Goal: Task Accomplishment & Management: Manage account settings

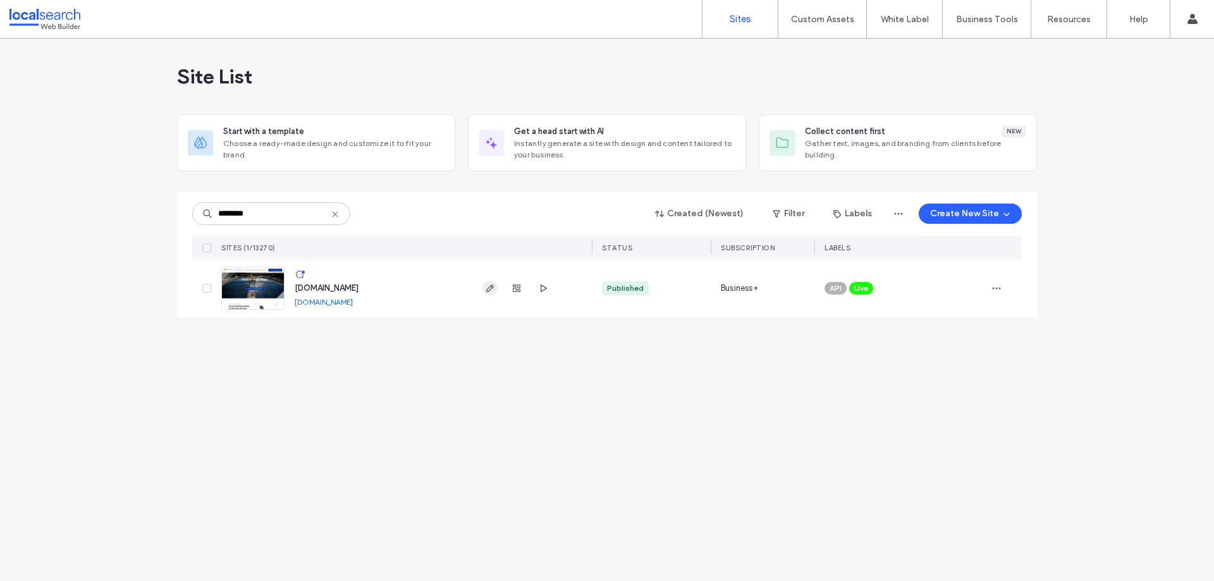
click at [491, 288] on icon "button" at bounding box center [490, 288] width 10 height 10
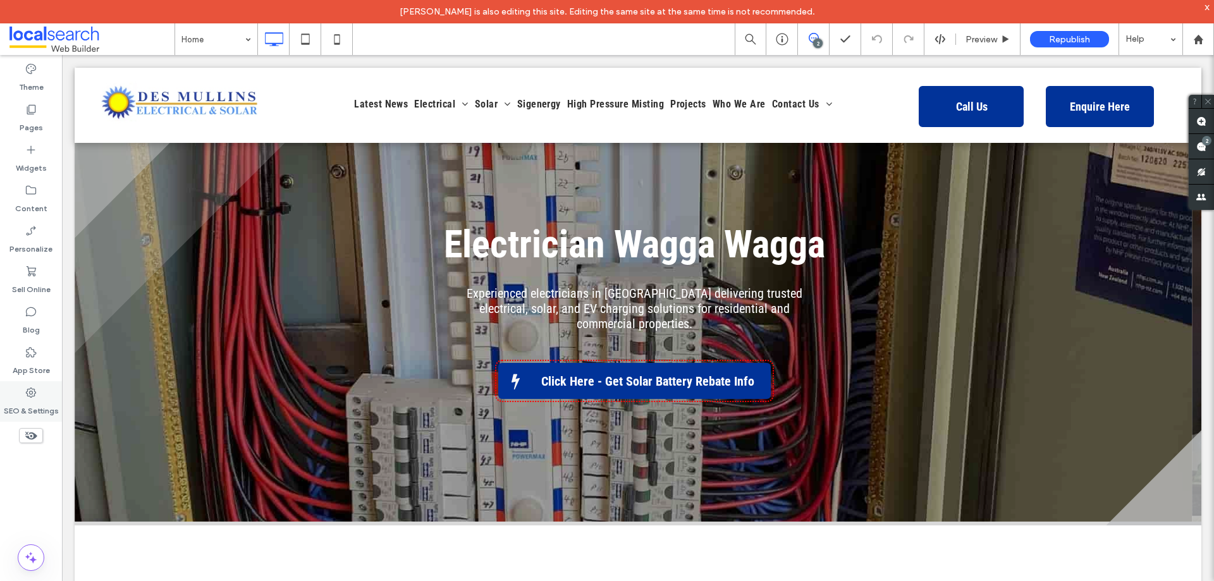
click at [27, 394] on icon at bounding box center [31, 392] width 13 height 13
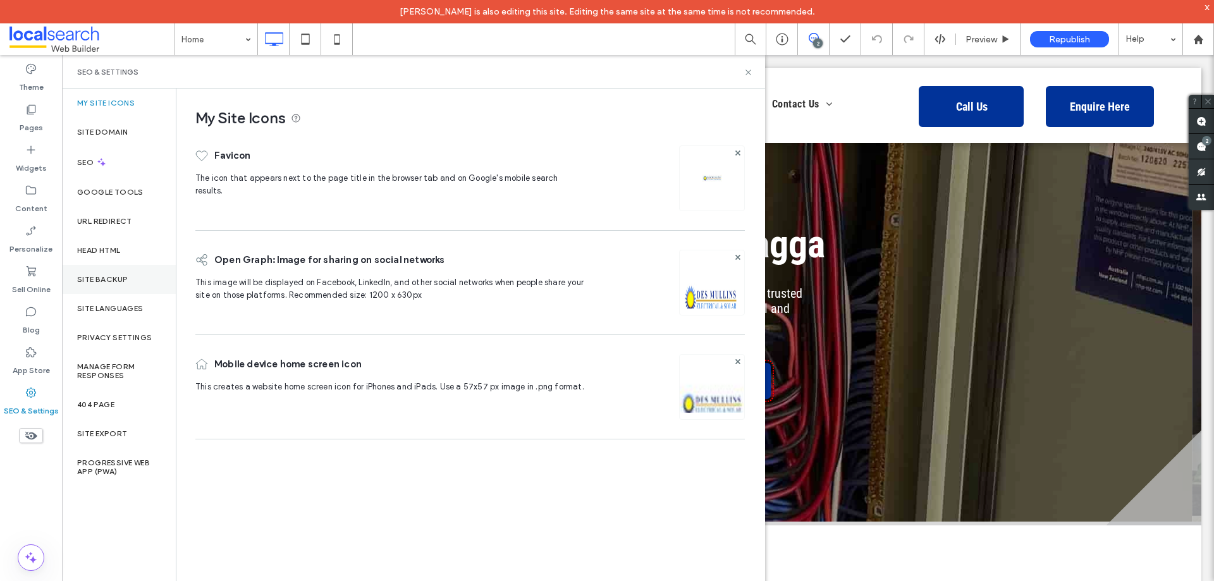
click at [90, 280] on label "Site Backup" at bounding box center [102, 279] width 51 height 9
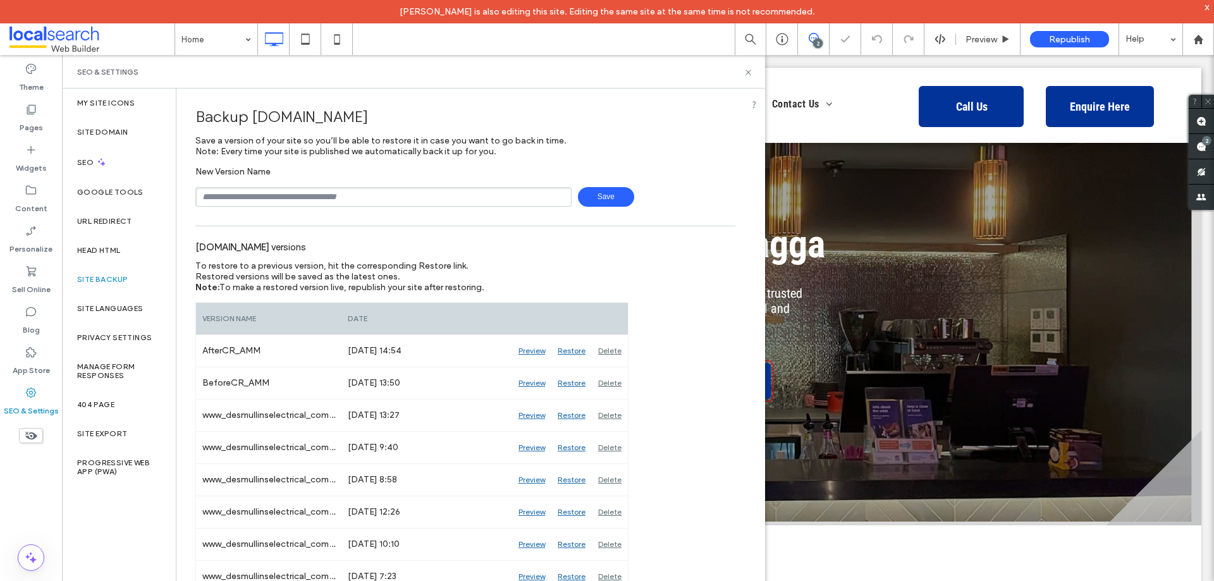
click at [274, 201] on input "text" at bounding box center [383, 197] width 376 height 20
type input "**********"
click at [597, 193] on span "Save" at bounding box center [606, 197] width 56 height 20
click at [751, 69] on icon at bounding box center [747, 72] width 9 height 9
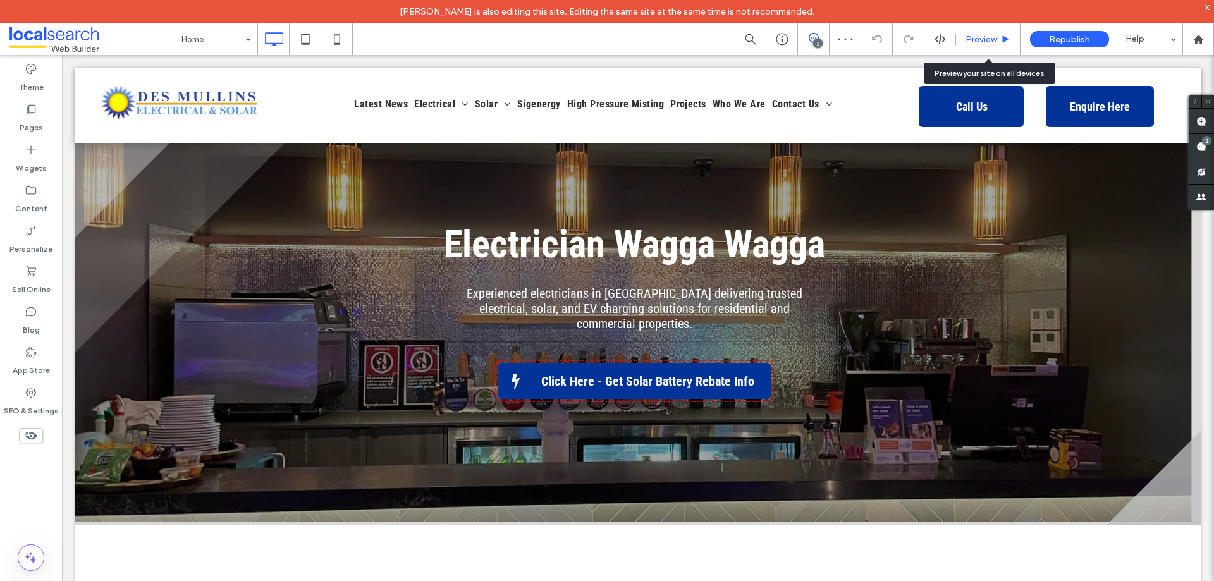
click at [1007, 39] on use at bounding box center [1006, 38] width 6 height 7
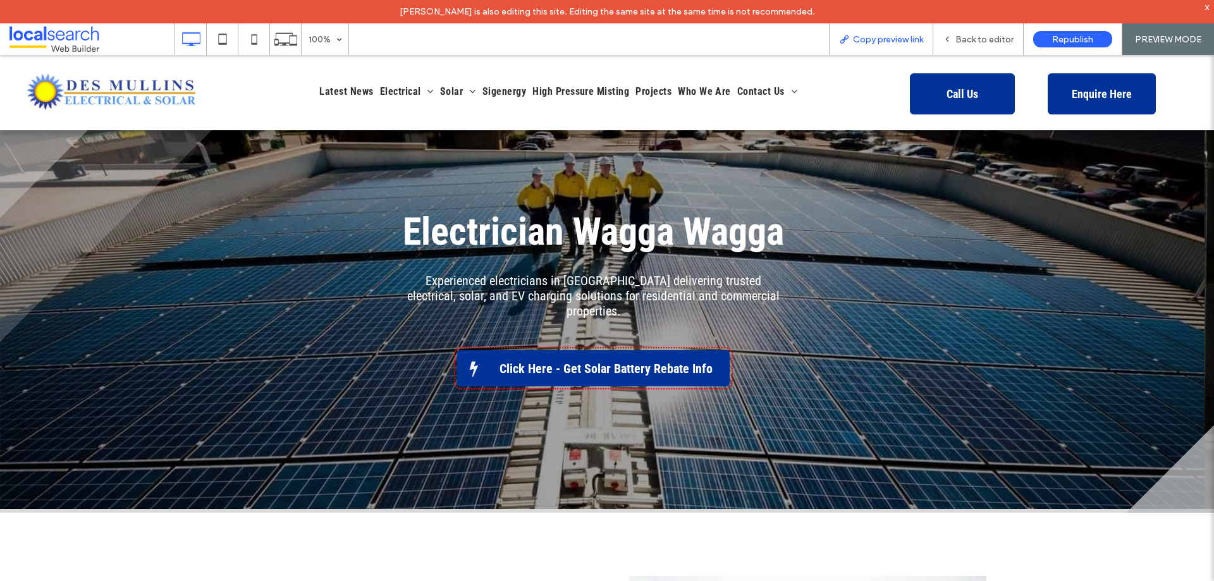
click at [882, 50] on div "Copy preview link" at bounding box center [881, 39] width 104 height 32
click at [875, 44] on span "Copy preview link" at bounding box center [888, 39] width 70 height 11
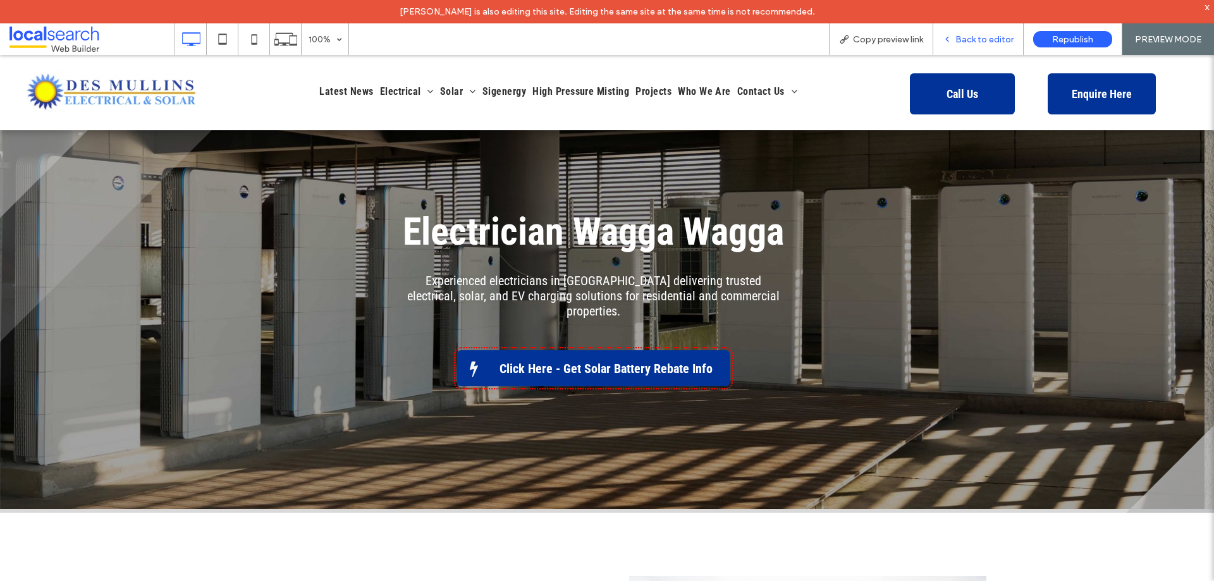
click at [961, 39] on span "Back to editor" at bounding box center [984, 39] width 58 height 11
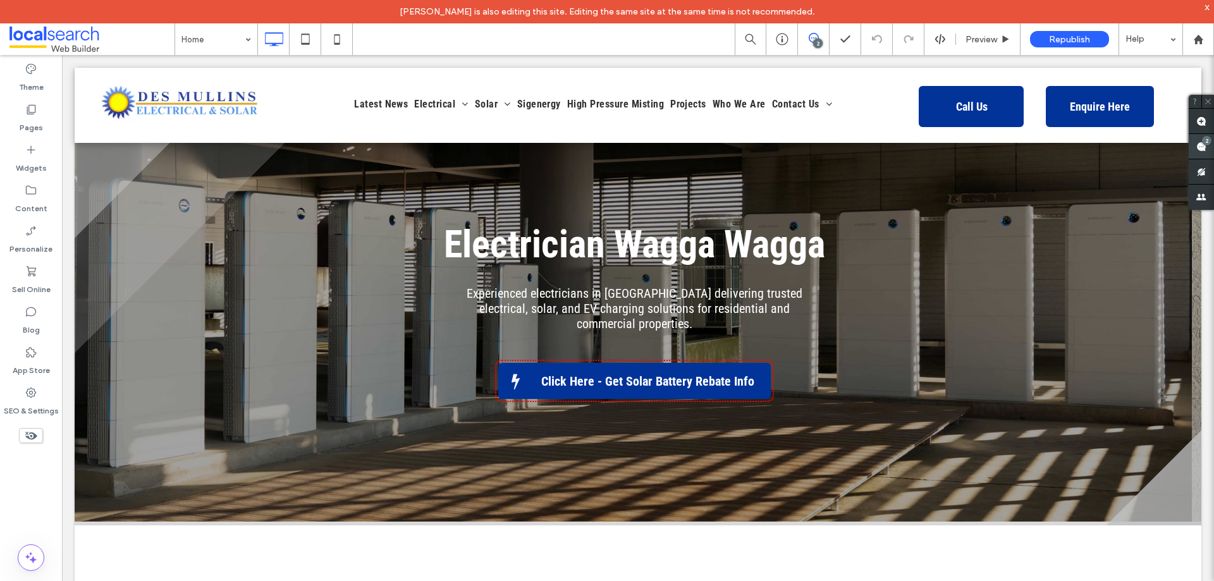
click at [1207, 149] on span at bounding box center [1200, 146] width 25 height 25
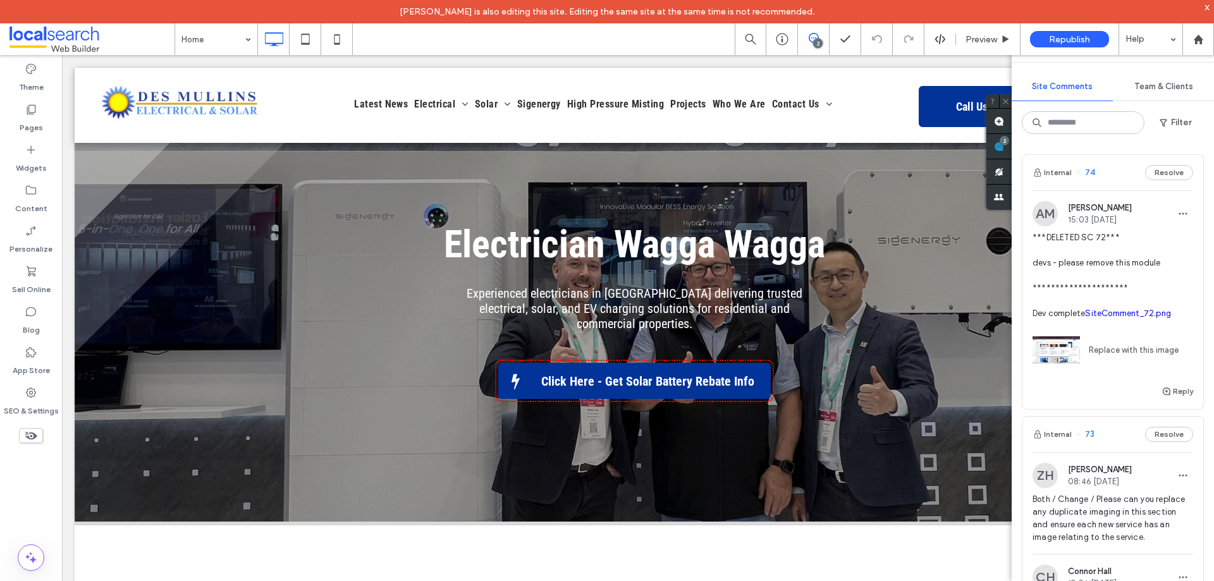
click at [1101, 262] on span "**********" at bounding box center [1112, 275] width 161 height 88
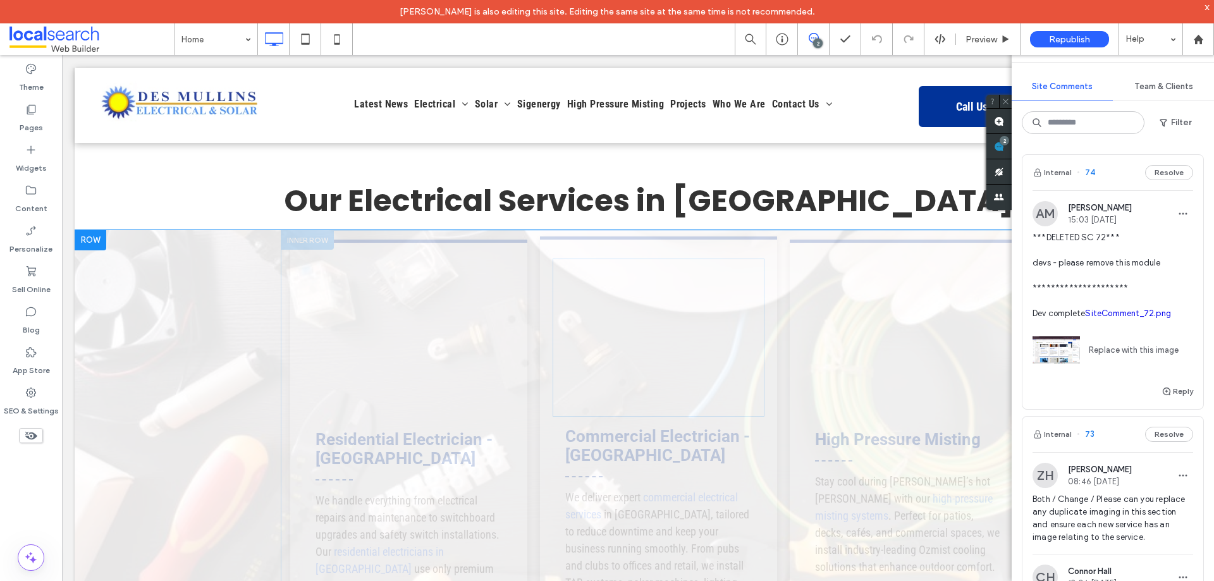
scroll to position [1065, 0]
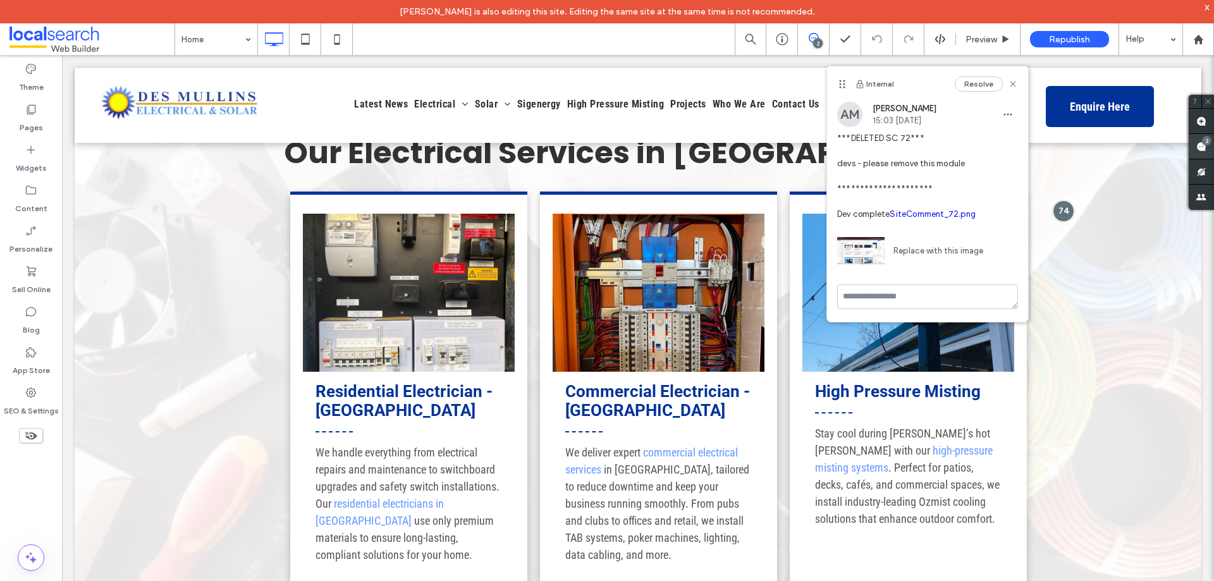
click at [1201, 149] on use at bounding box center [1201, 147] width 10 height 10
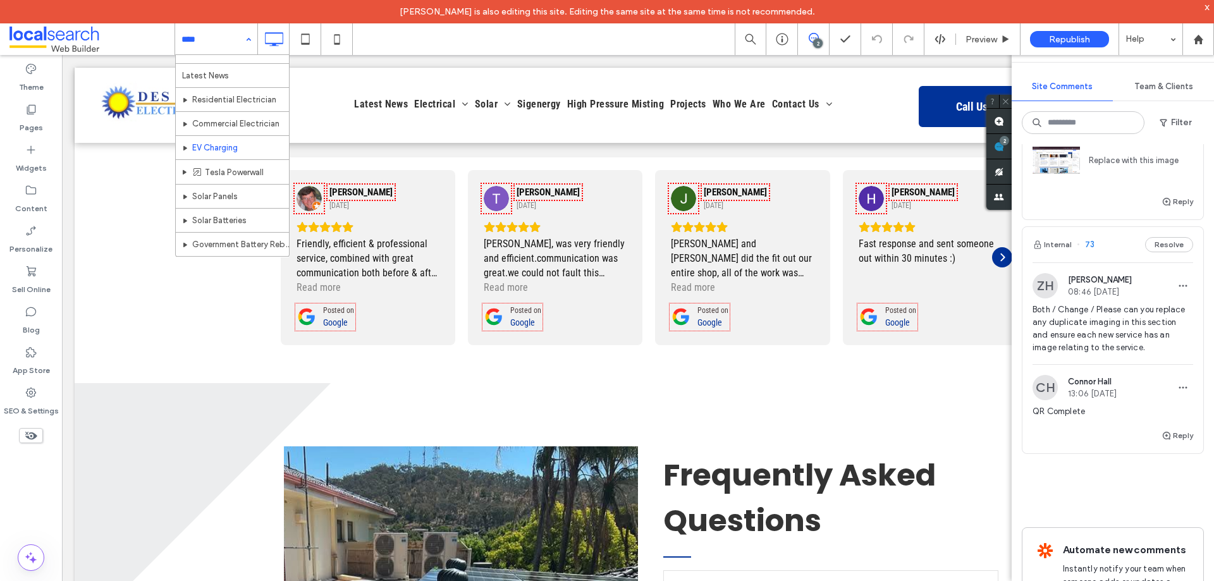
scroll to position [0, 0]
click at [245, 44] on div "Home Latest News Residential Electrician Commercial Electrician EV Charging Tes…" at bounding box center [216, 39] width 82 height 32
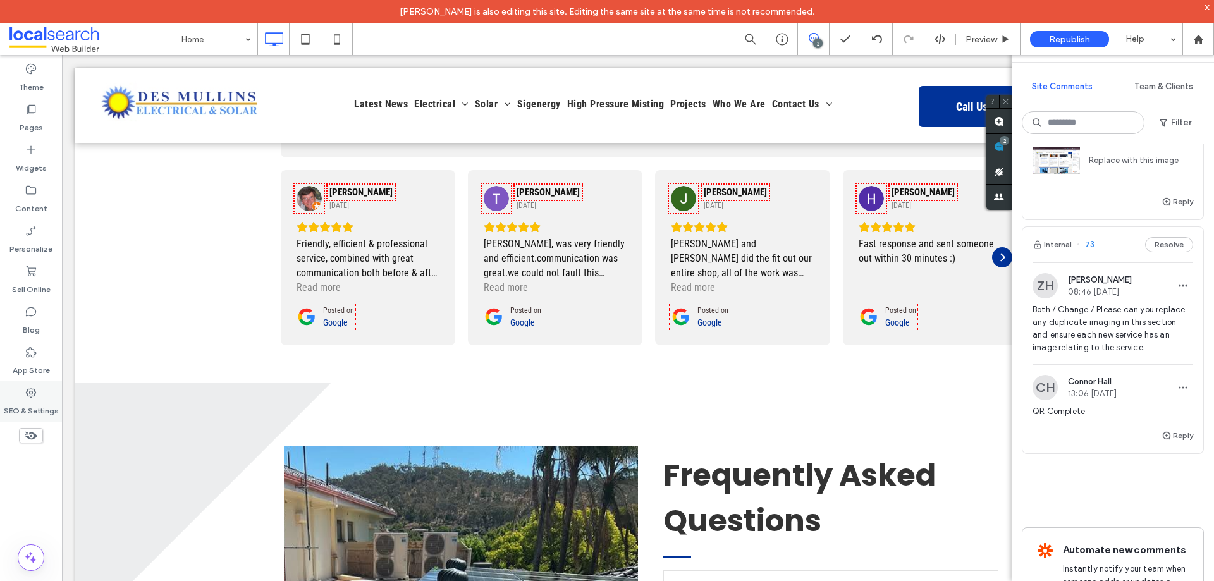
click at [26, 397] on icon at bounding box center [31, 392] width 13 height 13
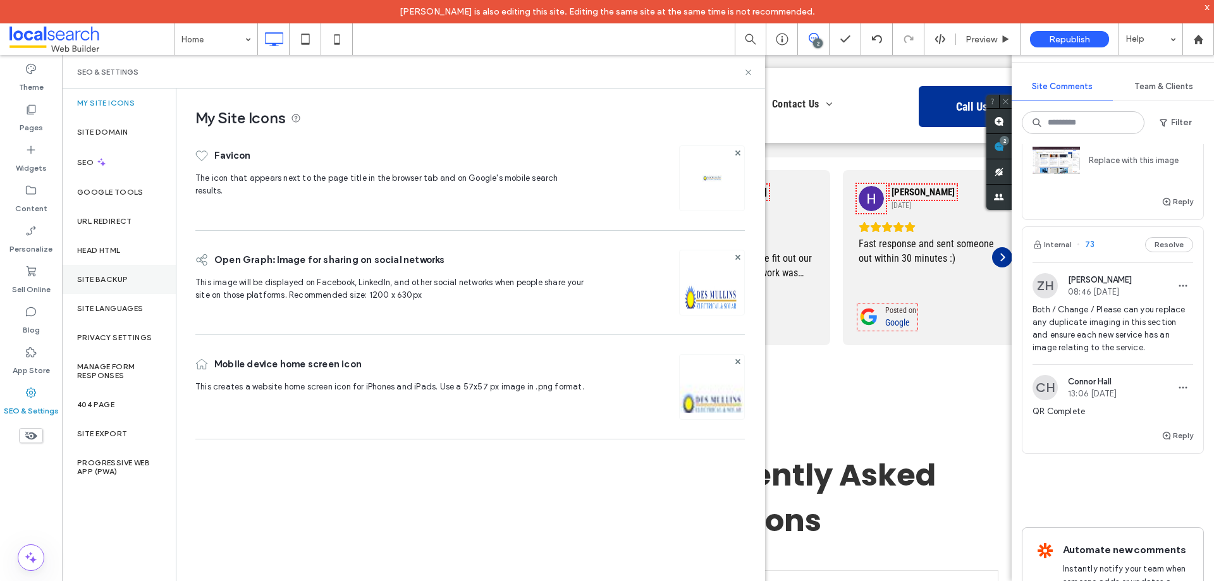
click at [96, 275] on label "Site Backup" at bounding box center [102, 279] width 51 height 9
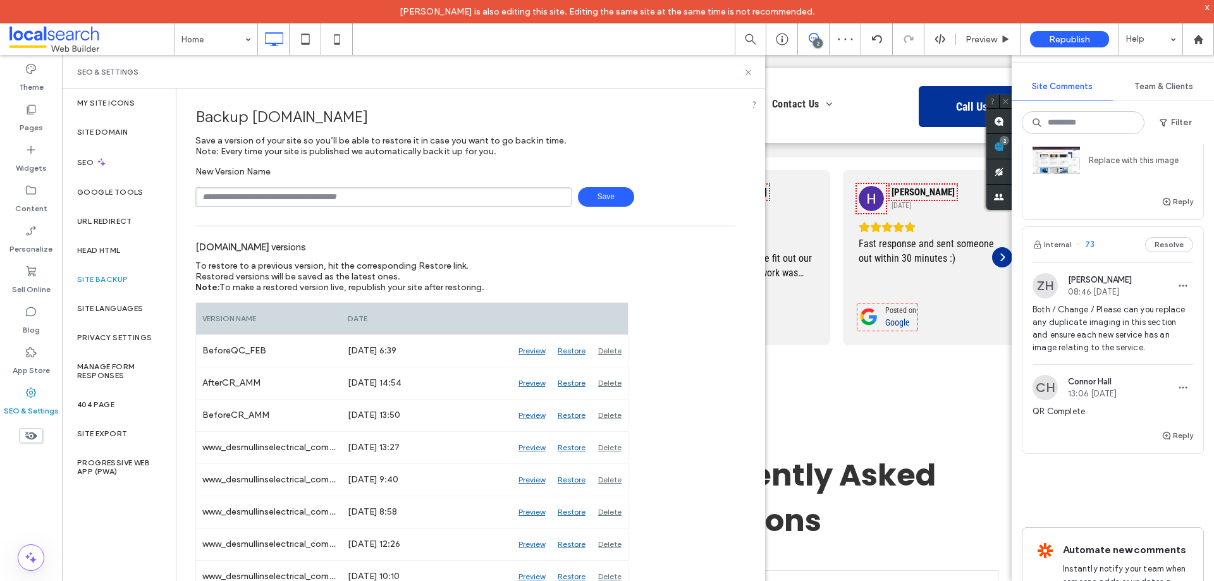
click at [357, 194] on input "text" at bounding box center [383, 197] width 376 height 20
type input "**********"
click at [614, 187] on span "Save" at bounding box center [606, 197] width 56 height 20
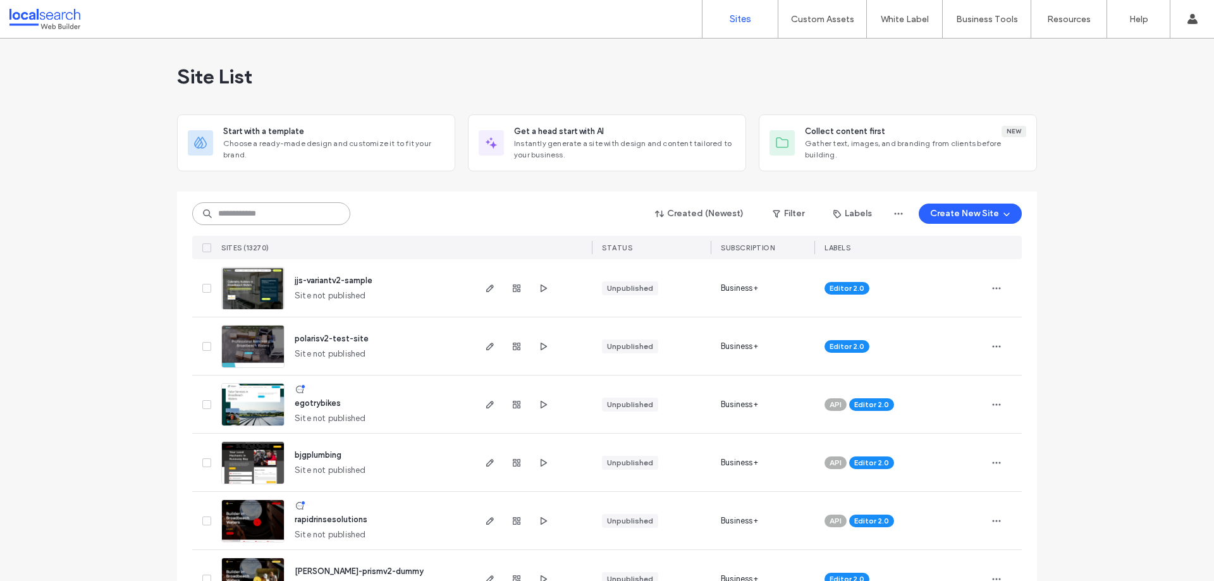
click at [242, 221] on input at bounding box center [271, 213] width 158 height 23
paste input "********"
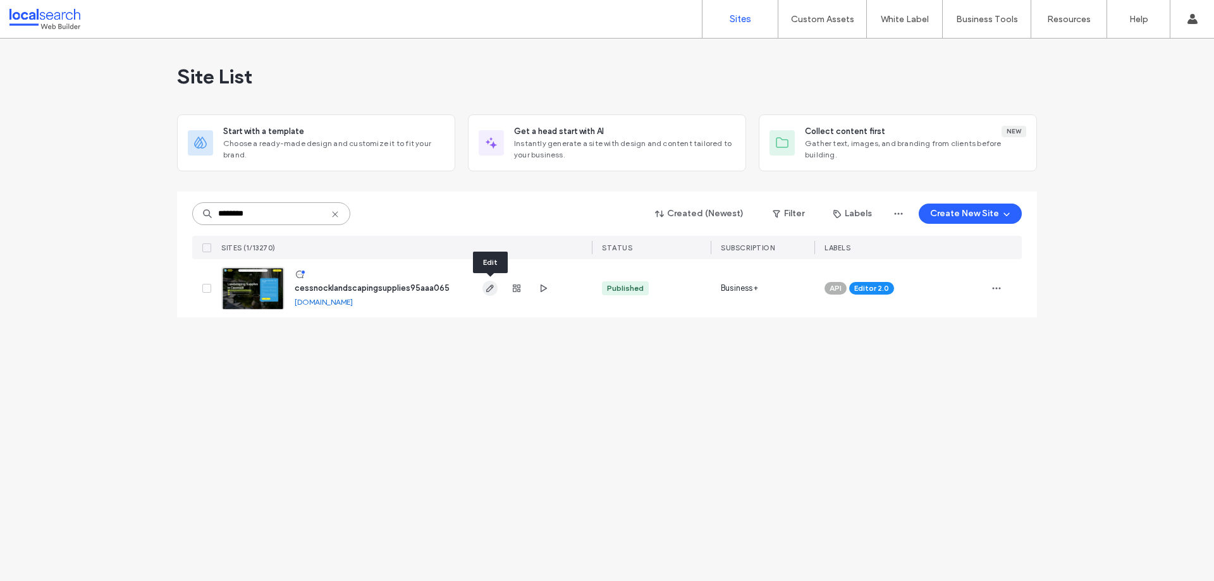
type input "********"
click at [494, 290] on icon "button" at bounding box center [490, 288] width 10 height 10
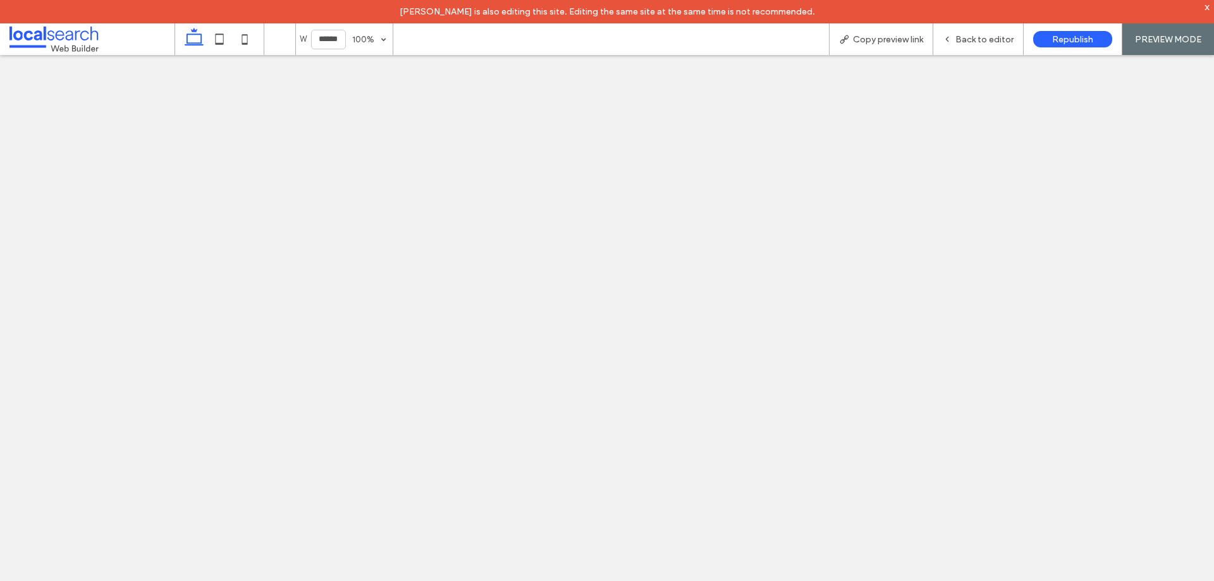
click at [890, 41] on span "Copy preview link" at bounding box center [888, 39] width 70 height 11
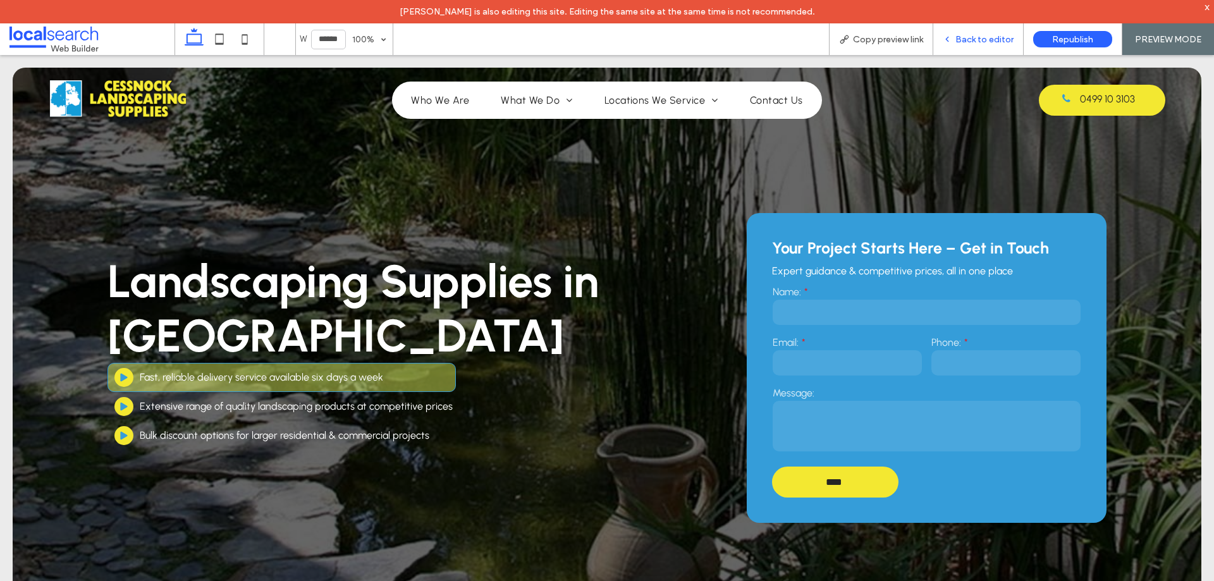
drag, startPoint x: 40, startPoint y: 393, endPoint x: 978, endPoint y: 38, distance: 1002.3
click at [978, 38] on span "Back to editor" at bounding box center [984, 39] width 58 height 11
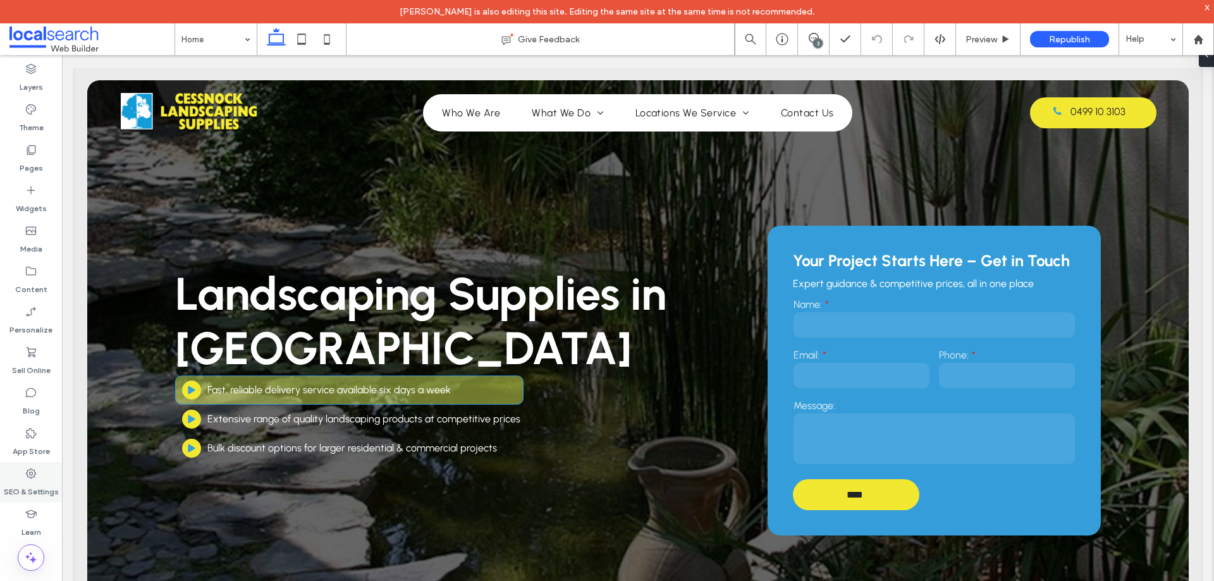
click at [28, 482] on label "SEO & Settings" at bounding box center [31, 489] width 55 height 18
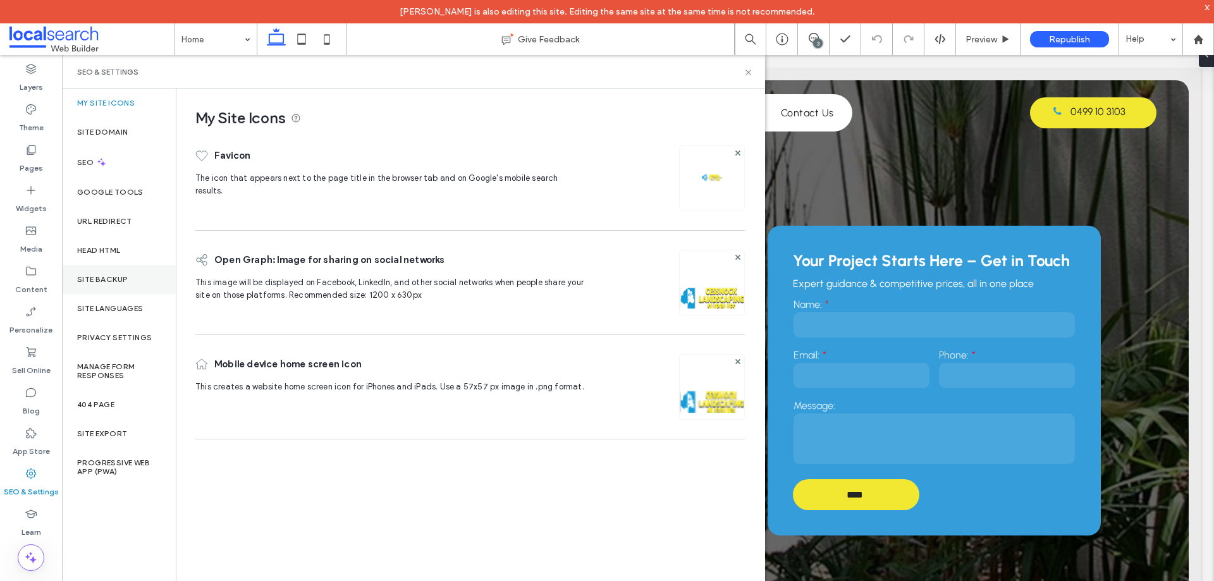
click at [113, 283] on label "Site Backup" at bounding box center [102, 279] width 51 height 9
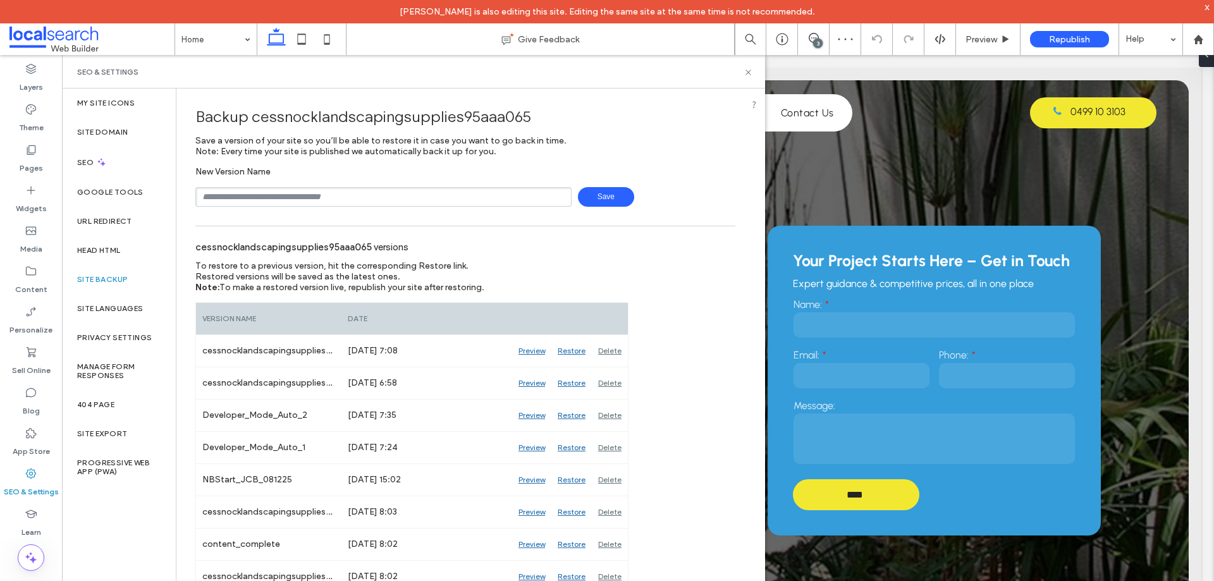
drag, startPoint x: 331, startPoint y: 197, endPoint x: 332, endPoint y: 205, distance: 7.7
click at [331, 197] on input "text" at bounding box center [383, 197] width 376 height 20
type input "**********"
click at [601, 202] on span "Save" at bounding box center [606, 197] width 56 height 20
click at [46, 285] on label "Content" at bounding box center [31, 287] width 32 height 18
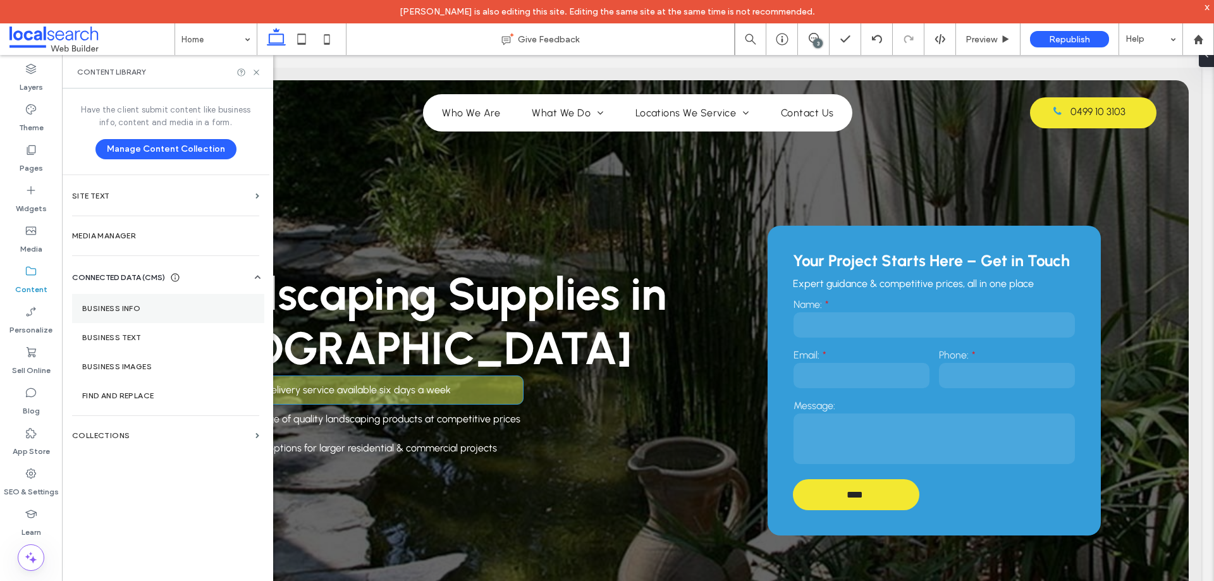
click at [142, 310] on label "Business Info" at bounding box center [168, 308] width 172 height 9
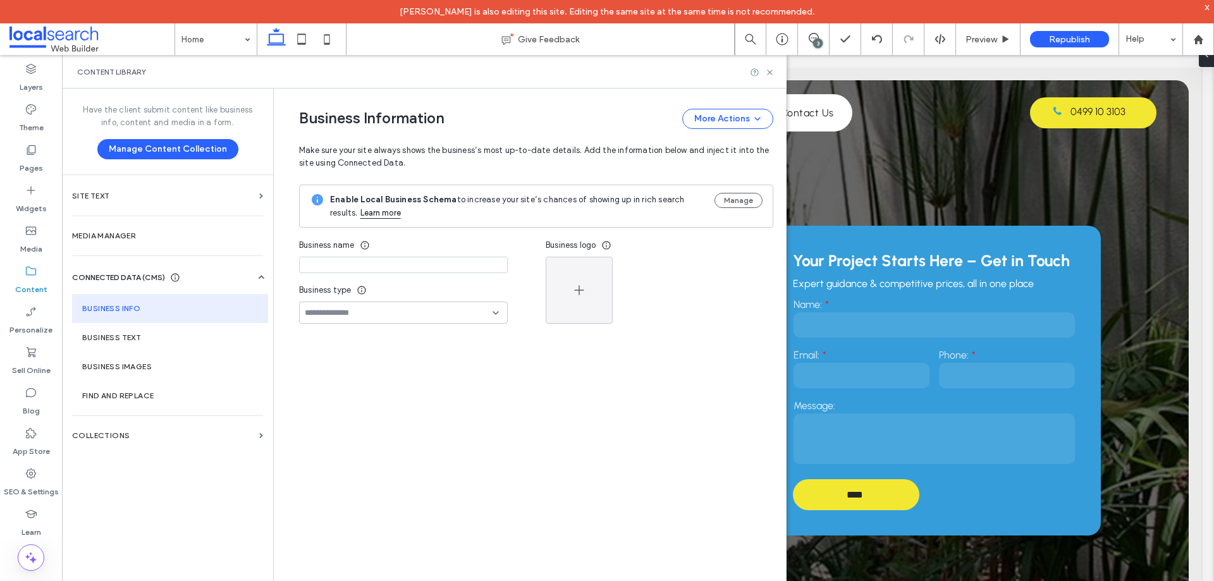
type input "**********"
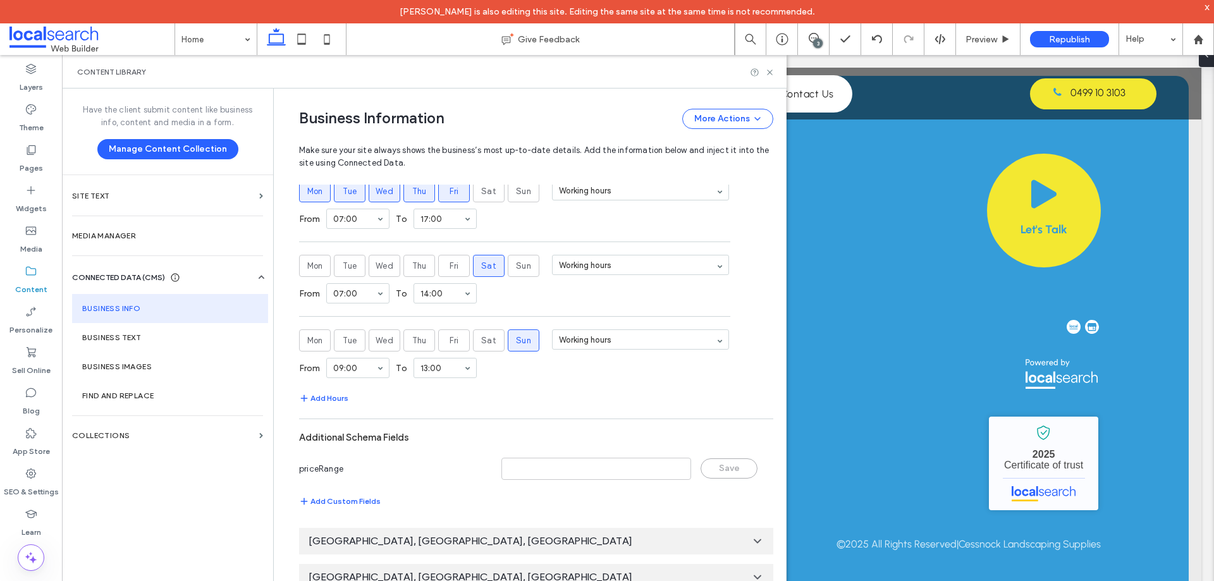
scroll to position [603, 0]
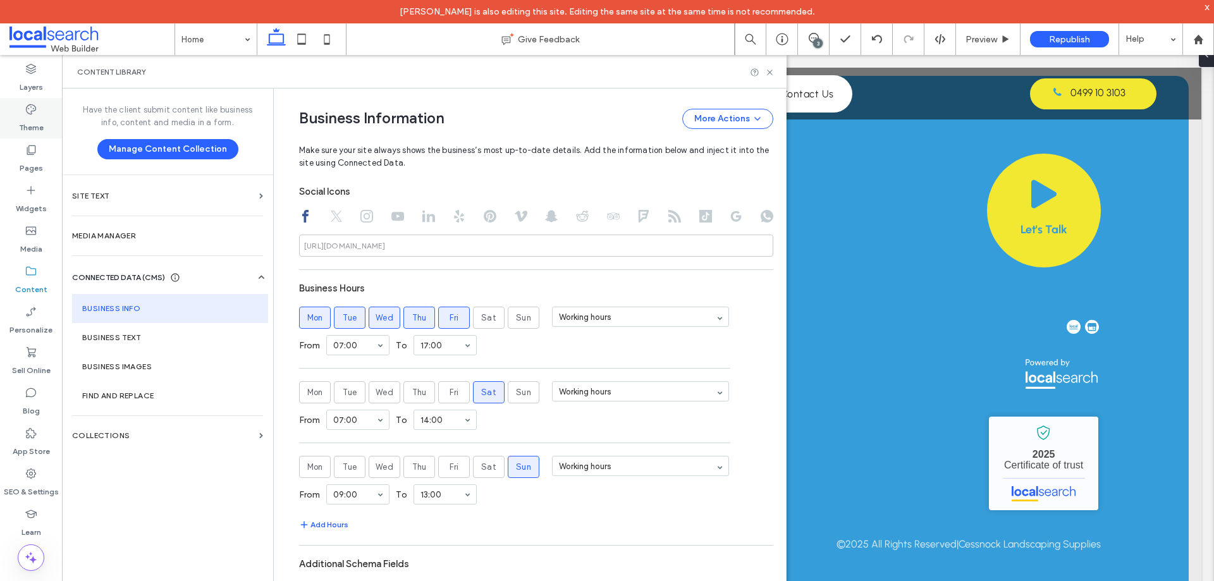
click at [37, 123] on label "Theme" at bounding box center [31, 125] width 25 height 18
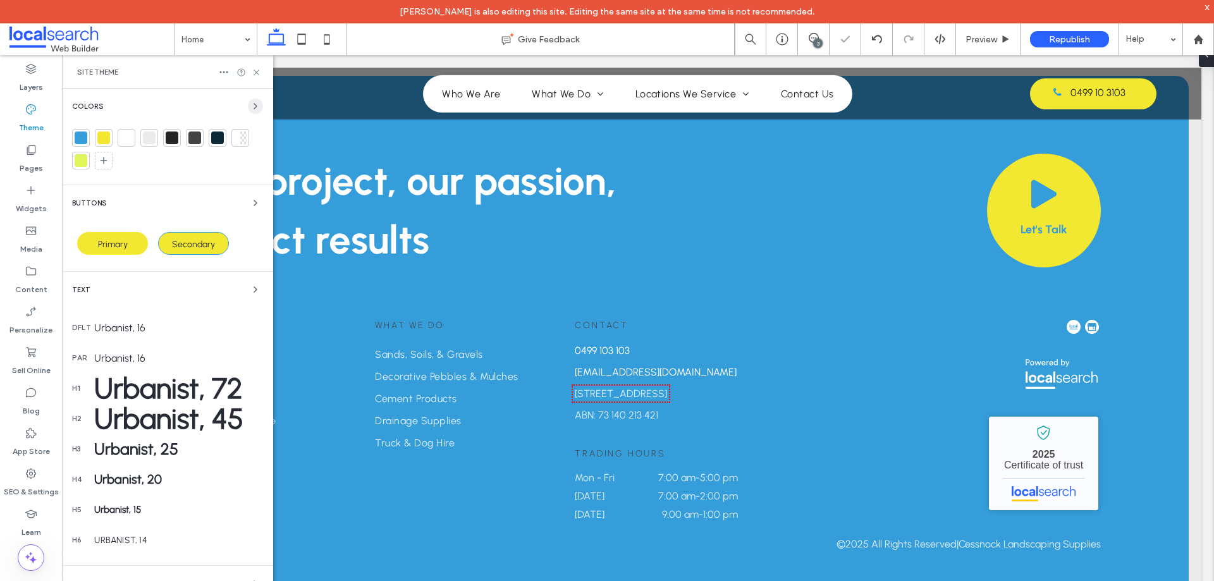
click at [254, 106] on use "button" at bounding box center [255, 106] width 3 height 5
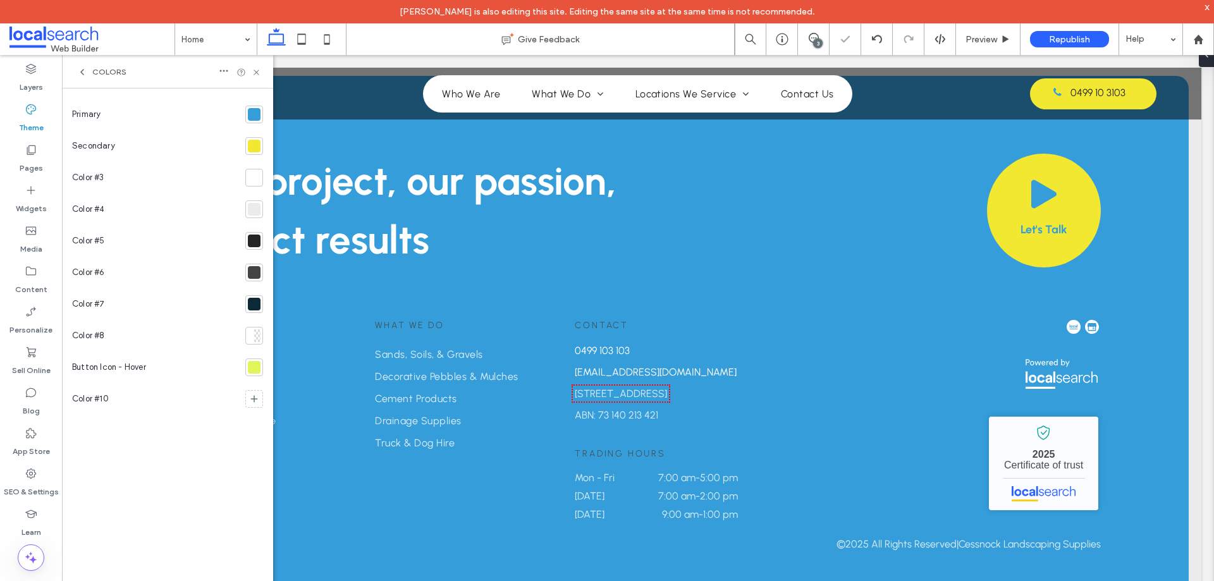
click at [253, 114] on div at bounding box center [254, 114] width 13 height 13
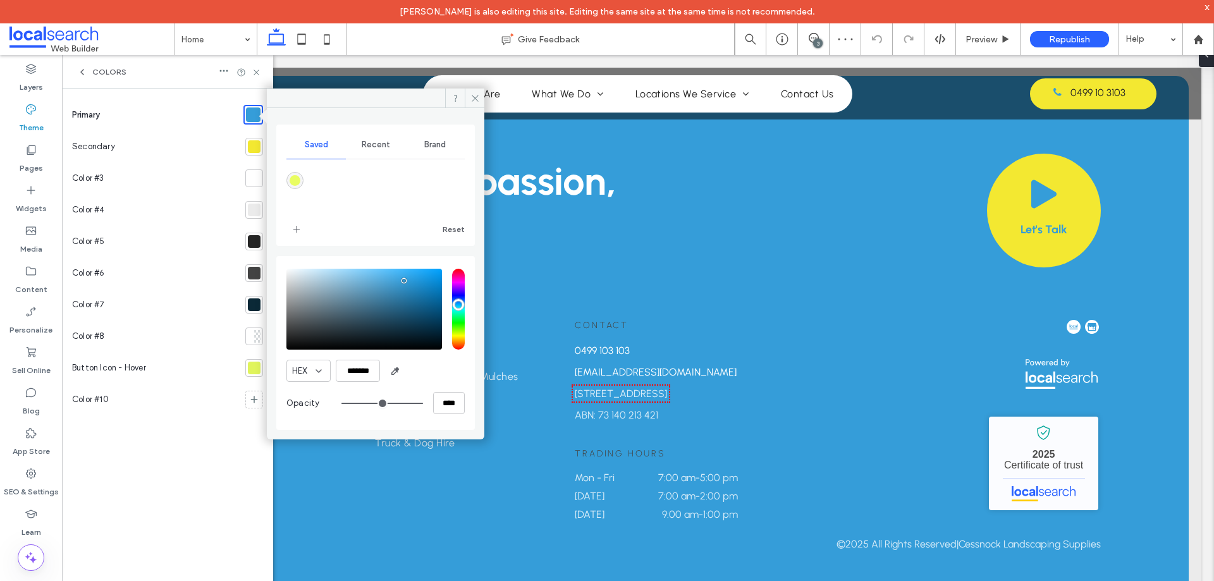
click at [252, 150] on div at bounding box center [254, 146] width 13 height 13
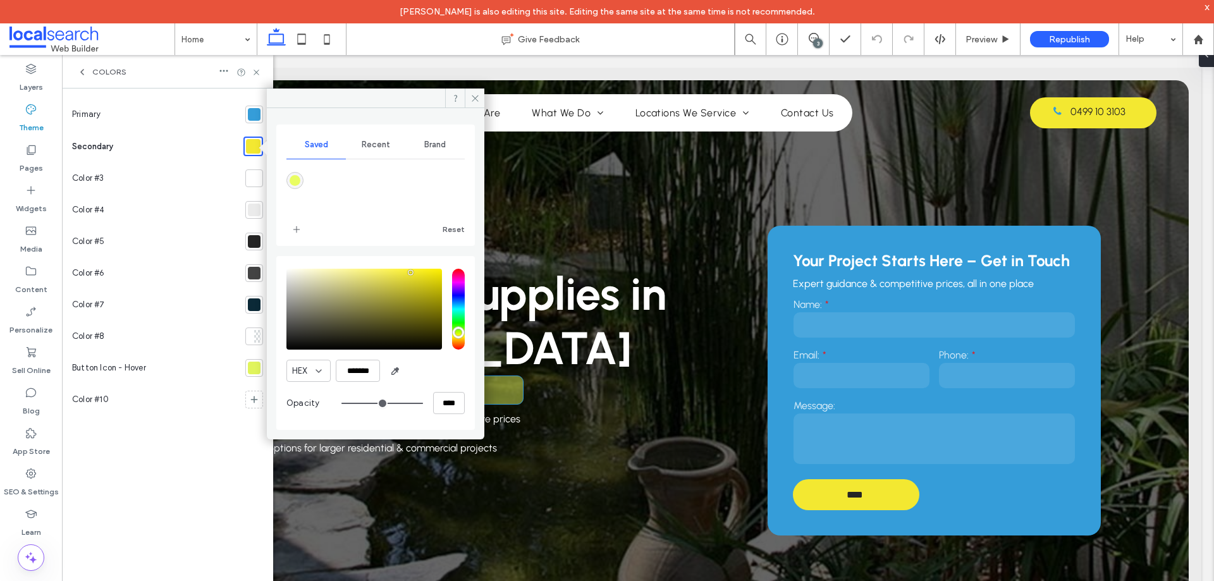
scroll to position [0, 0]
click at [821, 40] on div "3" at bounding box center [817, 43] width 9 height 9
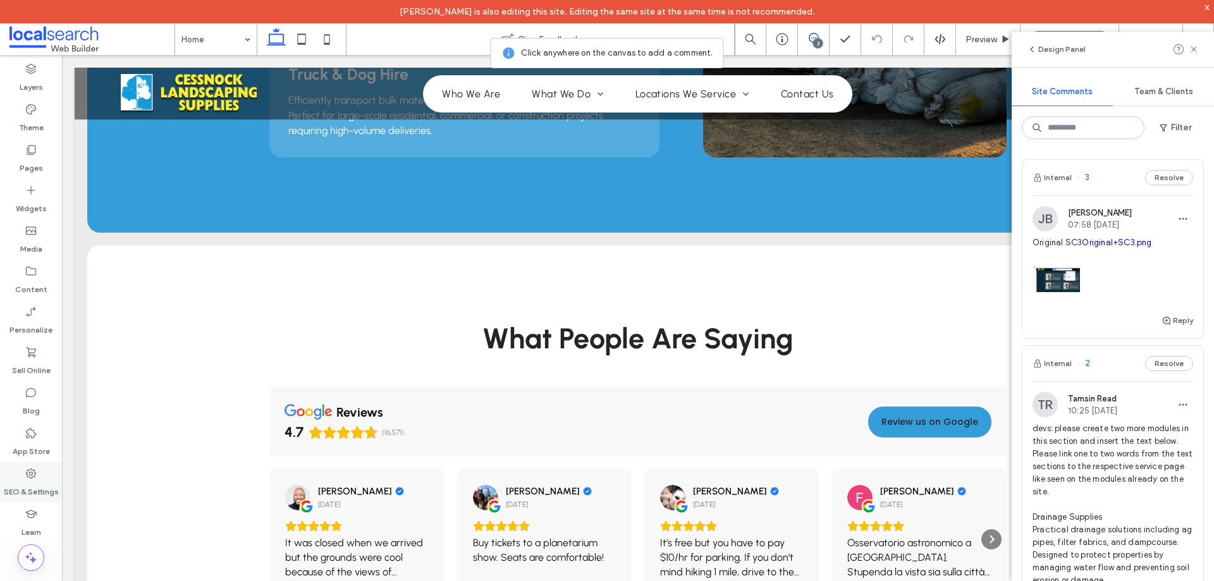
click at [11, 473] on div "SEO & Settings" at bounding box center [31, 482] width 62 height 40
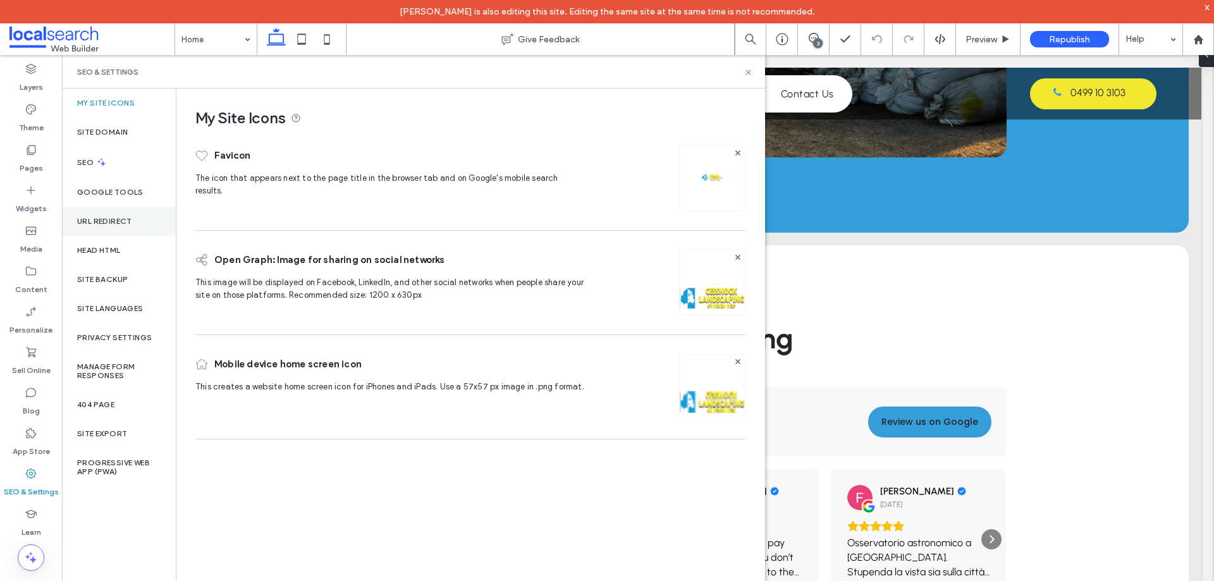
click at [99, 221] on label "URL Redirect" at bounding box center [104, 221] width 55 height 9
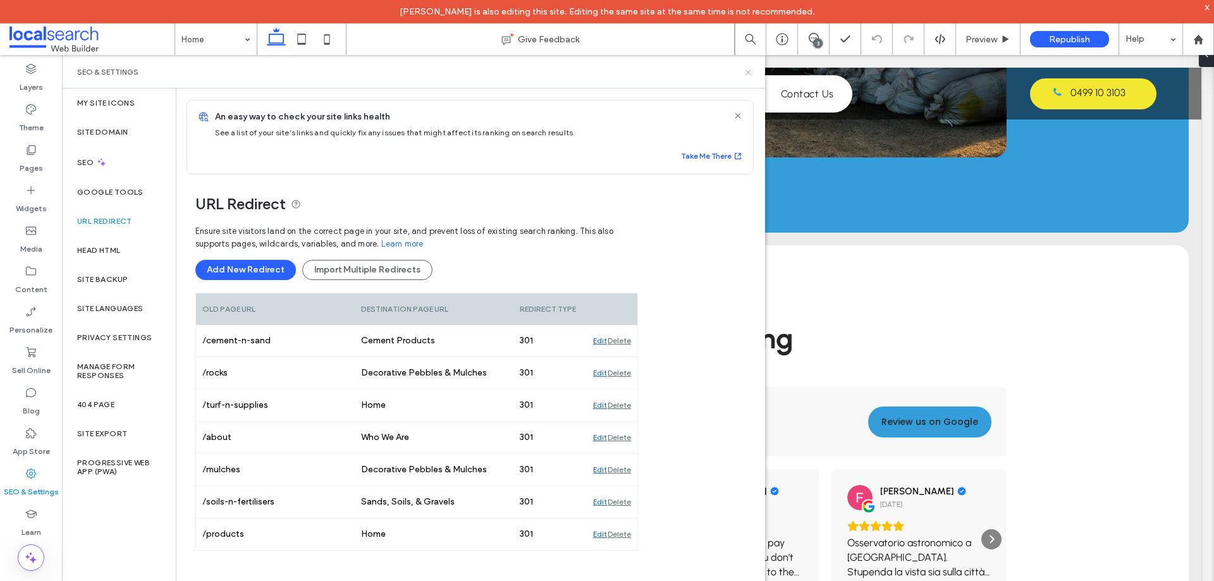
click at [749, 71] on use at bounding box center [747, 72] width 5 height 5
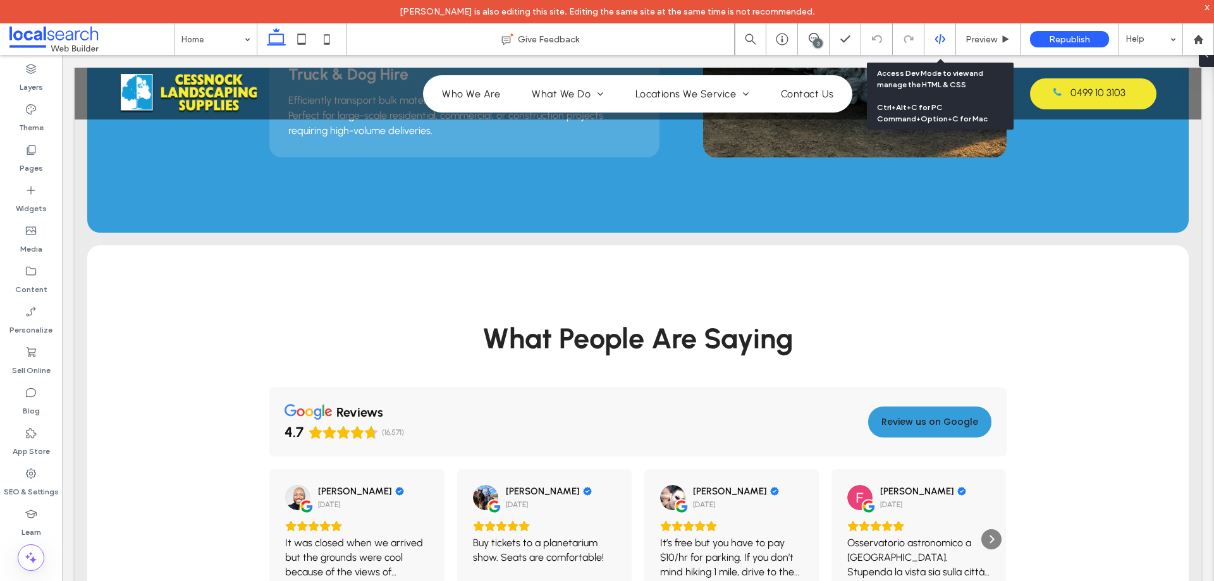
click at [942, 42] on use at bounding box center [939, 39] width 10 height 10
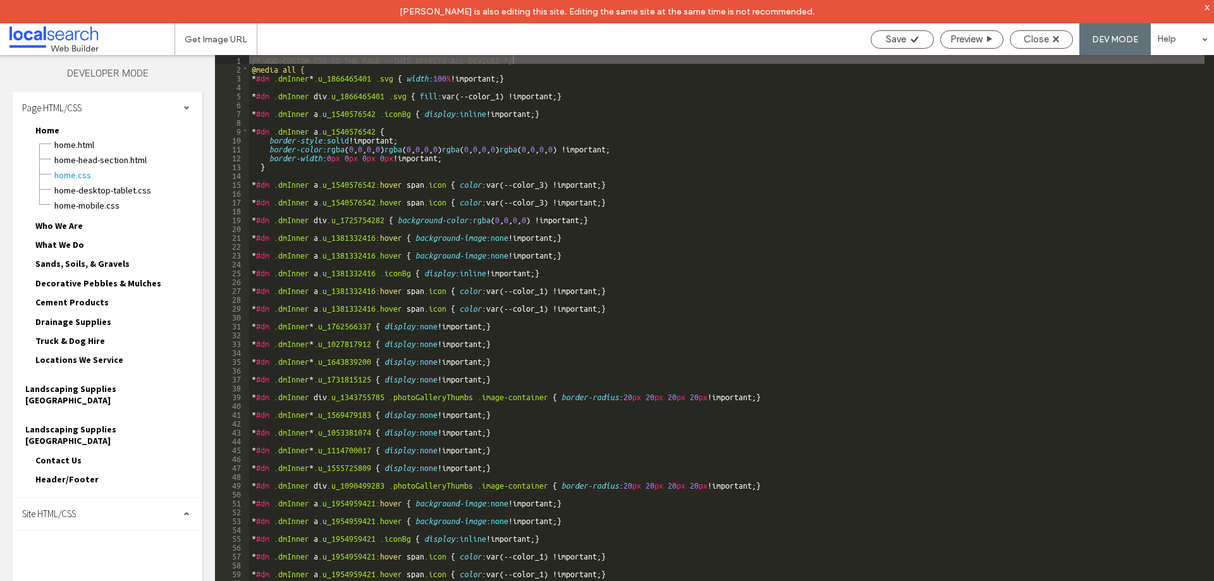
click at [89, 498] on div "Site HTML/CSS" at bounding box center [108, 514] width 190 height 32
click at [97, 578] on span "site-theme.css" at bounding box center [130, 584] width 143 height 13
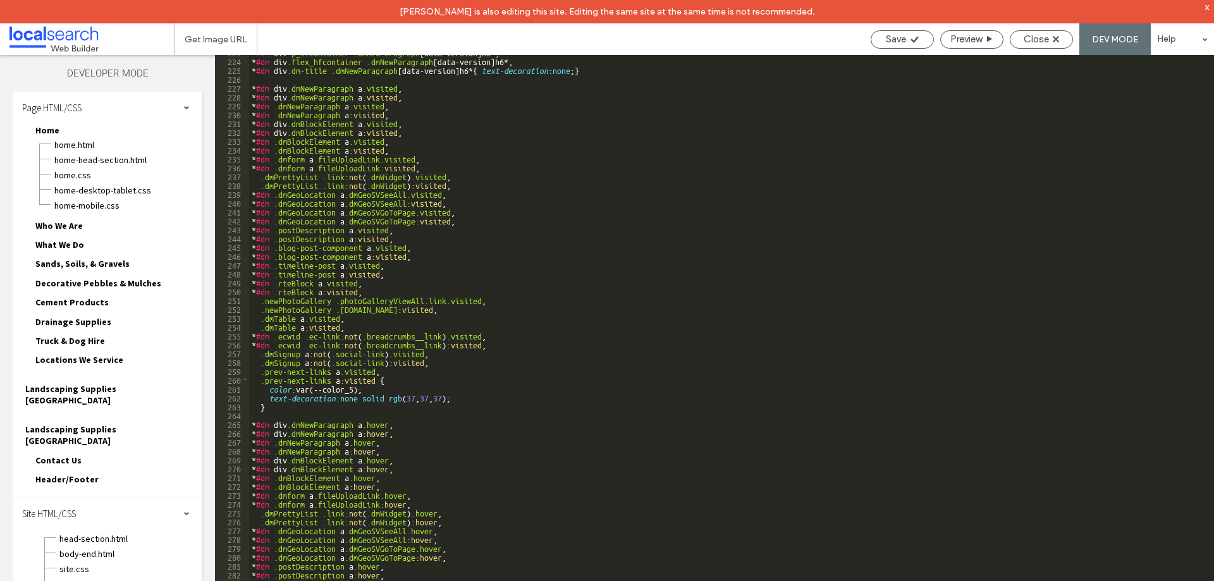
scroll to position [1934, 0]
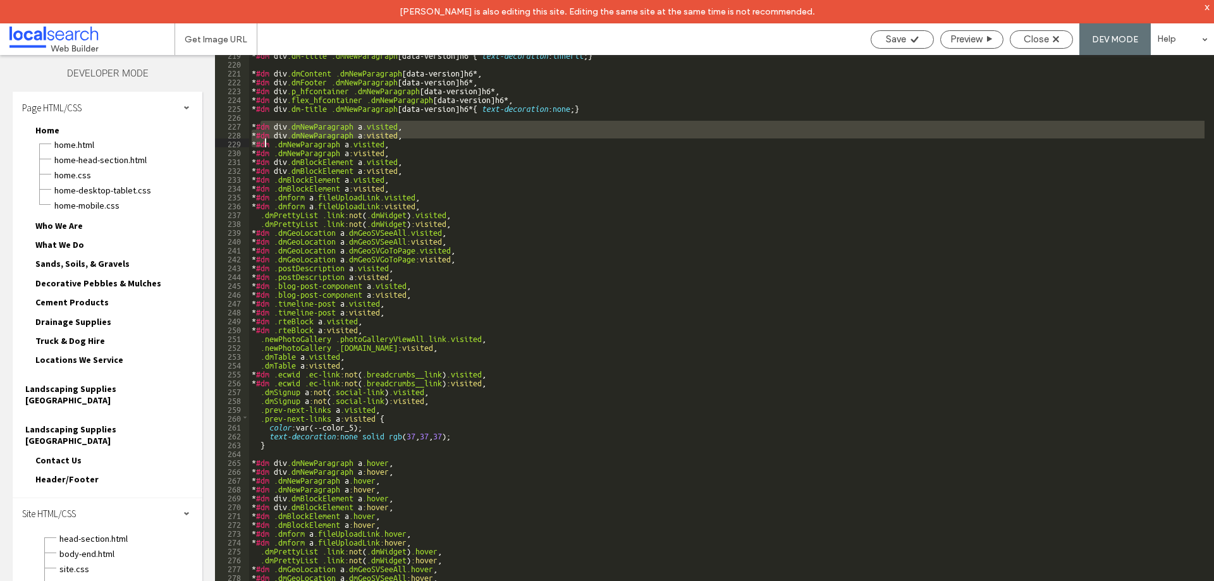
drag, startPoint x: 261, startPoint y: 123, endPoint x: 265, endPoint y: 145, distance: 22.6
click at [265, 145] on div "* #dm div .dm-title .dmNewParagraph [ data-version ] h6 { text-decoration : inh…" at bounding box center [726, 333] width 955 height 567
click at [274, 153] on div "* #dm div .dm-title .dmNewParagraph [ data-version ] h6 { text-decoration : inh…" at bounding box center [726, 333] width 955 height 567
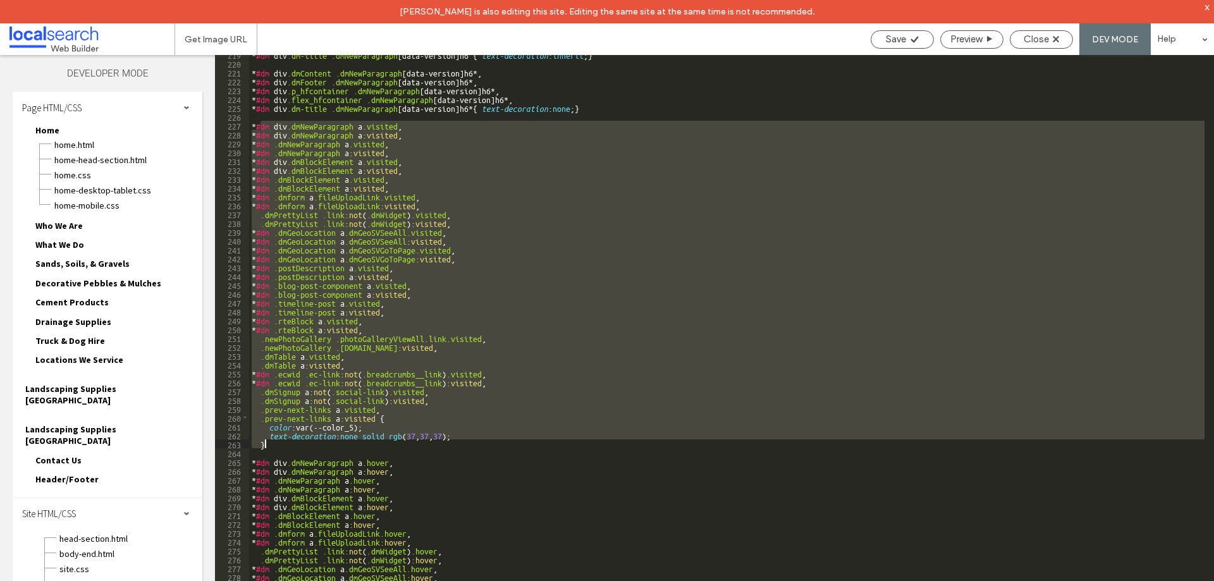
drag, startPoint x: 259, startPoint y: 123, endPoint x: 265, endPoint y: 441, distance: 318.7
click at [265, 441] on div "* #dm div .dm-title .dmNewParagraph [ data-version ] h6 { text-decoration : inh…" at bounding box center [726, 333] width 955 height 567
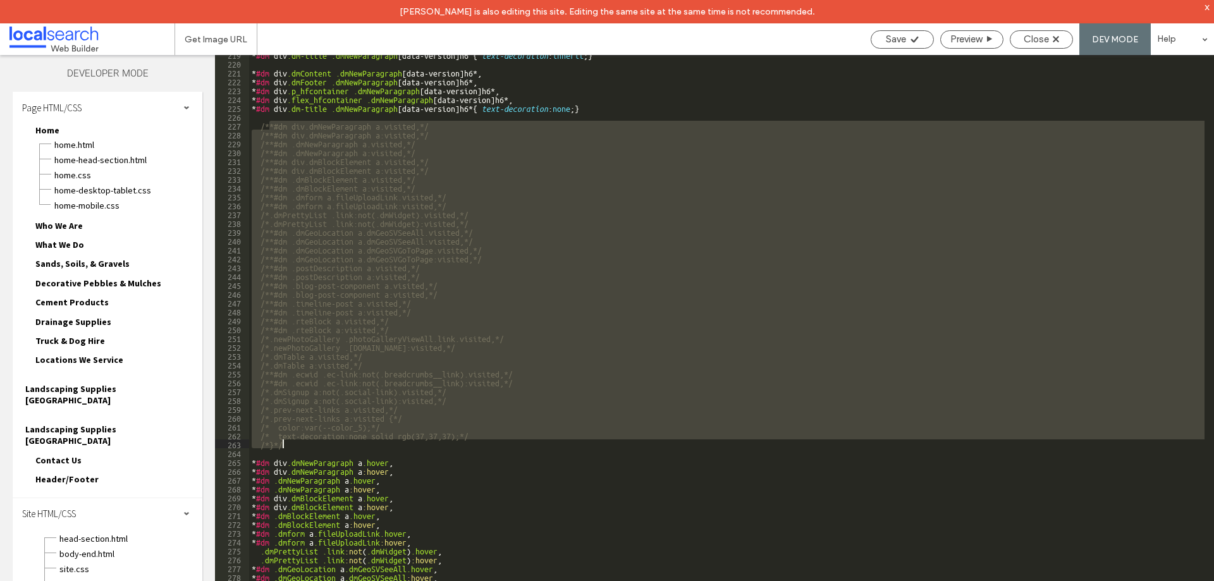
click at [384, 441] on div "* #dm div .dm-title .dmNewParagraph [ data-version ] h6 { text-decoration : inh…" at bounding box center [726, 329] width 955 height 549
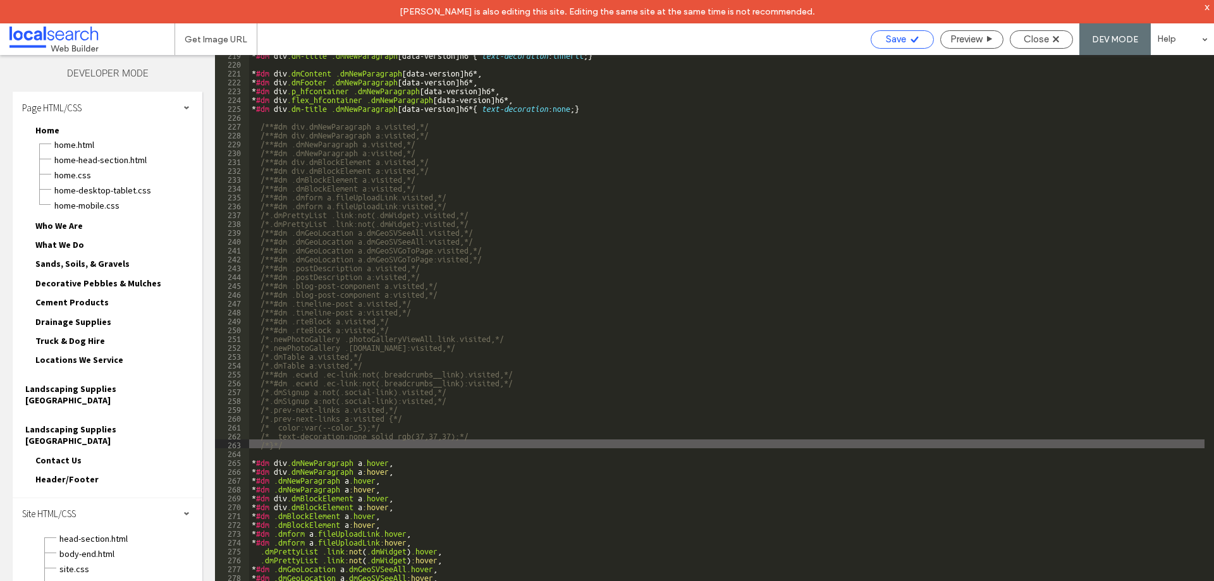
click at [904, 39] on span "Save" at bounding box center [896, 39] width 20 height 11
click at [1044, 42] on span "Close" at bounding box center [1035, 39] width 25 height 11
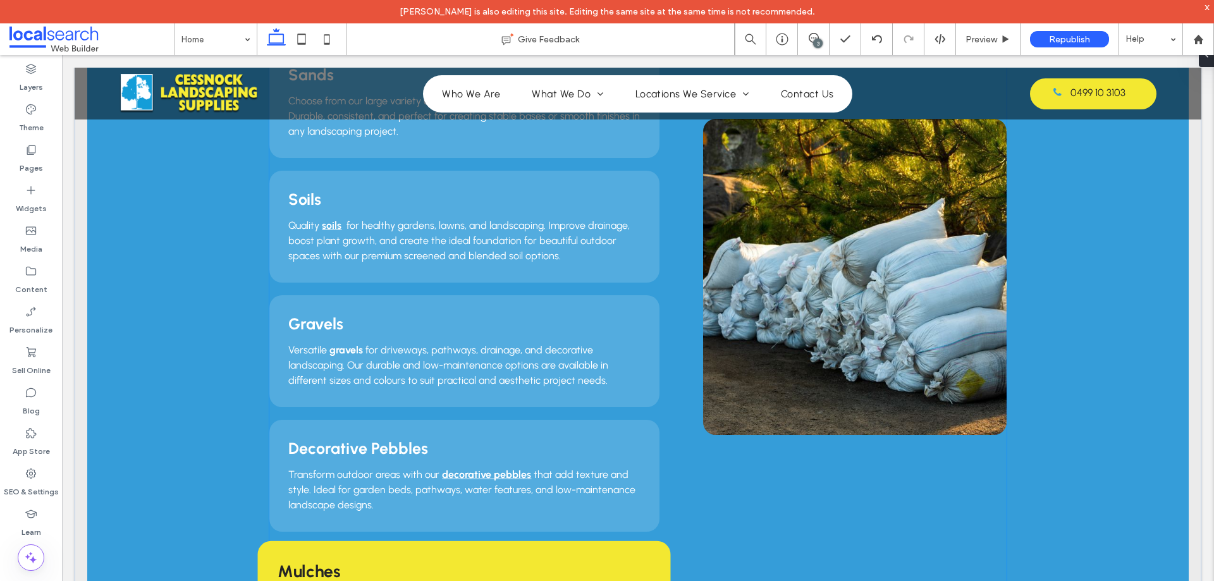
scroll to position [1138, 0]
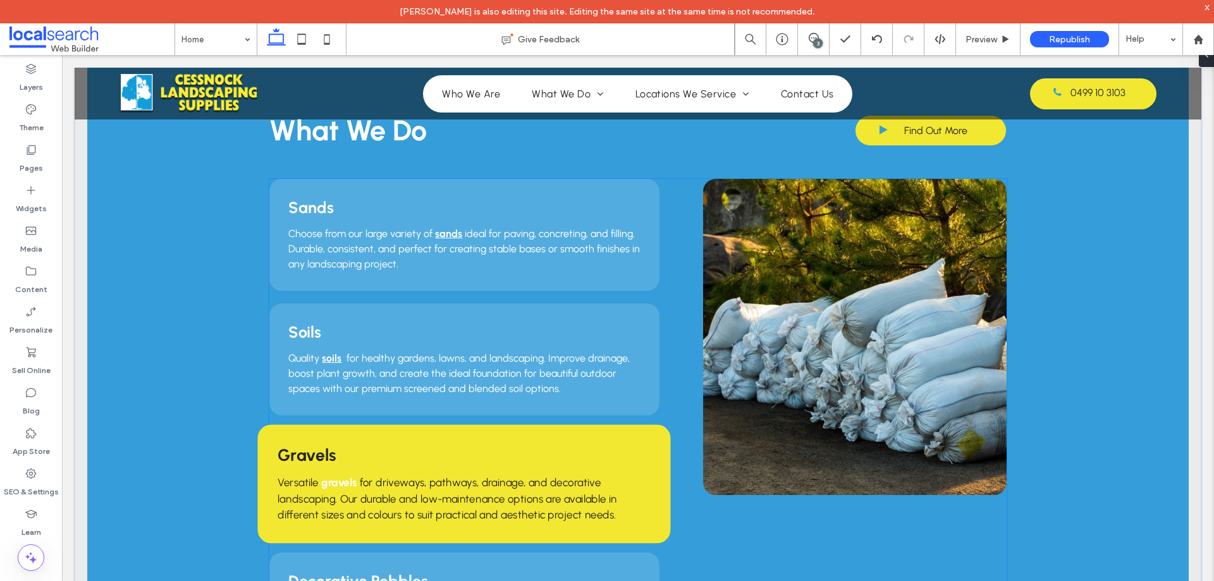
click at [342, 476] on strong "gravels" at bounding box center [339, 482] width 35 height 13
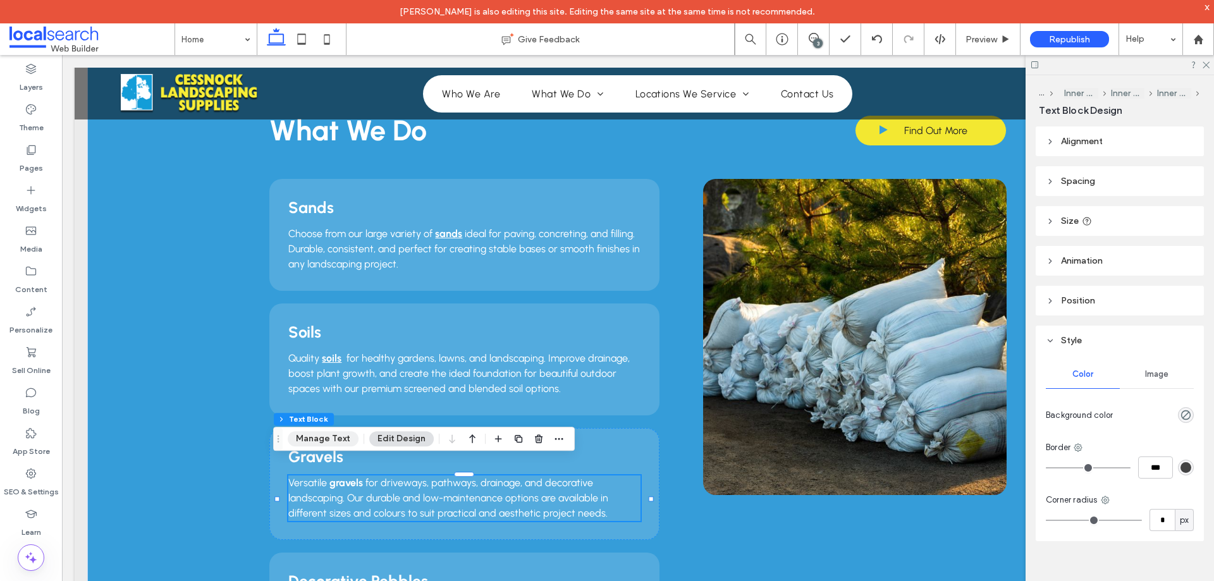
click at [333, 435] on button "Manage Text" at bounding box center [323, 438] width 71 height 15
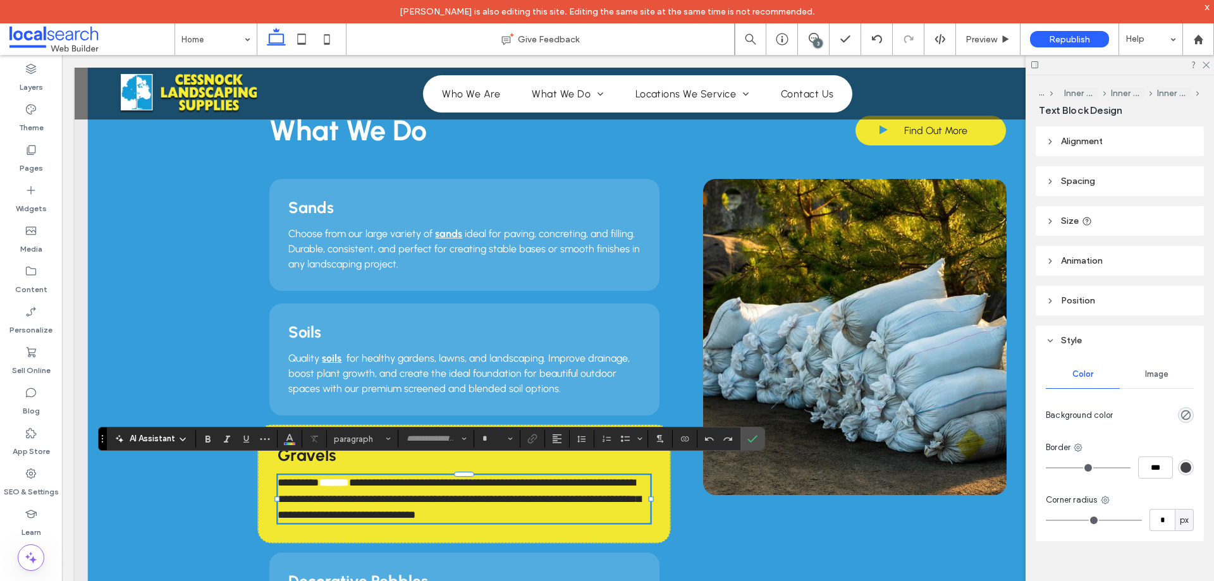
type input "********"
type input "**"
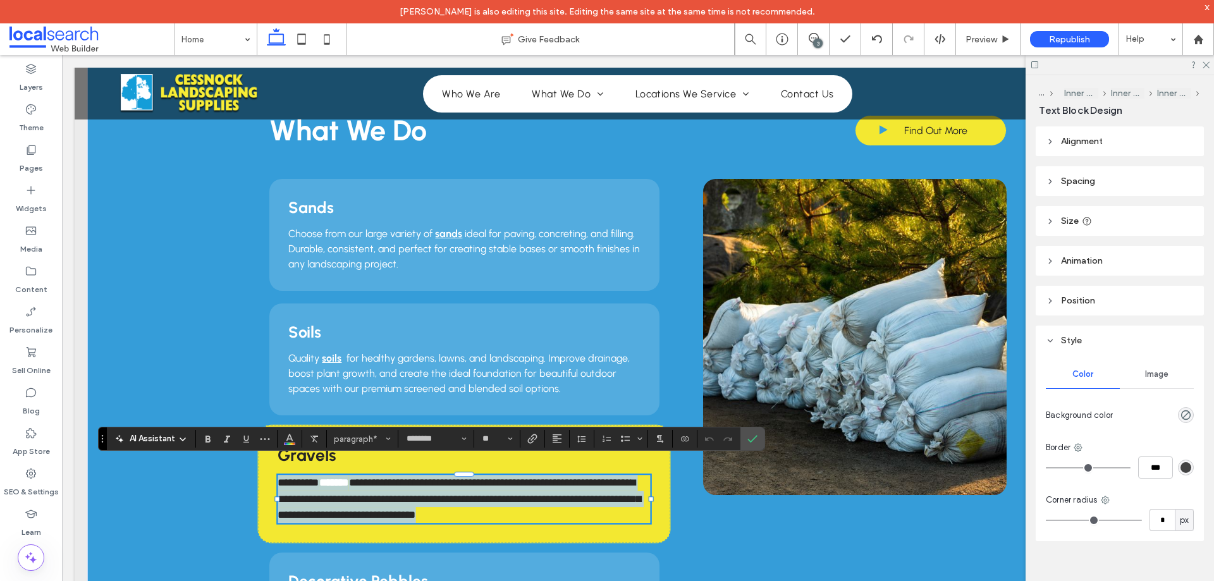
click at [340, 475] on p "**********" at bounding box center [464, 499] width 372 height 48
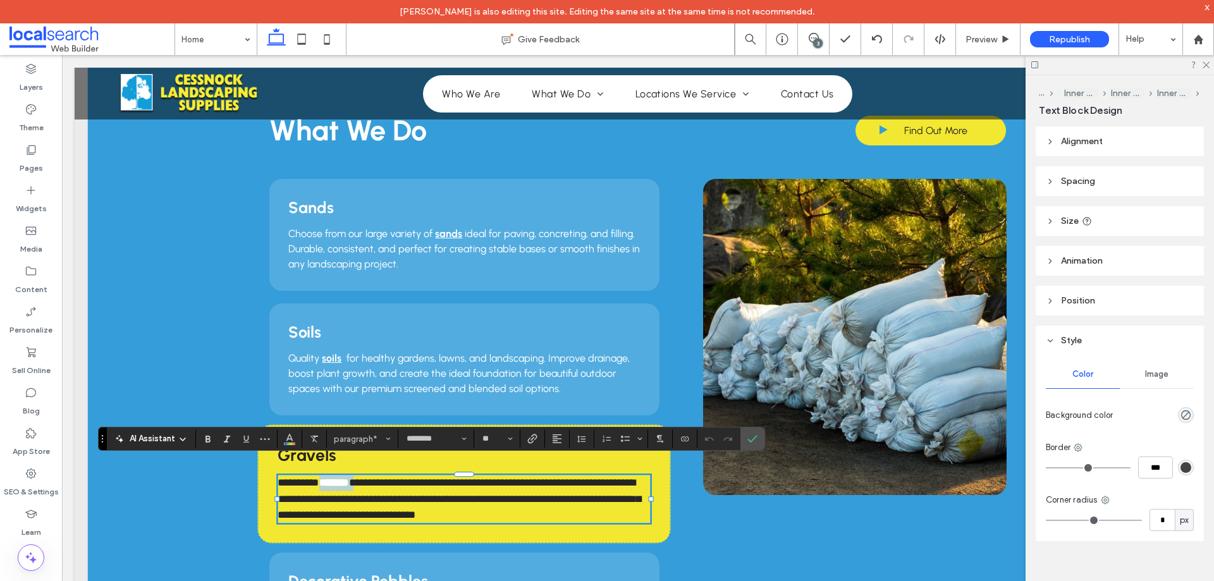
drag, startPoint x: 353, startPoint y: 468, endPoint x: 317, endPoint y: 468, distance: 36.7
click at [317, 475] on p "**********" at bounding box center [464, 499] width 372 height 48
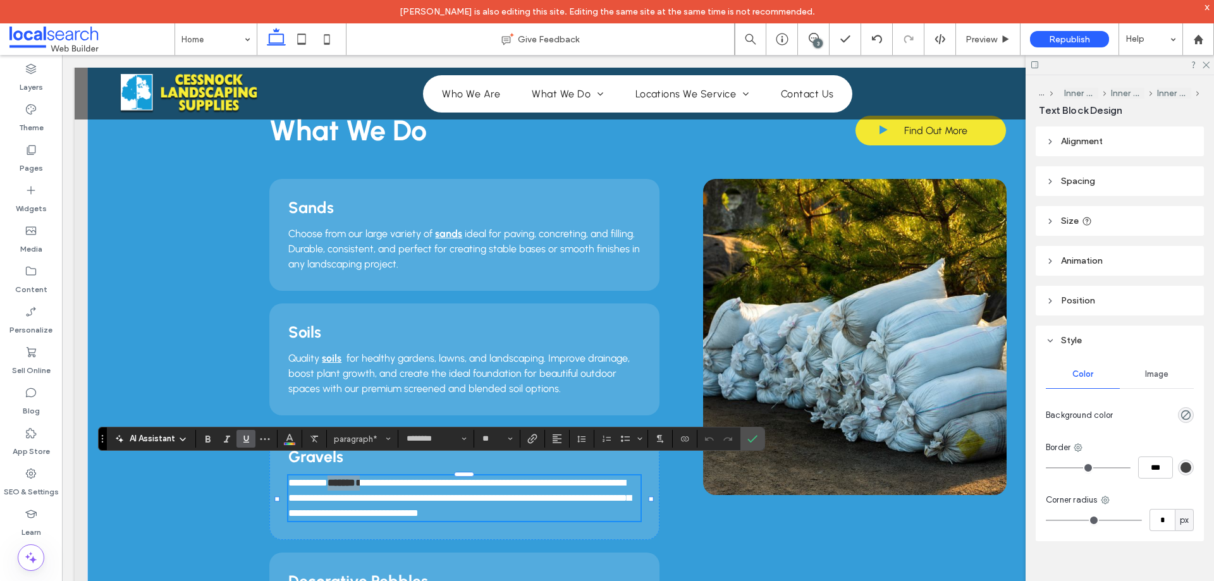
click at [247, 440] on use "Underline" at bounding box center [246, 439] width 6 height 7
click at [753, 442] on icon "Confirm" at bounding box center [752, 439] width 10 height 10
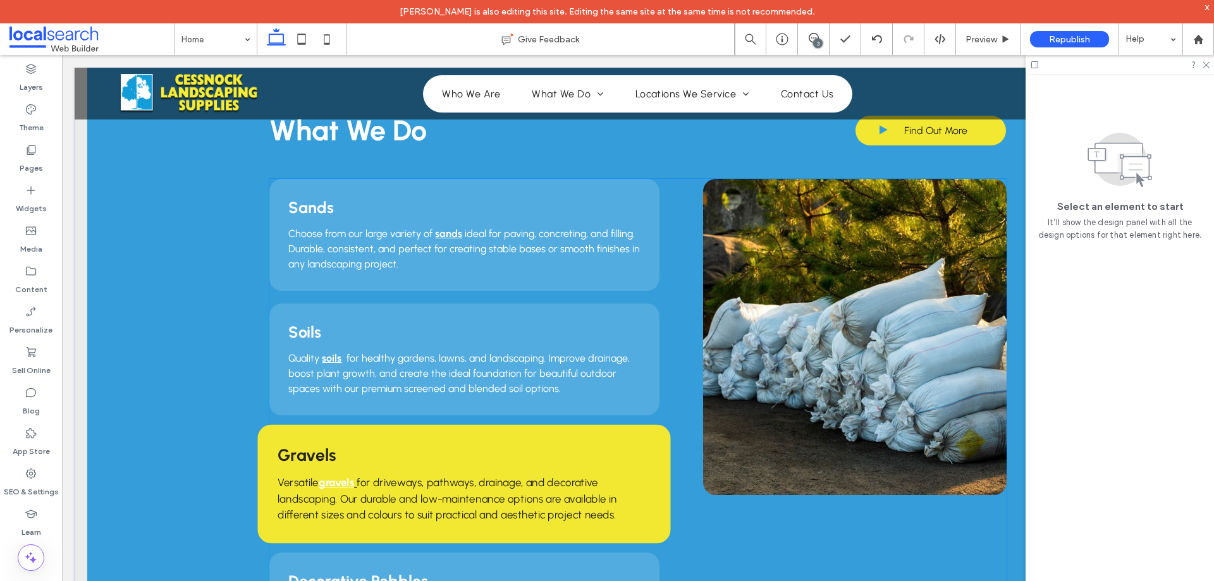
click at [335, 476] on strong "gravels" at bounding box center [336, 482] width 35 height 13
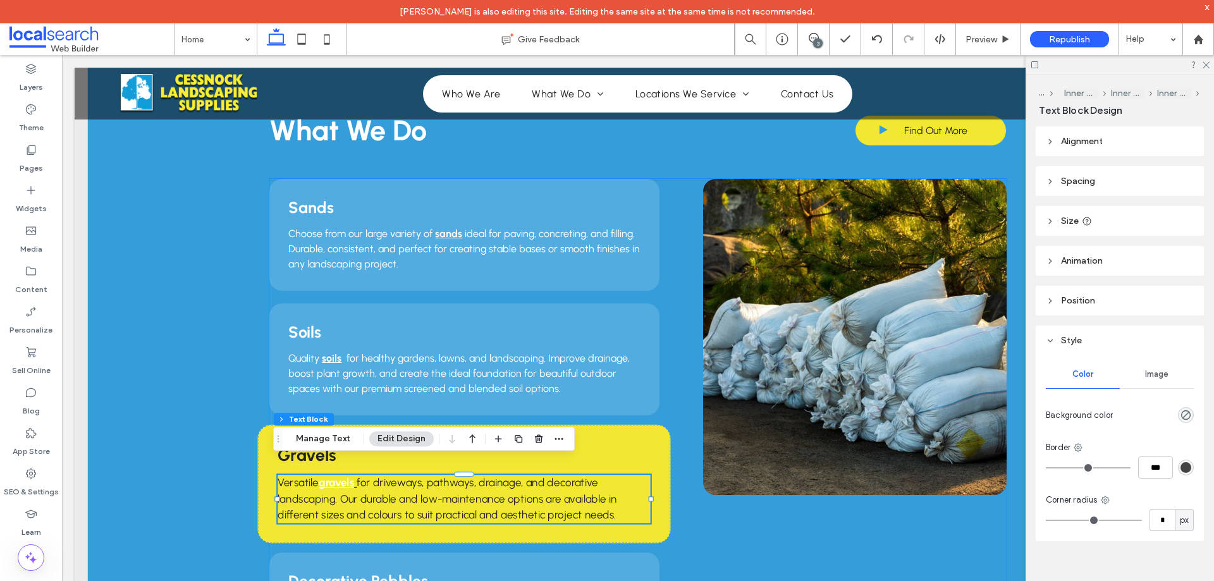
click at [335, 476] on strong "gravels" at bounding box center [336, 482] width 35 height 13
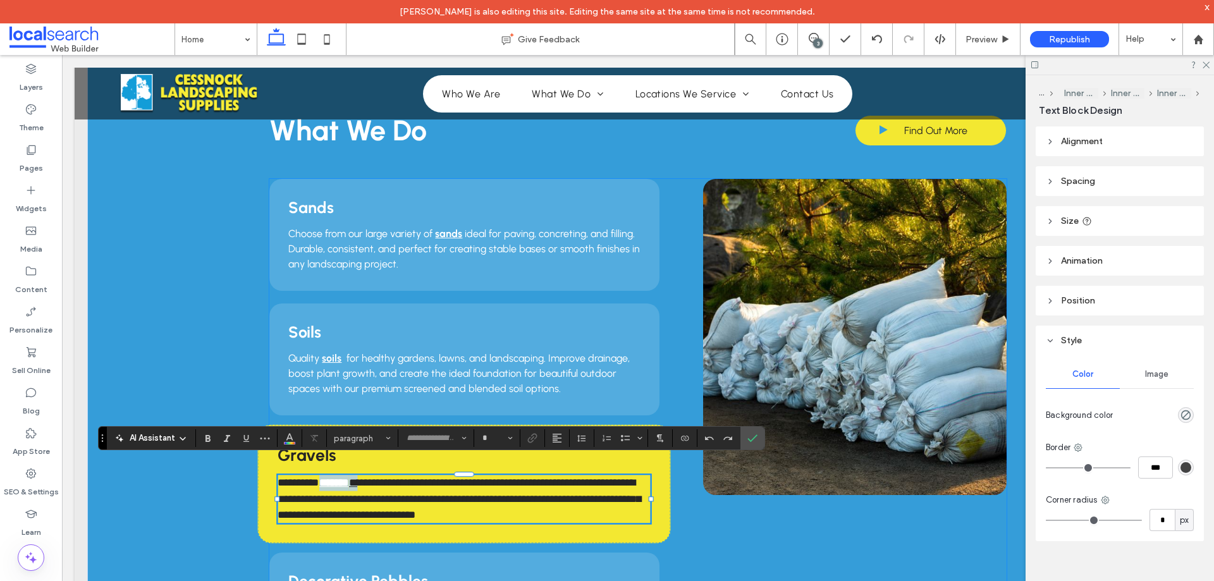
type input "********"
type input "**"
click at [369, 482] on span "**********" at bounding box center [459, 498] width 363 height 42
drag, startPoint x: 353, startPoint y: 469, endPoint x: 319, endPoint y: 467, distance: 34.9
click at [319, 475] on p "**********" at bounding box center [464, 499] width 372 height 48
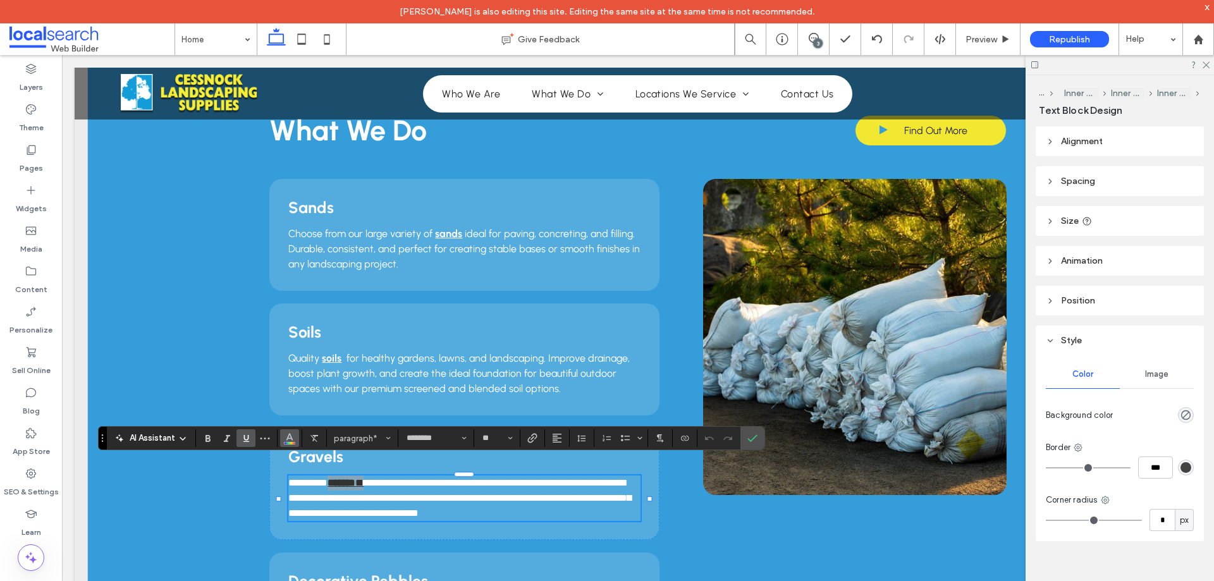
click at [284, 439] on button "Color" at bounding box center [289, 438] width 19 height 18
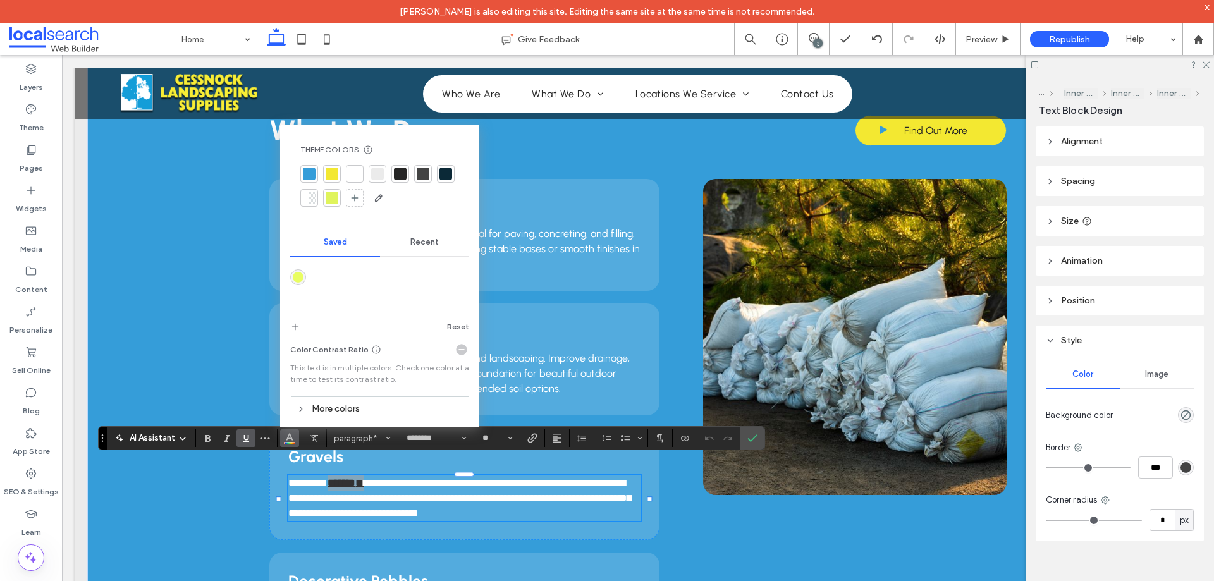
click at [443, 174] on div at bounding box center [445, 174] width 13 height 13
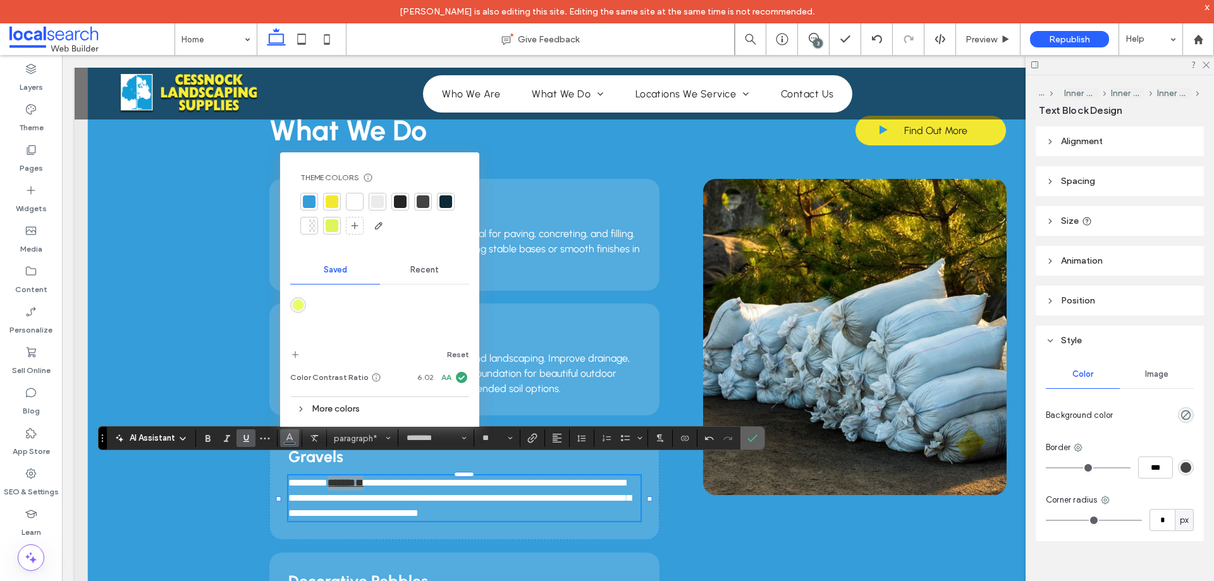
click at [753, 439] on use "Confirm" at bounding box center [753, 438] width 10 height 8
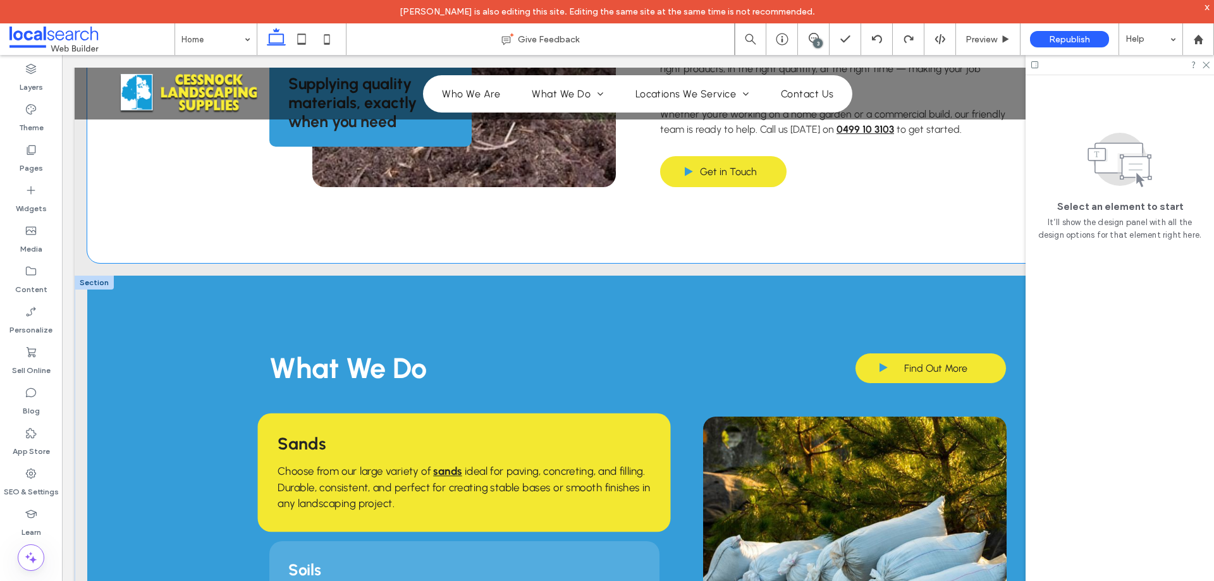
scroll to position [1011, 0]
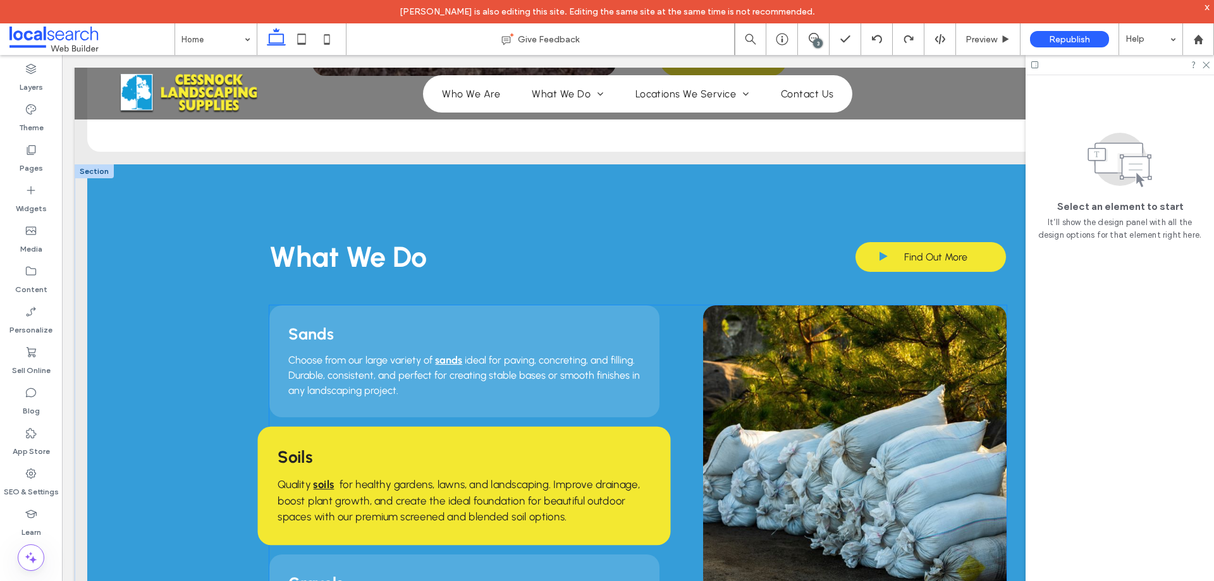
click at [642, 446] on h3 "Soils" at bounding box center [464, 456] width 372 height 20
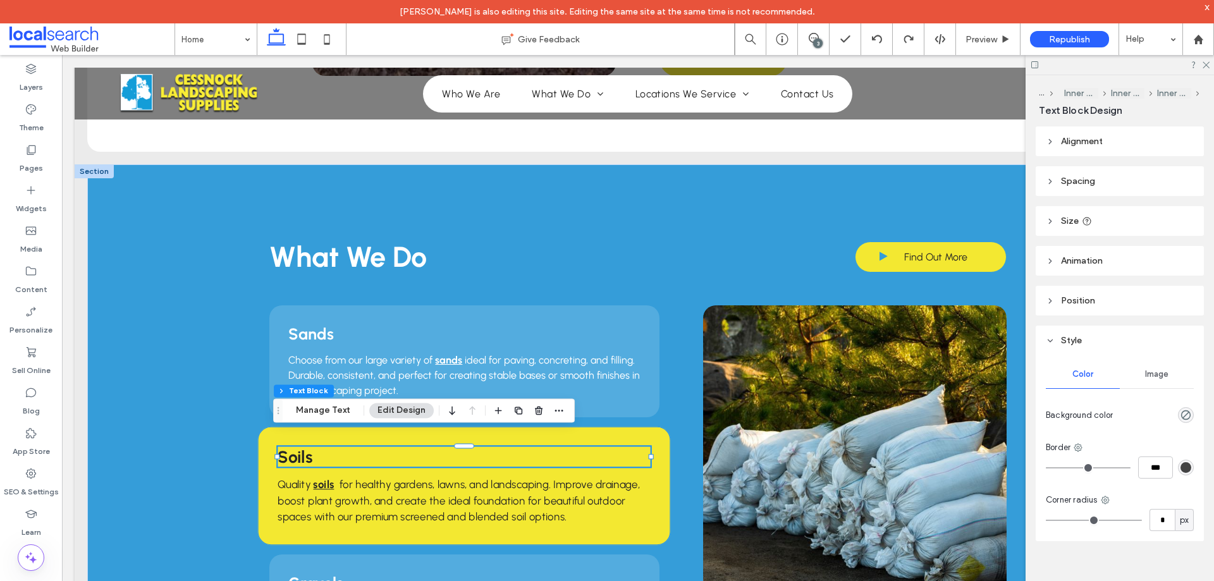
click at [662, 434] on div "Soils Quality soils for healthy gardens, lawns, and landscaping. Improve draina…" at bounding box center [464, 486] width 413 height 119
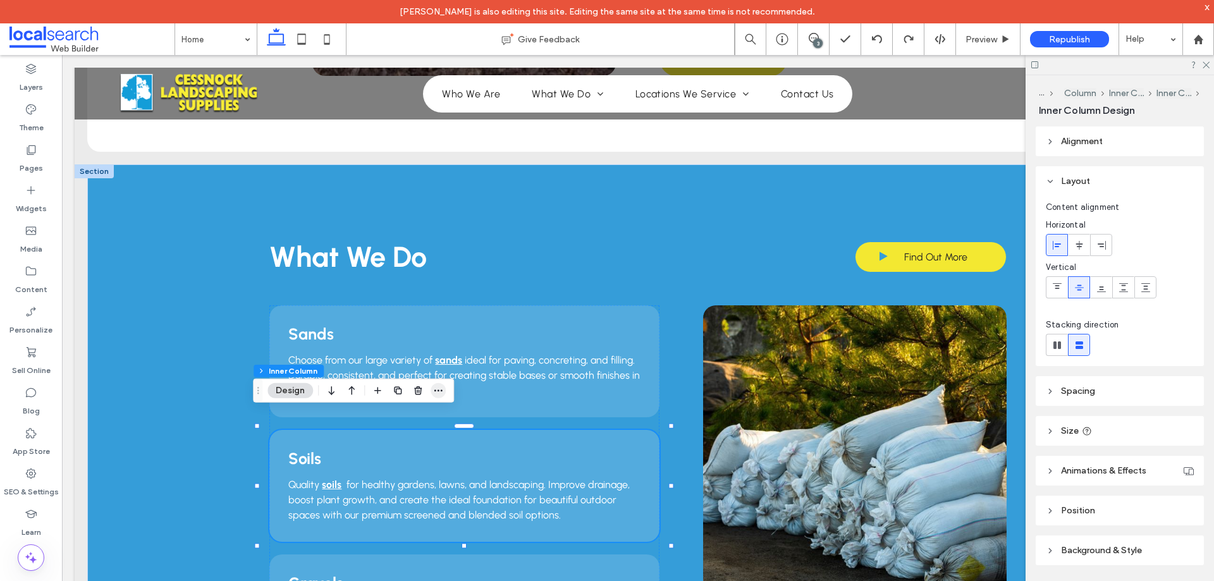
click at [439, 390] on use "button" at bounding box center [438, 390] width 8 height 2
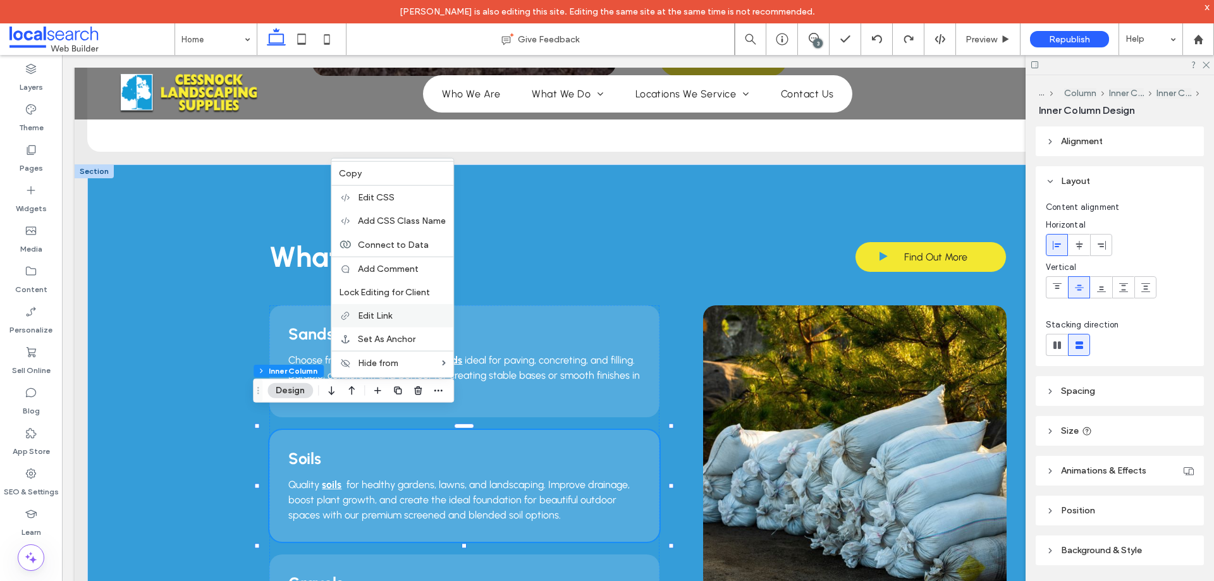
click at [397, 314] on label "Edit Link" at bounding box center [402, 315] width 88 height 11
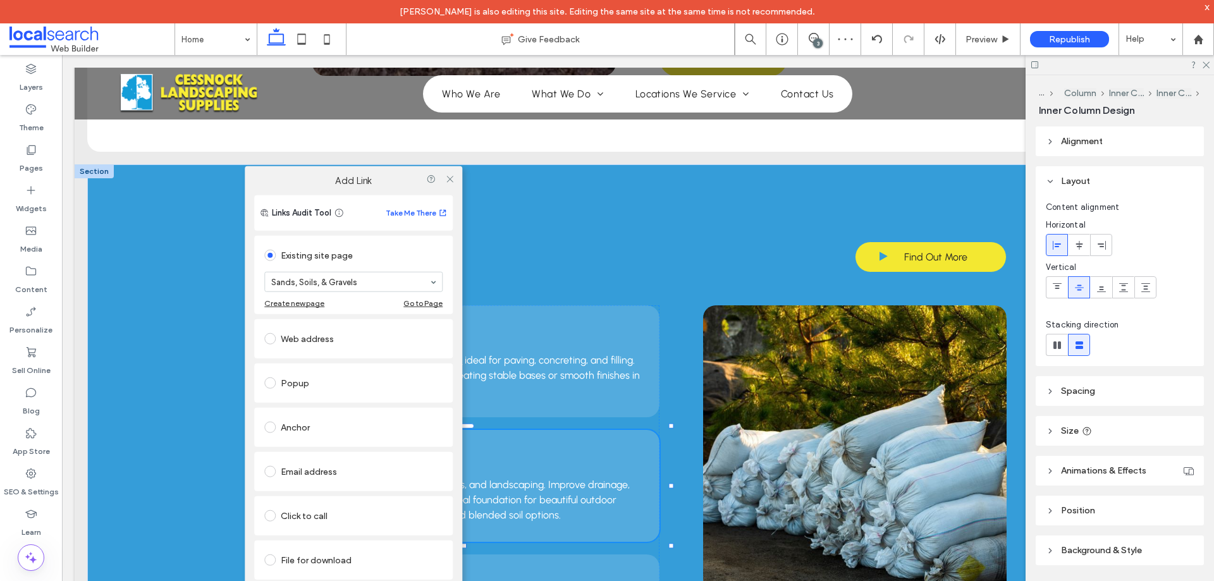
click at [455, 175] on div at bounding box center [449, 178] width 19 height 19
click at [453, 180] on icon at bounding box center [449, 178] width 9 height 9
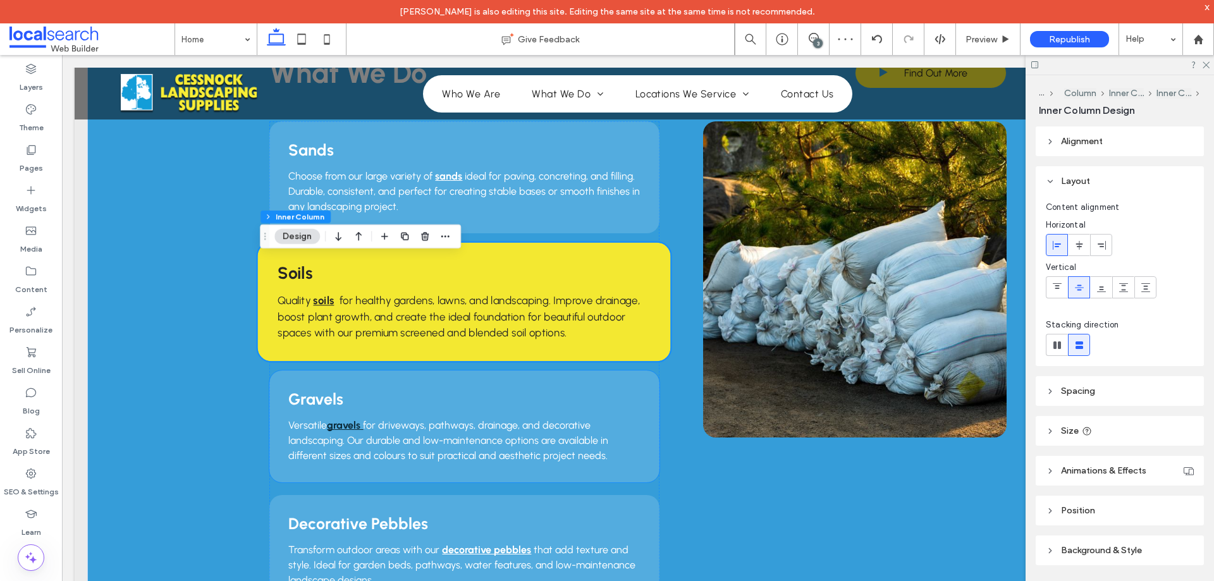
scroll to position [1201, 0]
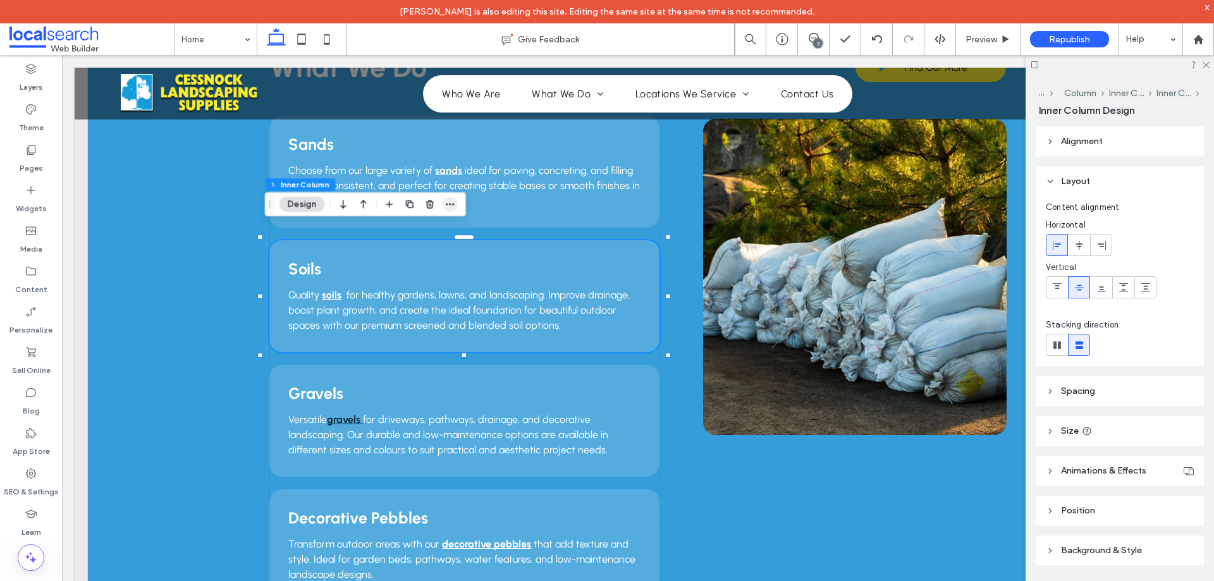
click at [453, 210] on span "button" at bounding box center [449, 204] width 15 height 15
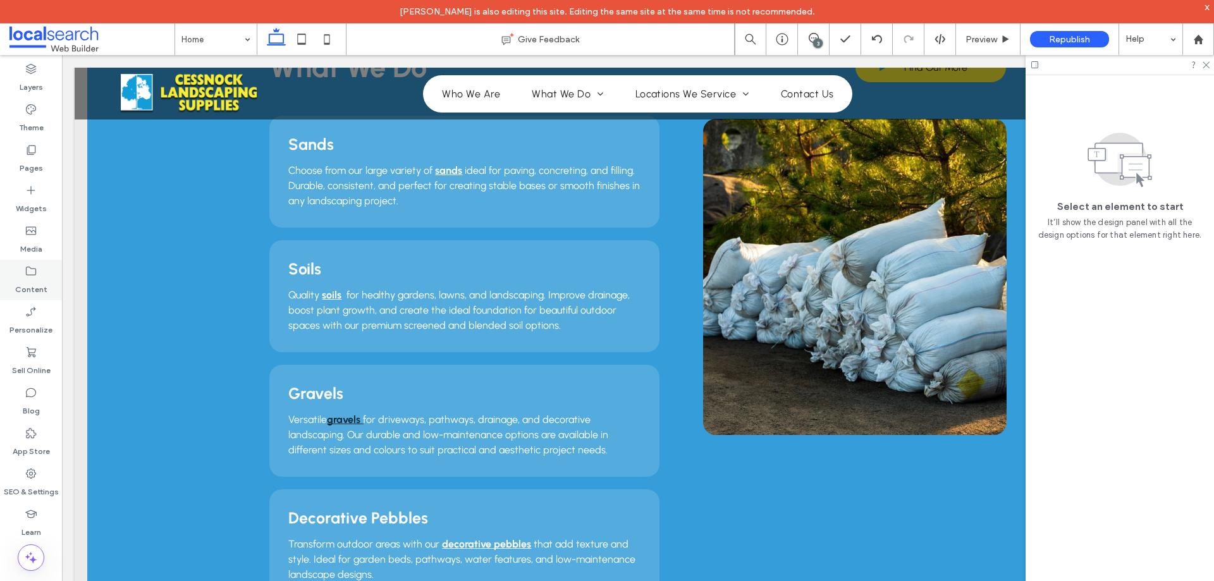
click at [37, 281] on label "Content" at bounding box center [31, 287] width 32 height 18
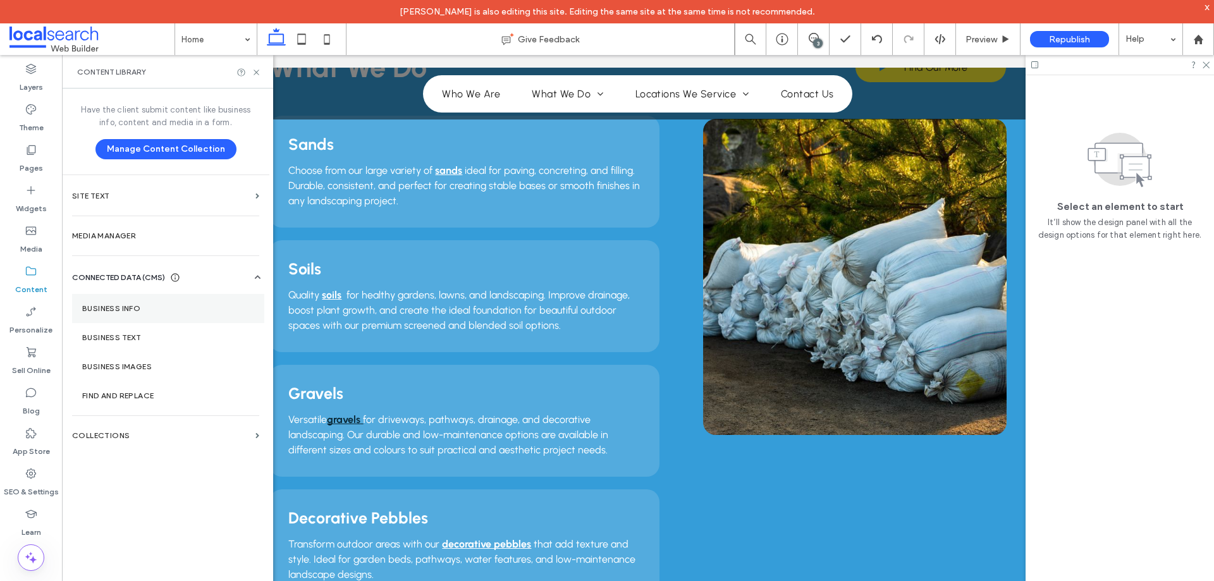
click at [130, 300] on section "Business Info" at bounding box center [168, 308] width 192 height 29
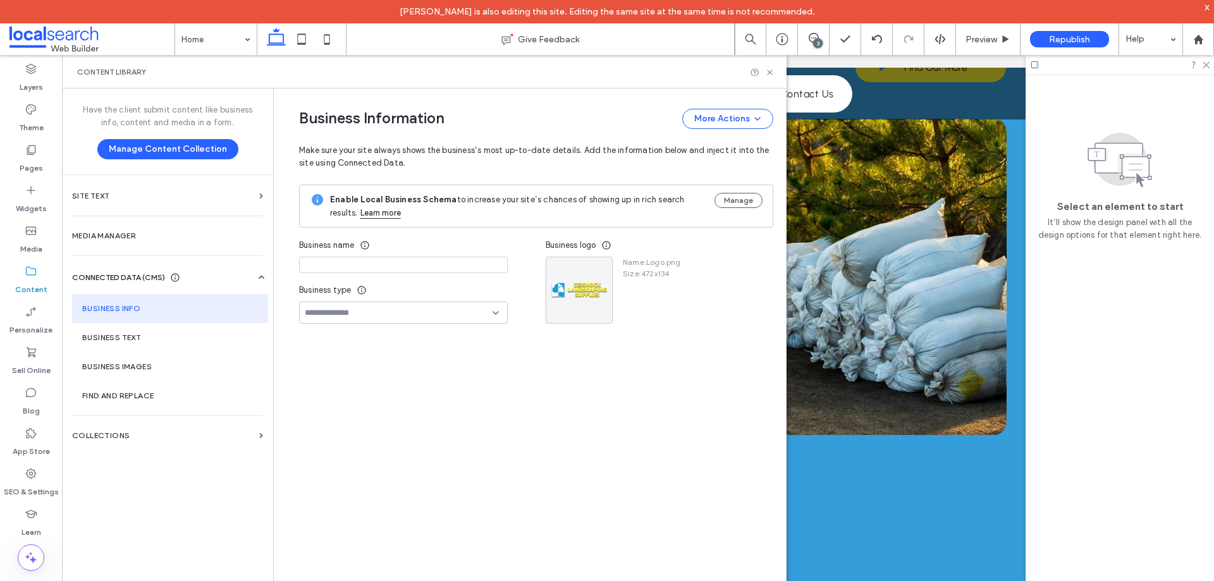
type input "**********"
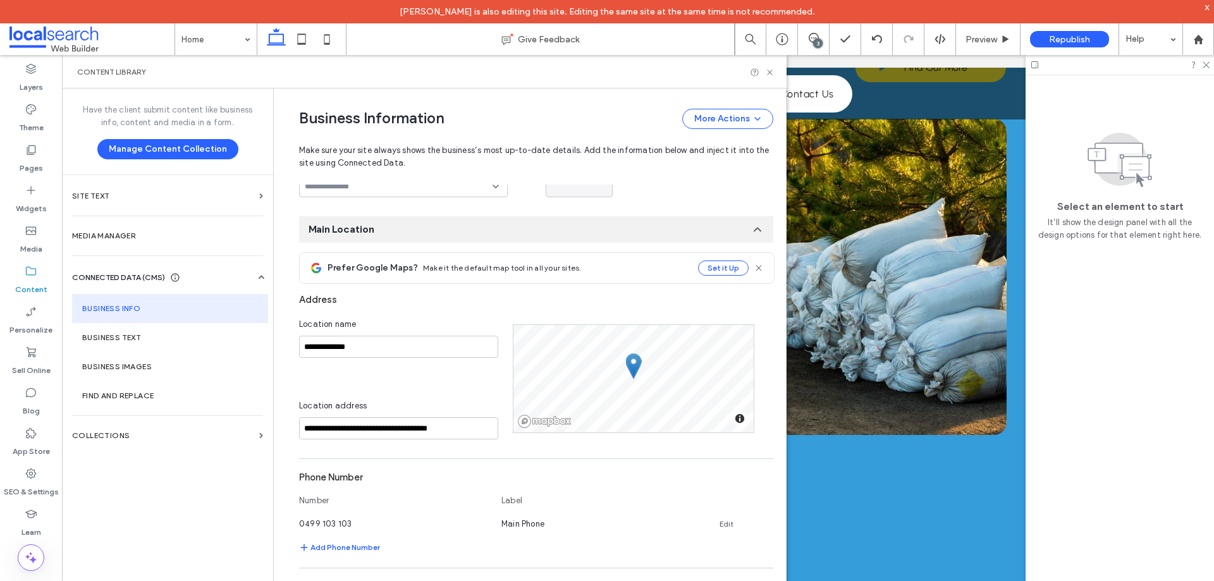
scroll to position [316, 0]
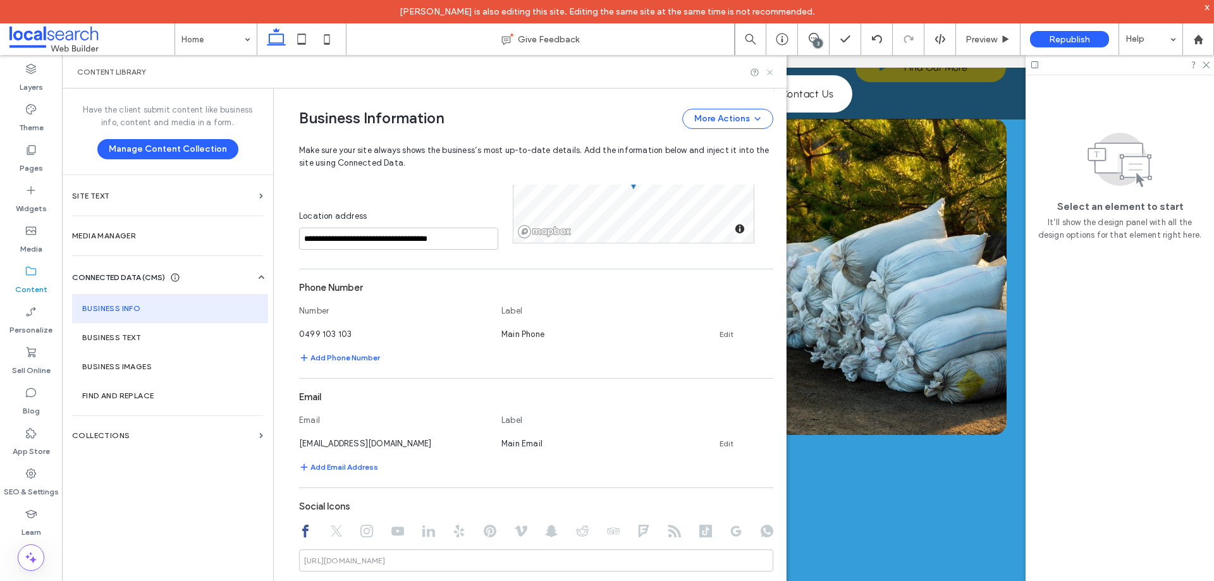
click at [768, 73] on icon at bounding box center [769, 72] width 9 height 9
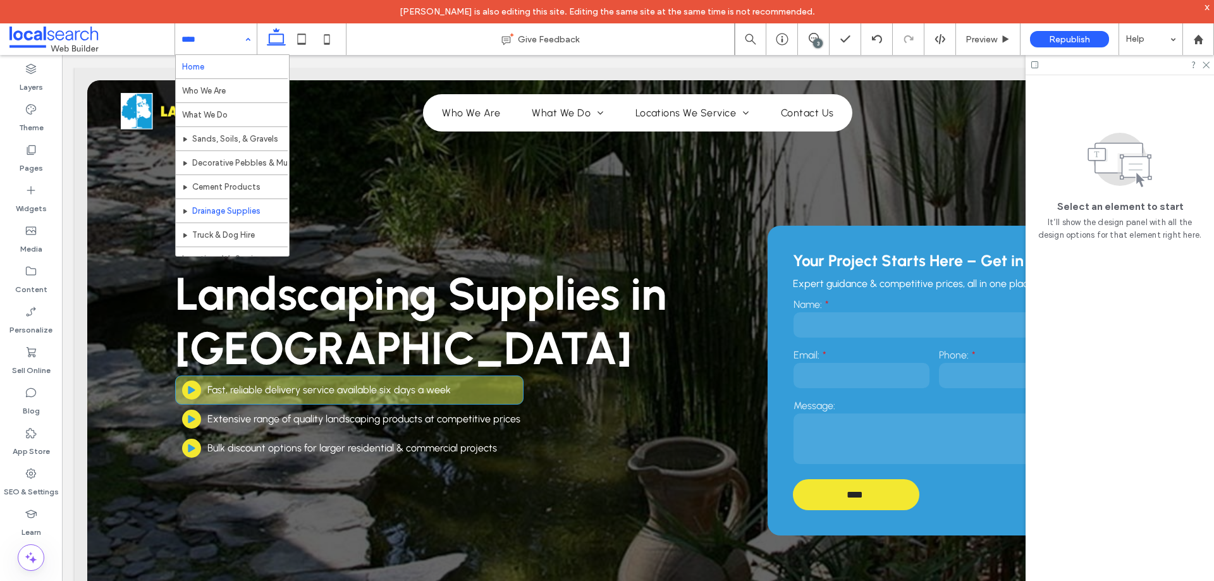
scroll to position [85, 0]
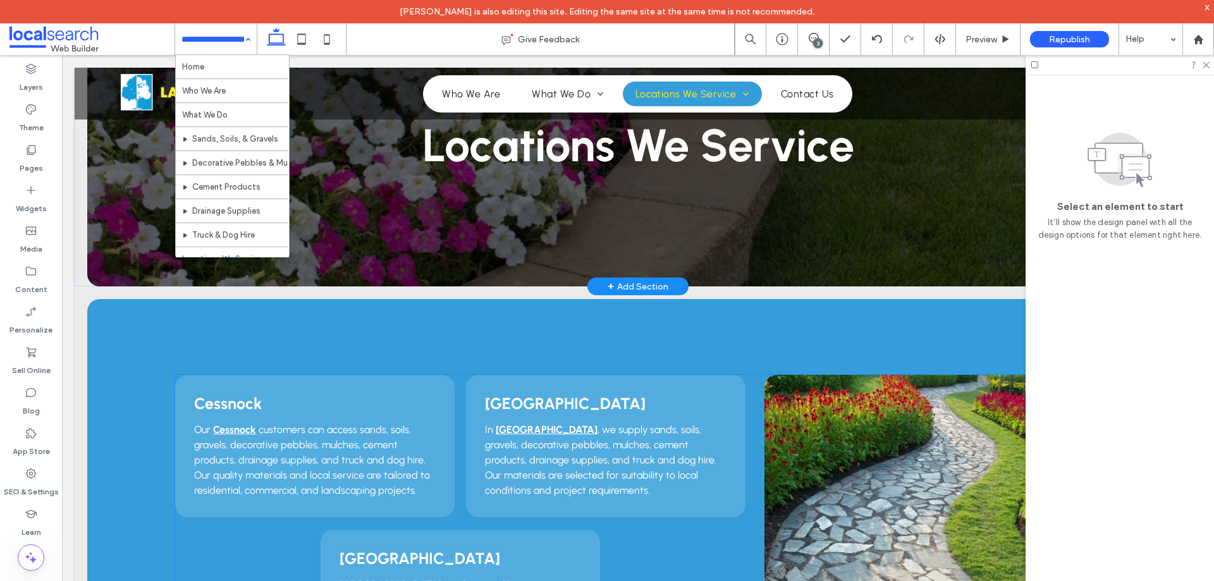
scroll to position [190, 0]
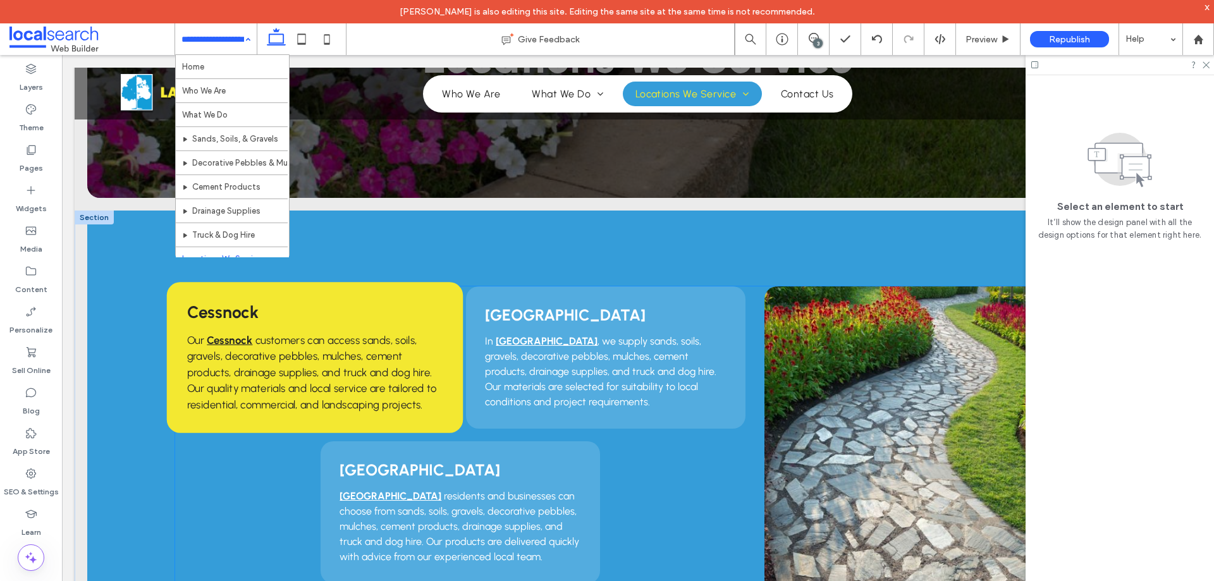
click at [244, 314] on link "Cessnock" at bounding box center [222, 312] width 71 height 20
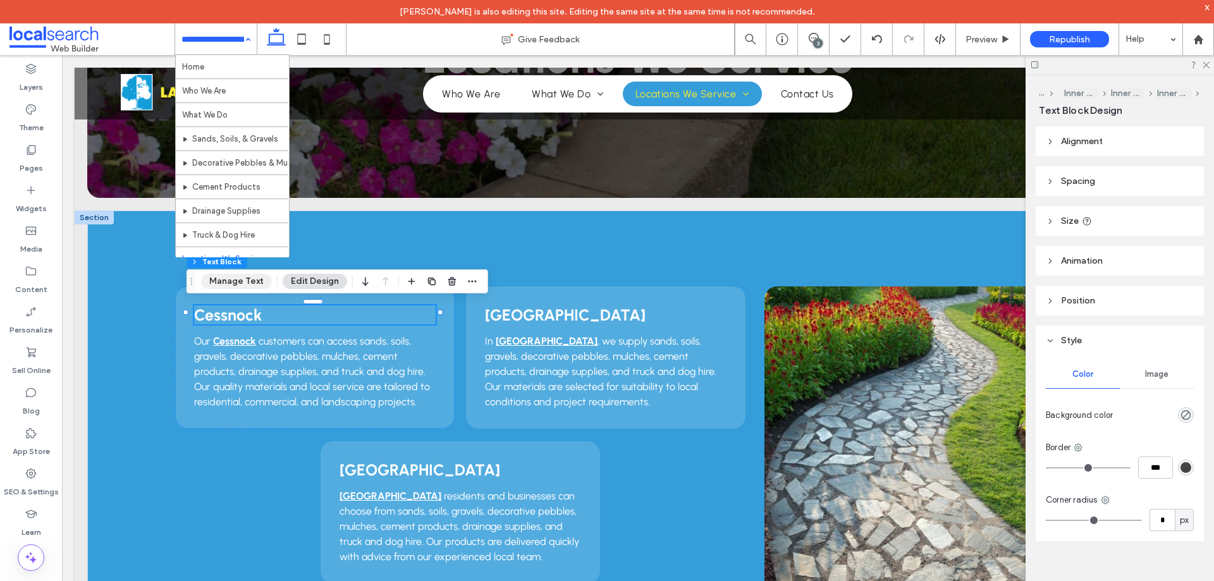
click at [235, 276] on button "Manage Text" at bounding box center [236, 281] width 71 height 15
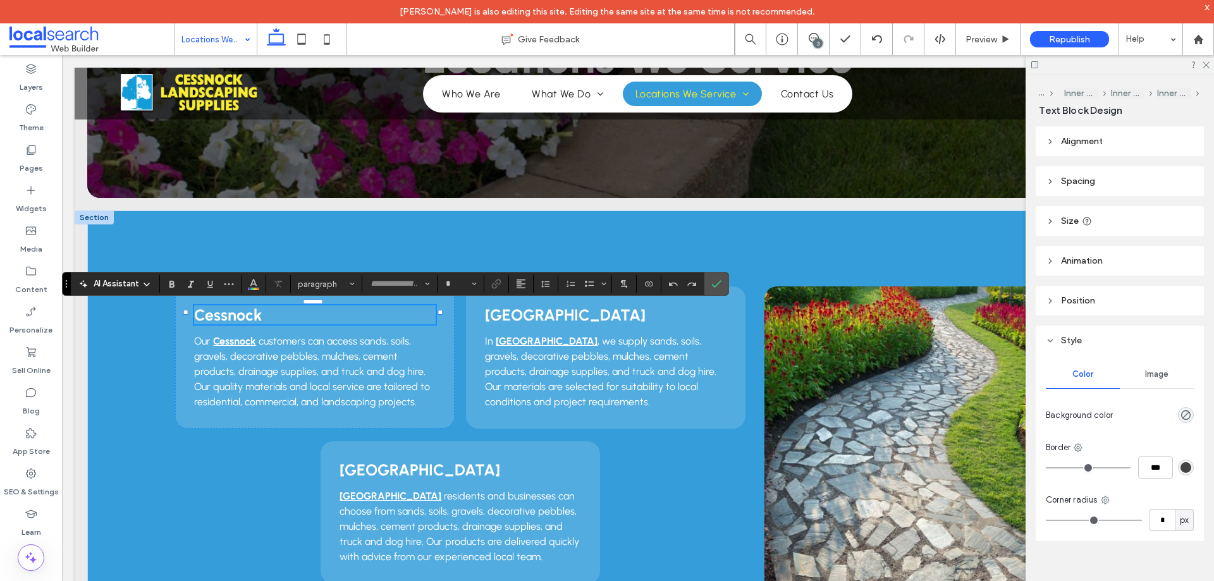
type input "********"
type input "**"
click at [502, 287] on label "Link" at bounding box center [496, 284] width 19 height 18
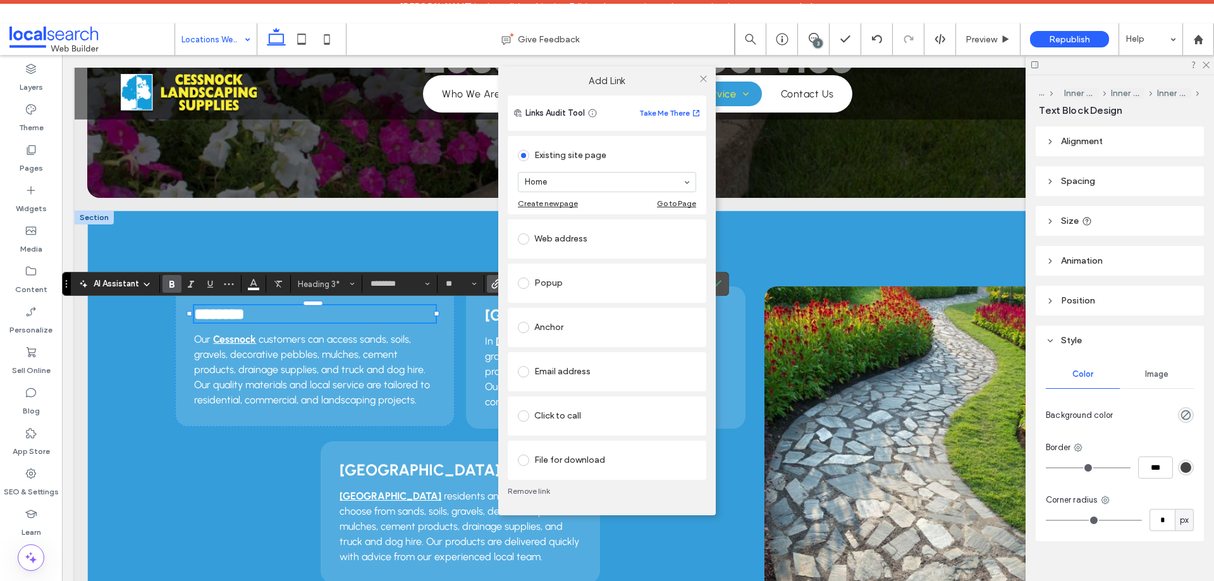
click at [537, 492] on link "Remove link" at bounding box center [607, 491] width 198 height 10
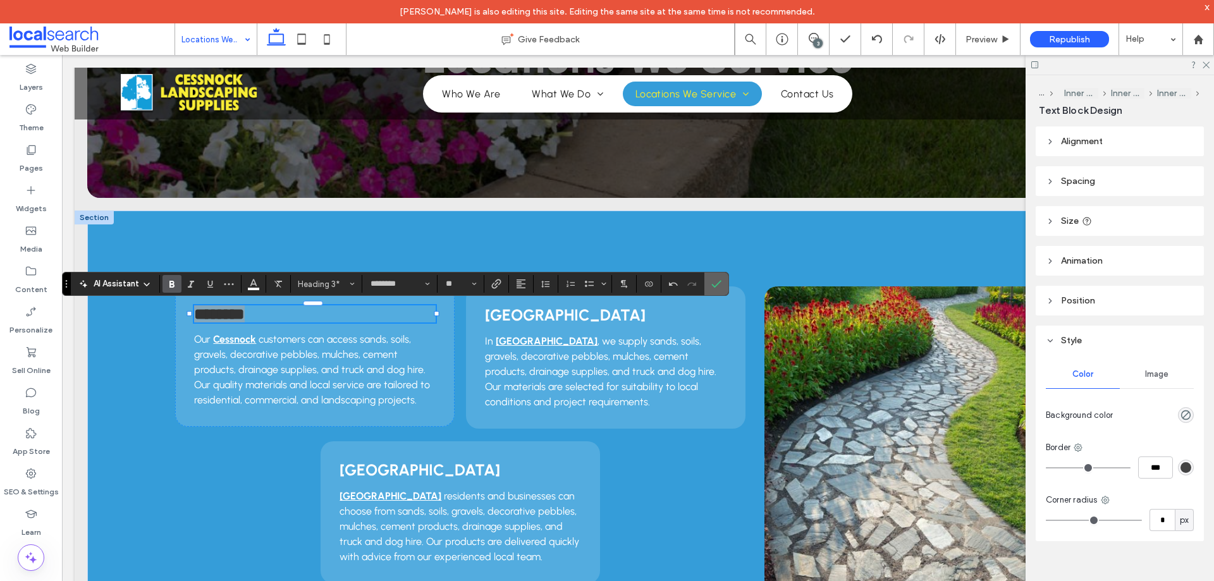
click at [719, 285] on icon "Confirm" at bounding box center [716, 284] width 10 height 10
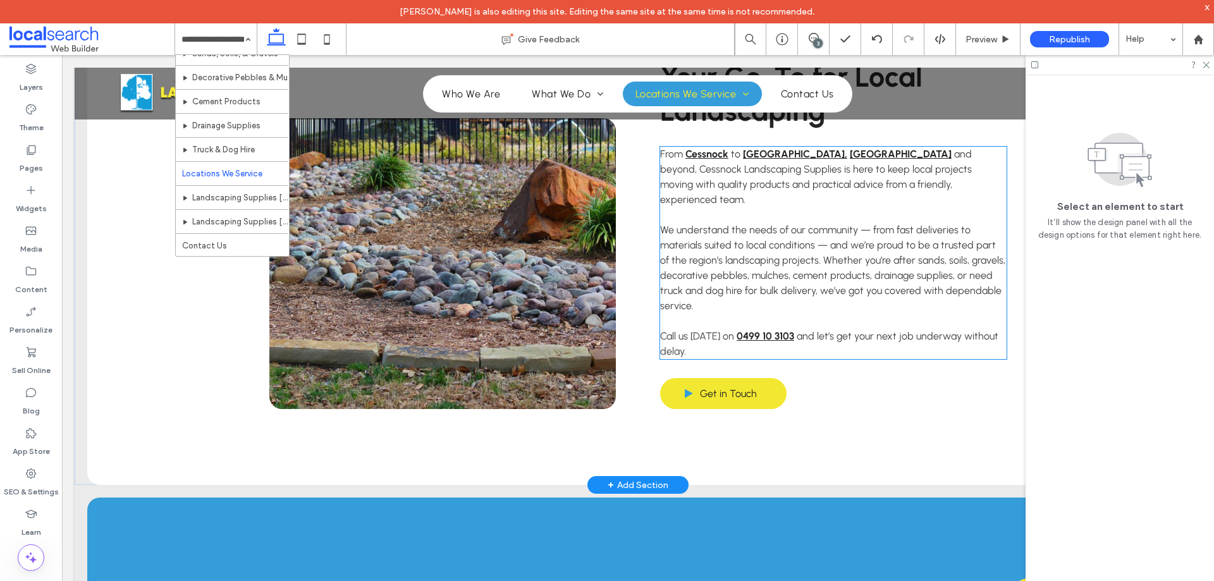
scroll to position [930, 0]
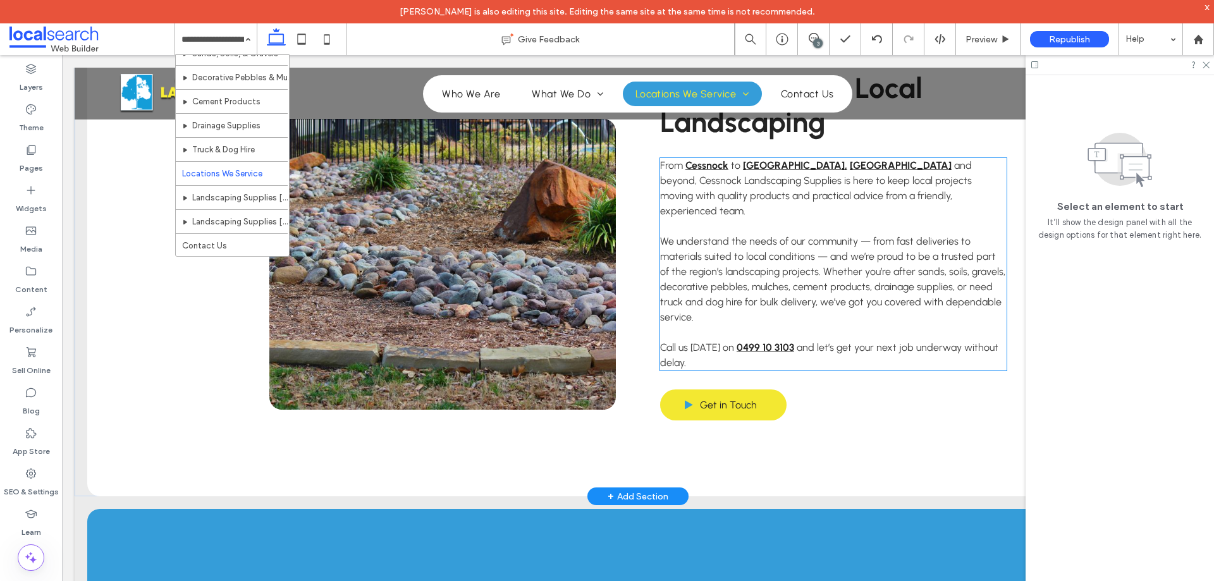
click at [772, 341] on p "Call us today on 0499 10 3103 and let’s get your next job underway without dela…" at bounding box center [833, 355] width 346 height 30
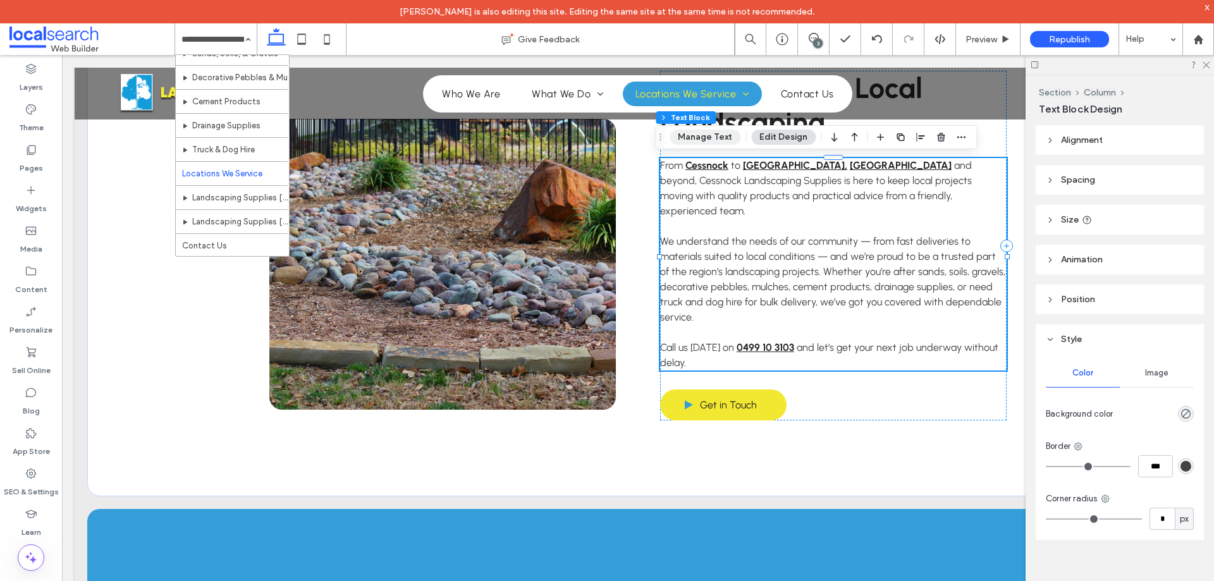
click at [719, 135] on button "Manage Text" at bounding box center [704, 137] width 71 height 15
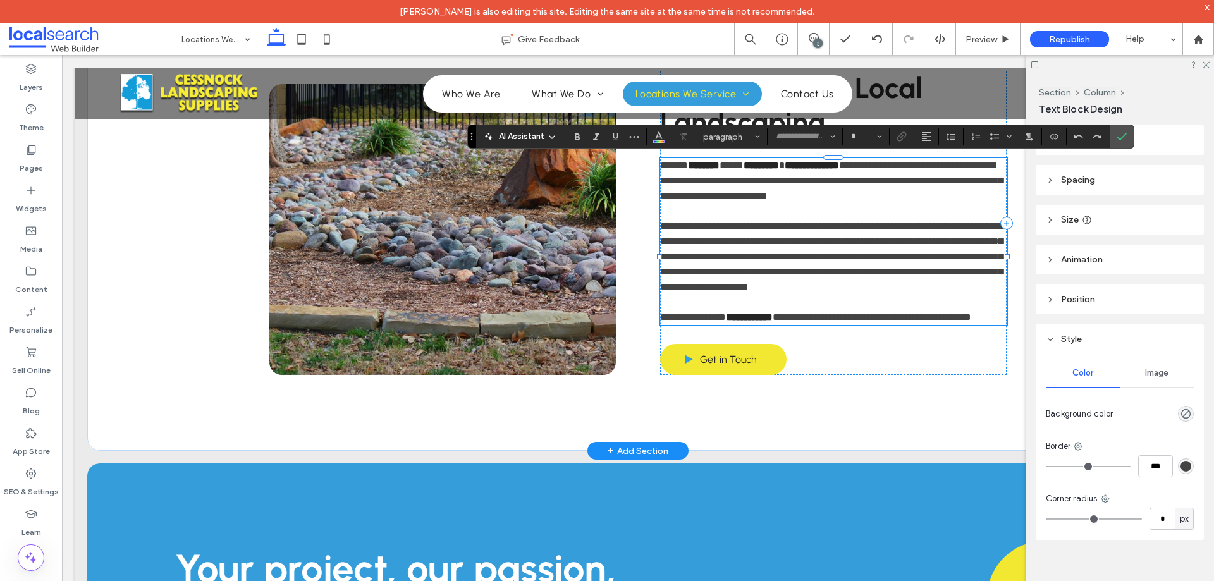
type input "********"
type input "**"
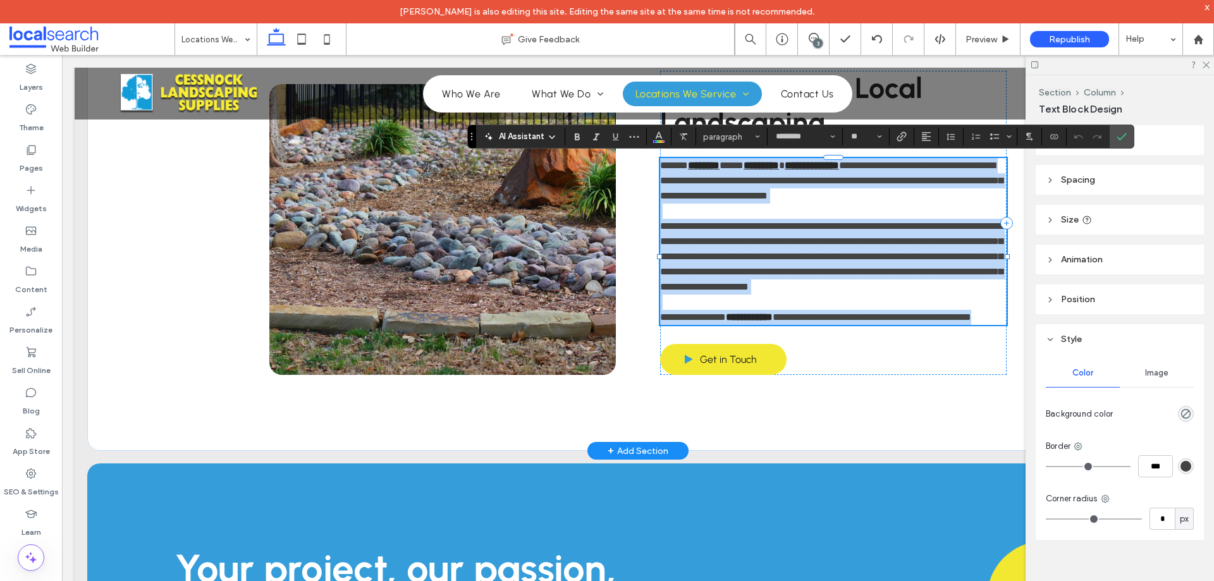
click at [768, 322] on strong "**********" at bounding box center [749, 316] width 47 height 9
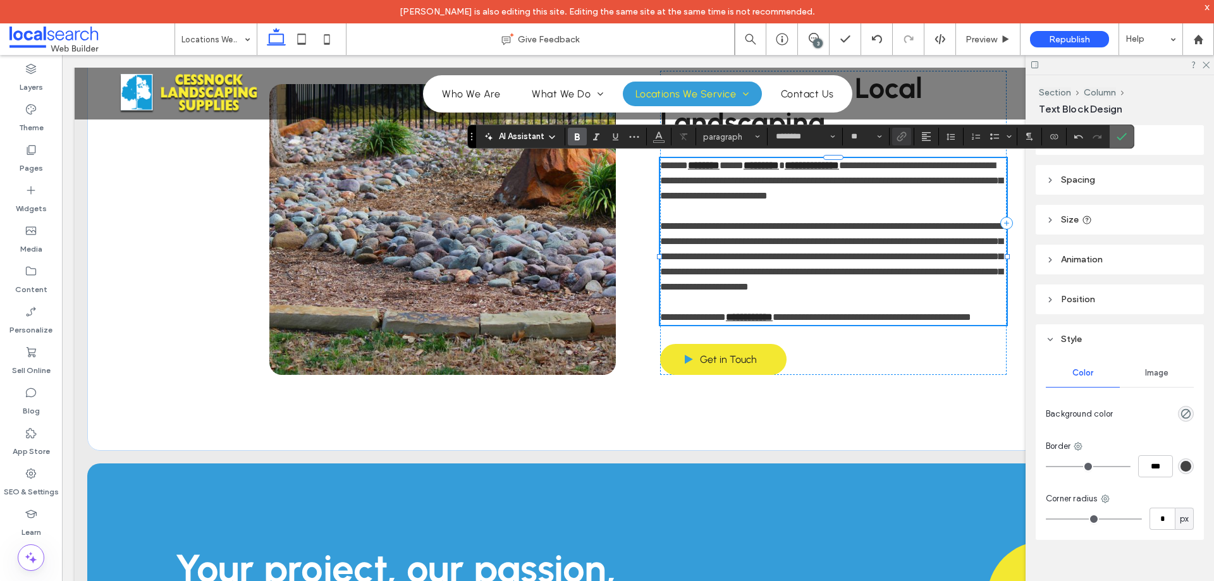
drag, startPoint x: 1121, startPoint y: 137, endPoint x: 934, endPoint y: 180, distance: 192.6
click at [1121, 137] on icon "Confirm" at bounding box center [1121, 136] width 10 height 10
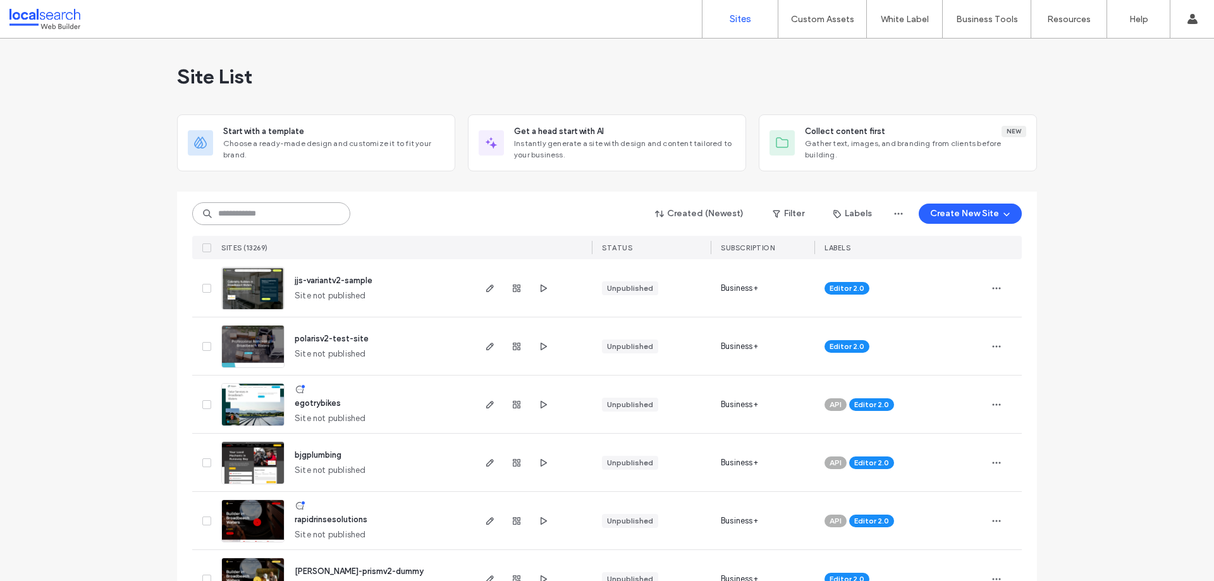
click at [244, 212] on input at bounding box center [271, 213] width 158 height 23
paste input "********"
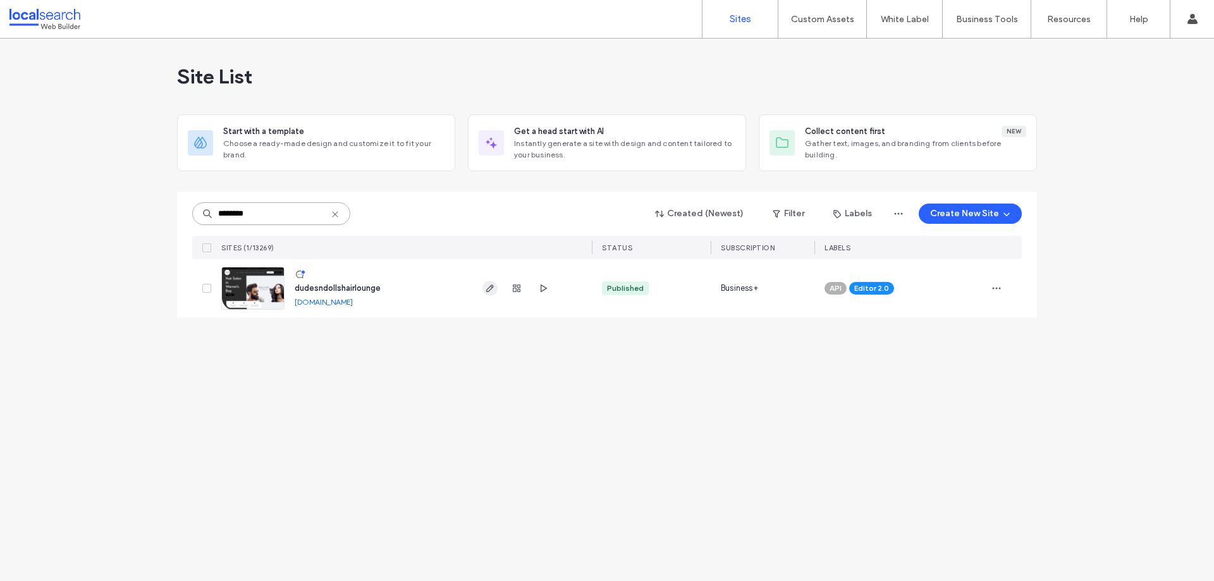
type input "********"
click at [487, 287] on icon "button" at bounding box center [490, 288] width 10 height 10
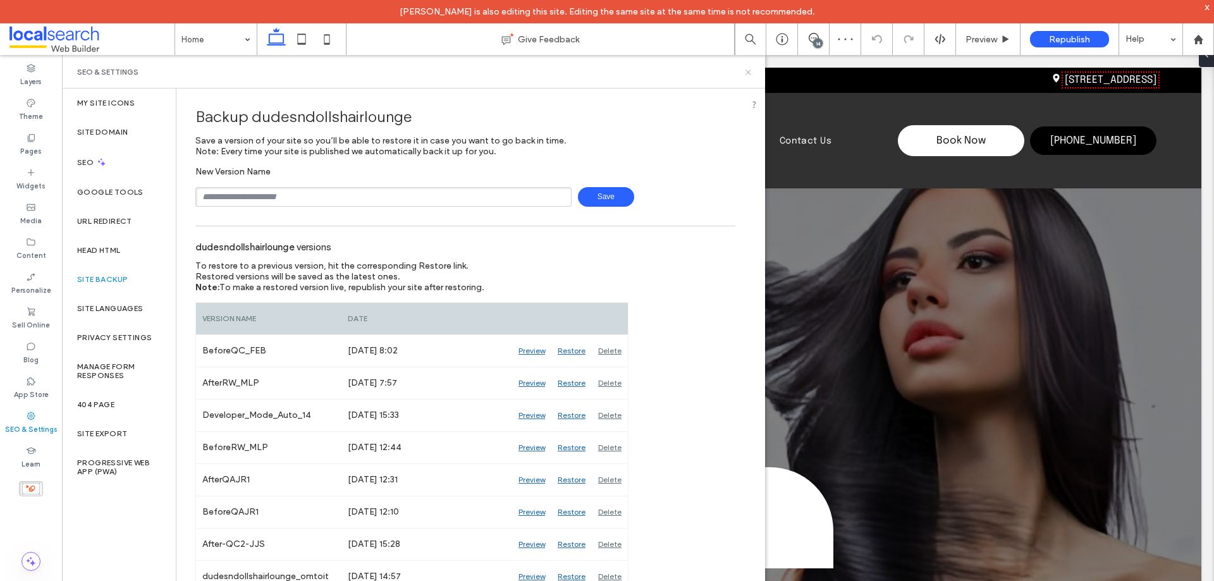
click at [748, 71] on use at bounding box center [747, 72] width 5 height 5
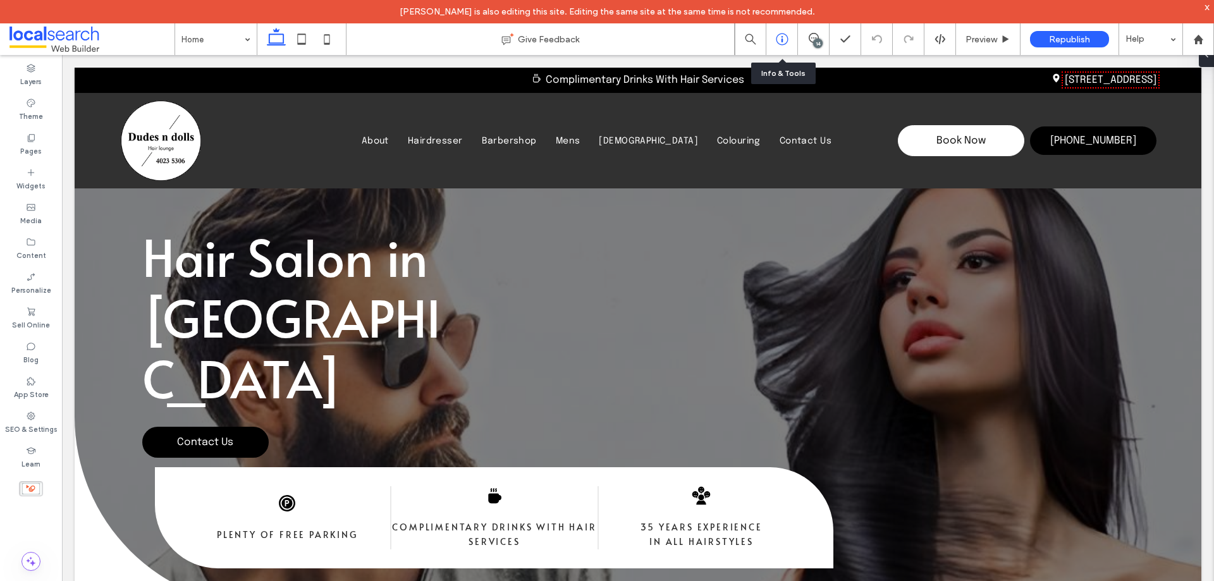
click at [792, 46] on div at bounding box center [782, 39] width 32 height 32
click at [814, 43] on div "14" at bounding box center [817, 43] width 9 height 9
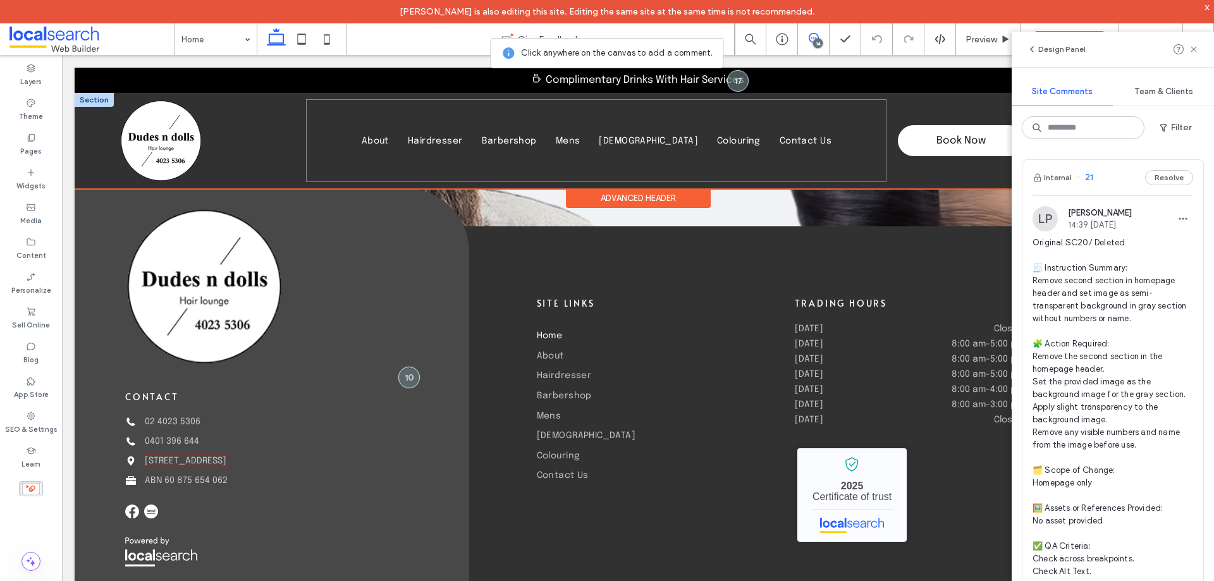
scroll to position [3584, 0]
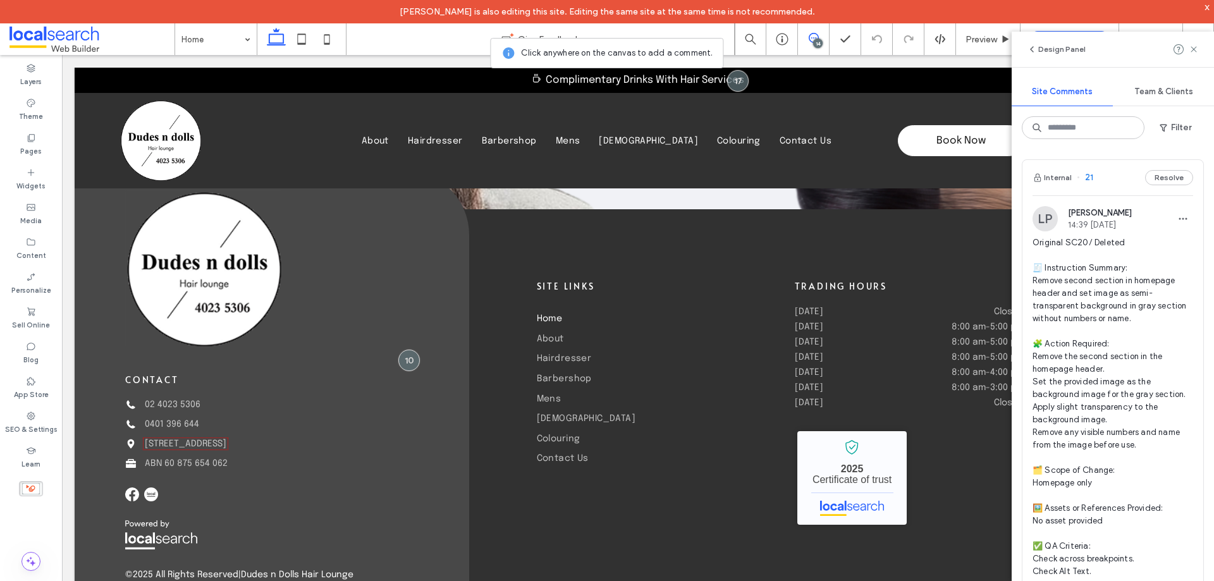
click at [1077, 304] on span "Original SC20/ Deleted 🧾 Instruction Summary: Remove second section in homepage…" at bounding box center [1112, 406] width 161 height 341
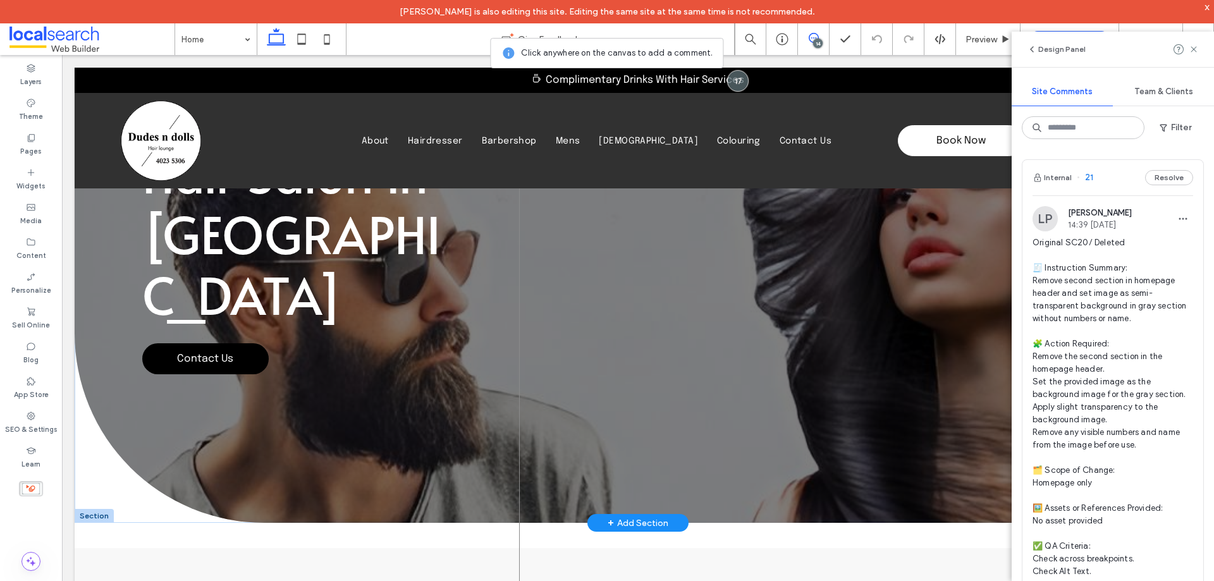
scroll to position [126, 0]
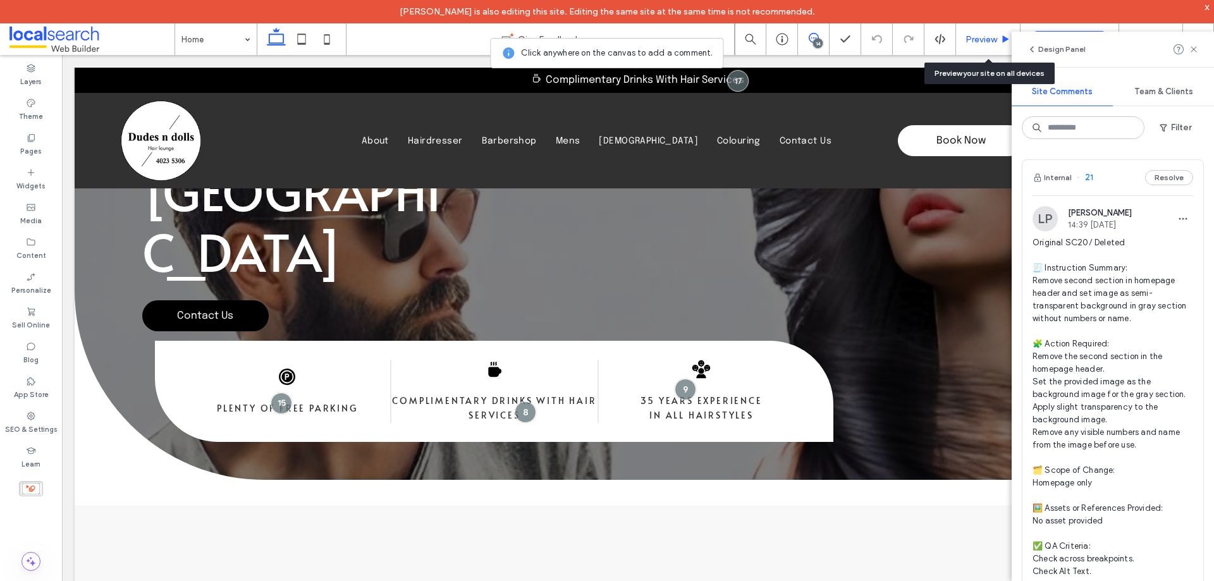
click at [977, 40] on span "Preview" at bounding box center [981, 39] width 32 height 11
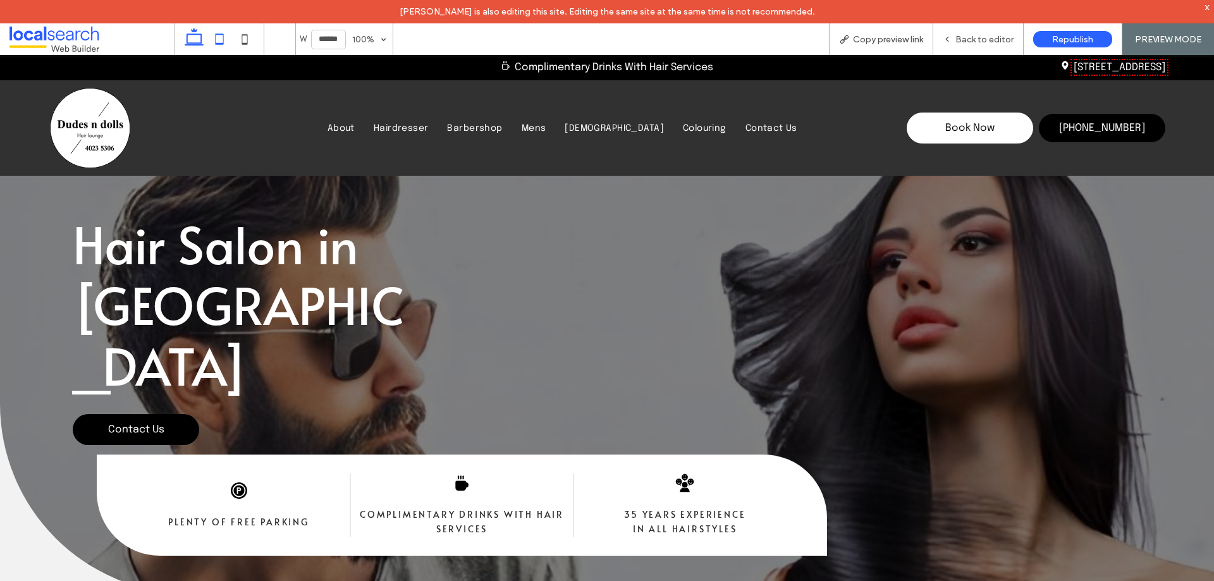
click at [219, 40] on icon at bounding box center [219, 39] width 25 height 25
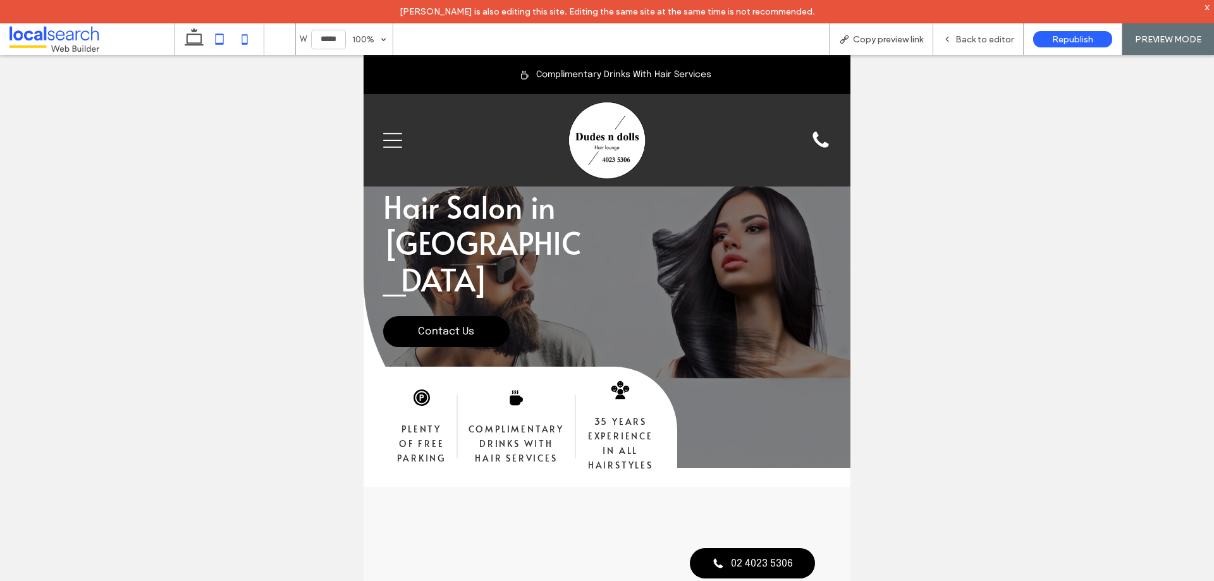
click at [248, 36] on use at bounding box center [245, 39] width 6 height 10
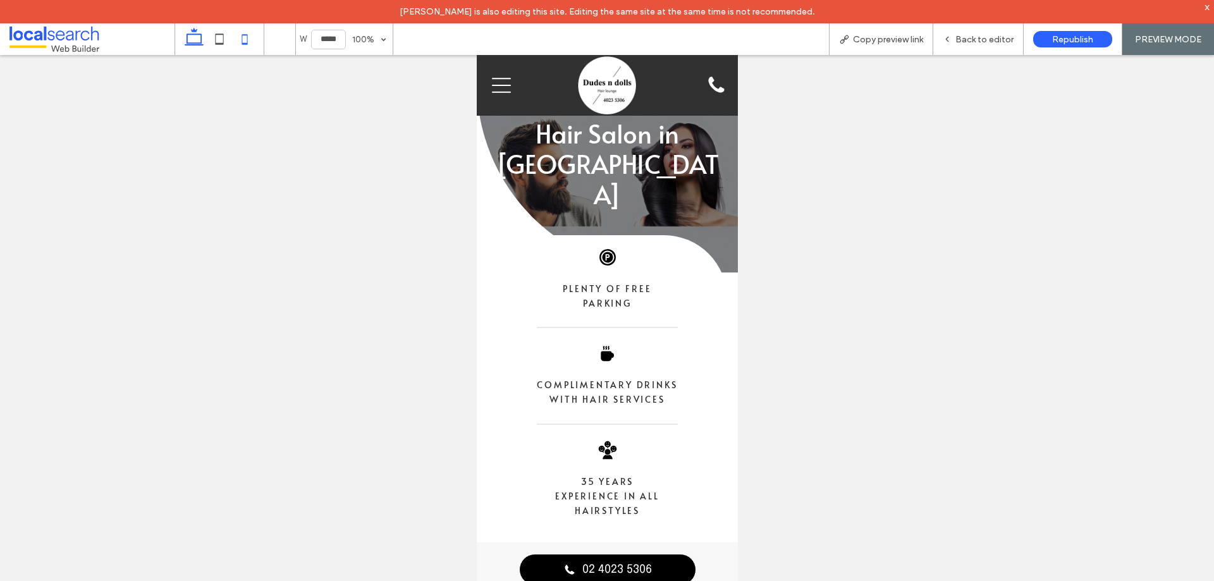
click at [194, 46] on icon at bounding box center [193, 39] width 25 height 25
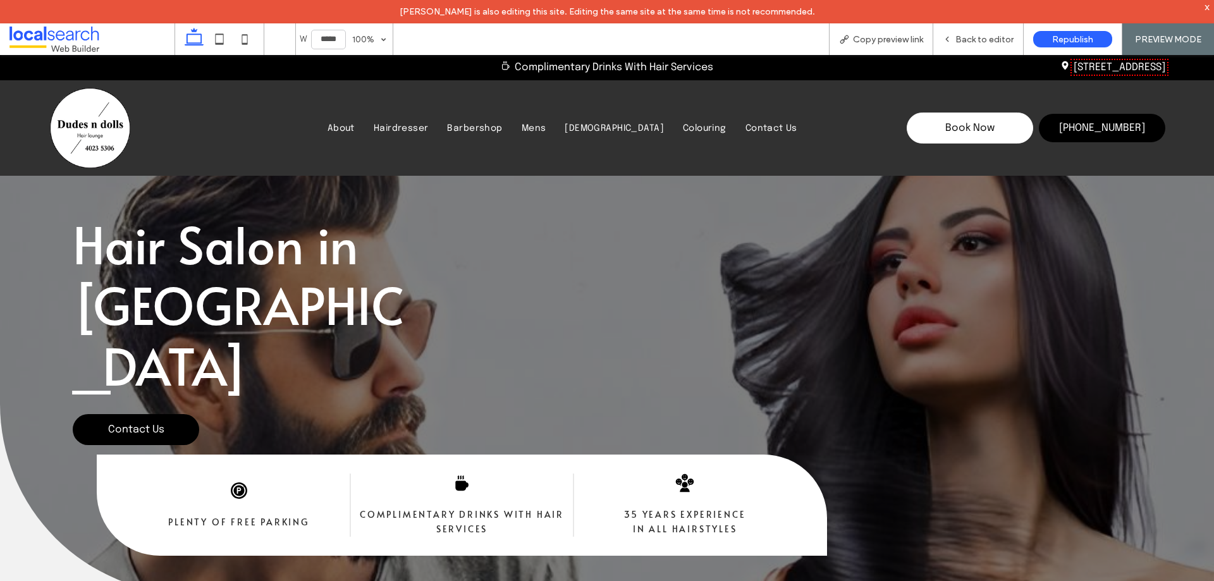
type input "******"
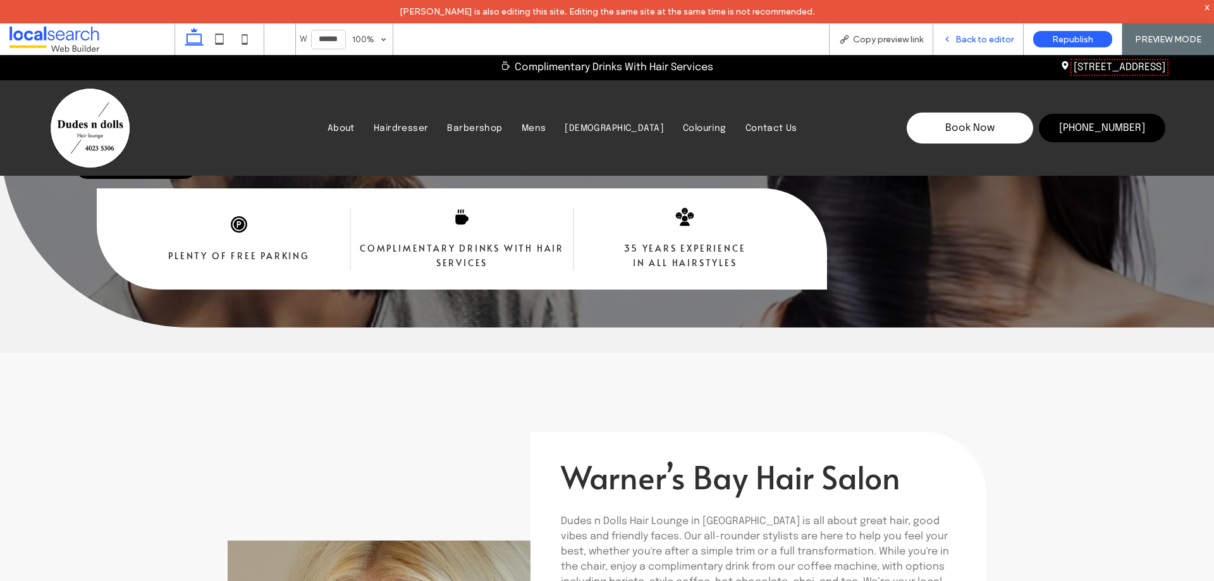
click at [967, 43] on span "Back to editor" at bounding box center [984, 39] width 58 height 11
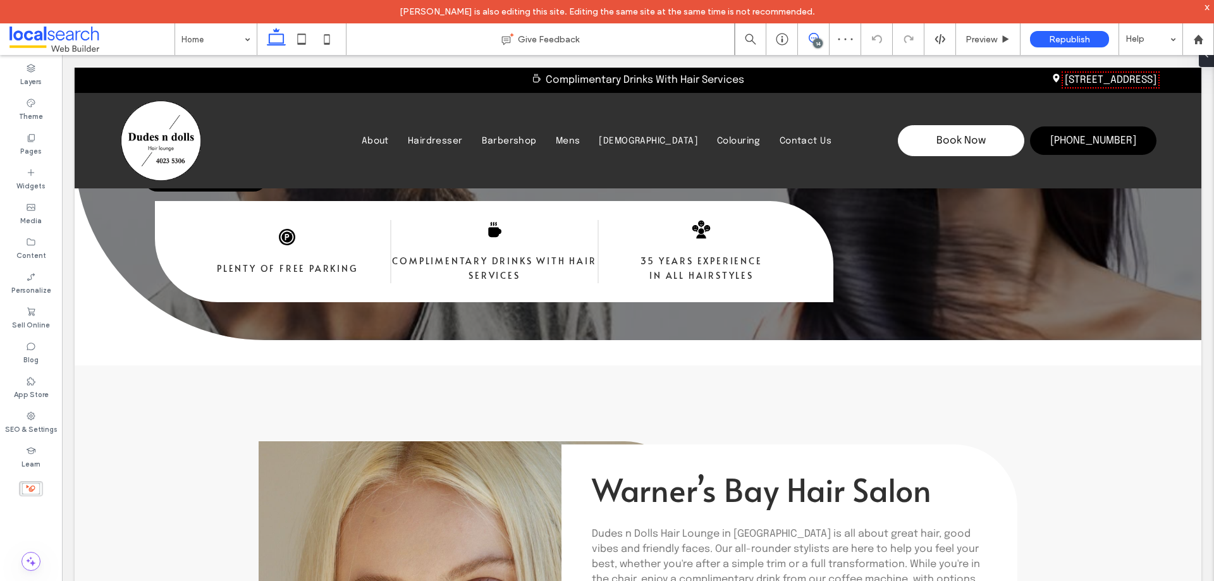
click at [812, 41] on icon at bounding box center [813, 38] width 10 height 10
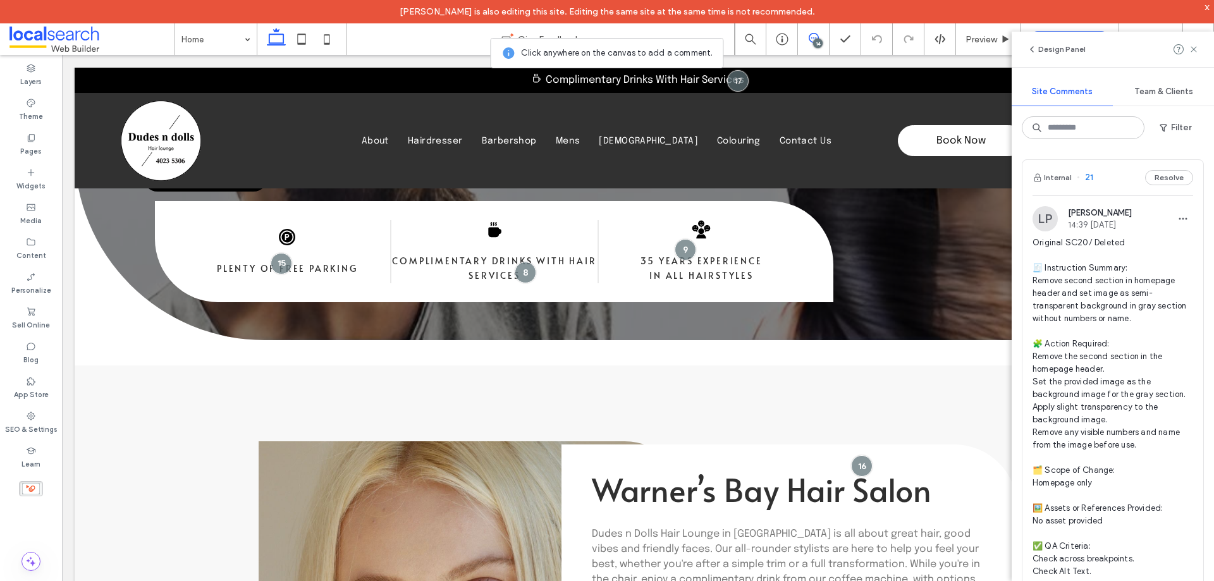
scroll to position [316, 0]
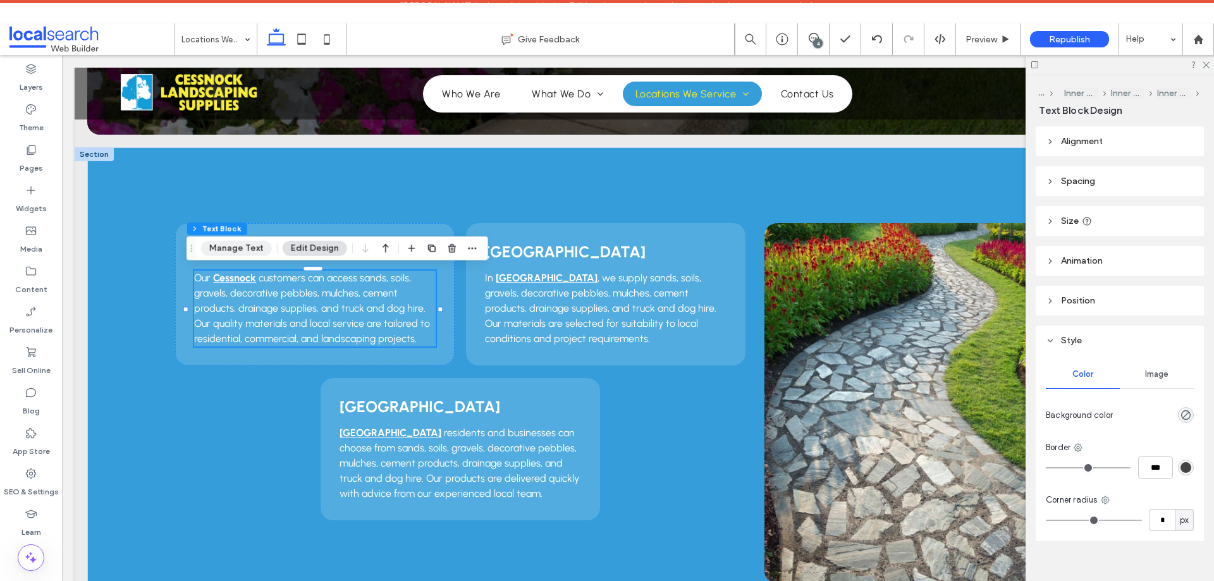
drag, startPoint x: 254, startPoint y: 244, endPoint x: 188, endPoint y: 209, distance: 74.4
click at [254, 244] on button "Manage Text" at bounding box center [236, 248] width 71 height 15
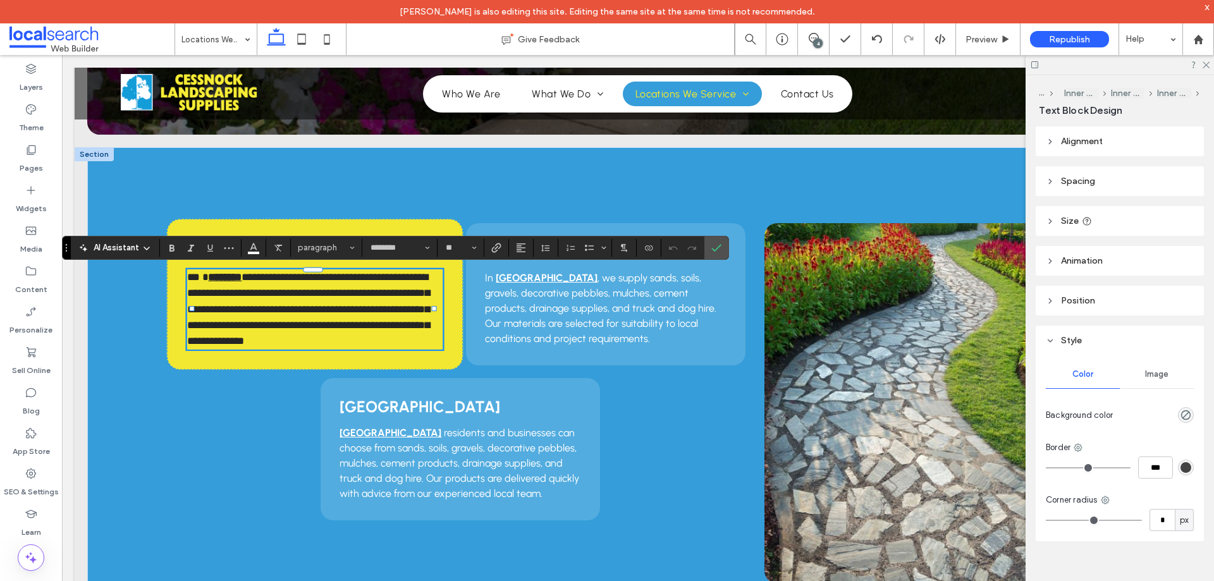
type input "********"
type input "**"
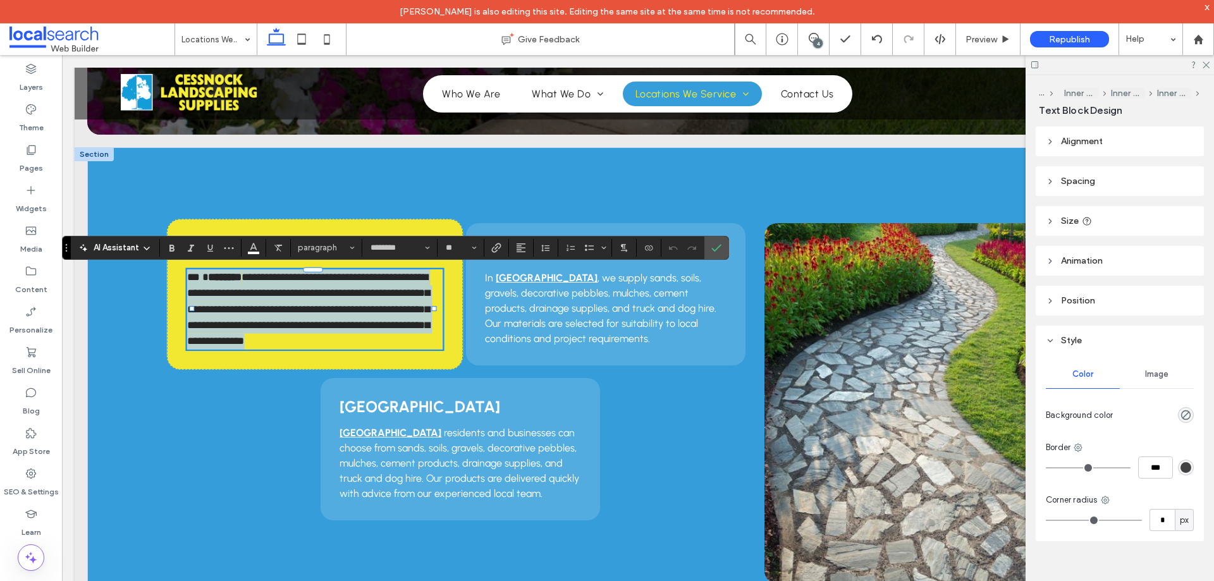
click at [243, 283] on p "**********" at bounding box center [315, 309] width 256 height 80
click at [260, 279] on span "**********" at bounding box center [308, 309] width 243 height 75
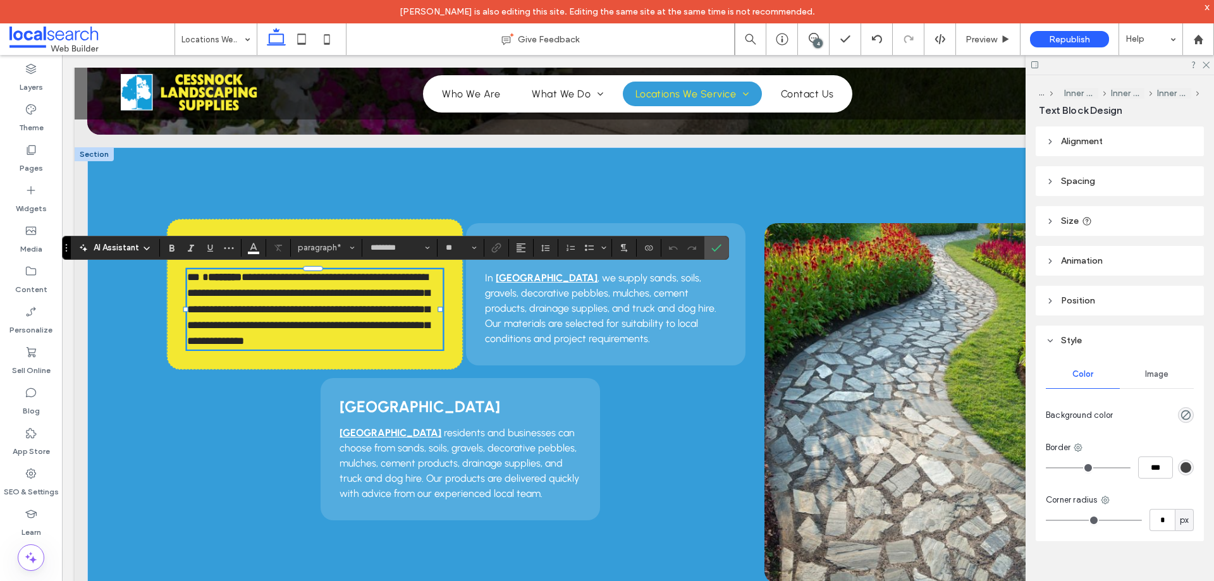
click at [233, 274] on strong "********" at bounding box center [226, 277] width 34 height 10
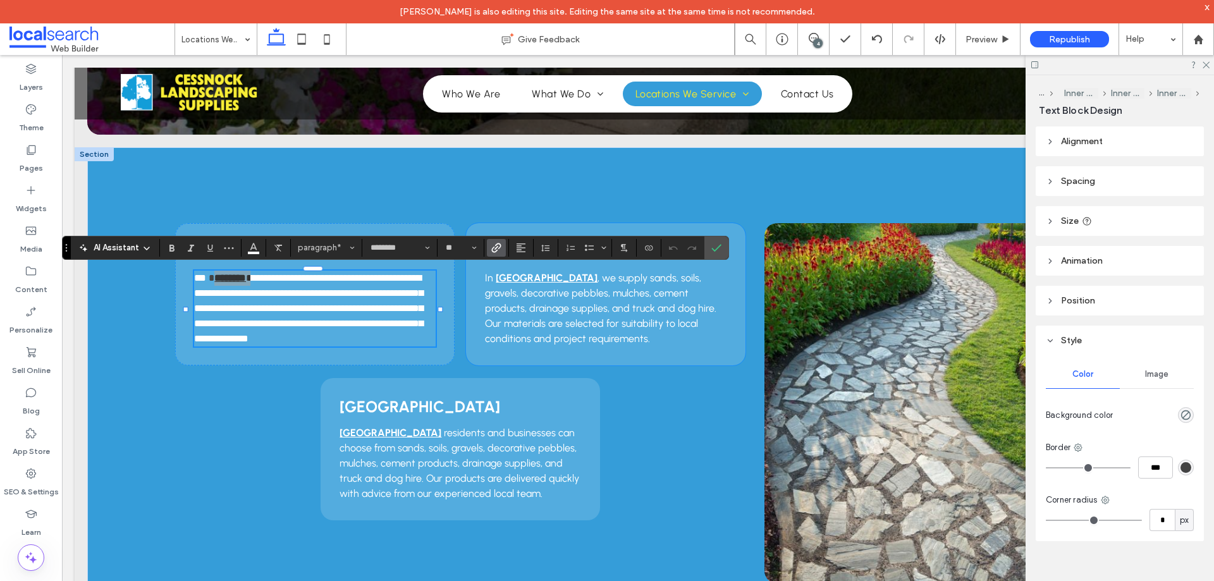
click at [494, 256] on span "Link" at bounding box center [494, 248] width 6 height 18
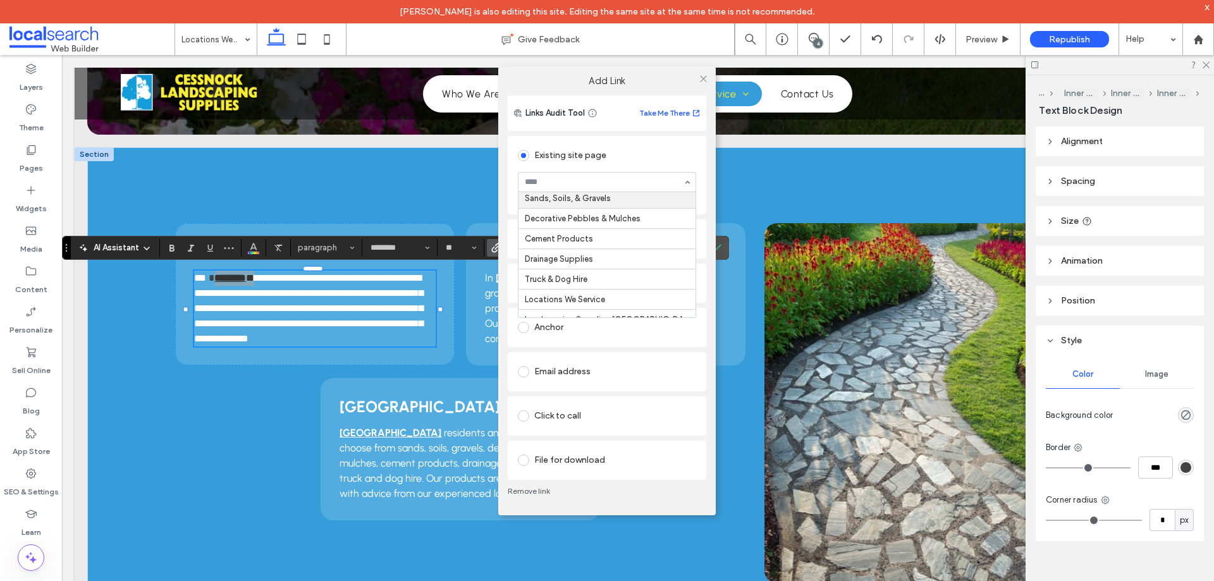
scroll to position [117, 0]
click at [700, 76] on icon at bounding box center [703, 78] width 9 height 9
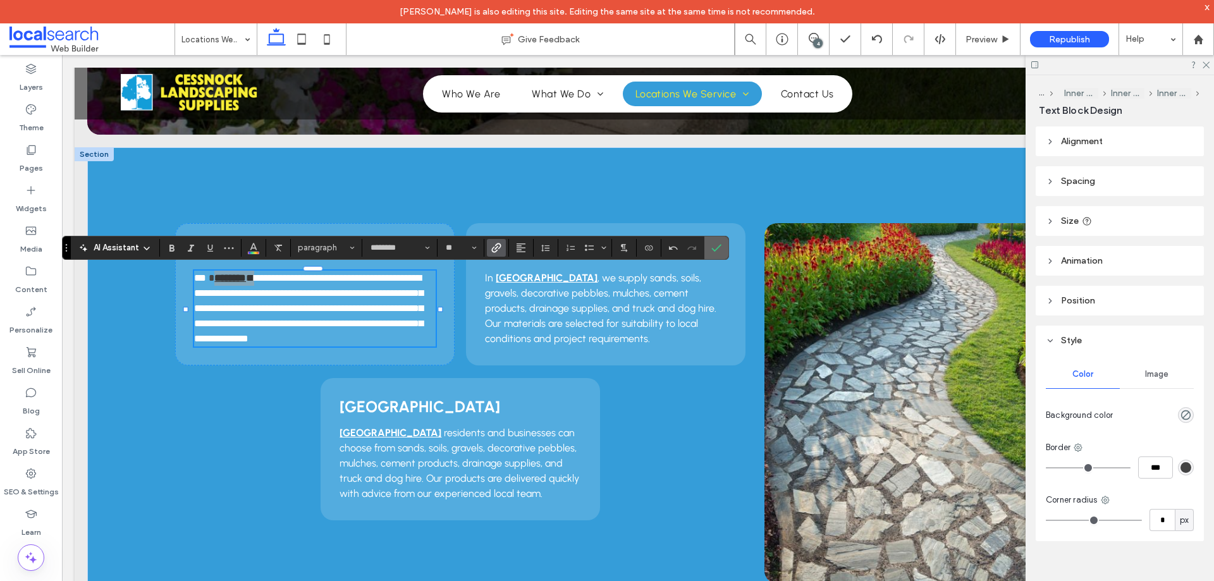
click at [718, 253] on span "Confirm" at bounding box center [716, 247] width 10 height 21
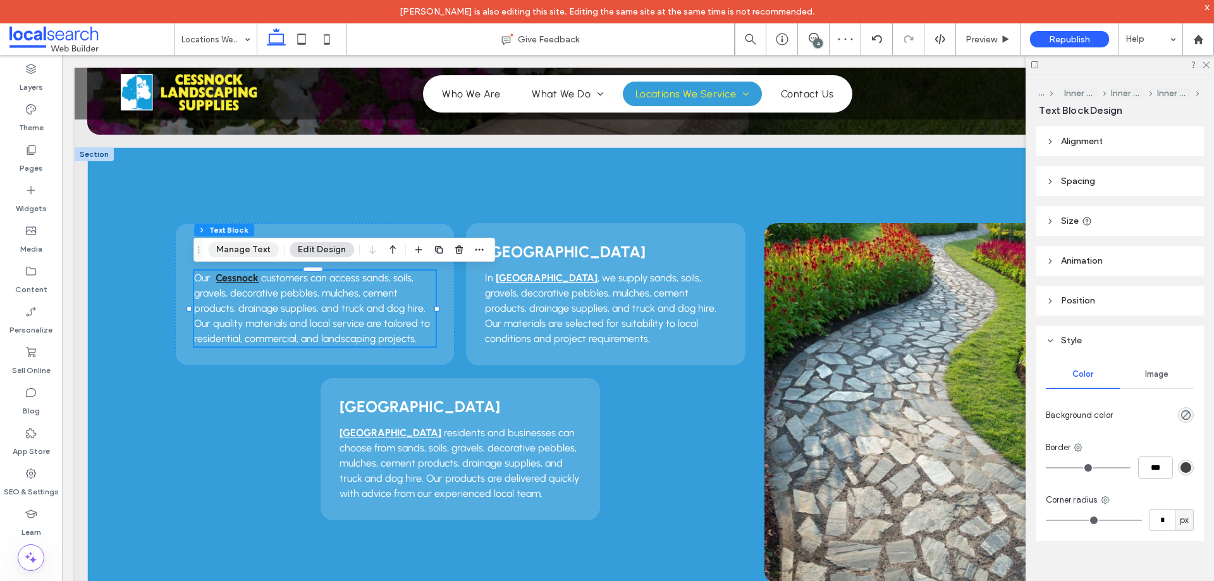
click at [256, 251] on button "Manage Text" at bounding box center [243, 249] width 71 height 15
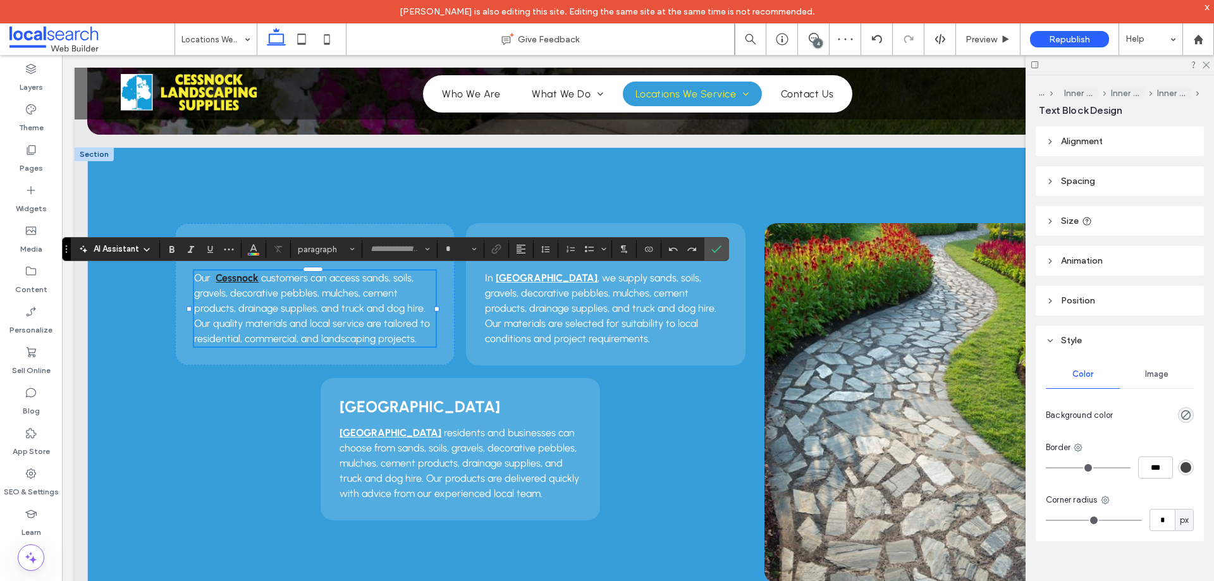
type input "********"
type input "**"
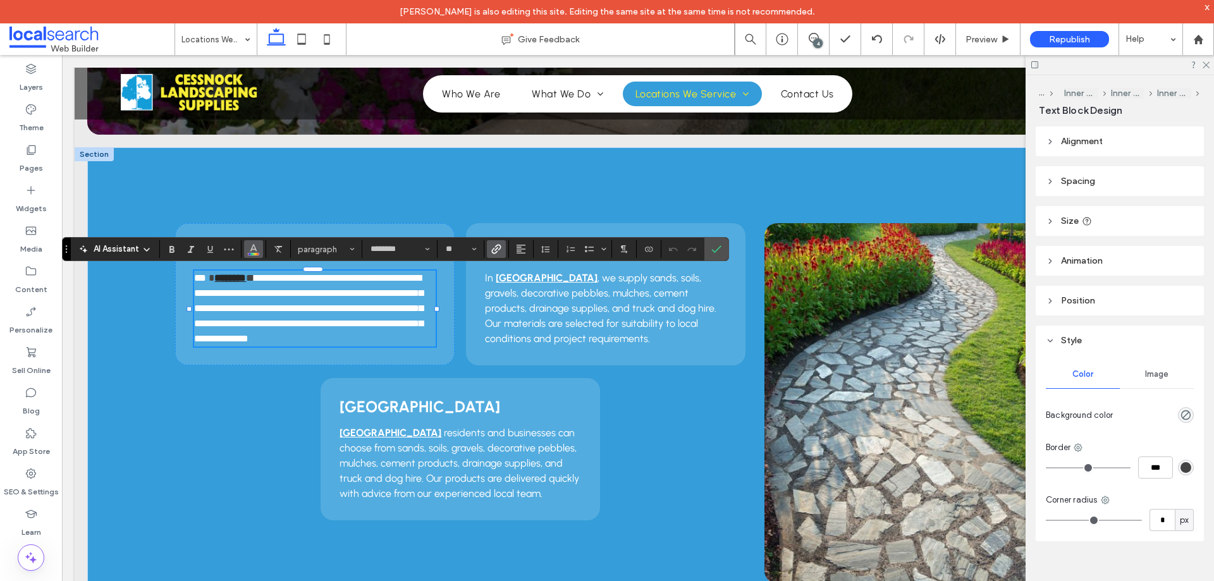
click at [255, 250] on use "Color" at bounding box center [253, 248] width 7 height 7
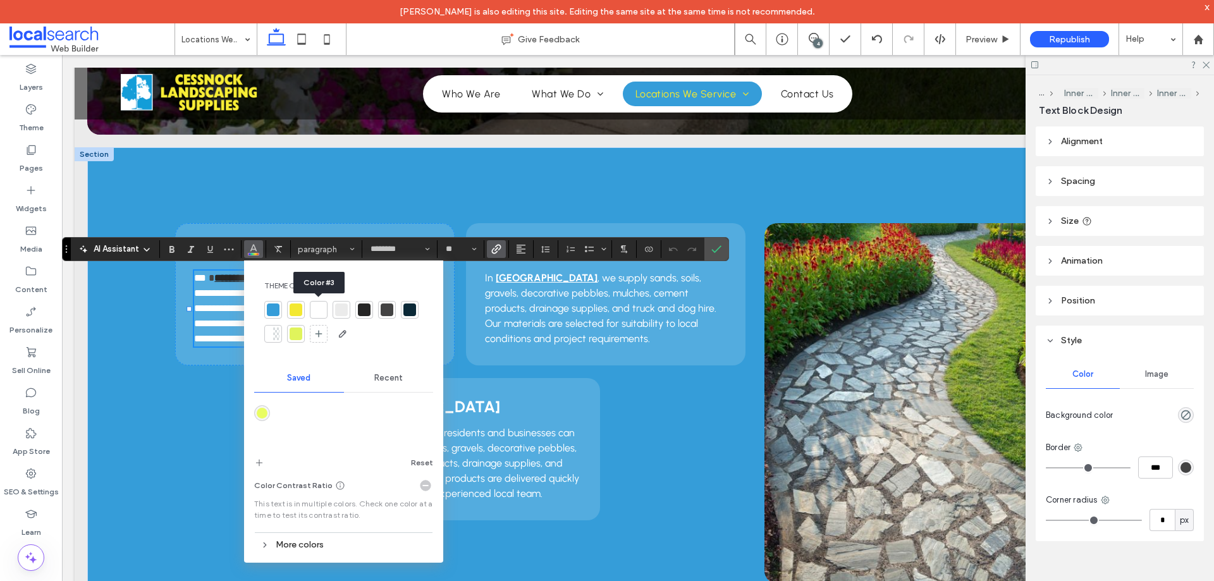
click at [317, 312] on div at bounding box center [318, 309] width 13 height 13
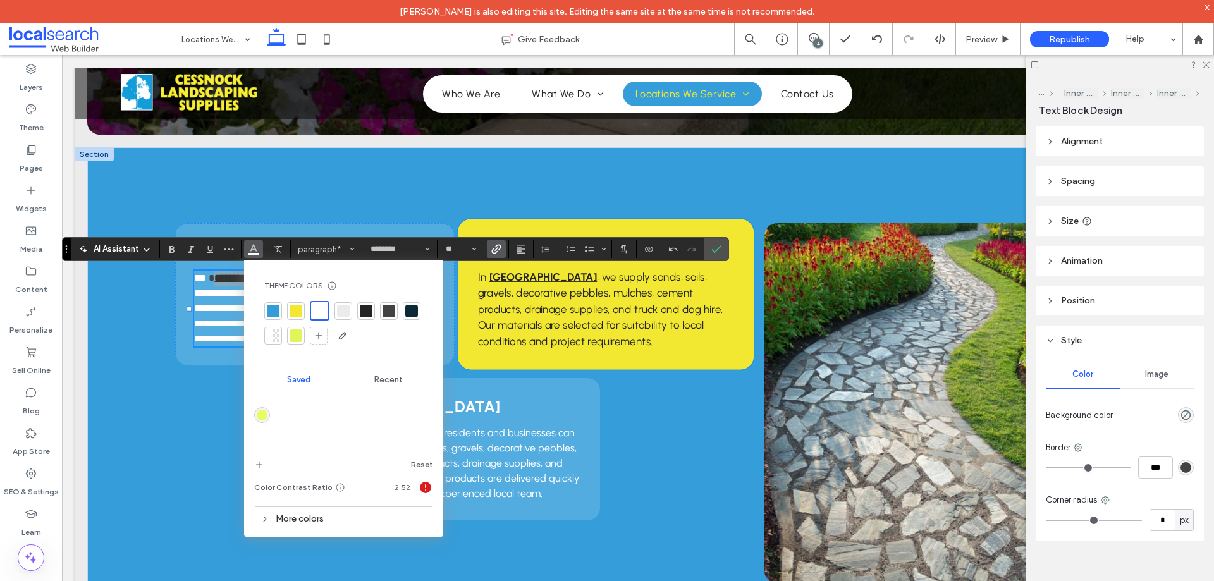
click at [731, 249] on div "North Rothbury In North Rothbury , we supply sands, soils, gravels, decorative …" at bounding box center [606, 294] width 296 height 151
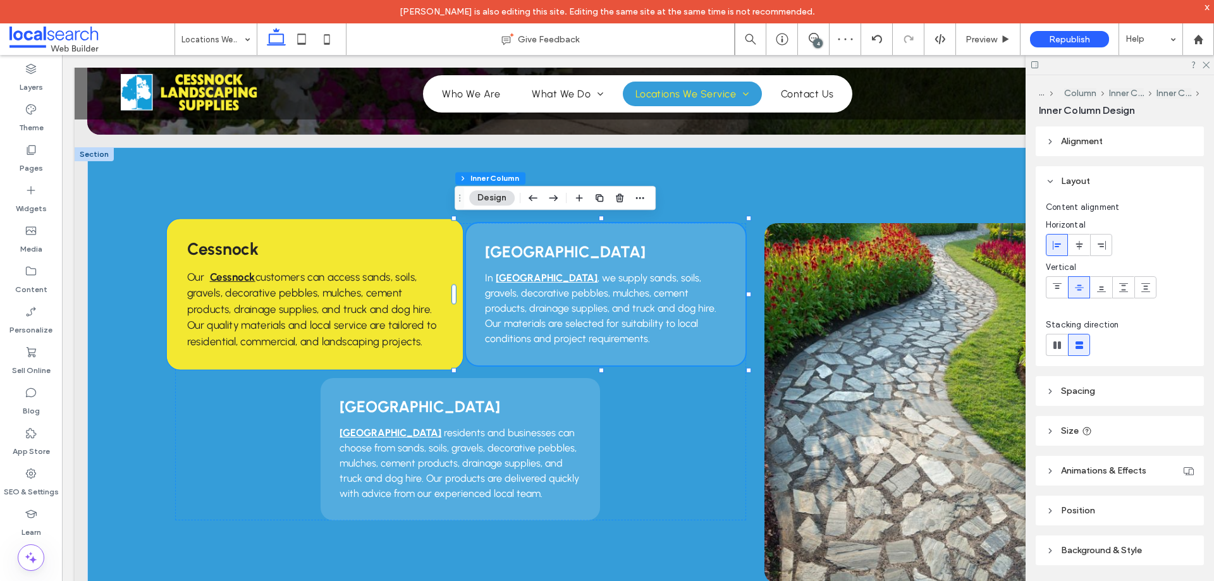
click at [445, 240] on div "Cessnock Our Cessnock customers can access sands, soils, gravels, decorative pe…" at bounding box center [315, 294] width 296 height 151
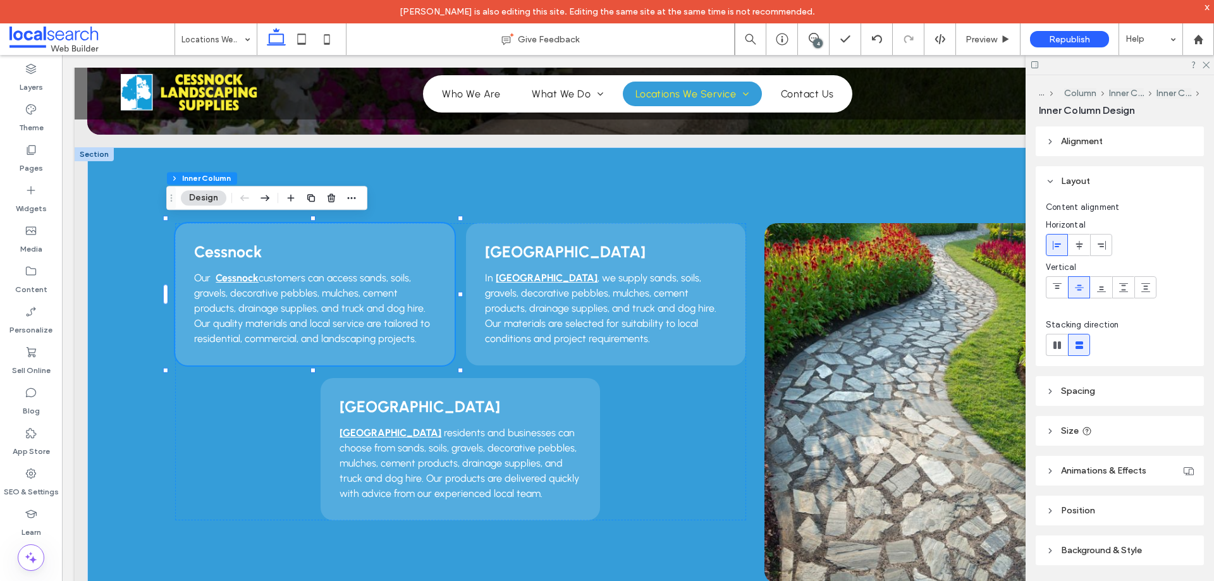
click at [360, 198] on div "Section Column Inner Column Inner Column Inner Column Design" at bounding box center [266, 198] width 201 height 24
click at [355, 198] on use "button" at bounding box center [352, 198] width 8 height 2
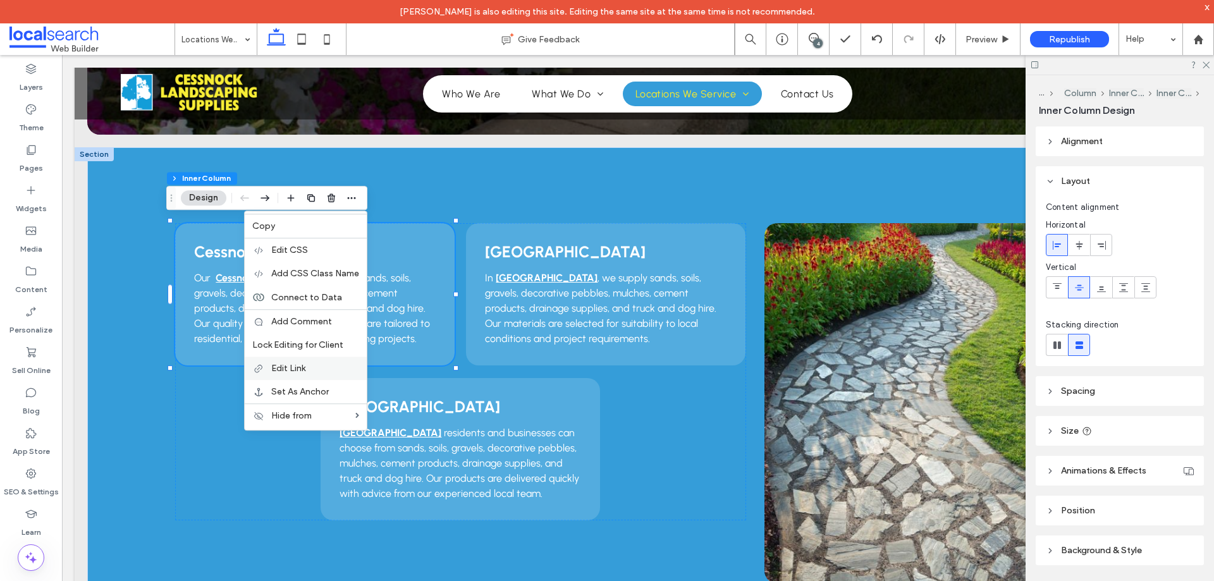
click at [295, 373] on span "Edit Link" at bounding box center [288, 368] width 34 height 11
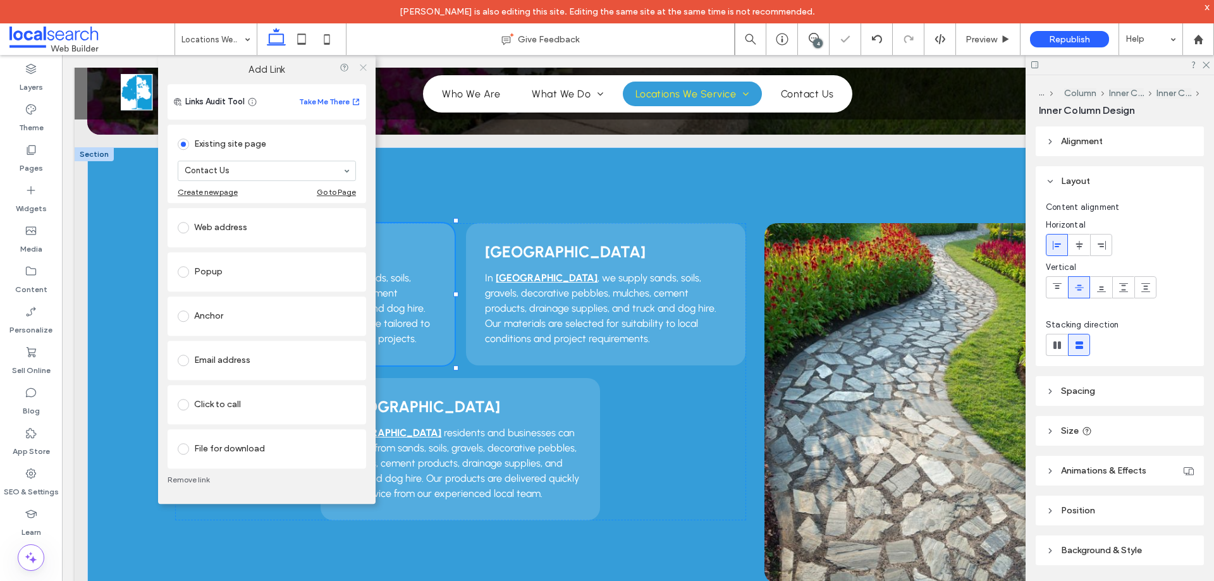
click at [364, 70] on icon at bounding box center [362, 67] width 9 height 9
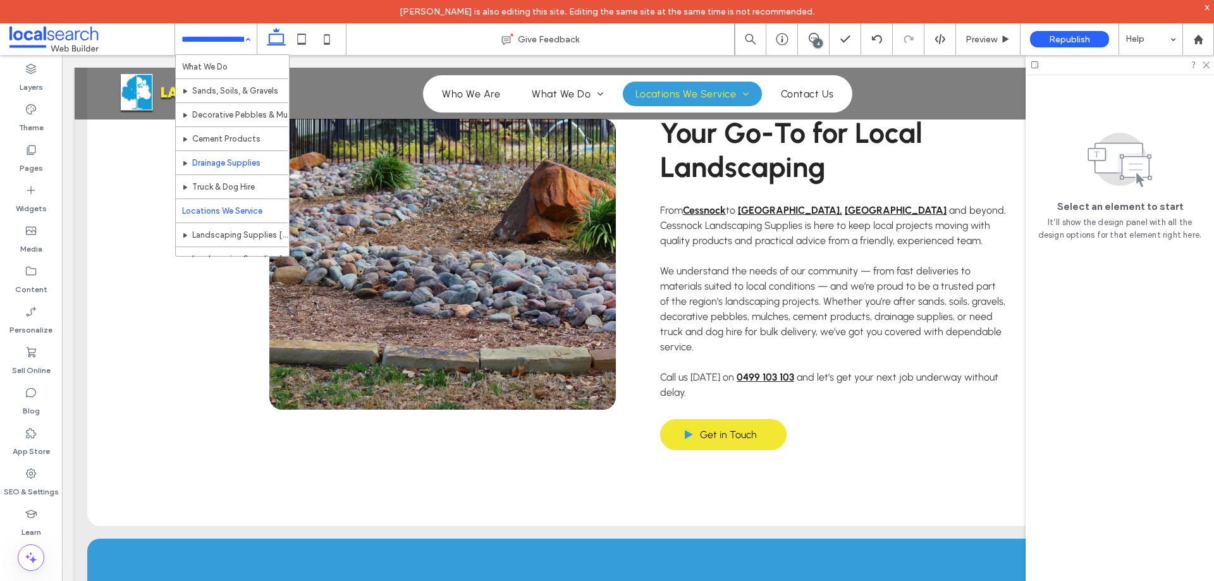
scroll to position [85, 0]
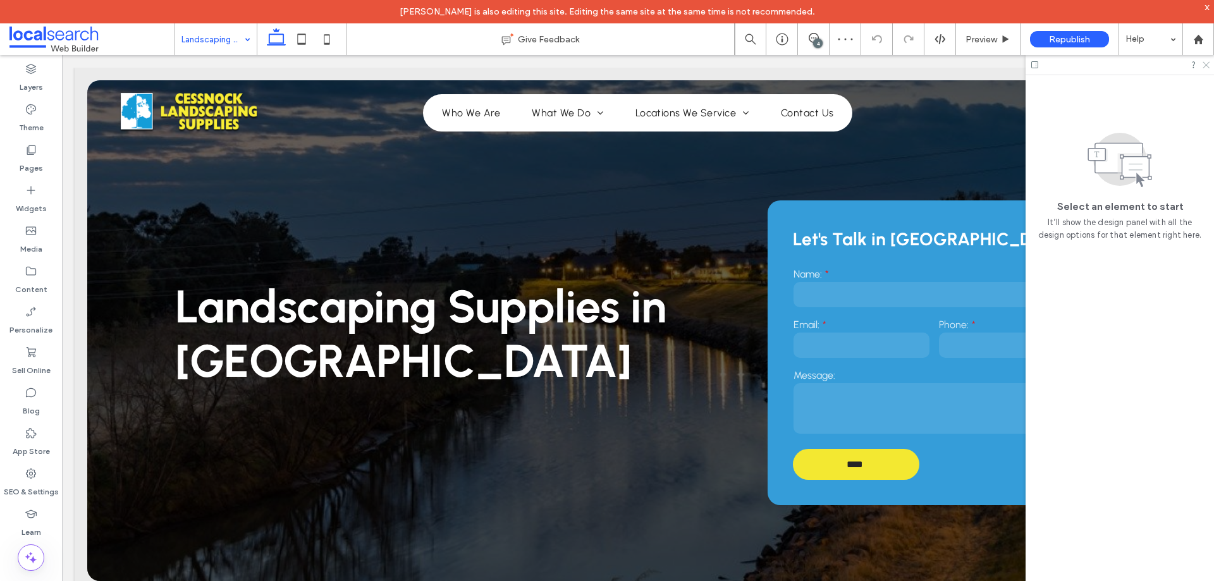
click at [1205, 66] on use at bounding box center [1205, 65] width 7 height 7
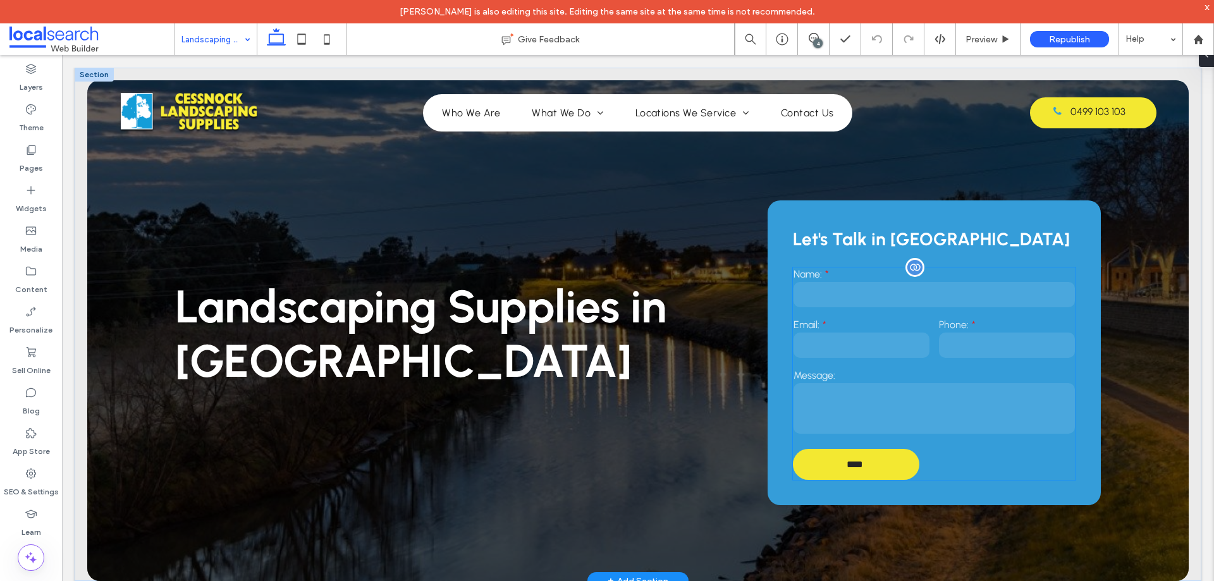
click at [875, 351] on input "email" at bounding box center [861, 345] width 136 height 25
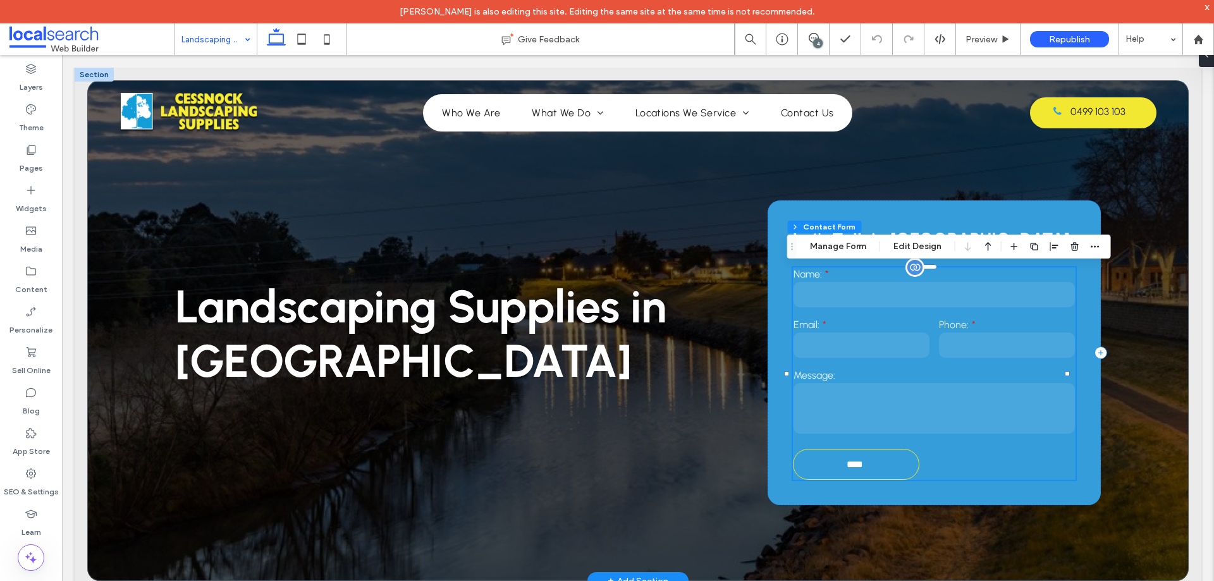
type input "**"
type input "*"
type input "***"
click at [836, 240] on button "Manage Form" at bounding box center [838, 246] width 73 height 15
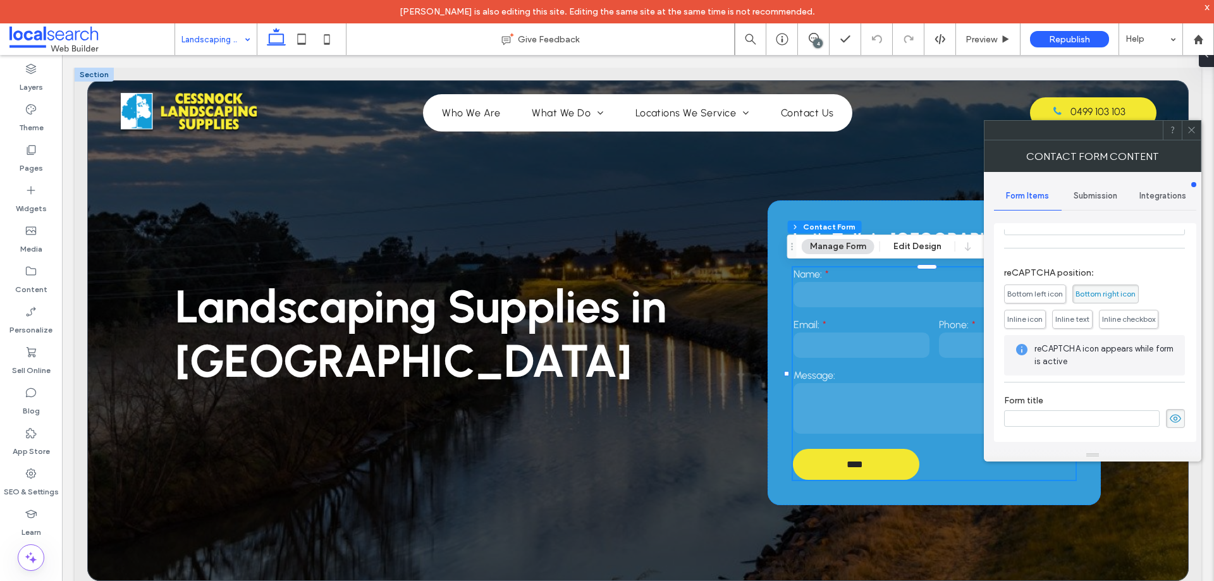
scroll to position [256, 0]
click at [1097, 193] on span "Submission" at bounding box center [1095, 196] width 44 height 10
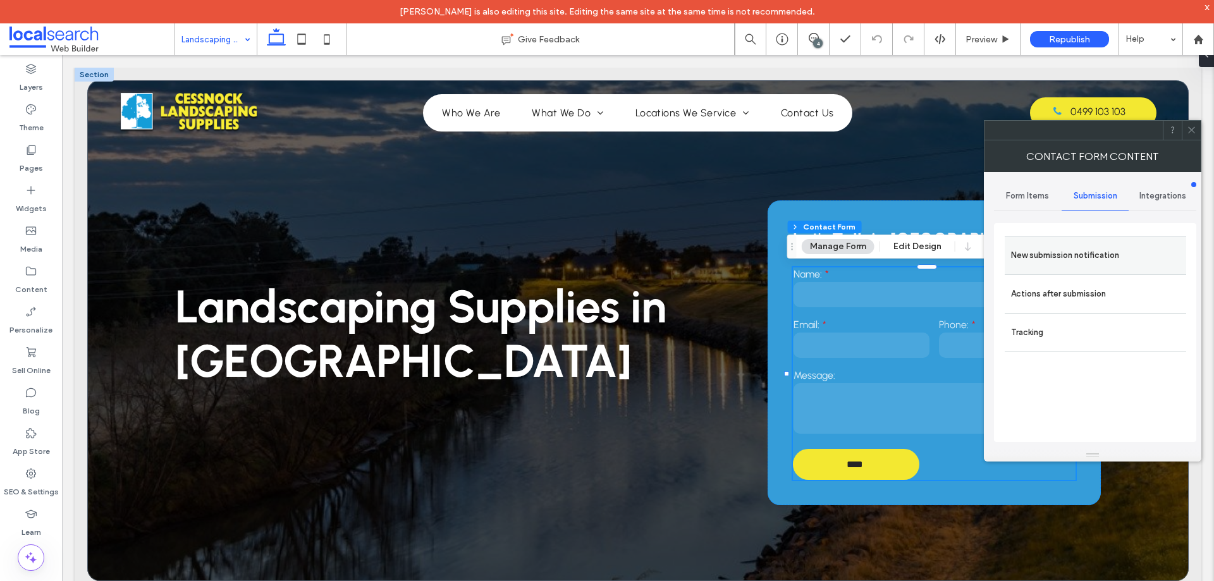
click at [1070, 255] on label "New submission notification" at bounding box center [1095, 255] width 169 height 25
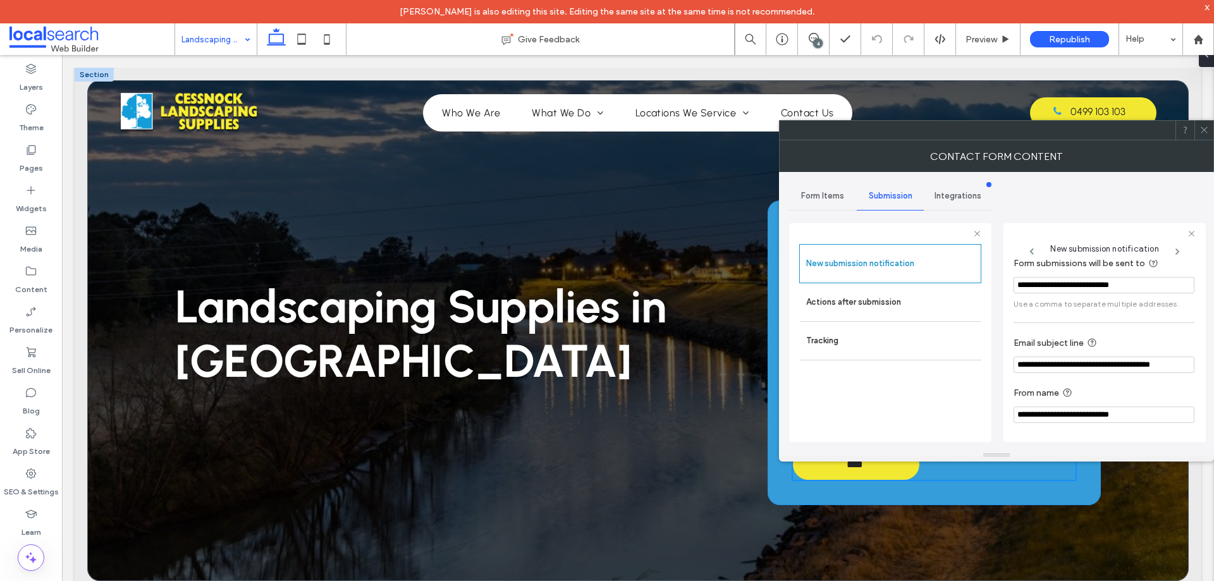
scroll to position [66, 0]
click at [881, 308] on label "Actions after submission" at bounding box center [890, 302] width 169 height 25
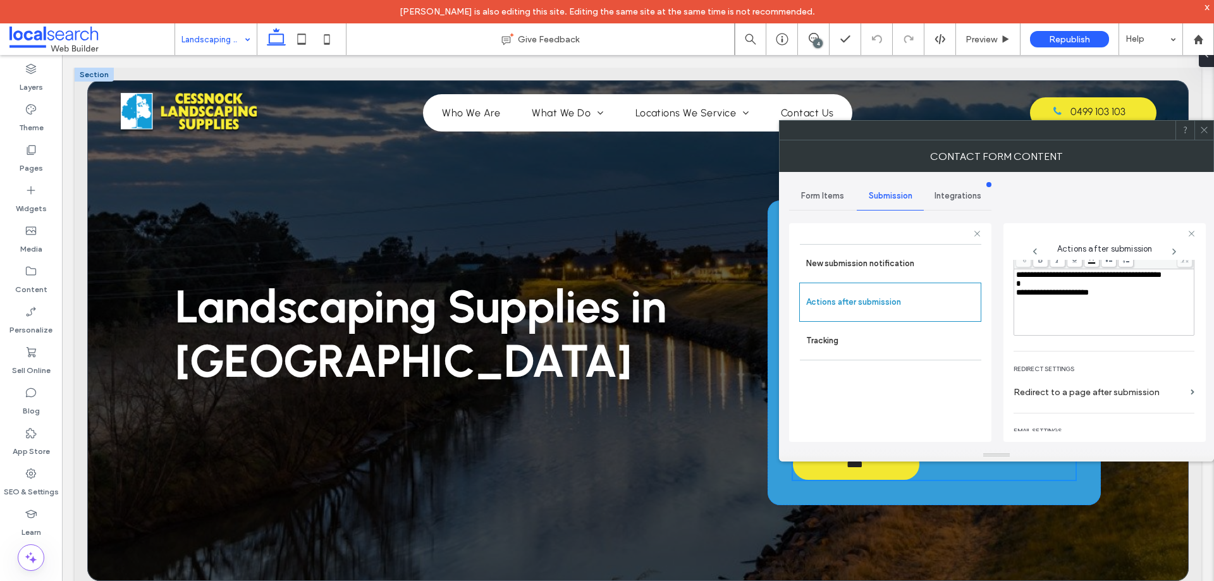
scroll to position [218, 0]
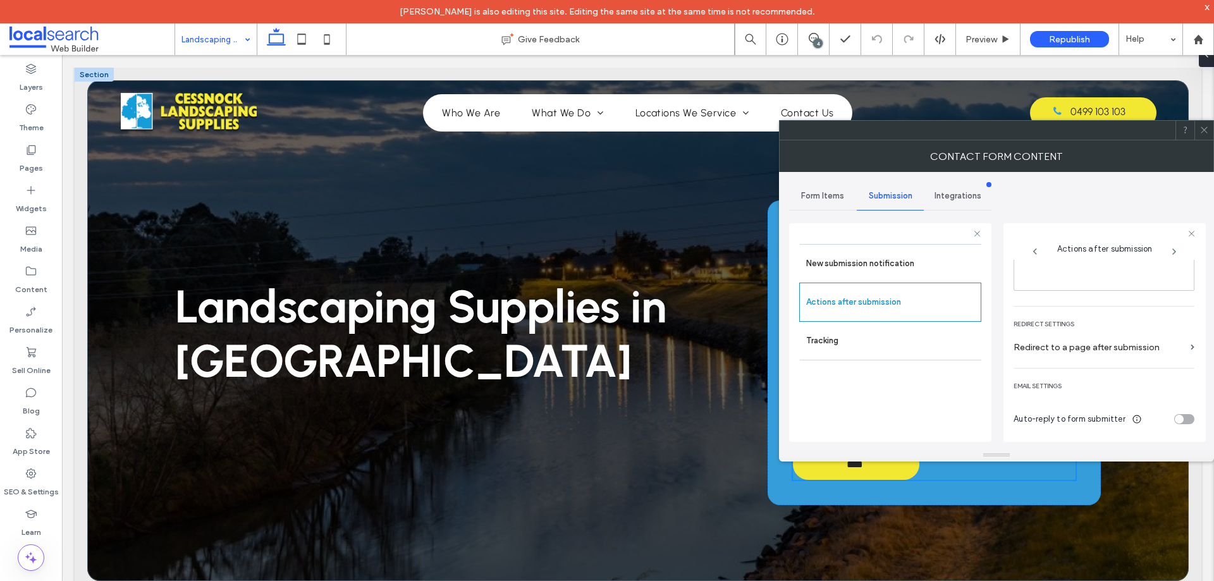
drag, startPoint x: 1207, startPoint y: 130, endPoint x: 1056, endPoint y: 230, distance: 181.1
click at [1207, 130] on icon at bounding box center [1203, 129] width 9 height 9
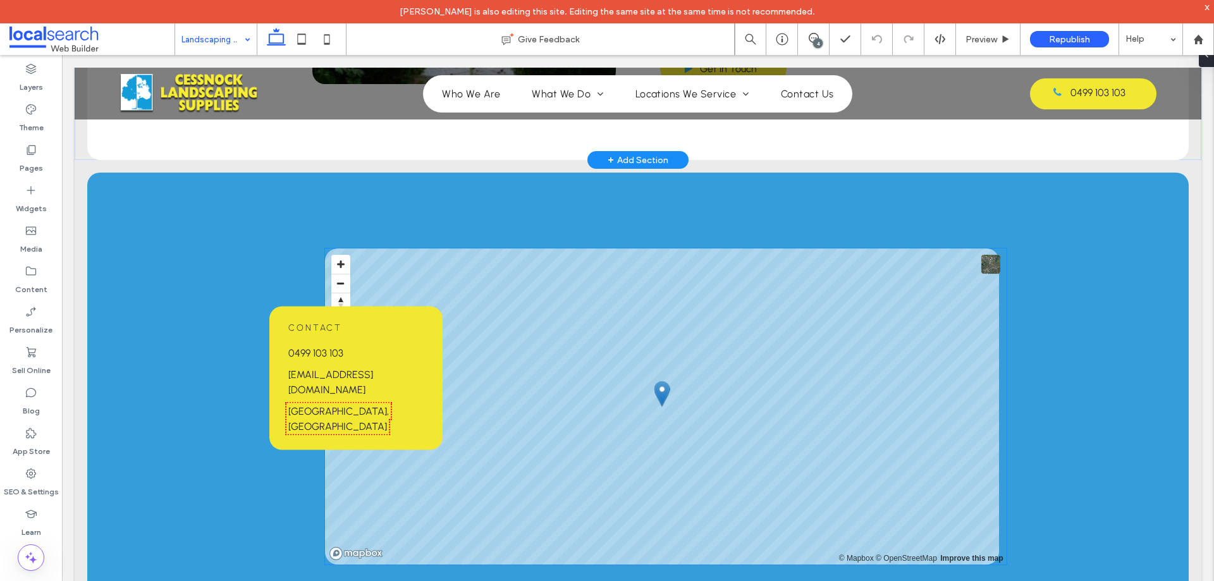
scroll to position [695, 0]
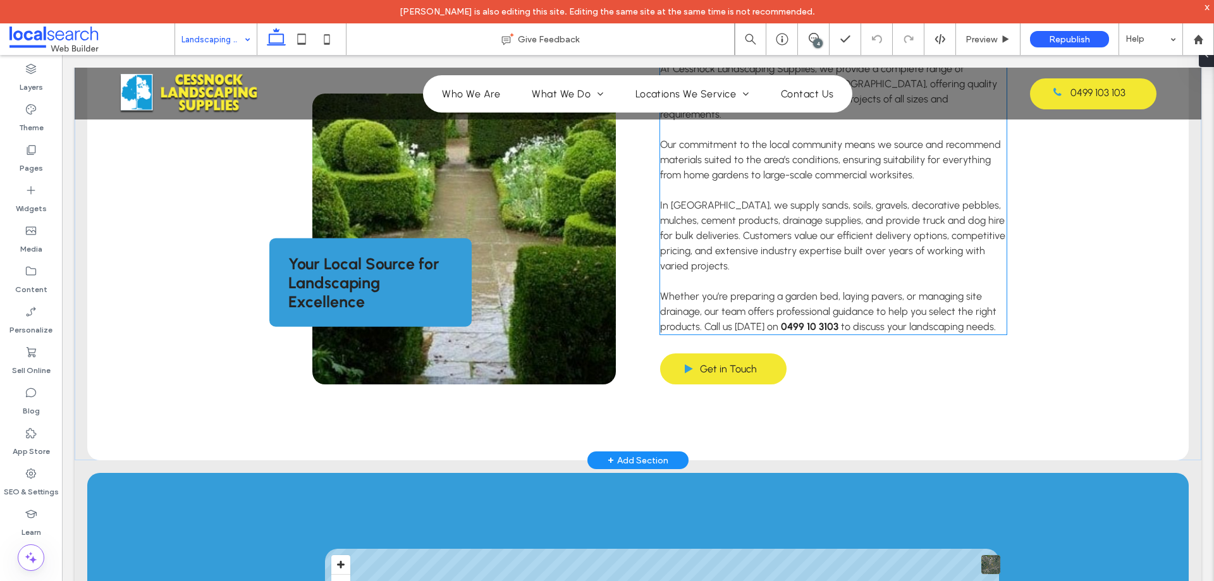
click at [802, 320] on strong "0499 10 3103" at bounding box center [810, 326] width 58 height 12
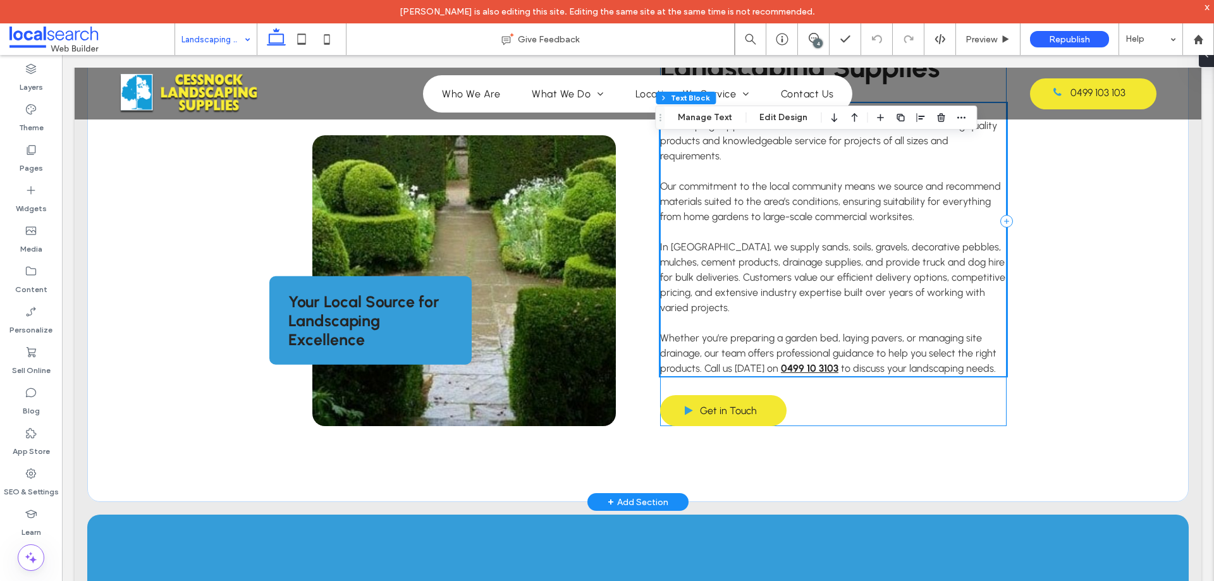
scroll to position [651, 0]
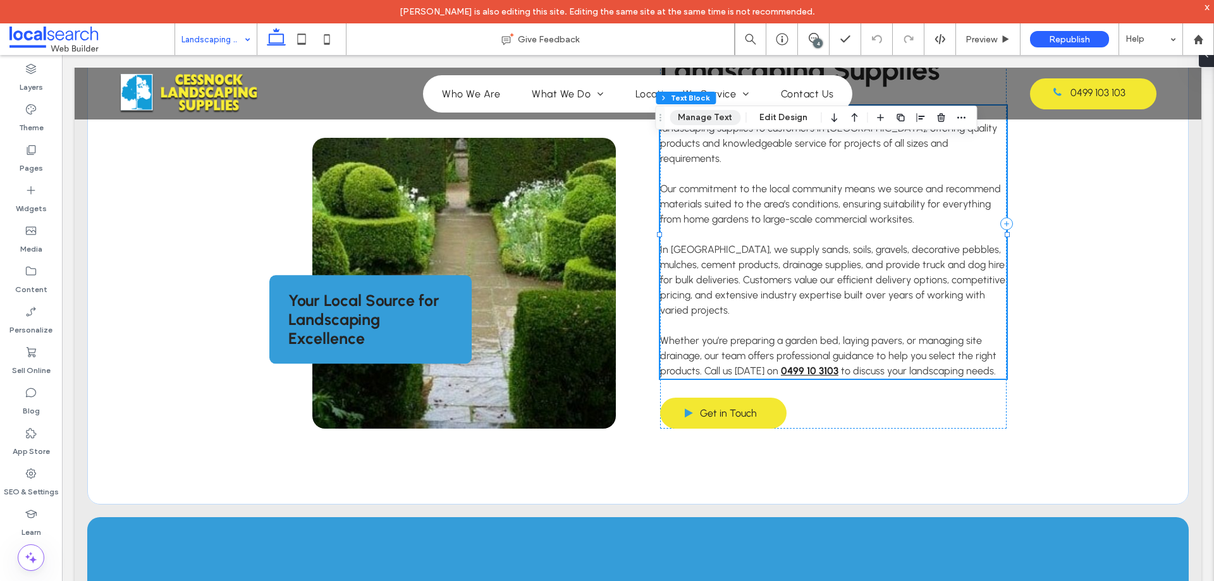
drag, startPoint x: 705, startPoint y: 116, endPoint x: 702, endPoint y: 190, distance: 74.0
click at [705, 116] on button "Manage Text" at bounding box center [704, 117] width 71 height 15
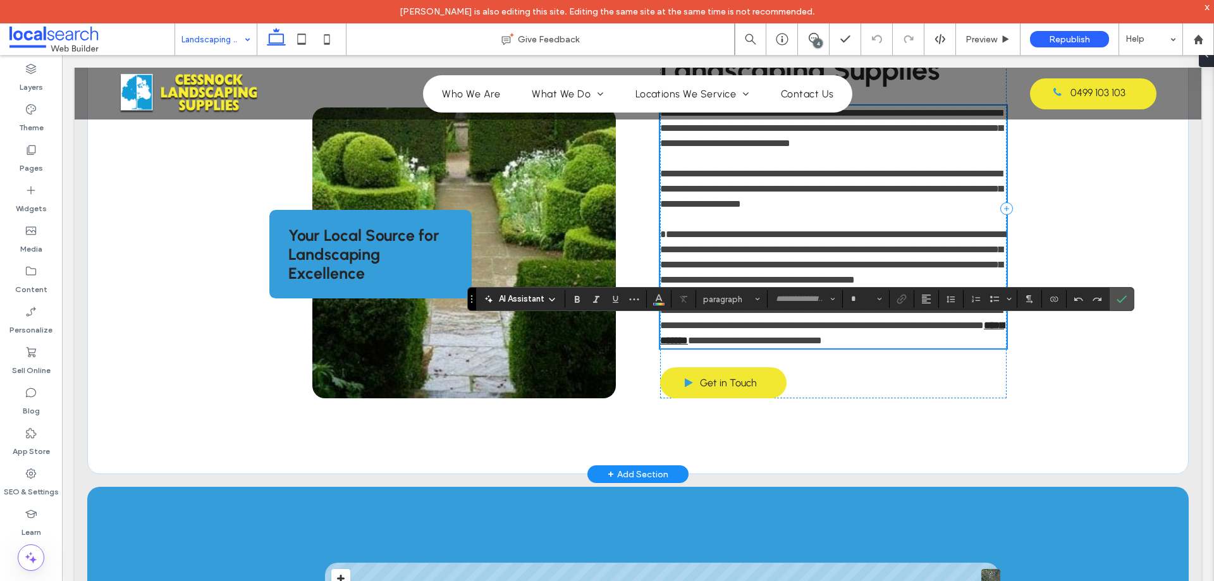
type input "********"
type input "**"
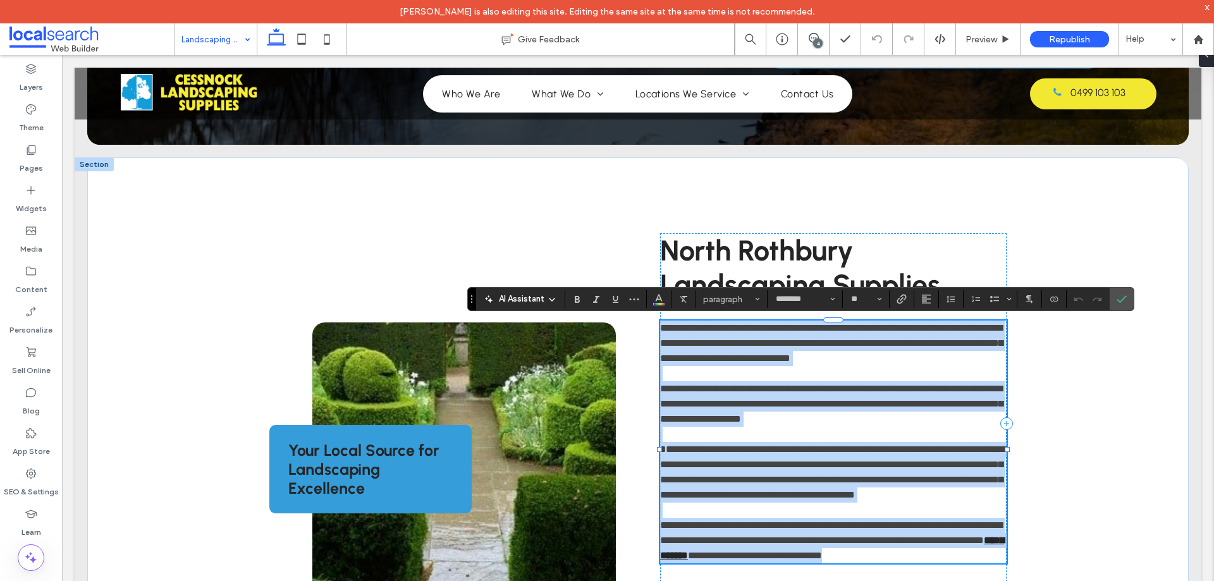
click at [807, 429] on p at bounding box center [833, 434] width 346 height 15
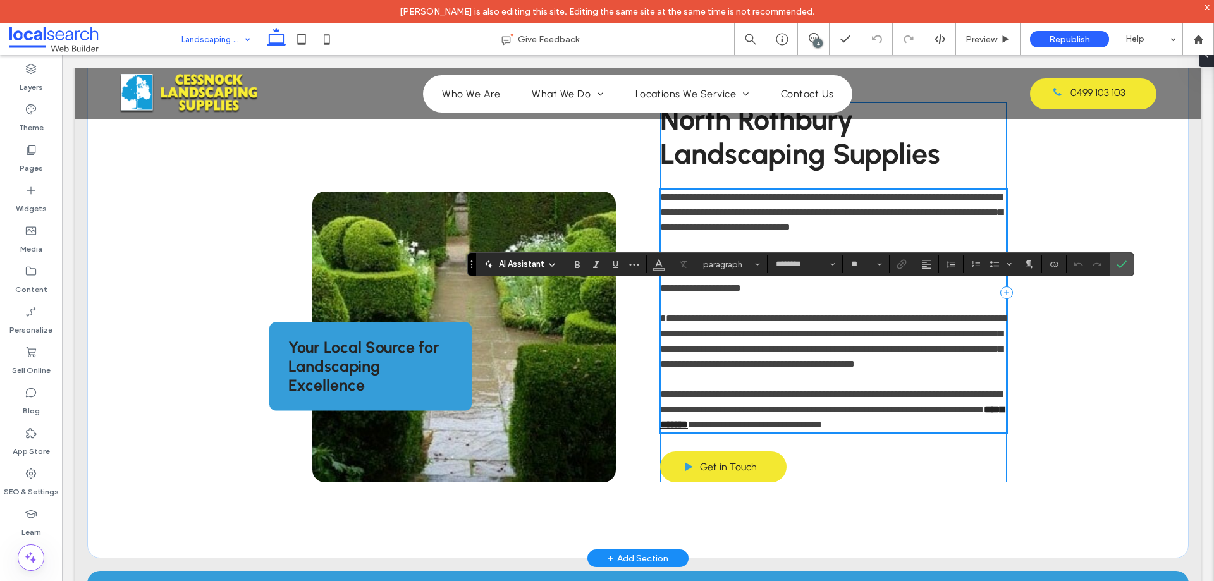
scroll to position [626, 0]
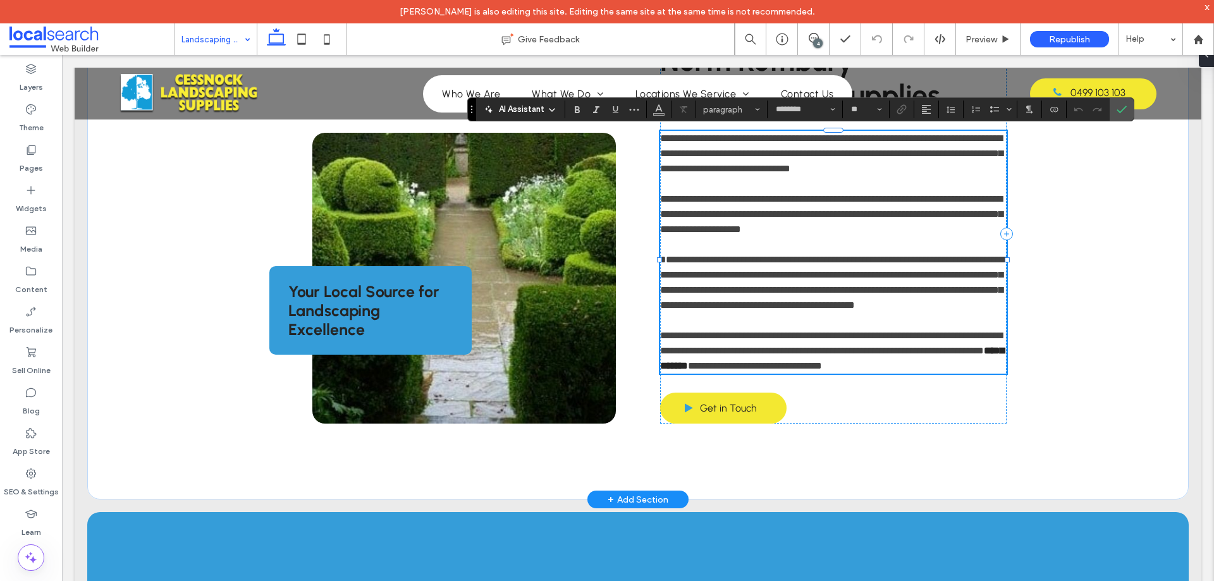
click at [812, 370] on strong "**********" at bounding box center [832, 358] width 344 height 25
click at [1120, 114] on icon "Confirm" at bounding box center [1121, 109] width 10 height 10
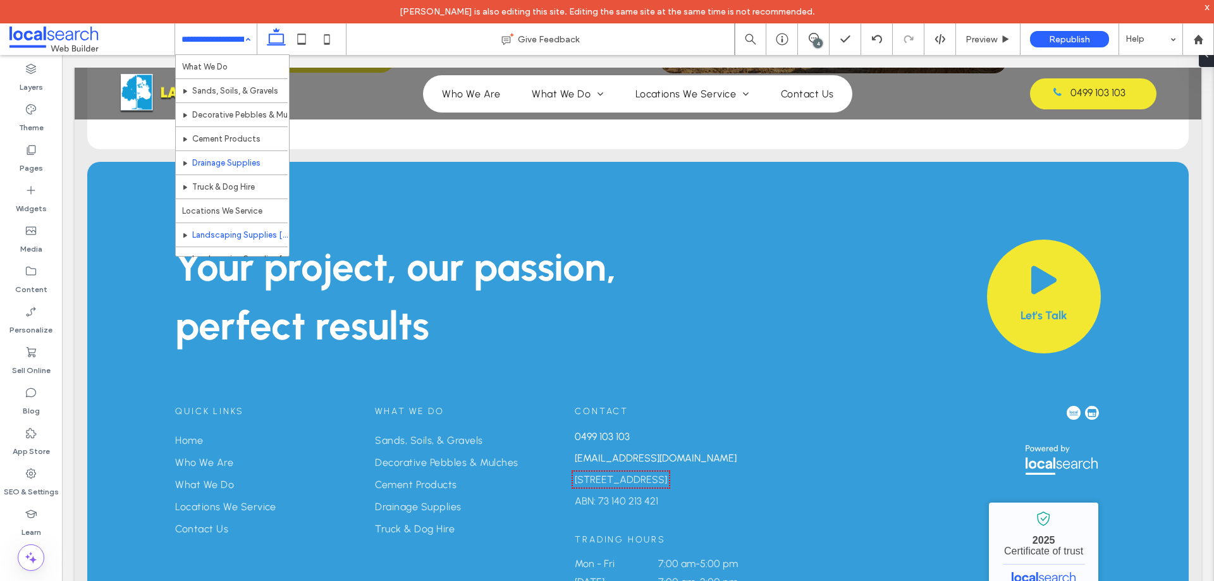
scroll to position [85, 0]
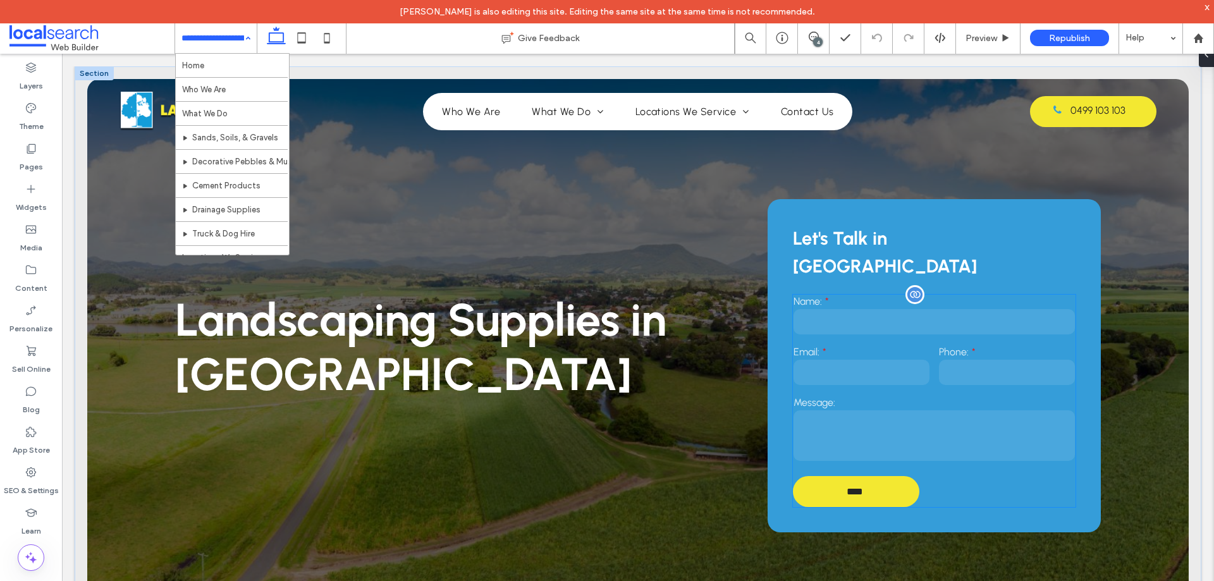
click at [891, 360] on input "email" at bounding box center [861, 372] width 136 height 25
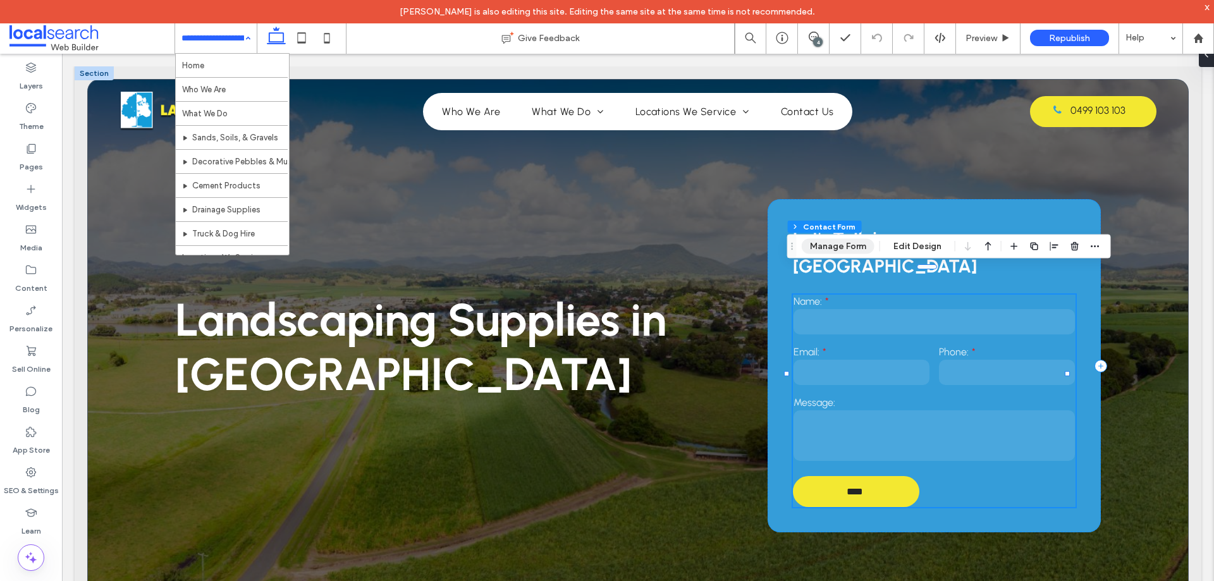
click at [846, 247] on button "Manage Form" at bounding box center [838, 246] width 73 height 15
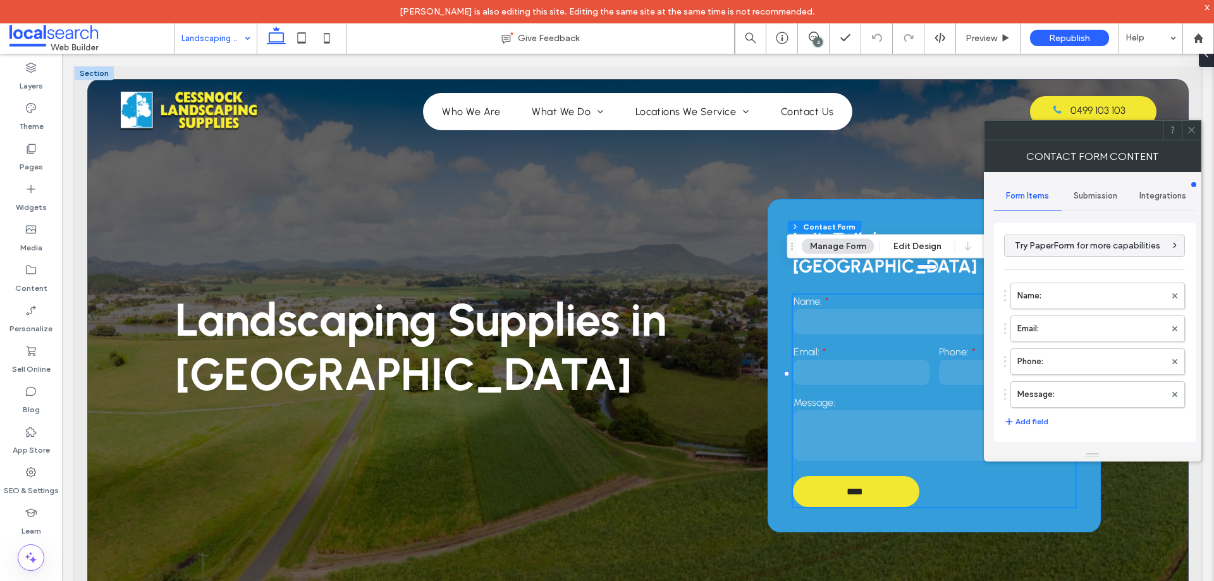
scroll to position [253, 0]
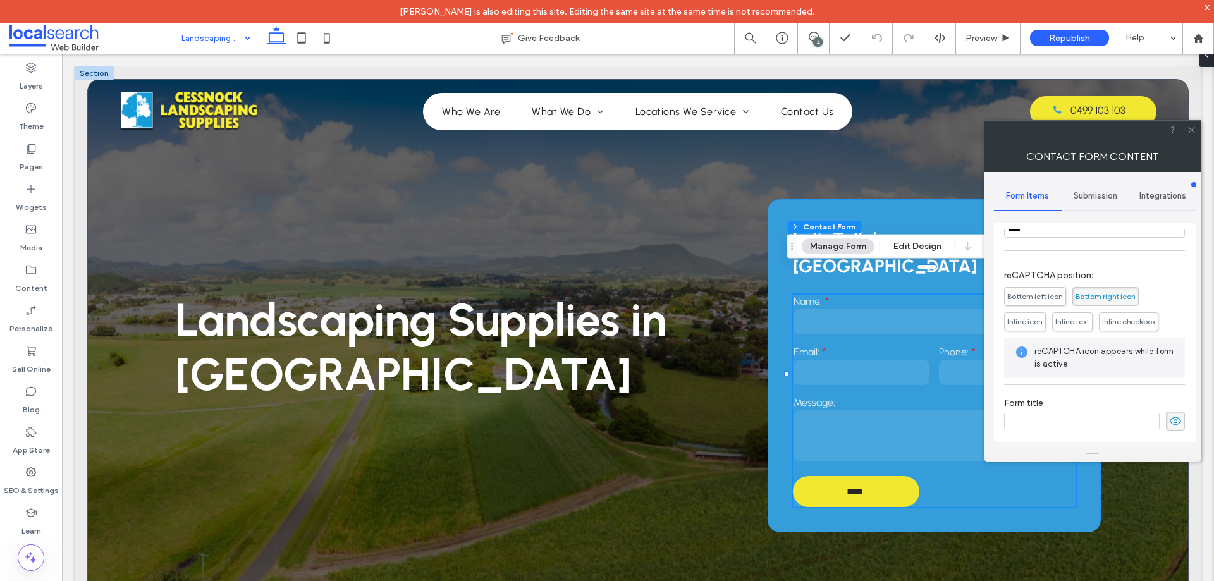
drag, startPoint x: 1101, startPoint y: 199, endPoint x: 1100, endPoint y: 206, distance: 7.1
click at [1101, 200] on span "Submission" at bounding box center [1095, 196] width 44 height 10
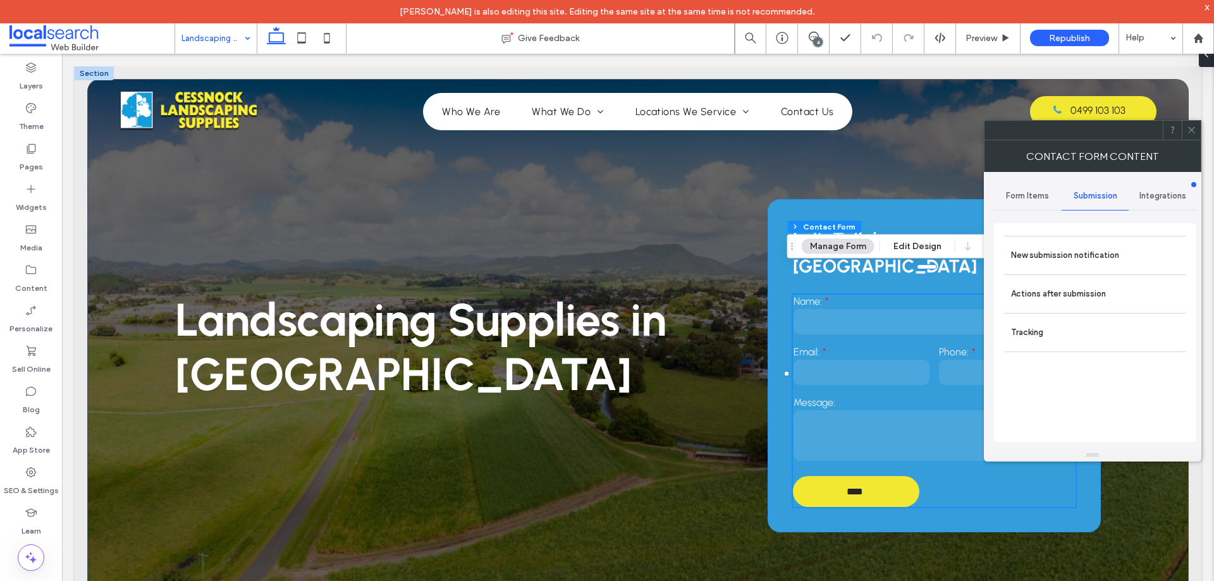
click at [1090, 246] on label "New submission notification" at bounding box center [1095, 255] width 169 height 25
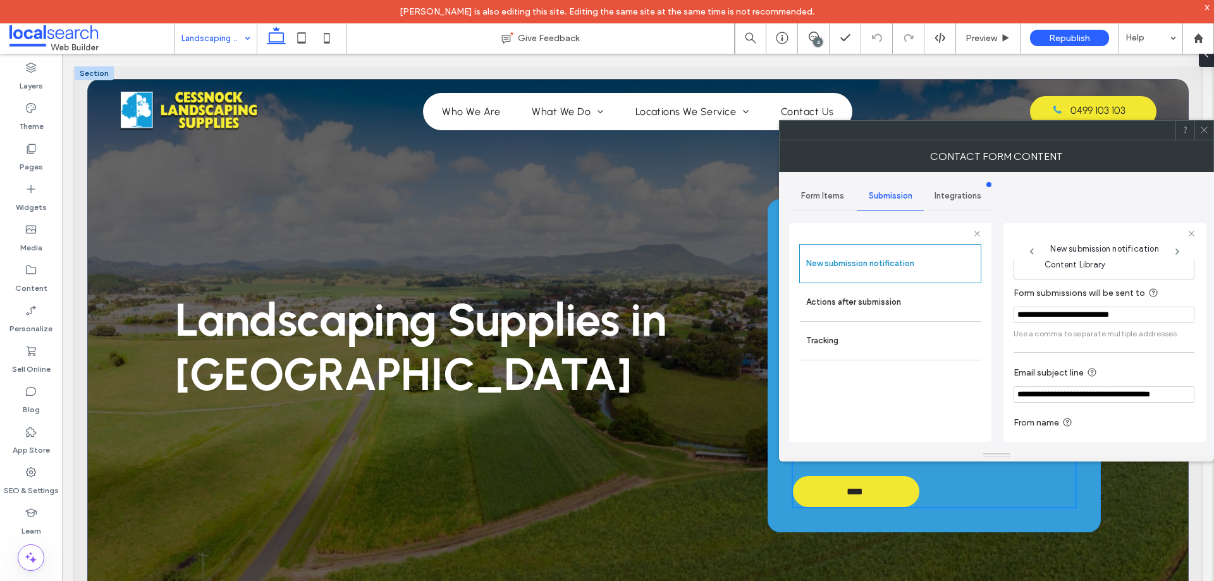
scroll to position [66, 0]
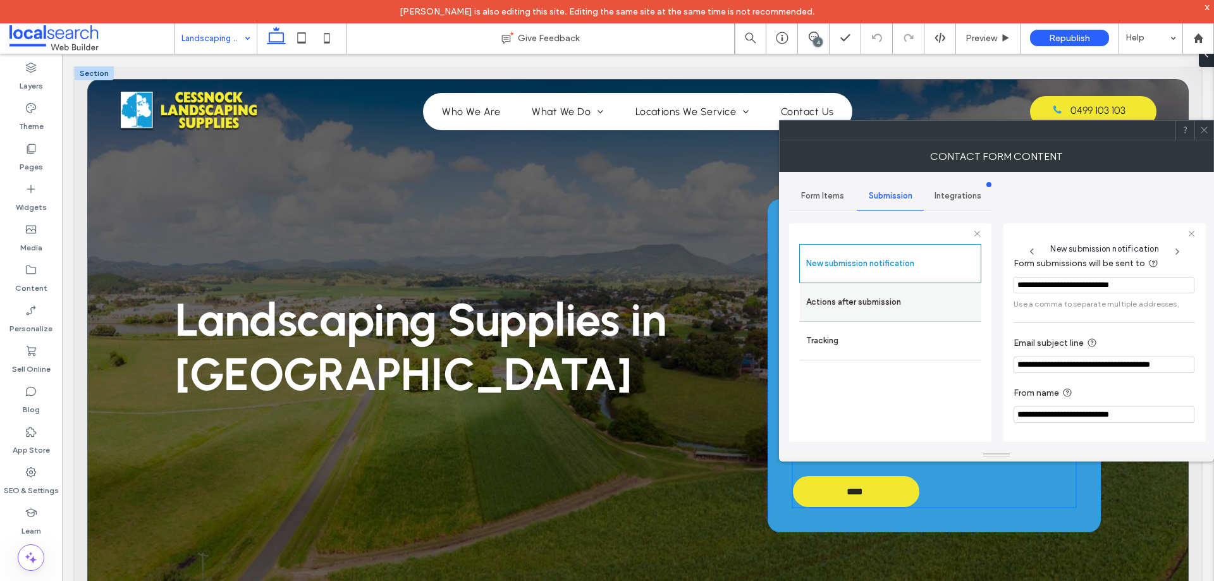
click at [887, 297] on label "Actions after submission" at bounding box center [890, 302] width 169 height 25
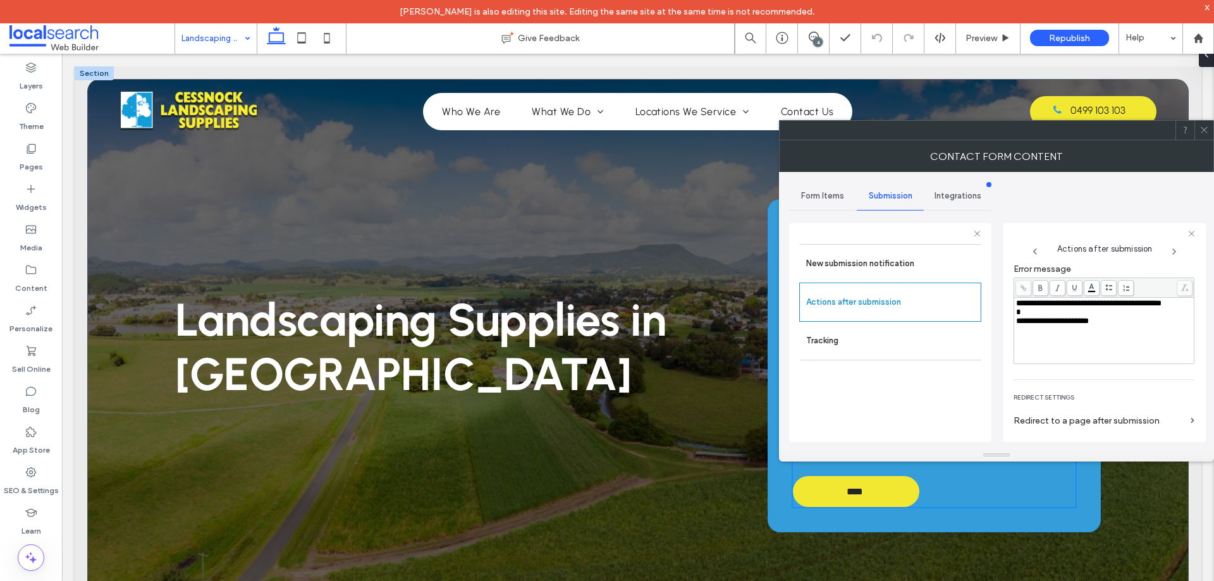
scroll to position [218, 0]
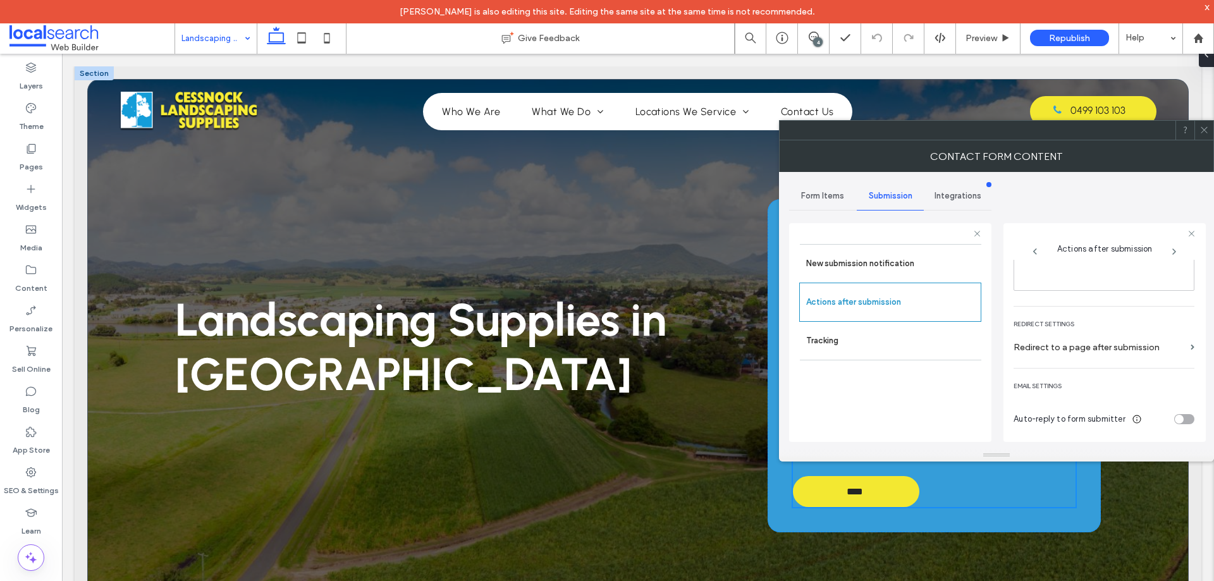
click at [1202, 134] on icon at bounding box center [1203, 129] width 9 height 9
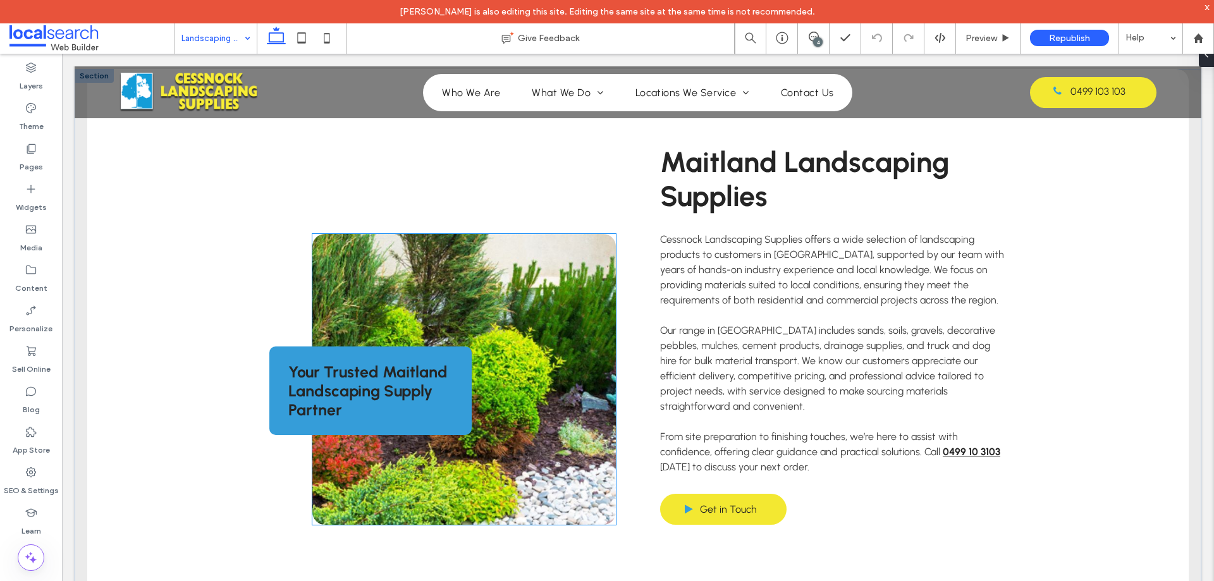
scroll to position [569, 0]
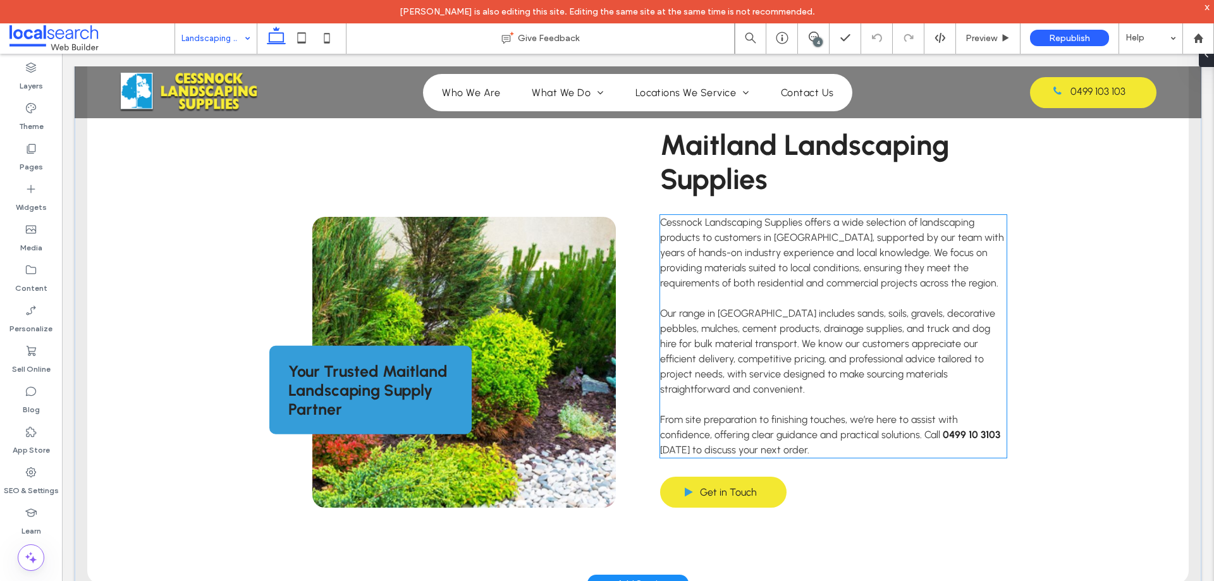
click at [943, 429] on strong "0499 10 3103" at bounding box center [972, 435] width 58 height 12
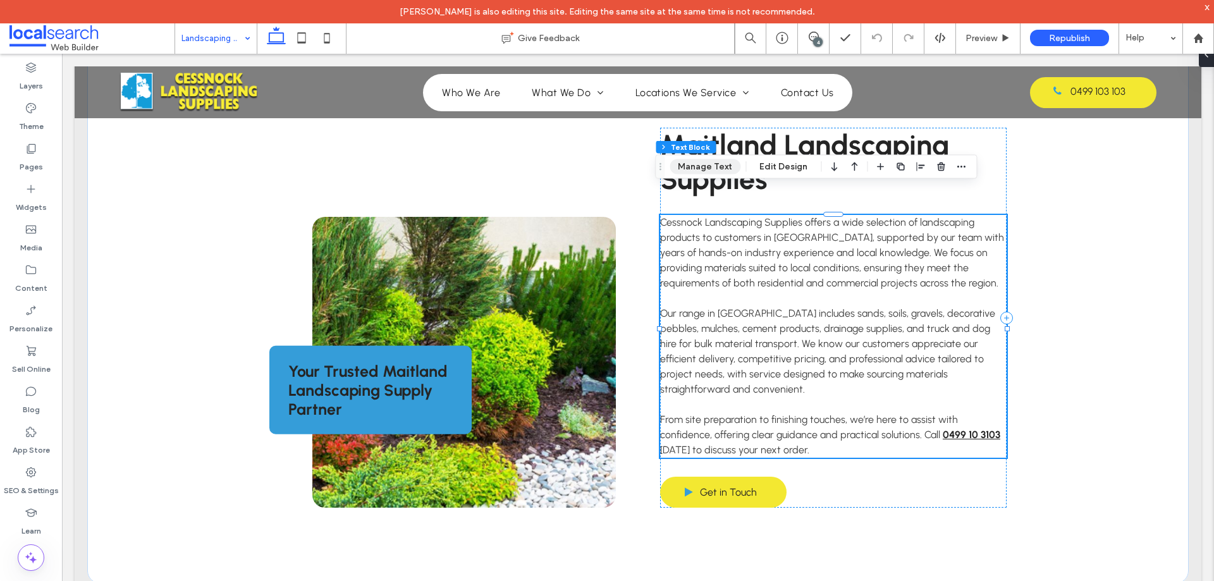
click at [708, 163] on button "Manage Text" at bounding box center [704, 166] width 71 height 15
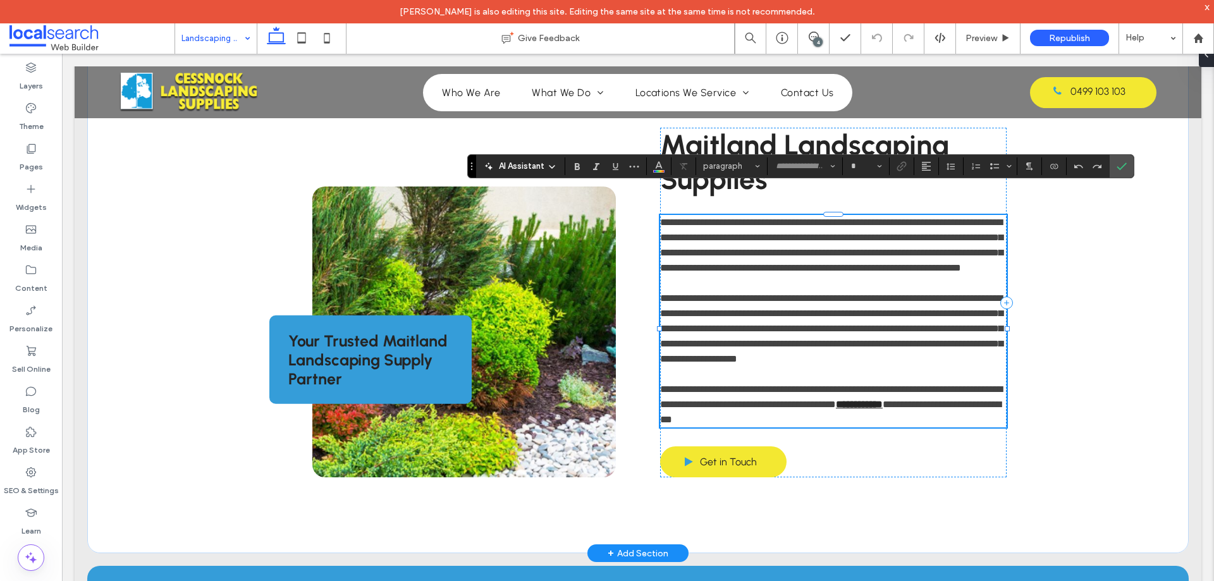
type input "********"
type input "**"
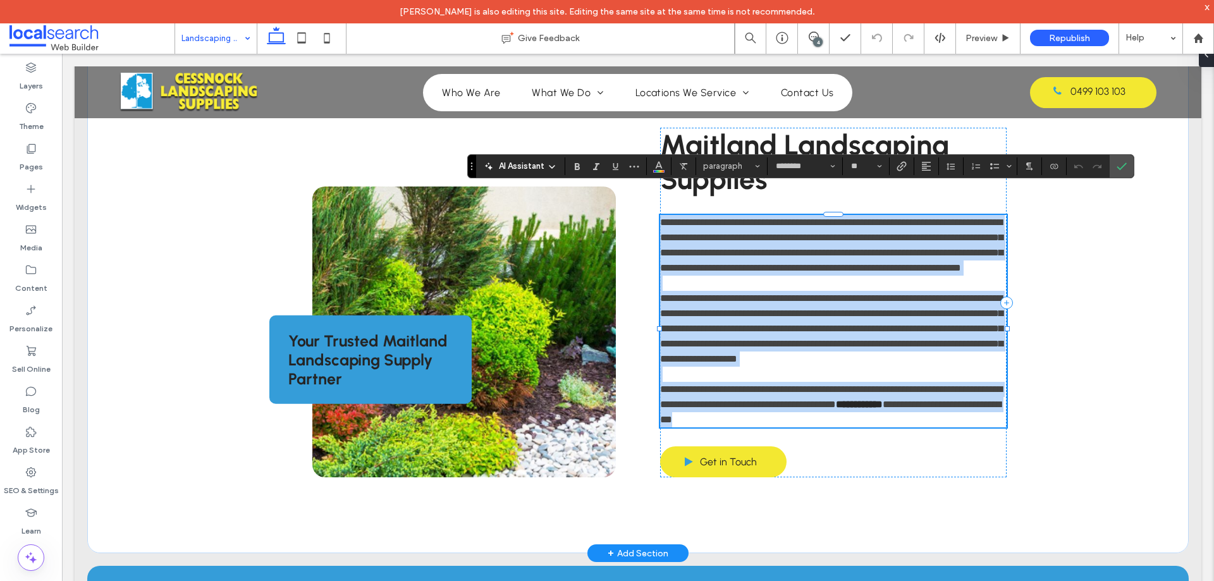
click at [882, 400] on strong "**********" at bounding box center [859, 404] width 47 height 9
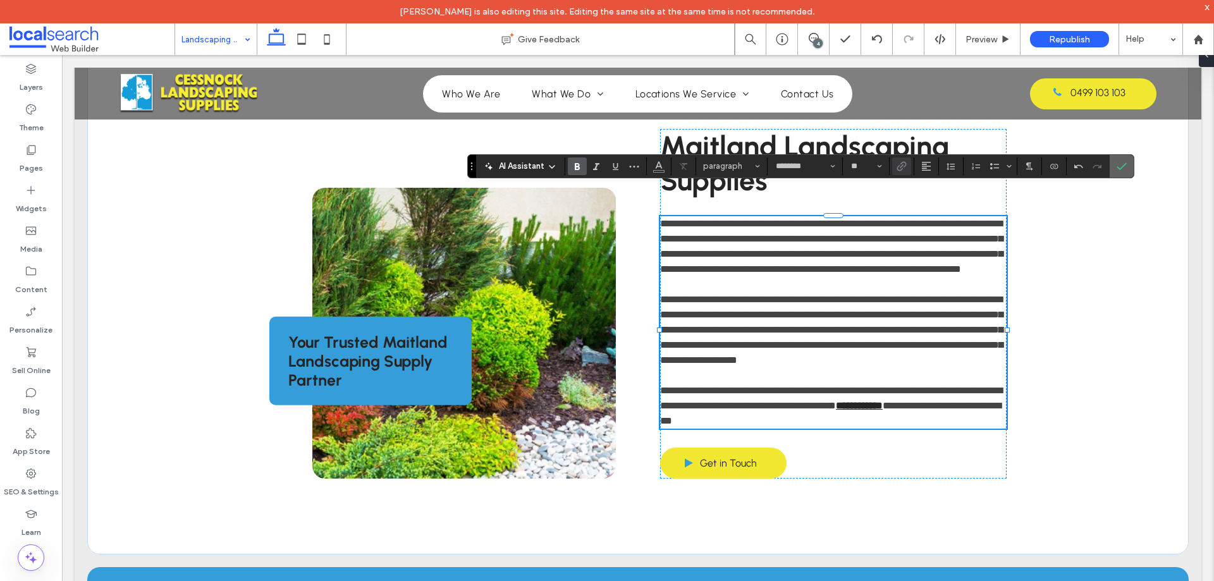
click at [1119, 169] on icon "Confirm" at bounding box center [1121, 166] width 10 height 10
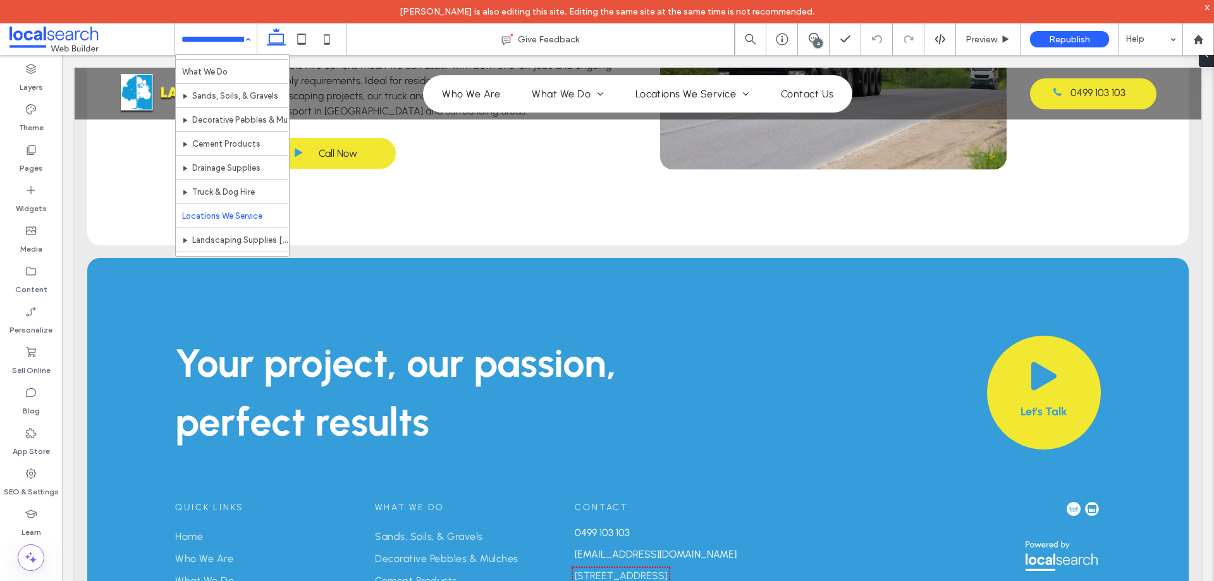
scroll to position [85, 0]
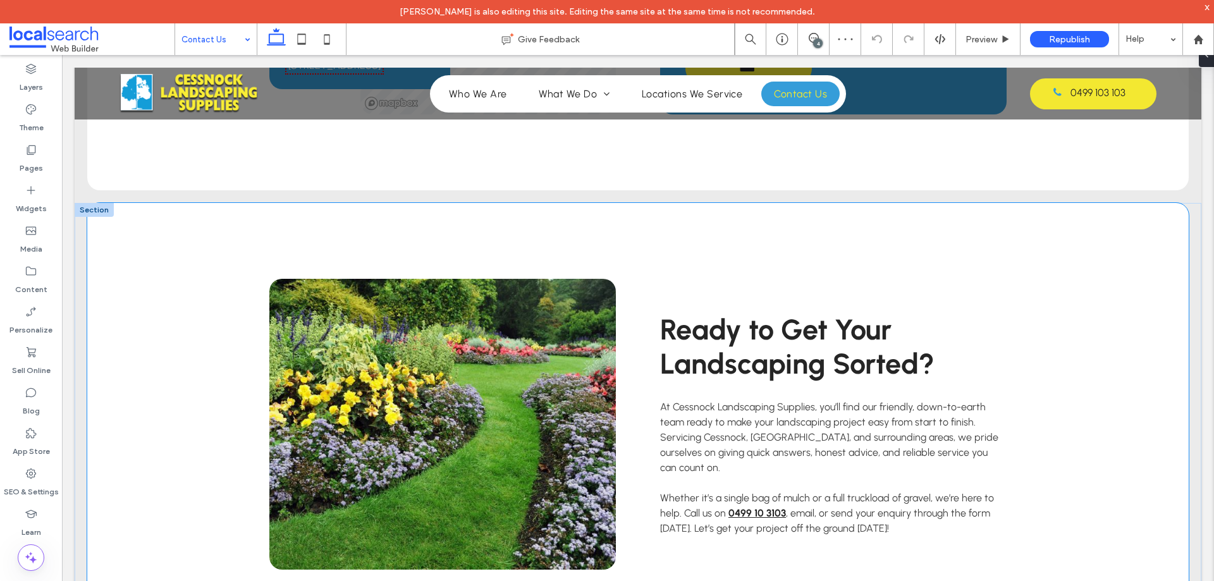
scroll to position [822, 0]
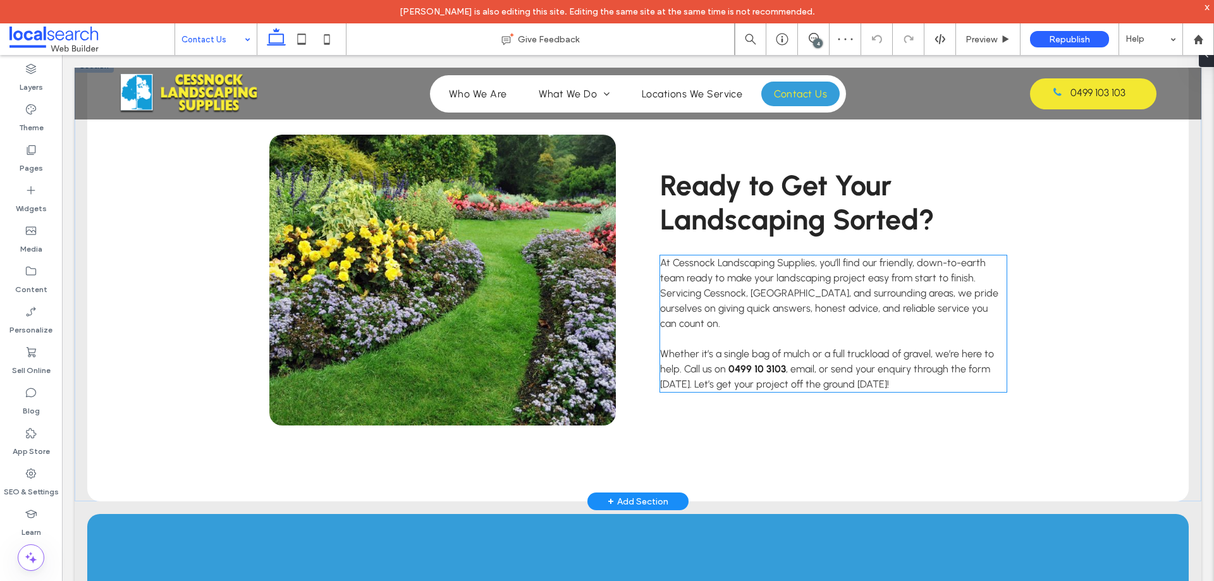
click at [757, 363] on strong "0499 10 3103" at bounding box center [757, 369] width 58 height 12
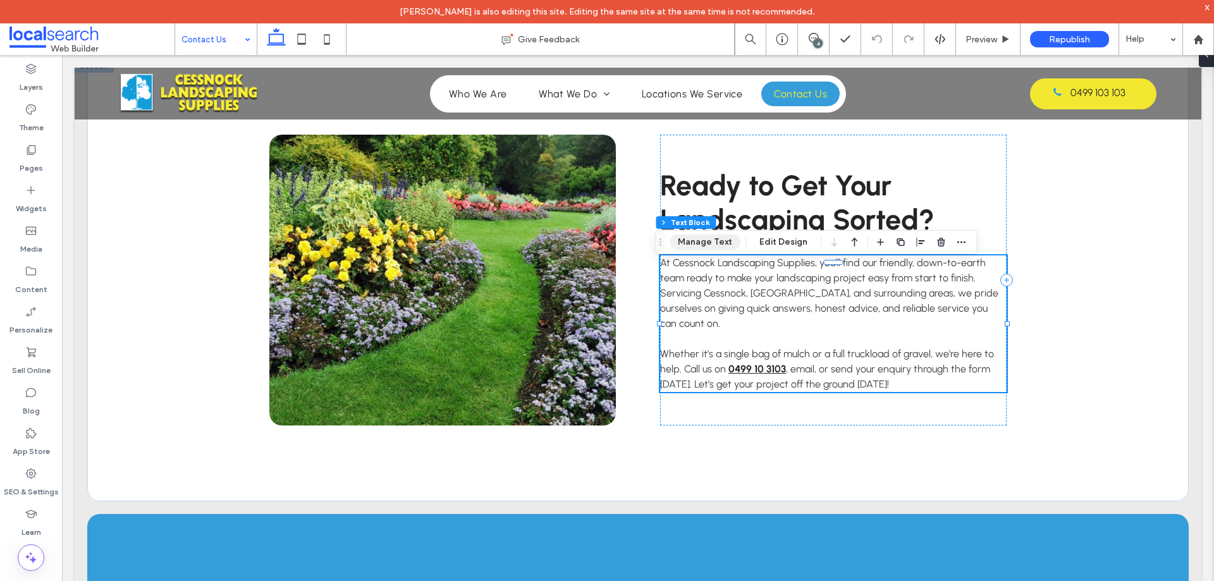
drag, startPoint x: 707, startPoint y: 241, endPoint x: 652, endPoint y: 202, distance: 67.4
click at [707, 241] on button "Manage Text" at bounding box center [704, 242] width 71 height 15
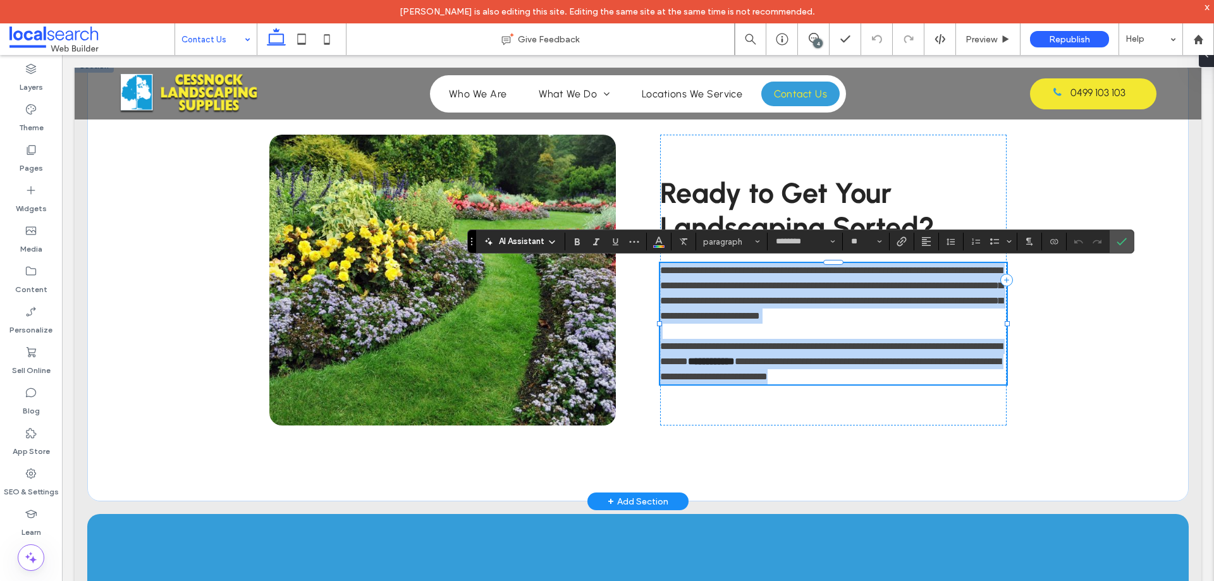
click at [735, 360] on strong "**********" at bounding box center [711, 361] width 47 height 9
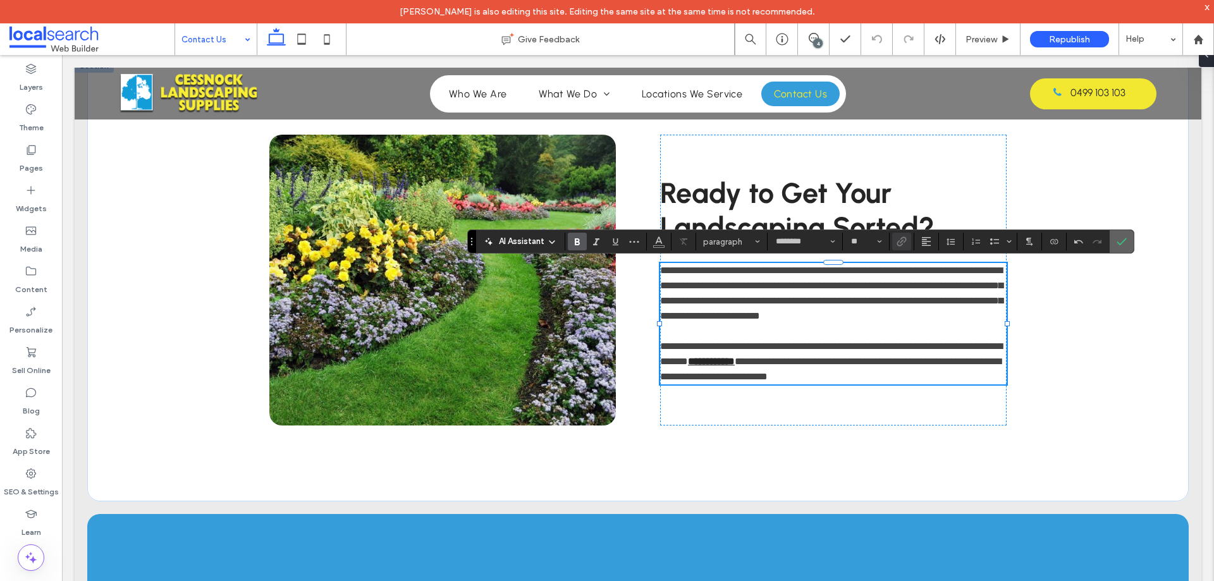
drag, startPoint x: 1117, startPoint y: 241, endPoint x: 741, endPoint y: 357, distance: 393.5
click at [1117, 241] on icon "Confirm" at bounding box center [1121, 241] width 10 height 10
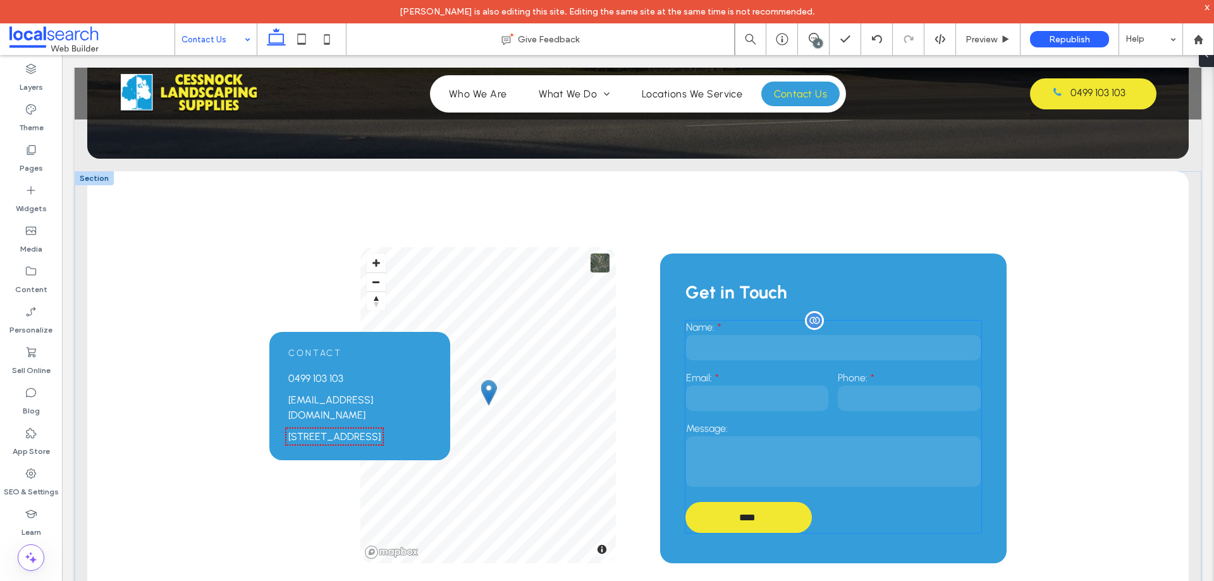
scroll to position [253, 0]
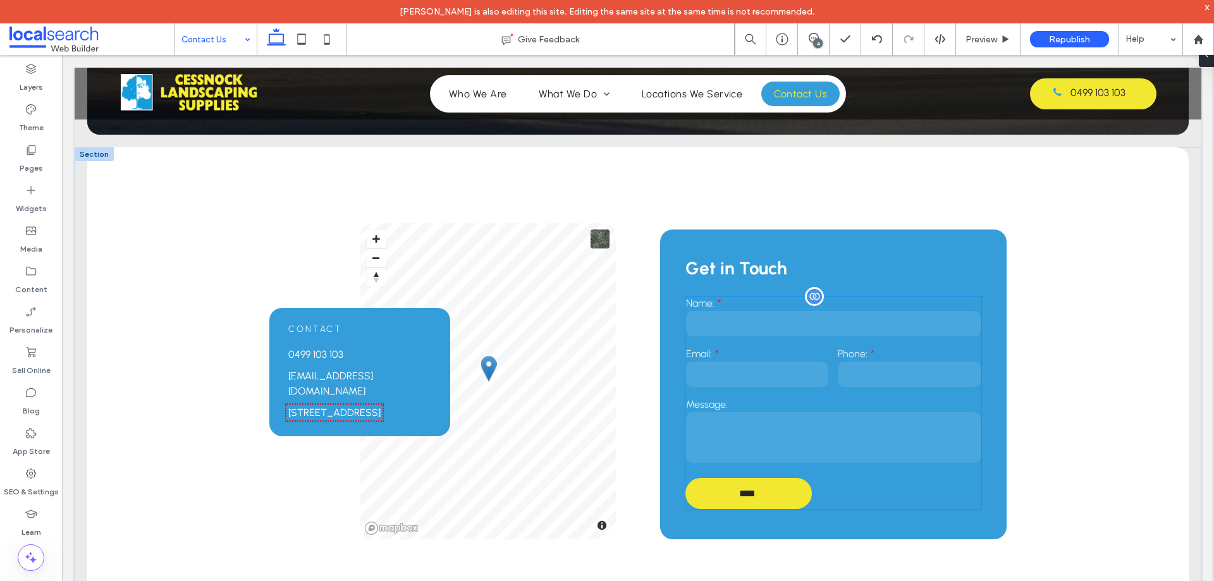
click at [773, 372] on input "email" at bounding box center [757, 374] width 142 height 25
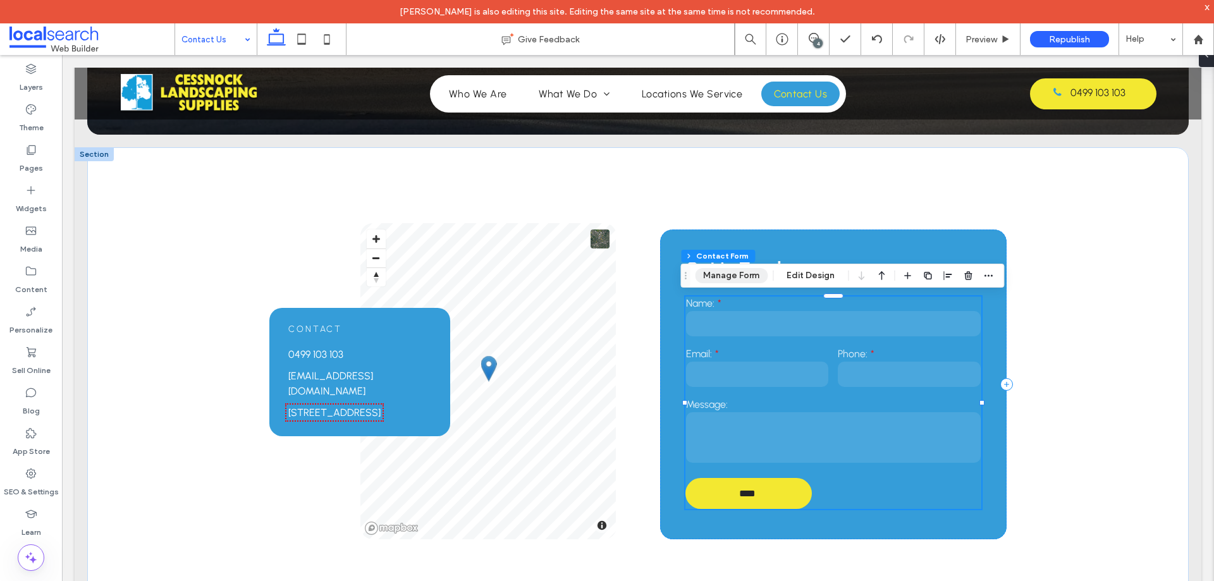
click at [742, 275] on button "Manage Form" at bounding box center [731, 275] width 73 height 15
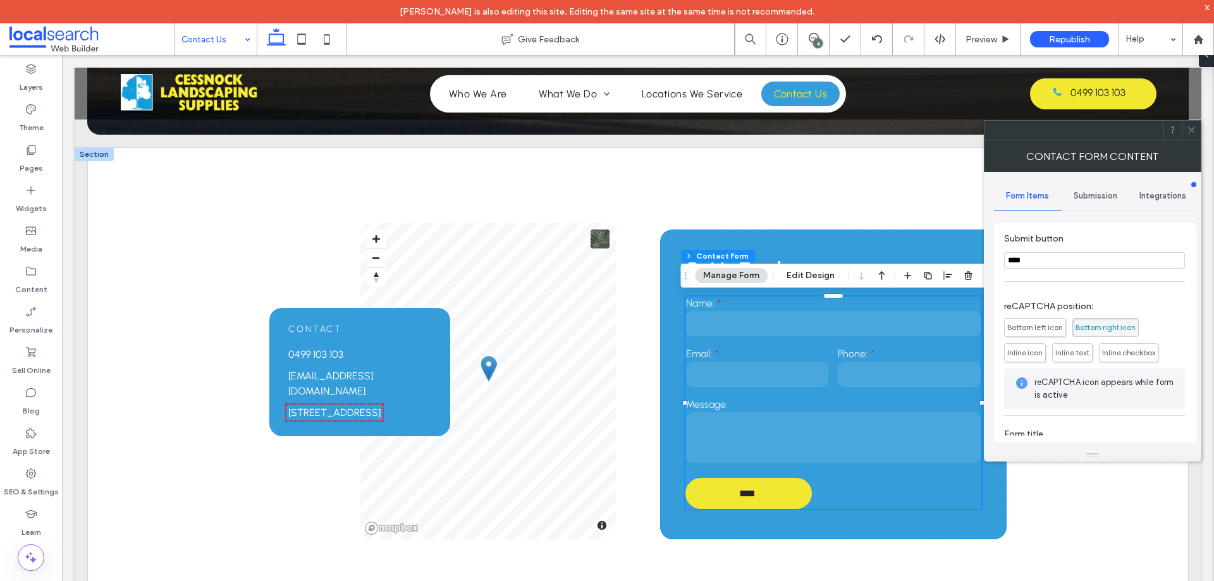
scroll to position [256, 0]
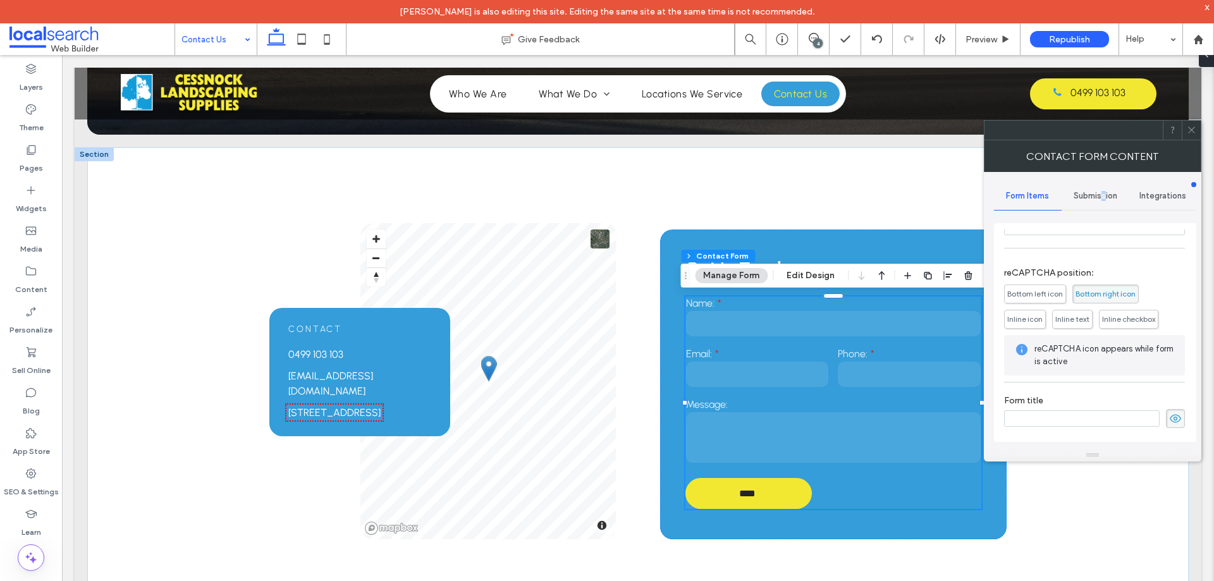
click at [1103, 203] on div "Submission" at bounding box center [1095, 196] width 68 height 28
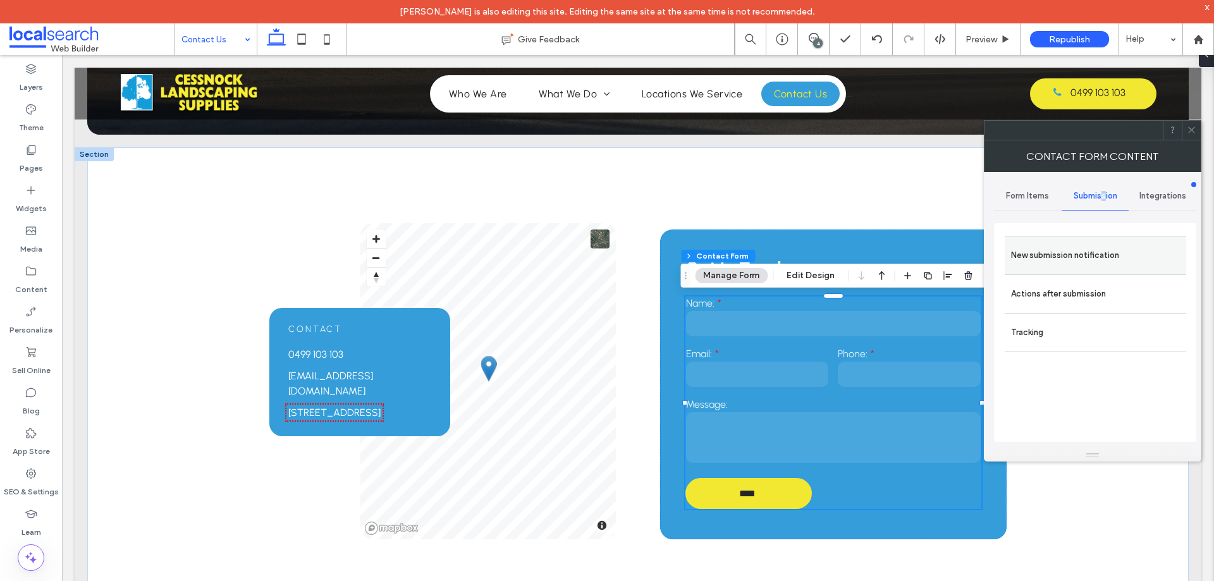
click at [1088, 251] on label "New submission notification" at bounding box center [1095, 255] width 169 height 25
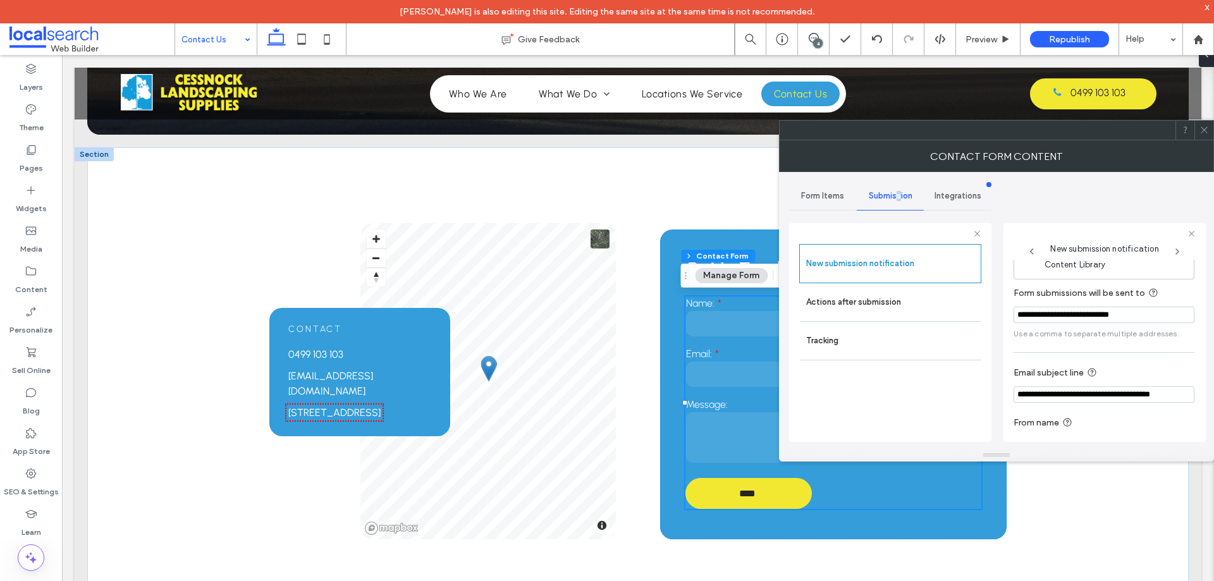
scroll to position [66, 0]
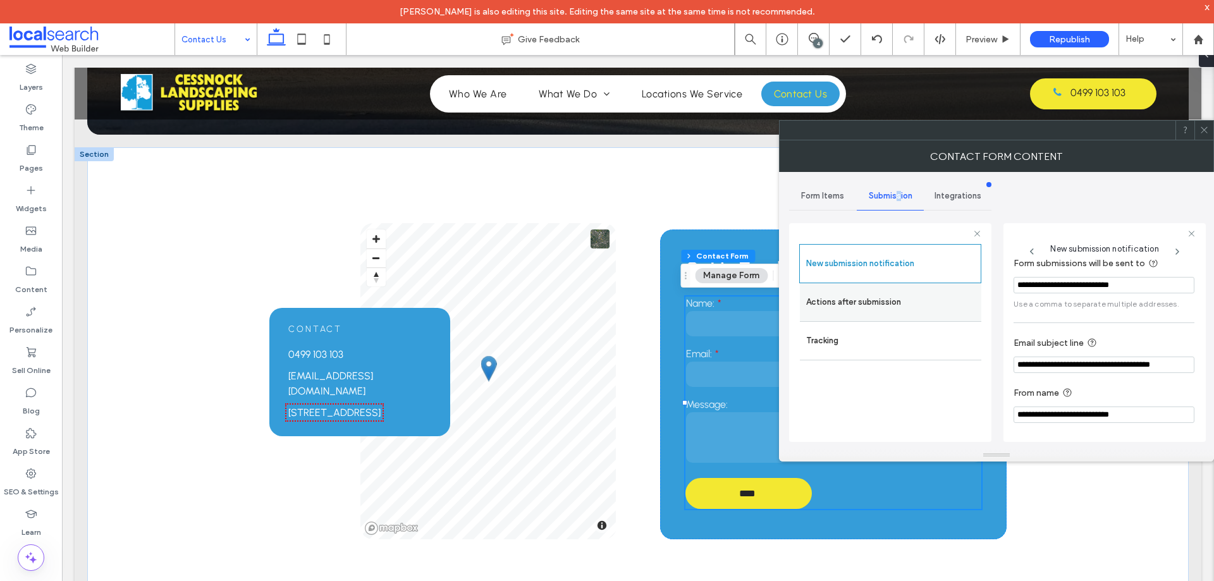
click at [889, 305] on label "Actions after submission" at bounding box center [890, 302] width 169 height 25
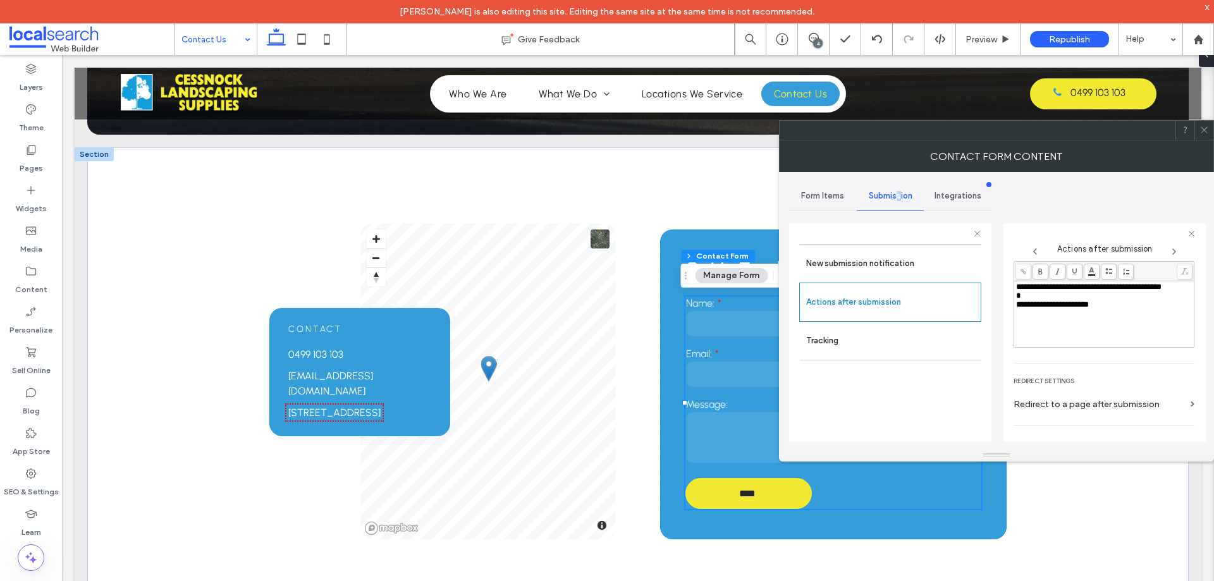
scroll to position [218, 0]
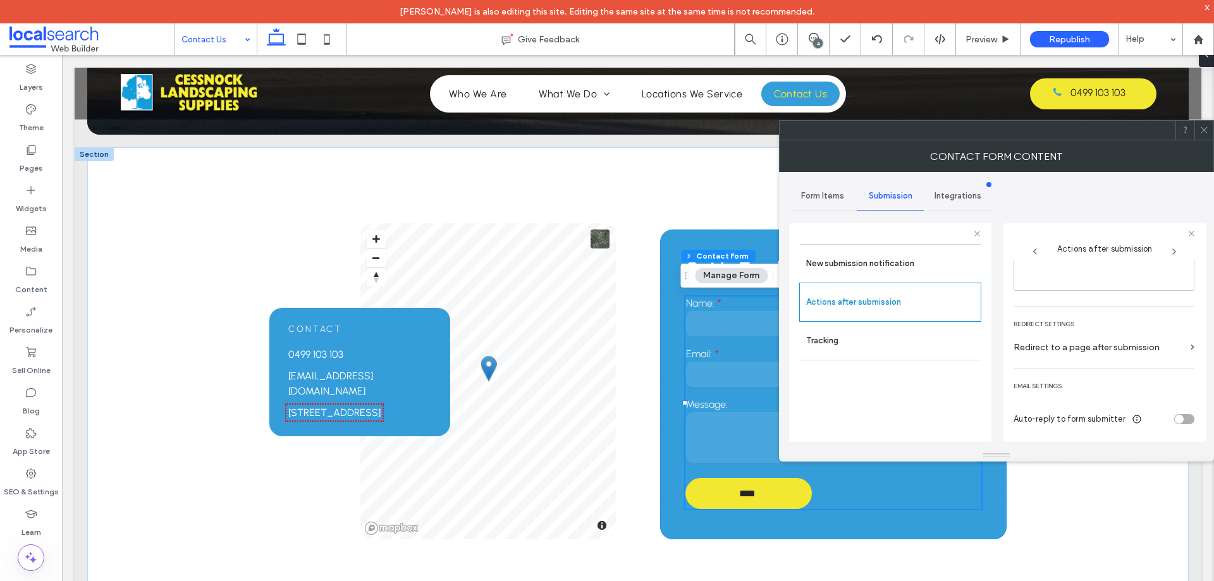
click at [1202, 126] on icon at bounding box center [1203, 129] width 9 height 9
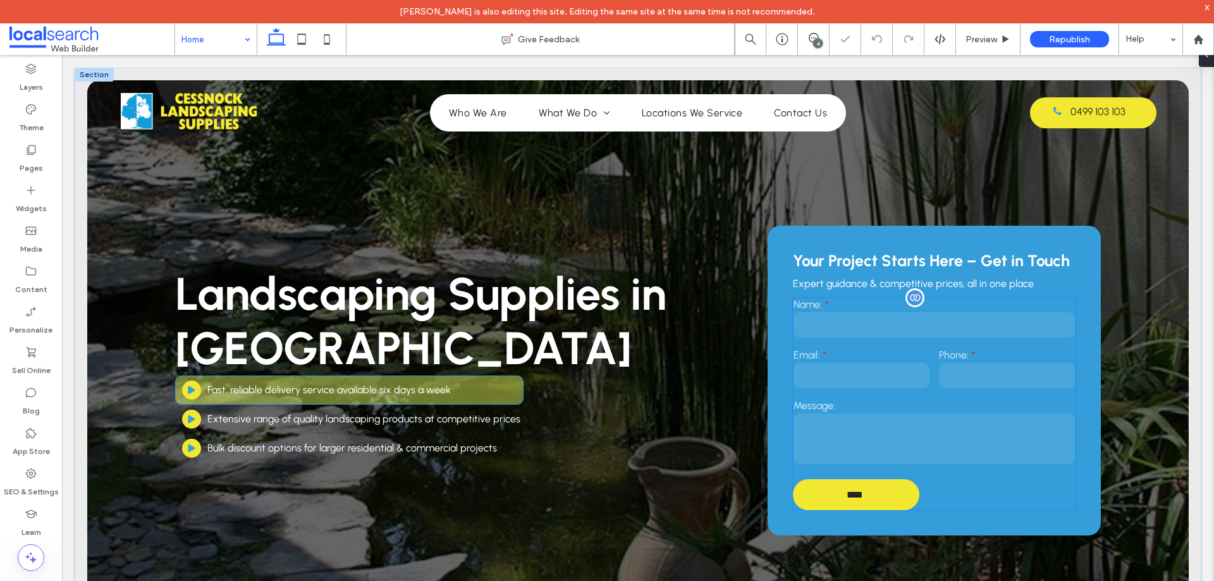
click at [879, 378] on input "email" at bounding box center [861, 375] width 136 height 25
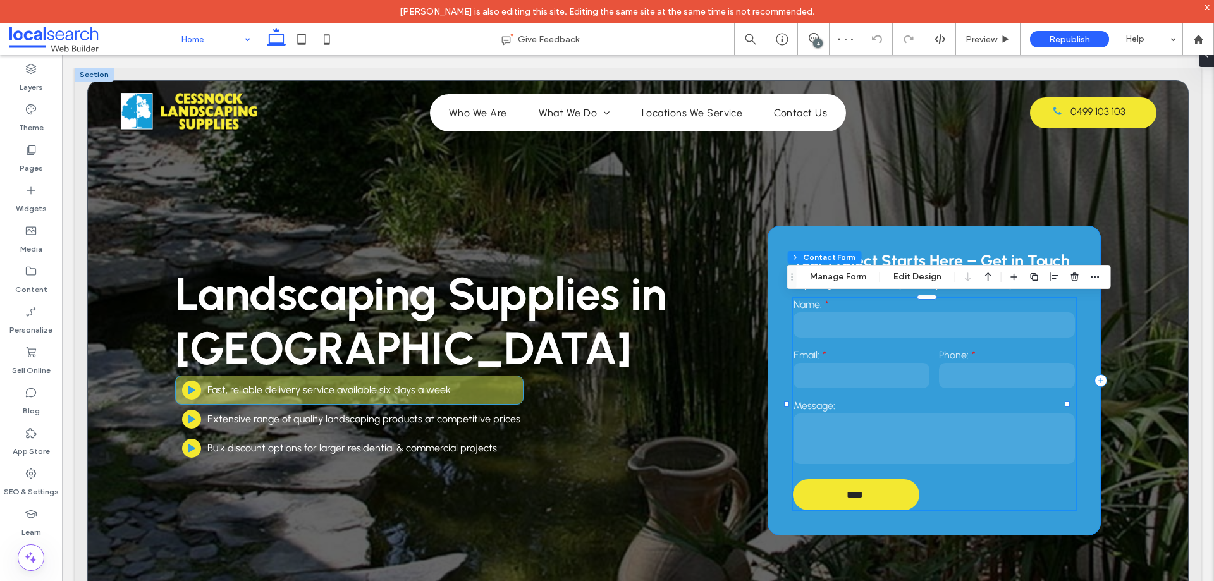
type input "**"
type input "*"
type input "***"
click at [839, 276] on button "Manage Form" at bounding box center [838, 276] width 73 height 15
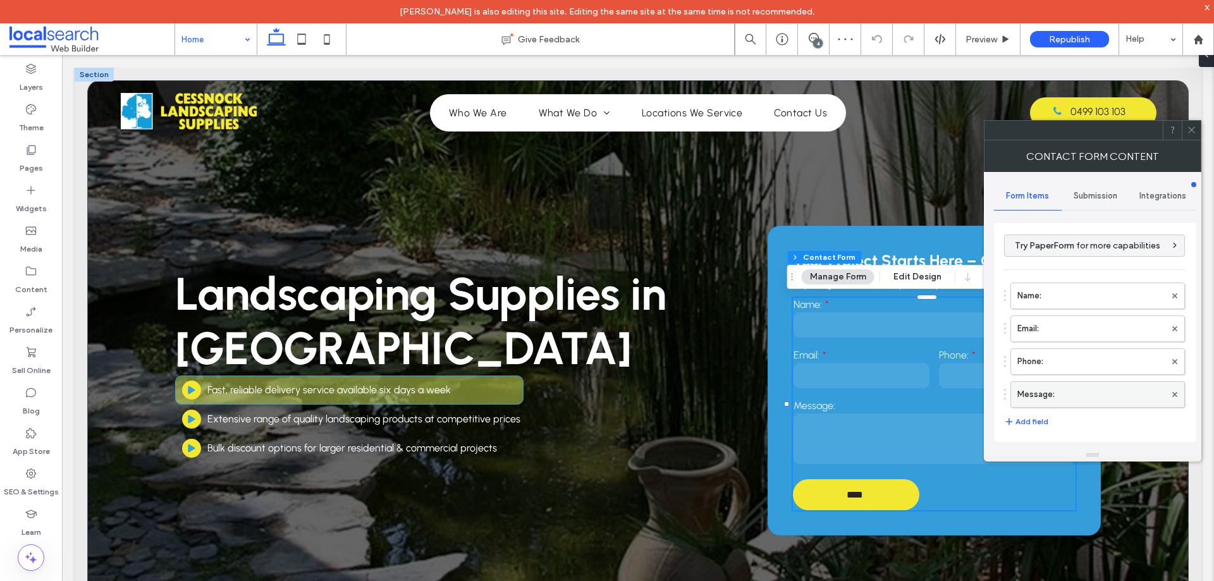
scroll to position [256, 0]
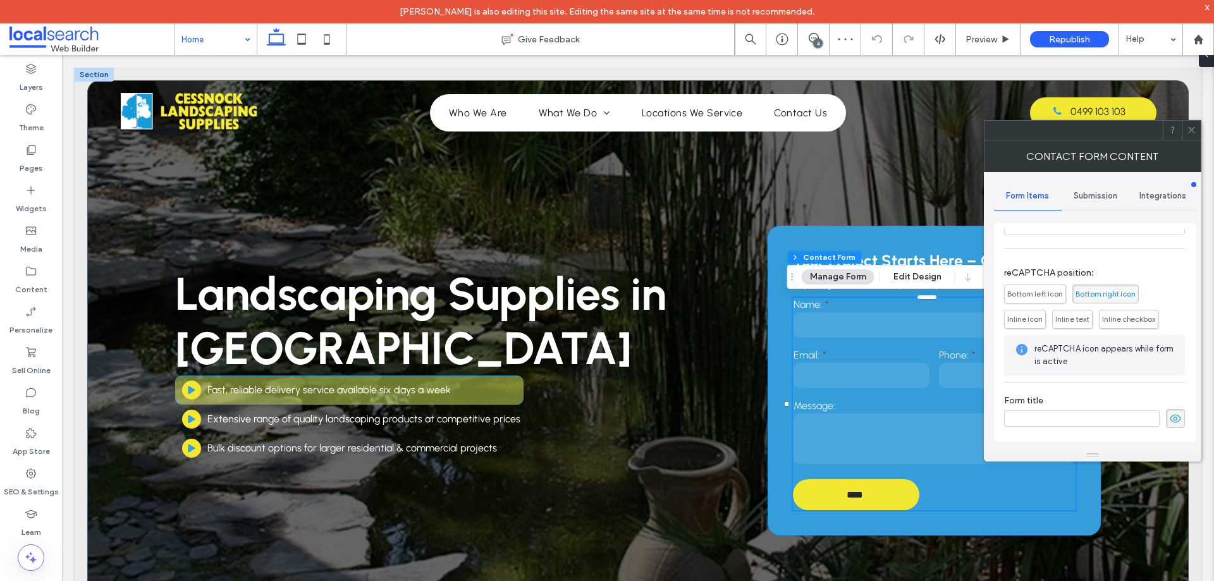
click at [1104, 196] on span "Submission" at bounding box center [1095, 196] width 44 height 10
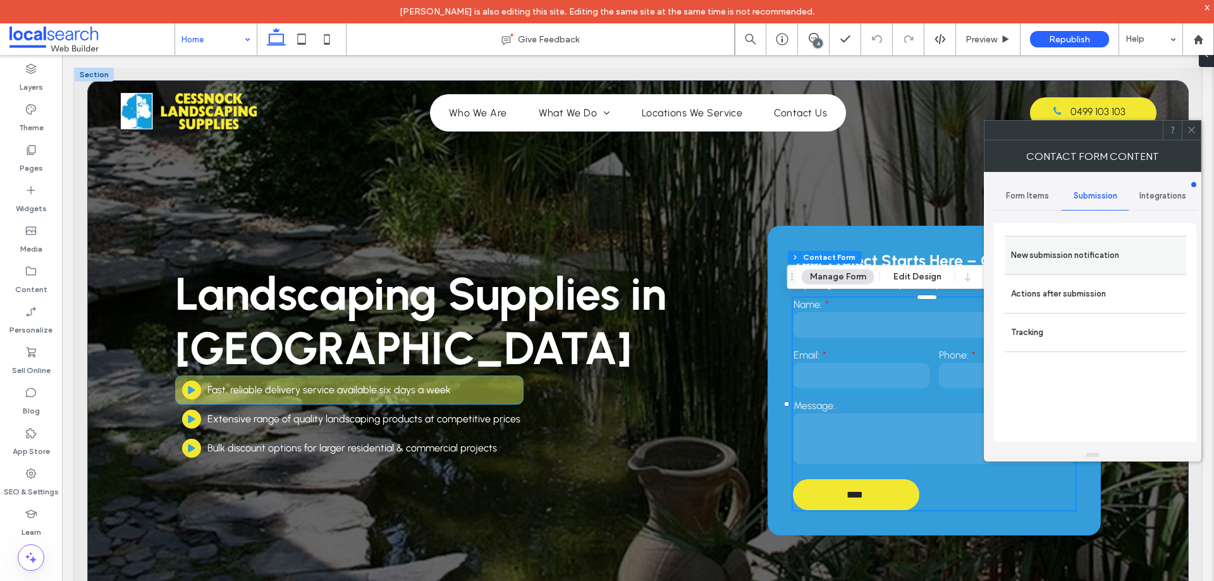
click at [1092, 250] on label "New submission notification" at bounding box center [1095, 255] width 169 height 25
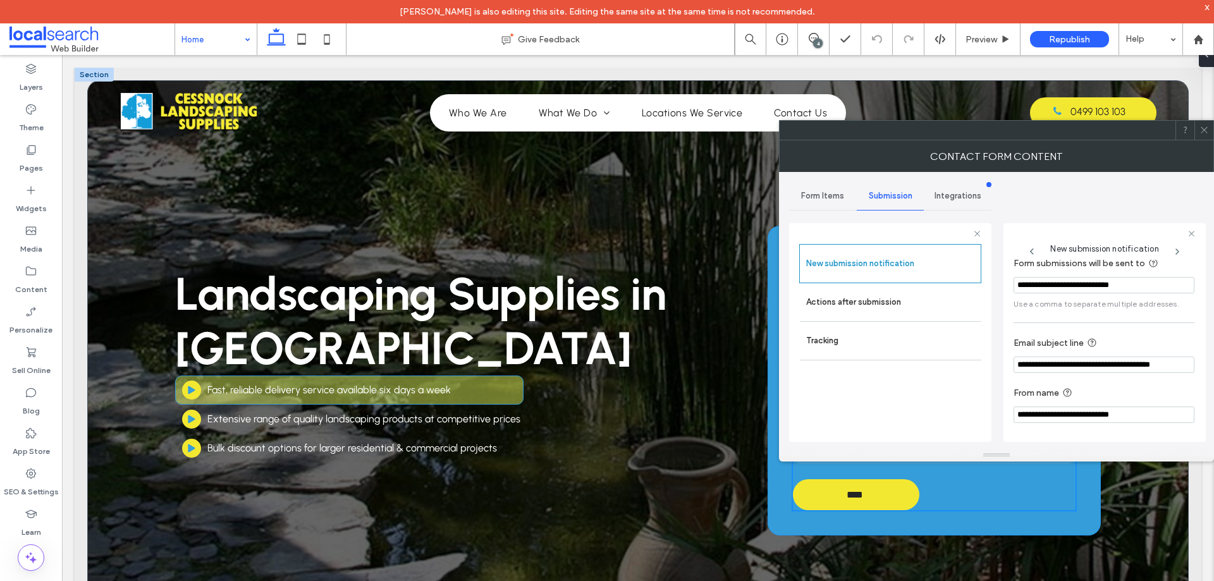
scroll to position [66, 0]
click at [896, 300] on label "Actions after submission" at bounding box center [890, 302] width 169 height 25
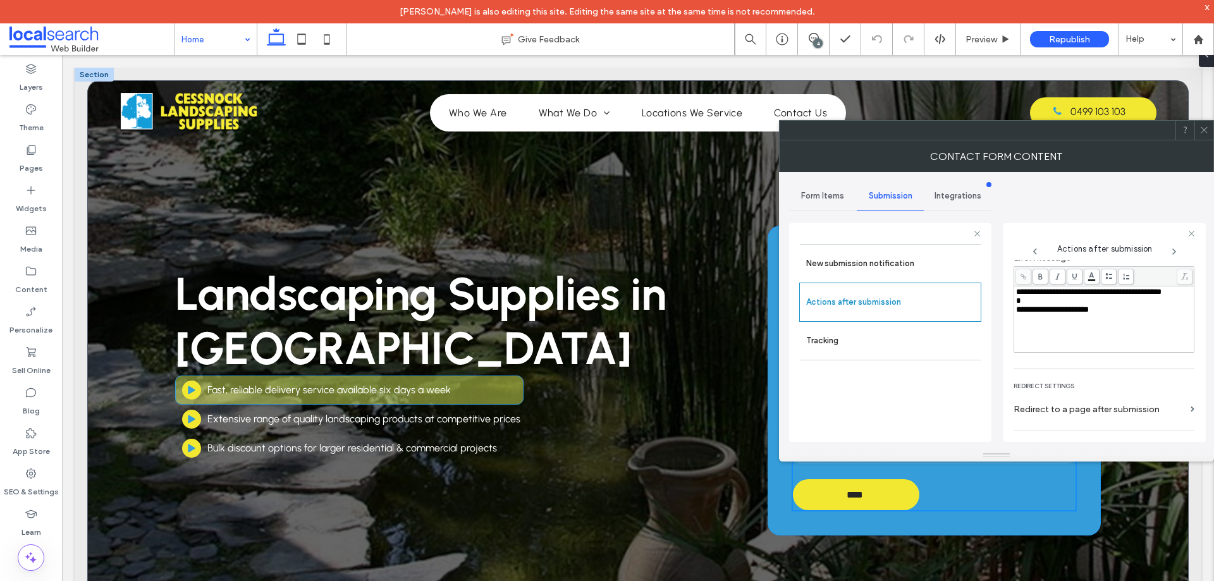
scroll to position [218, 0]
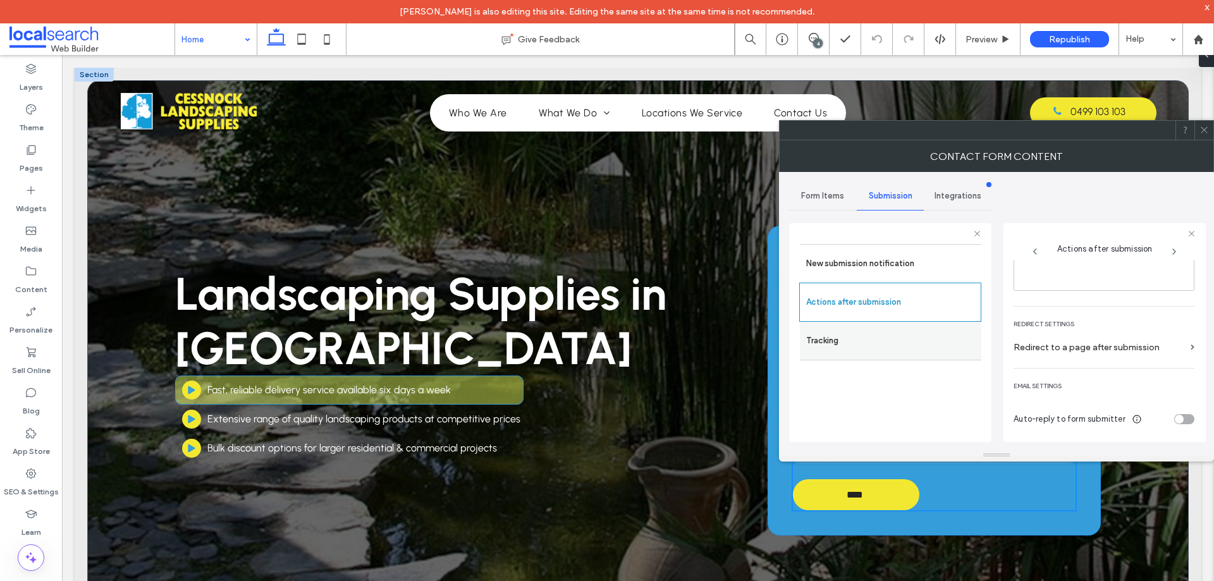
drag, startPoint x: 1204, startPoint y: 130, endPoint x: 971, endPoint y: 339, distance: 312.9
click at [1204, 130] on use at bounding box center [1203, 130] width 6 height 6
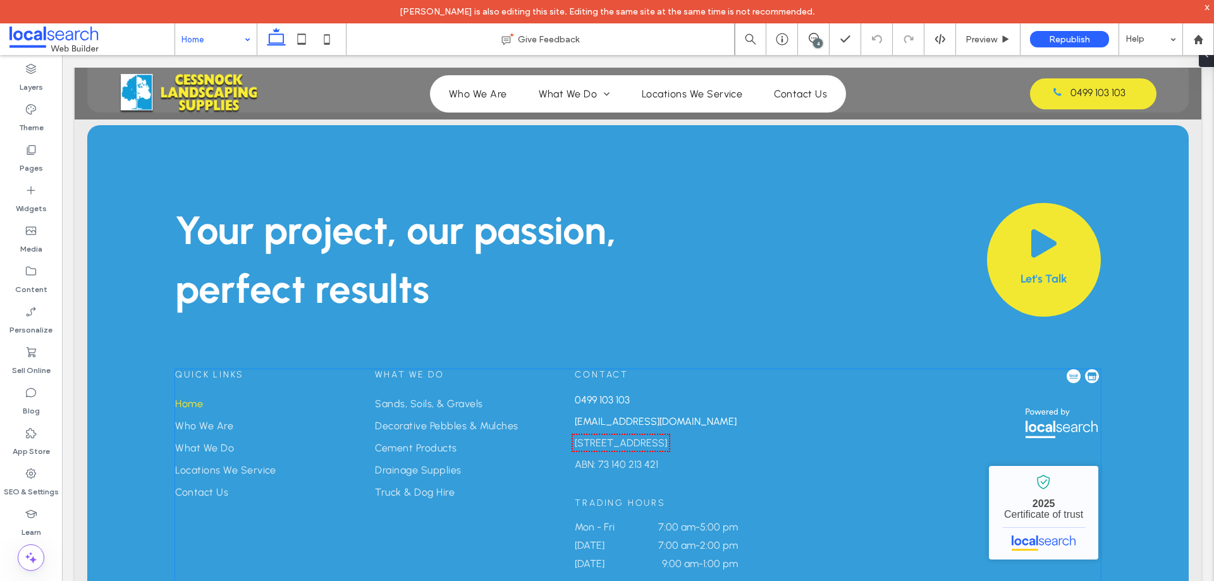
scroll to position [3281, 0]
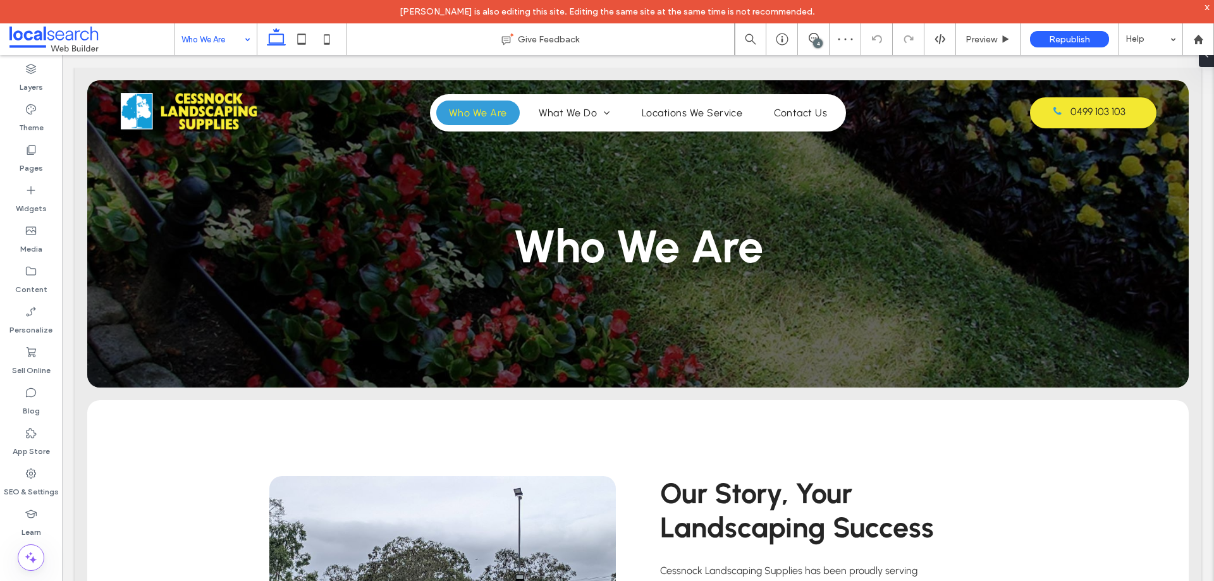
click at [216, 35] on input at bounding box center [212, 39] width 63 height 32
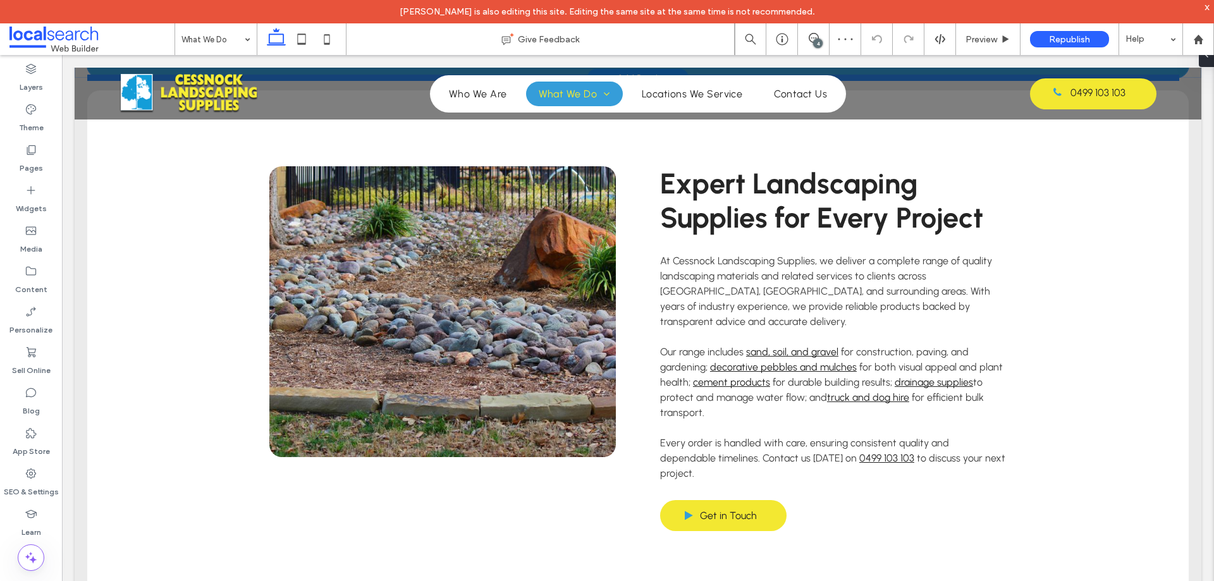
scroll to position [1201, 0]
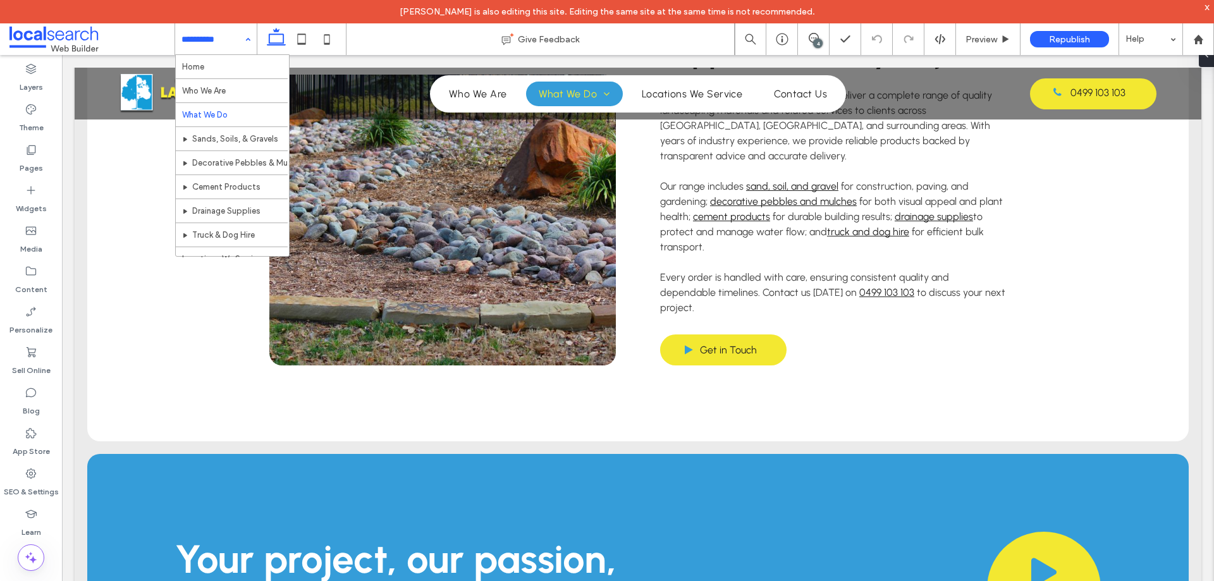
drag, startPoint x: 228, startPoint y: 39, endPoint x: 230, endPoint y: 47, distance: 7.8
click at [228, 40] on input at bounding box center [212, 39] width 63 height 32
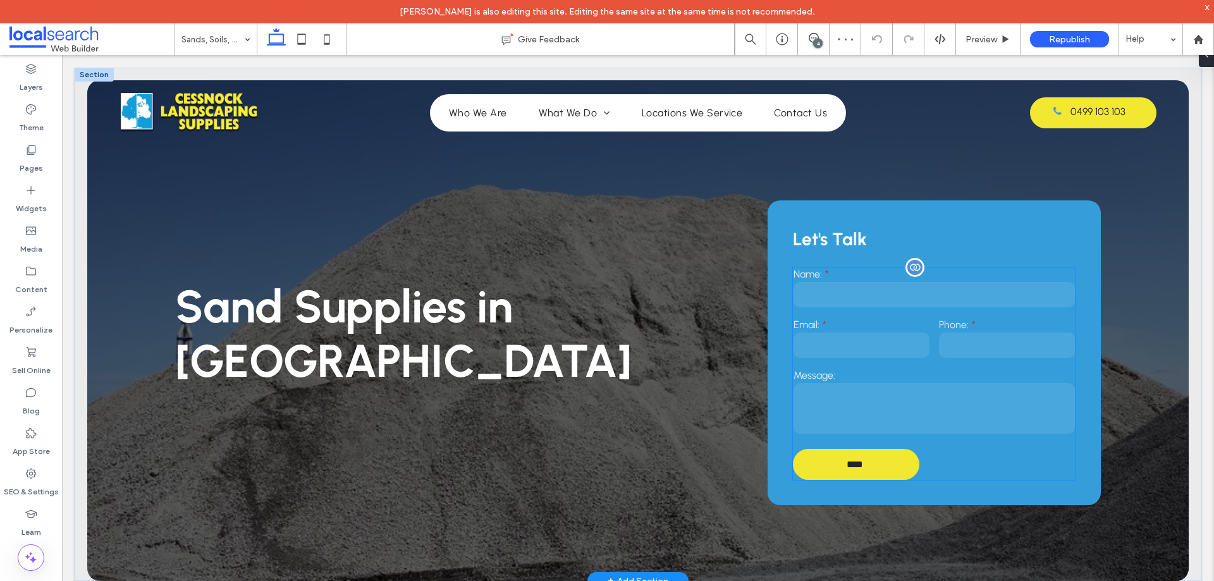
click at [894, 342] on input "email" at bounding box center [861, 345] width 136 height 25
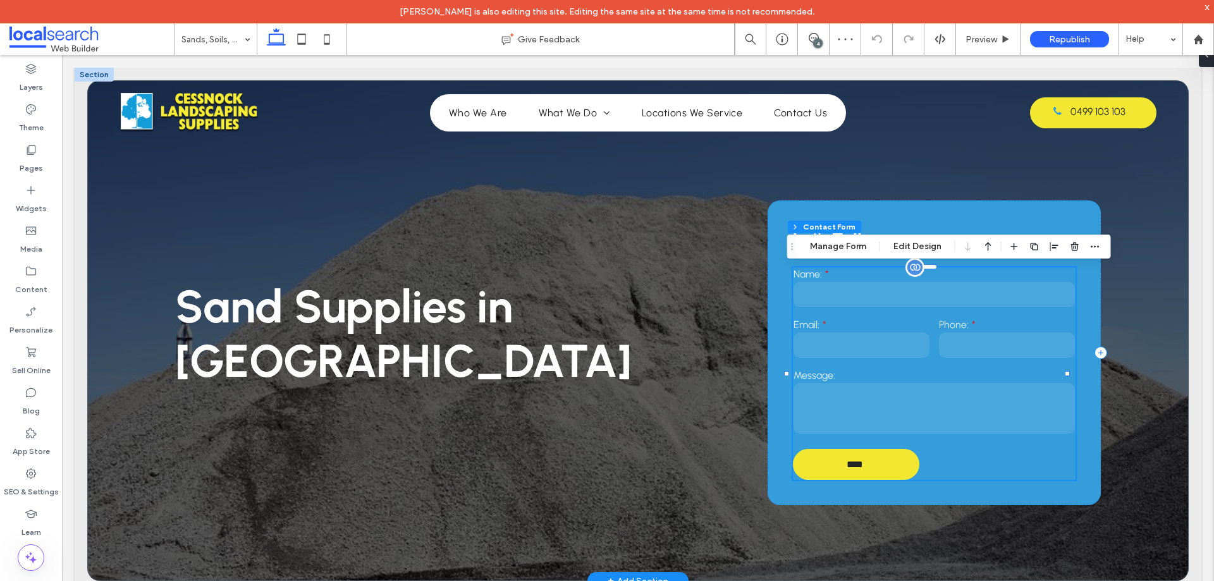
type input "**"
type input "*"
type input "***"
click at [841, 245] on button "Manage Form" at bounding box center [838, 246] width 73 height 15
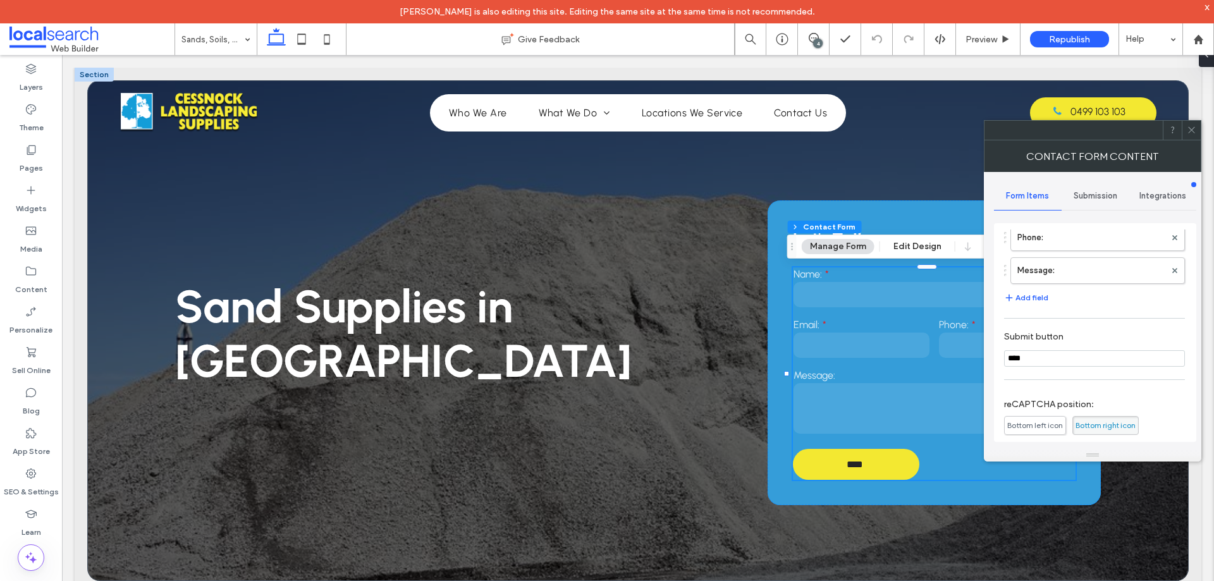
scroll to position [190, 0]
click at [1102, 198] on span "Submission" at bounding box center [1095, 196] width 44 height 10
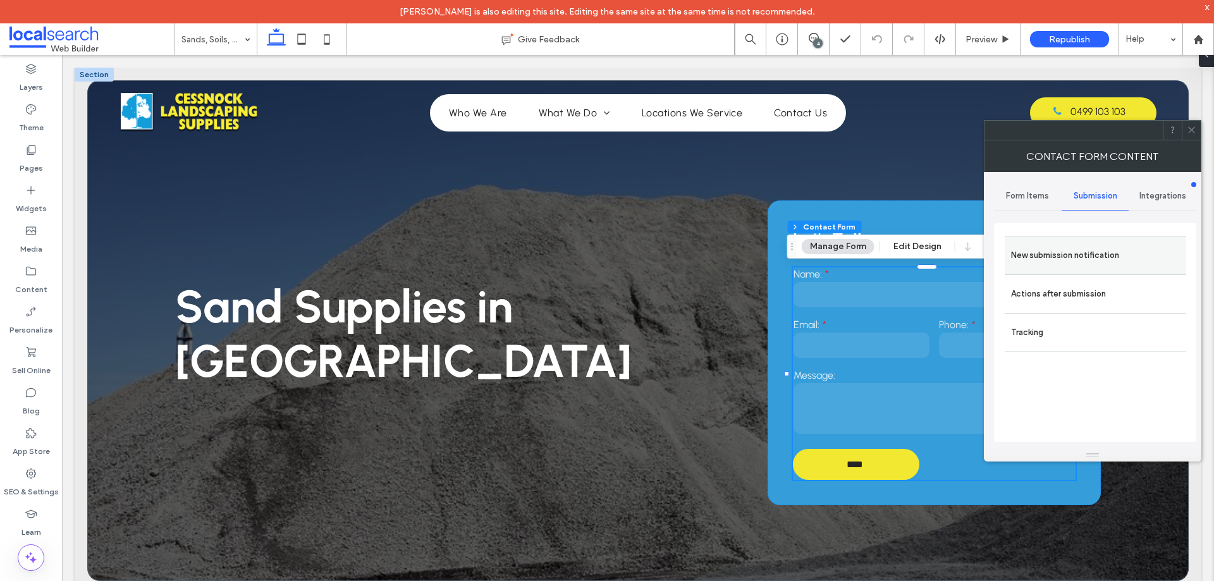
click at [1093, 243] on label "New submission notification" at bounding box center [1095, 255] width 169 height 25
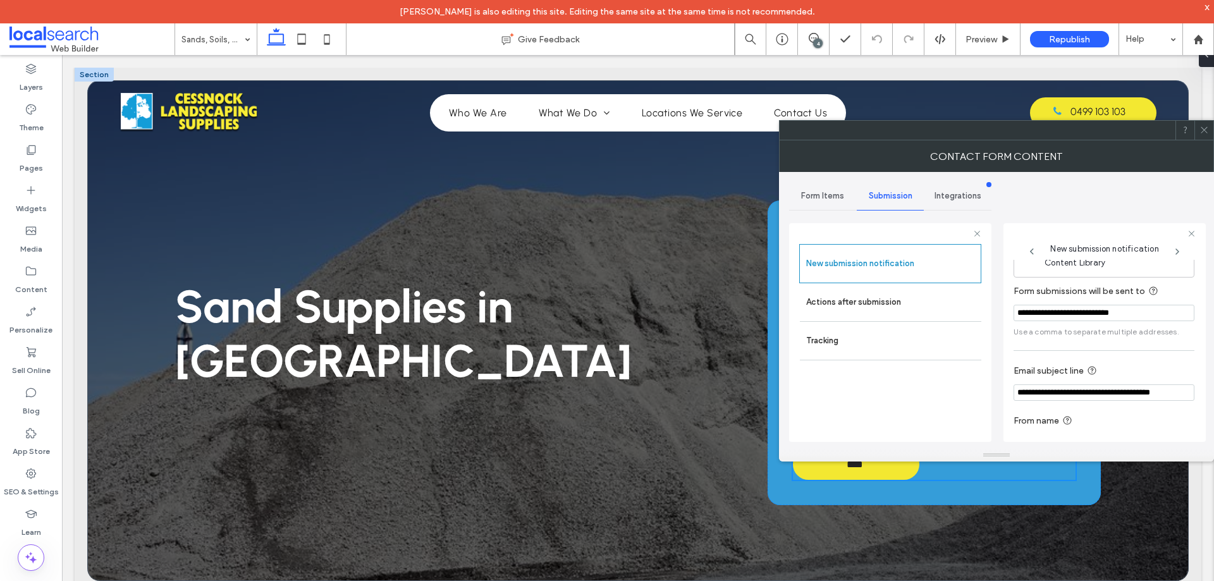
scroll to position [66, 0]
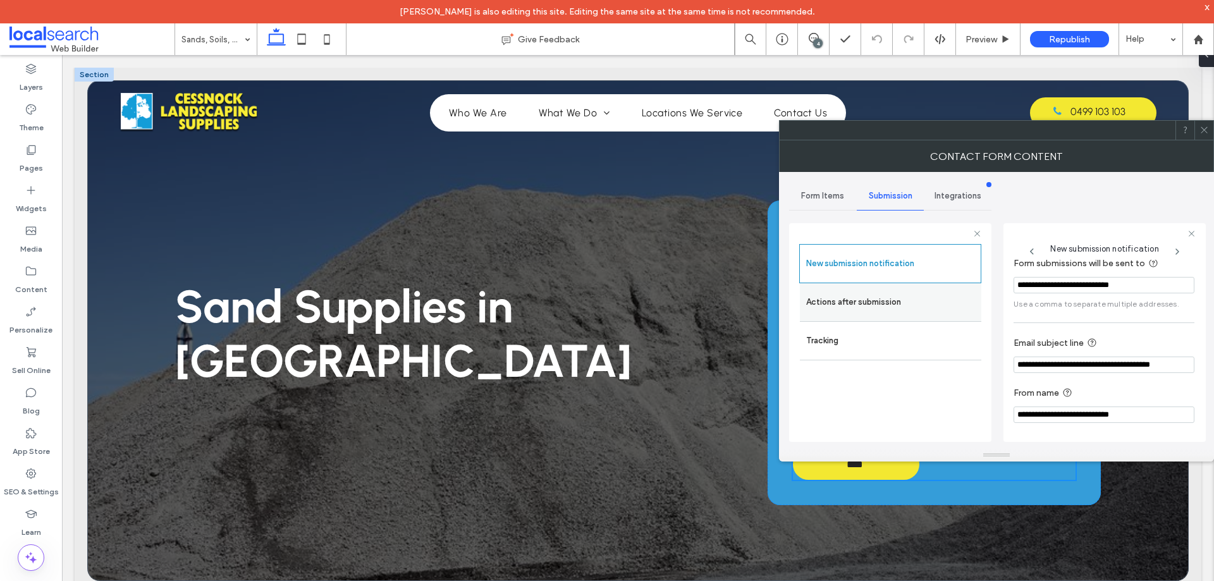
click at [893, 302] on label "Actions after submission" at bounding box center [890, 302] width 169 height 25
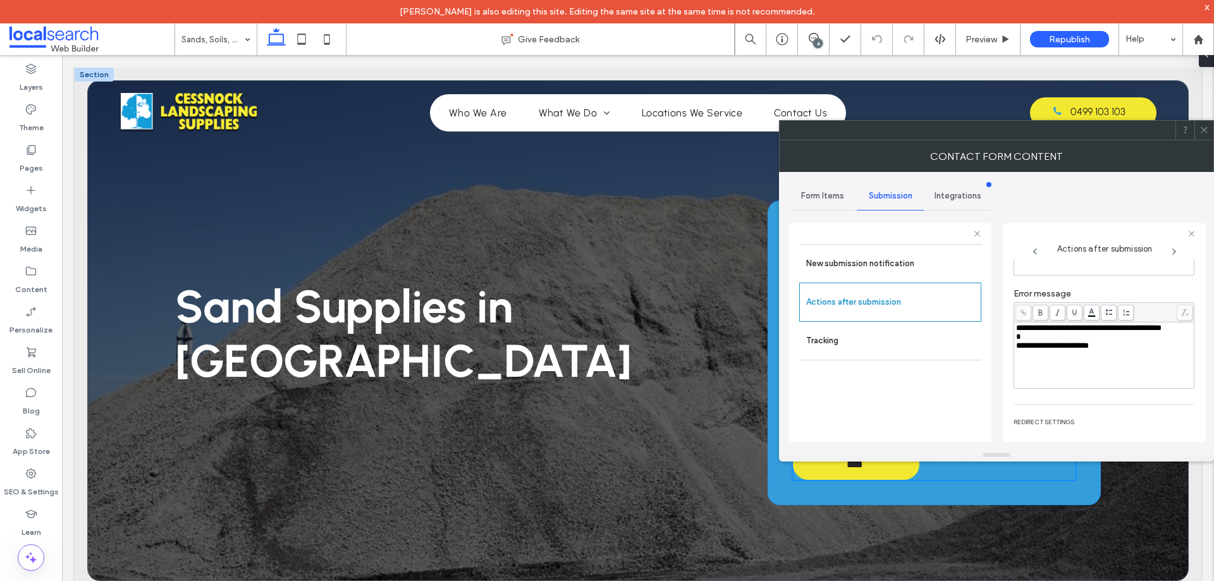
scroll to position [218, 0]
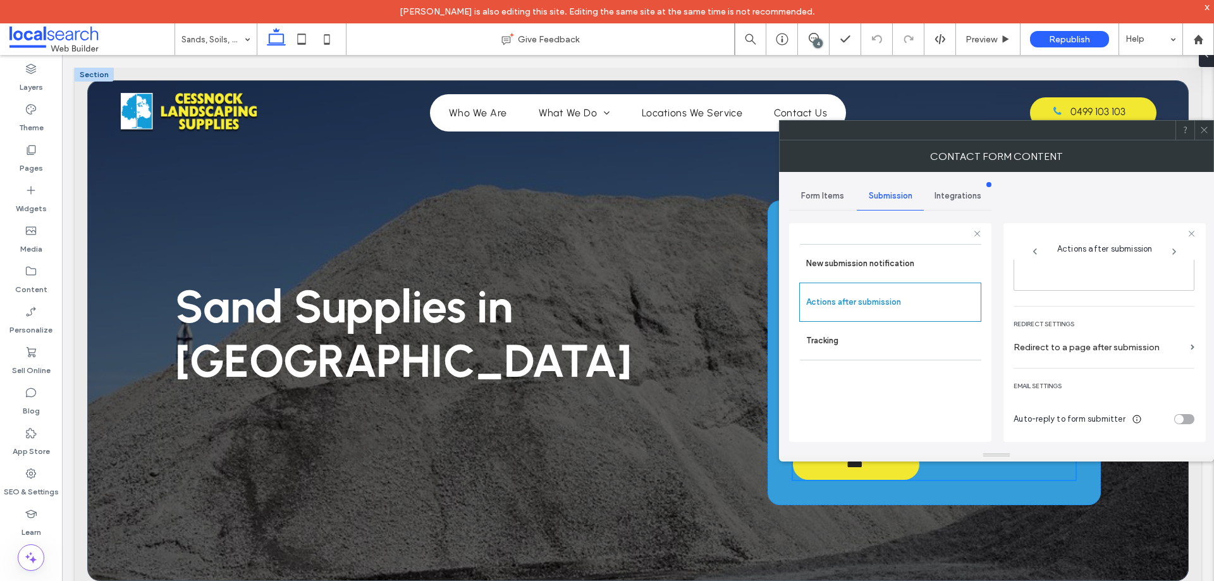
click at [1199, 128] on icon at bounding box center [1203, 129] width 9 height 9
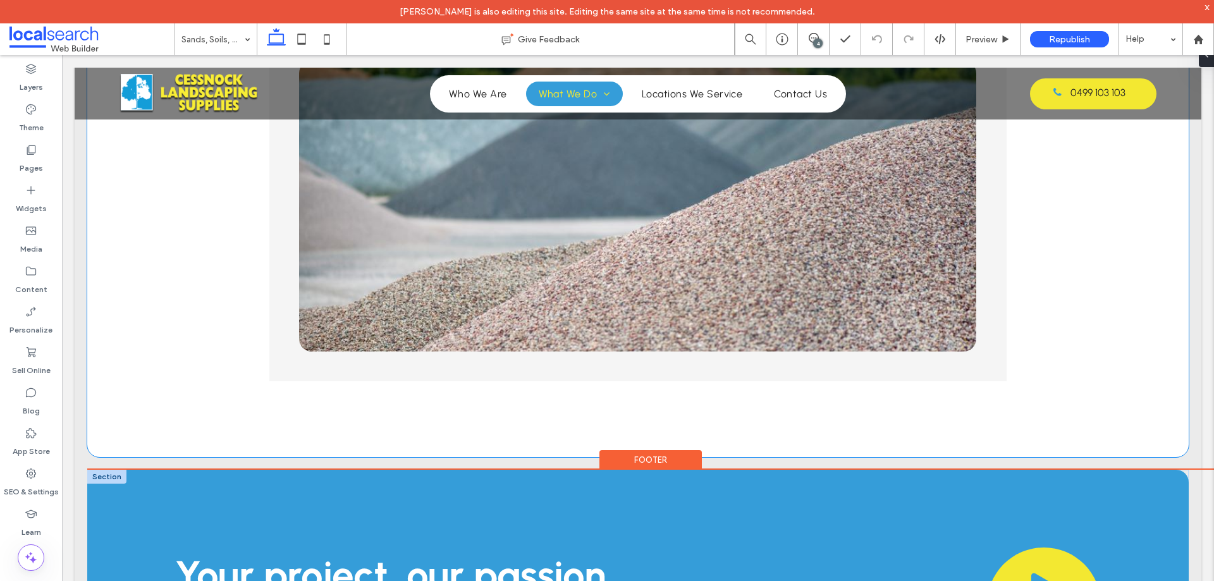
scroll to position [2924, 0]
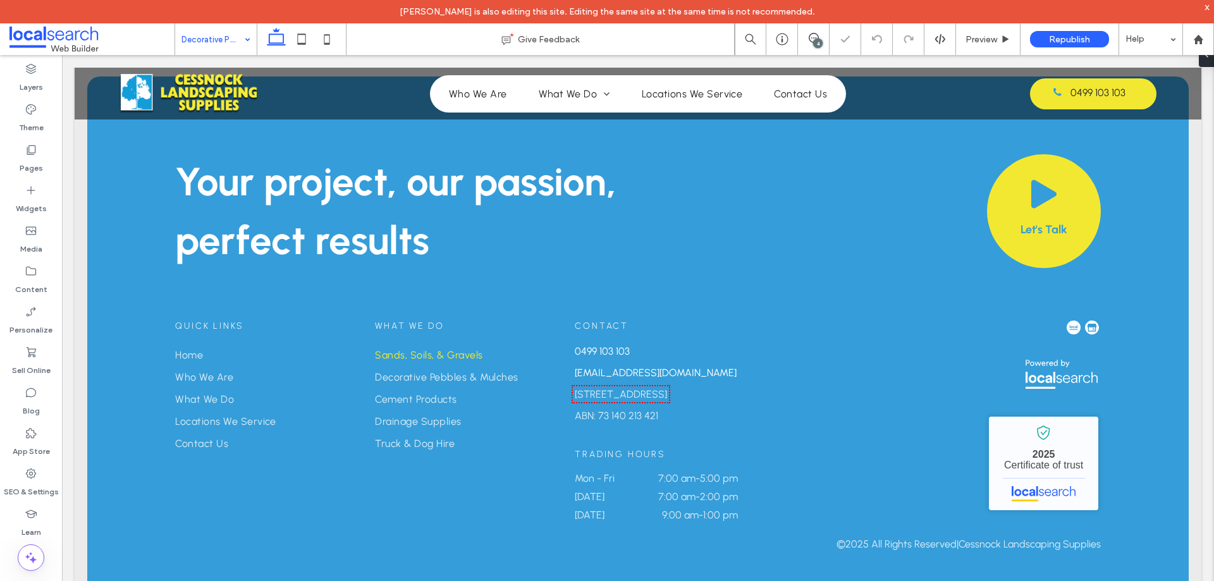
type input "**"
type input "*"
type input "***"
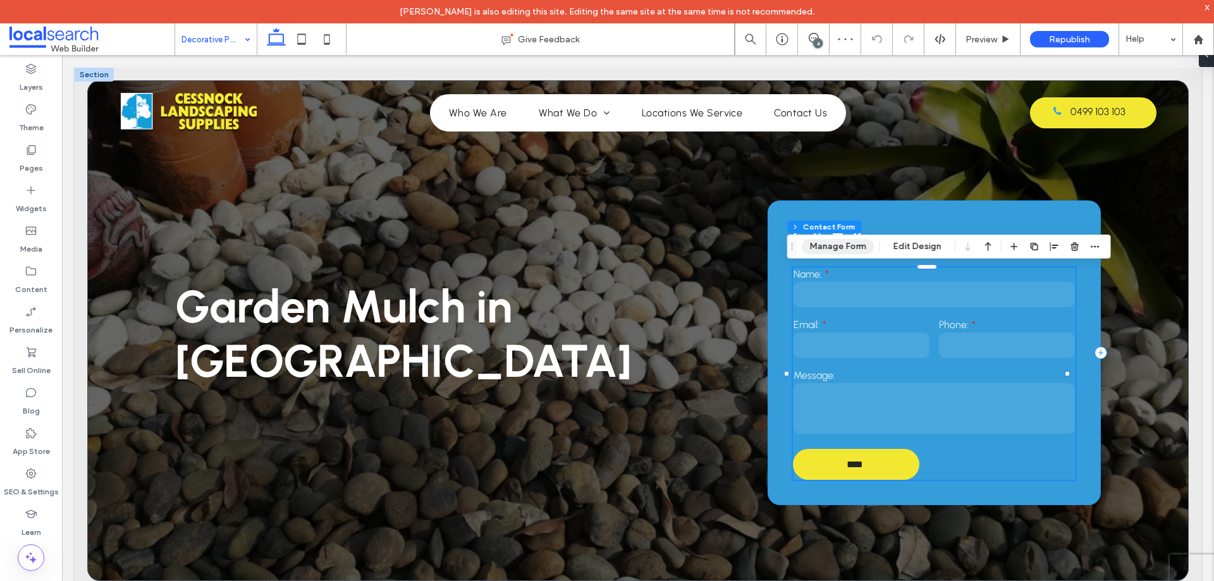
click at [833, 243] on button "Manage Form" at bounding box center [838, 246] width 73 height 15
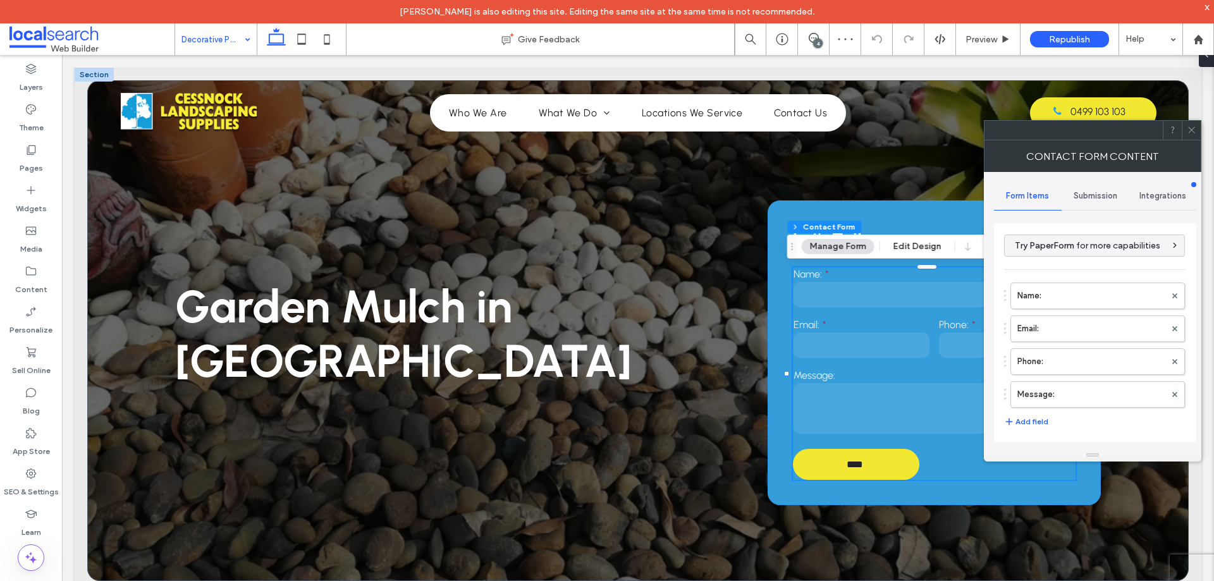
scroll to position [256, 0]
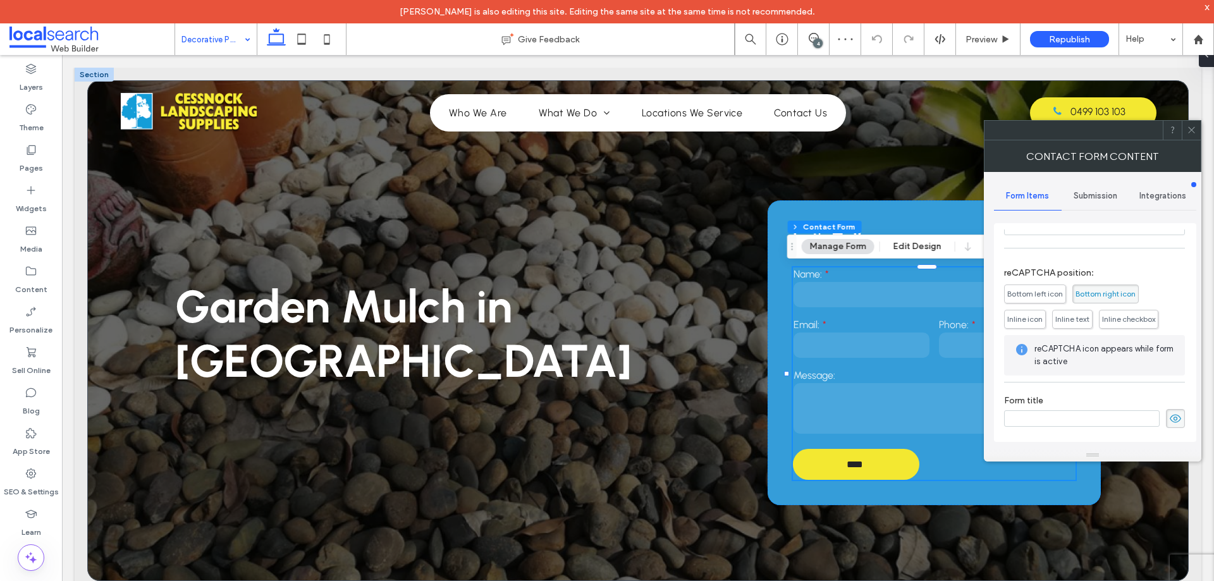
click at [1098, 205] on div "Submission" at bounding box center [1095, 196] width 68 height 28
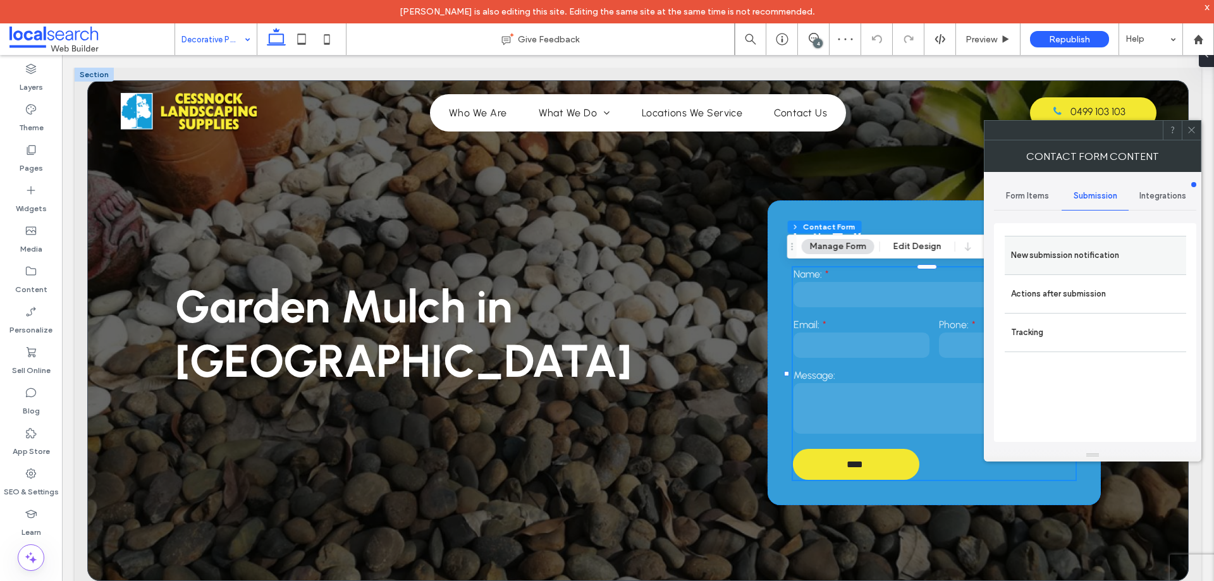
click at [1090, 259] on label "New submission notification" at bounding box center [1095, 255] width 169 height 25
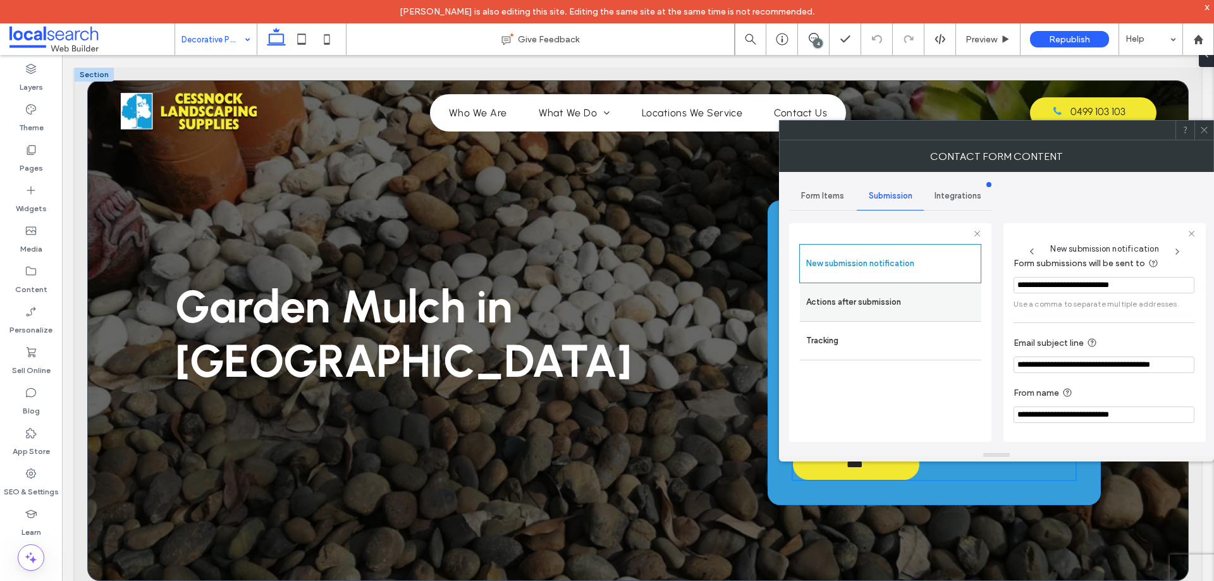
click at [896, 308] on label "Actions after submission" at bounding box center [890, 302] width 169 height 25
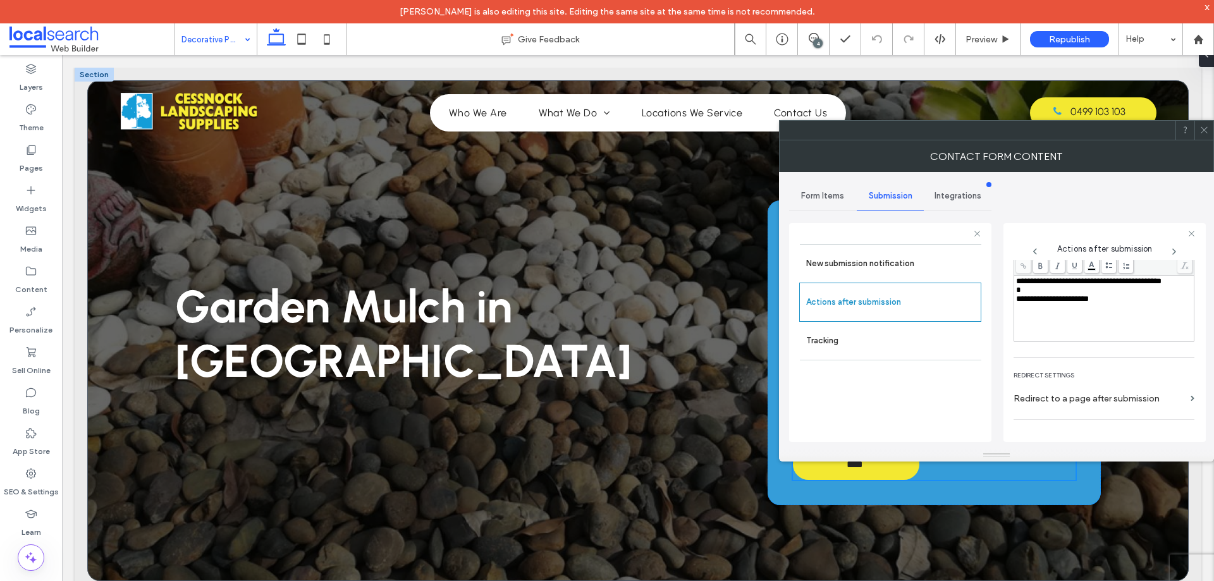
scroll to position [218, 0]
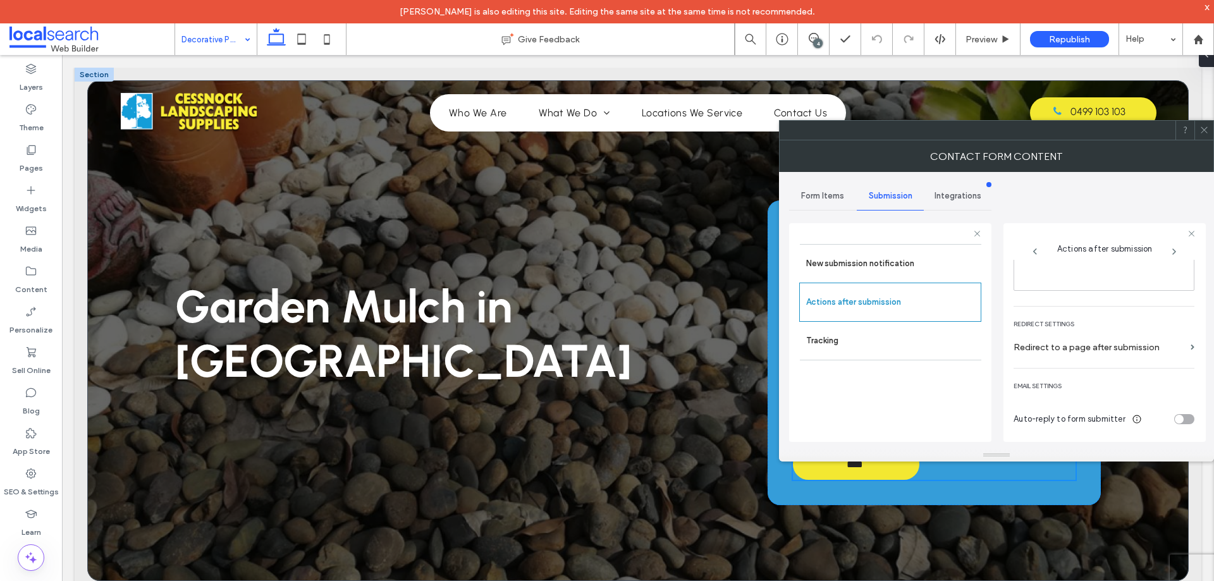
click at [1204, 125] on icon at bounding box center [1203, 129] width 9 height 9
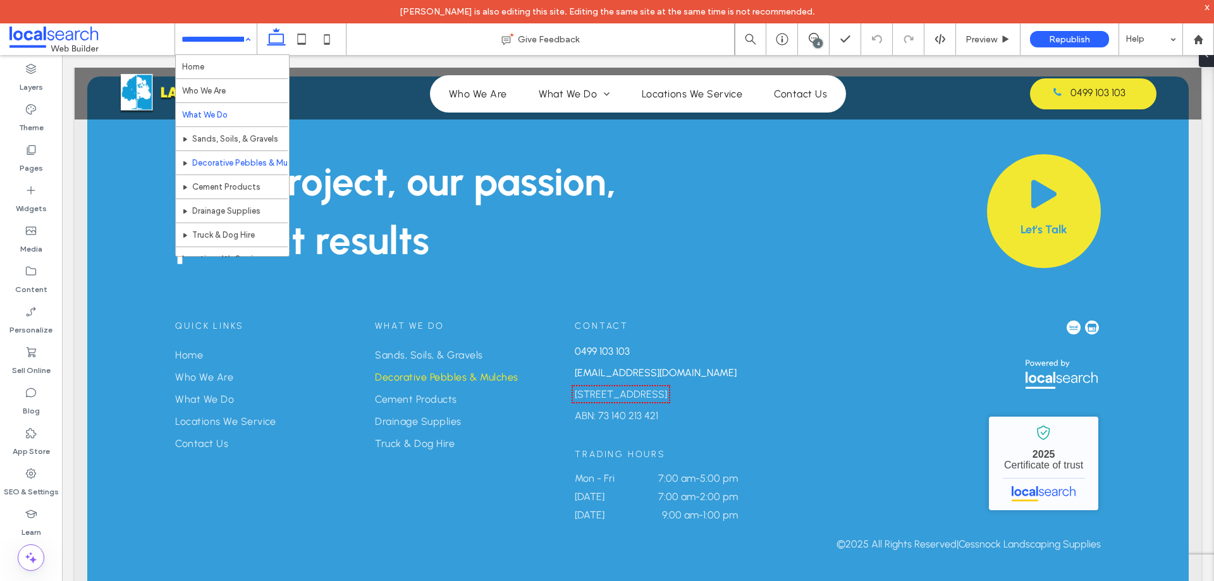
scroll to position [63, 0]
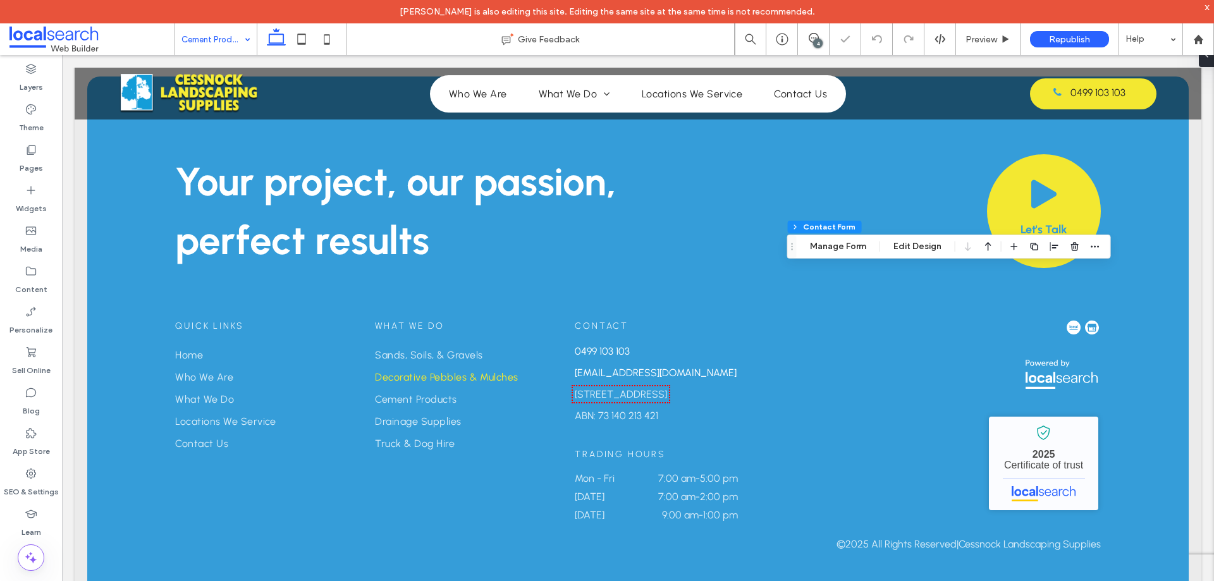
type input "**"
type input "*"
type input "***"
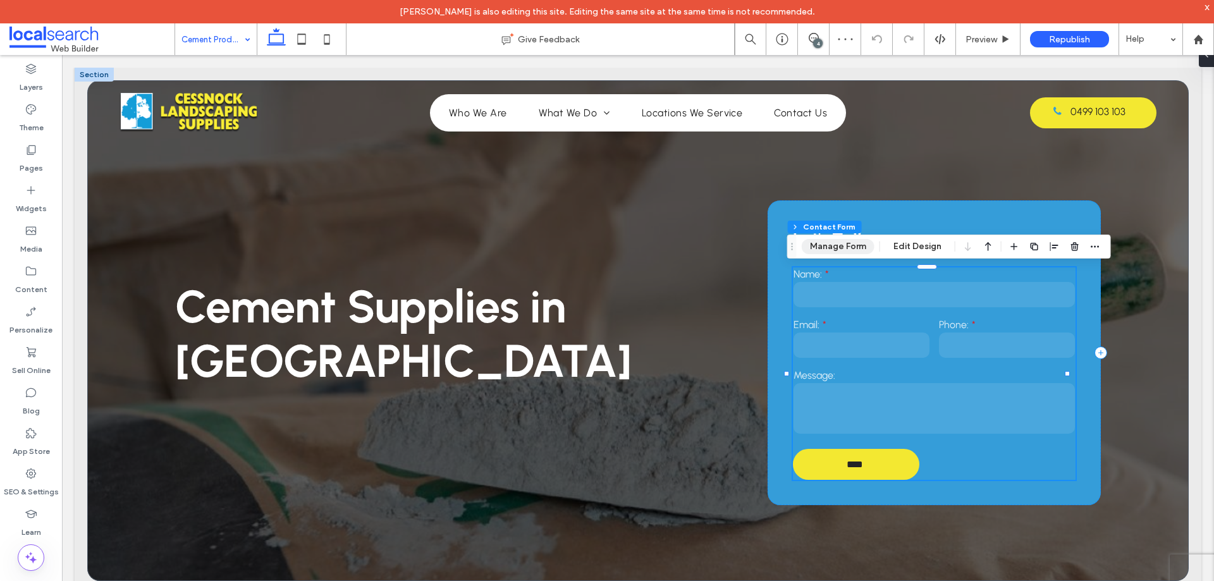
click at [845, 245] on button "Manage Form" at bounding box center [838, 246] width 73 height 15
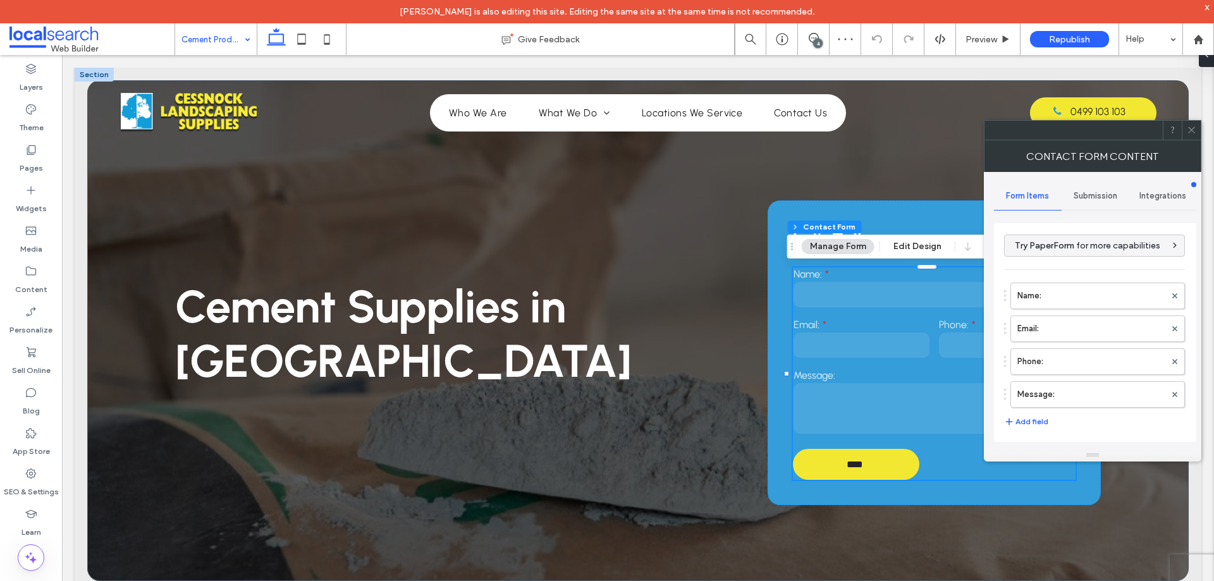
scroll to position [256, 0]
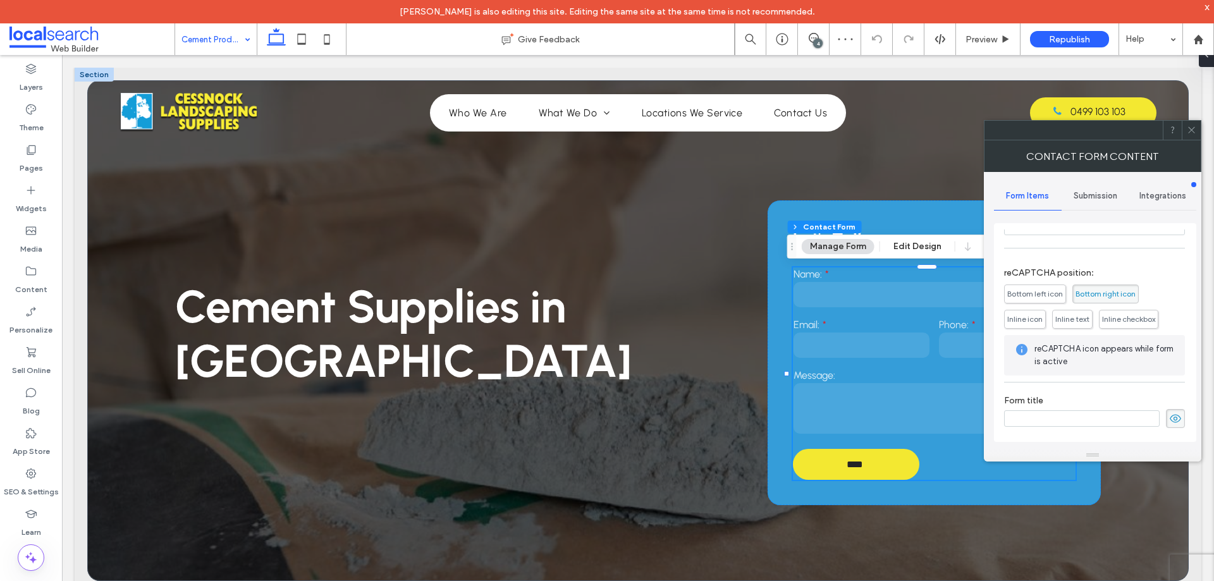
click at [1095, 204] on div "Submission" at bounding box center [1095, 196] width 68 height 28
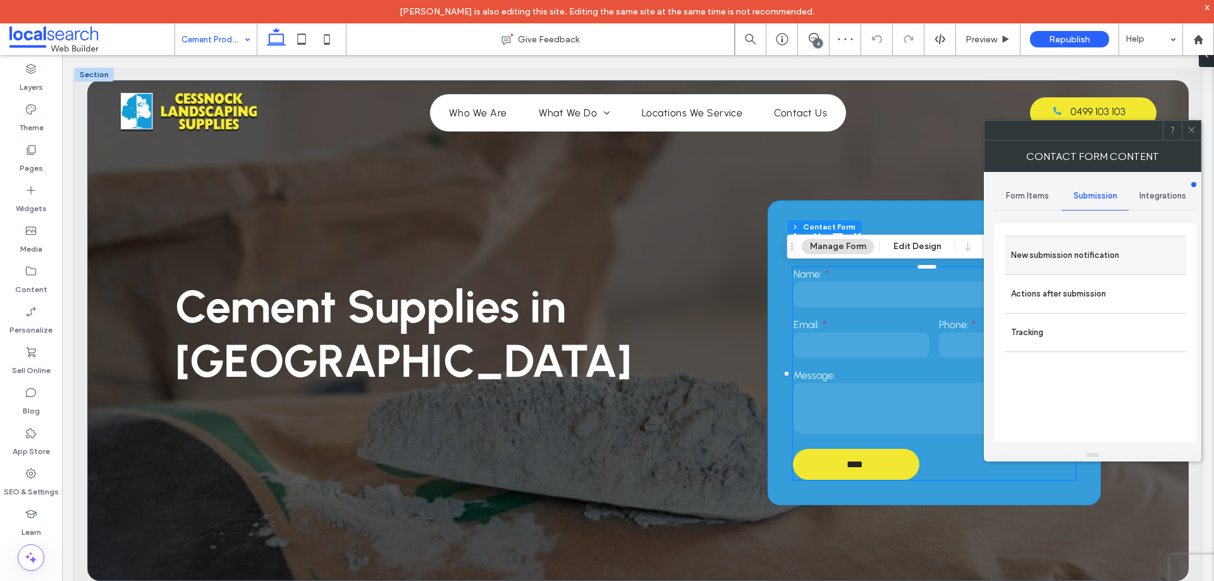
click at [1088, 246] on label "New submission notification" at bounding box center [1095, 255] width 169 height 25
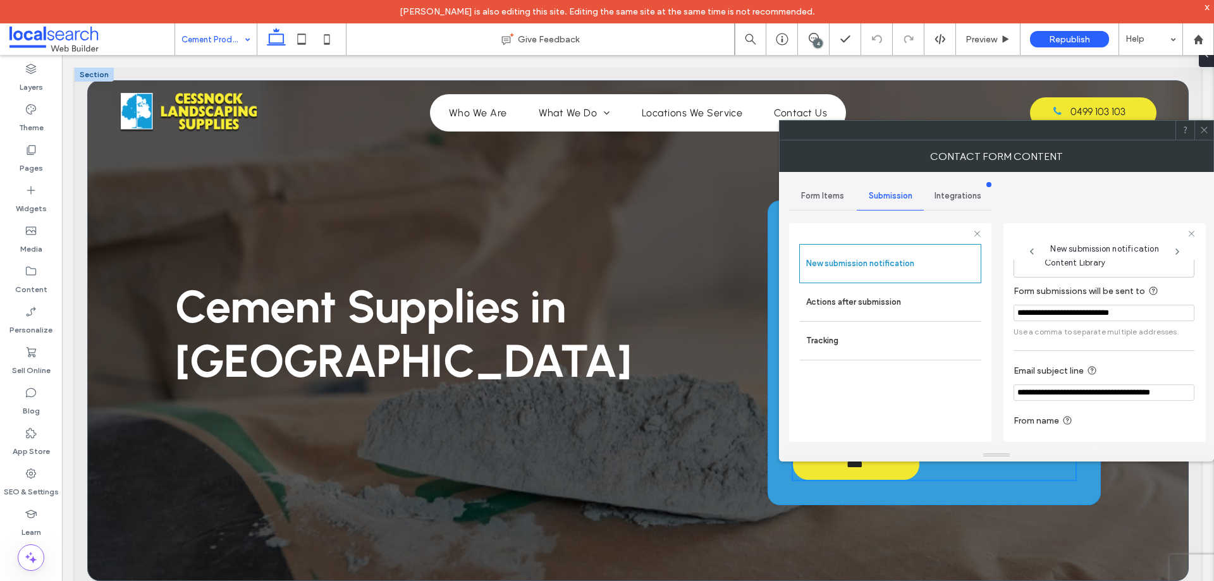
scroll to position [66, 0]
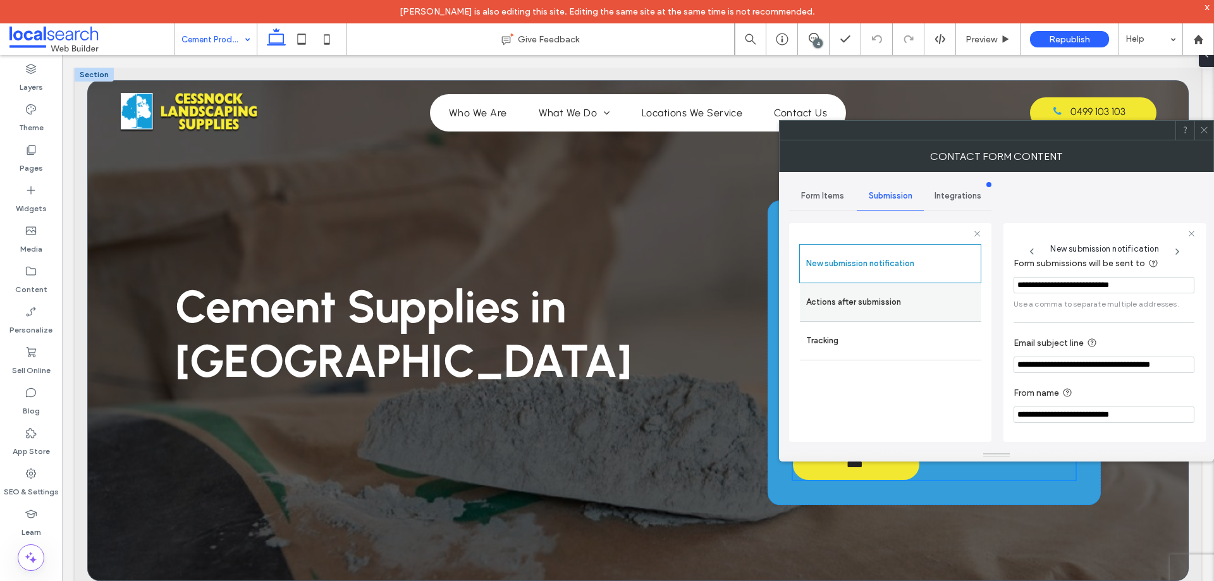
click at [886, 284] on div "Actions after submission" at bounding box center [890, 302] width 181 height 38
click at [858, 303] on label "Actions after submission" at bounding box center [890, 302] width 169 height 25
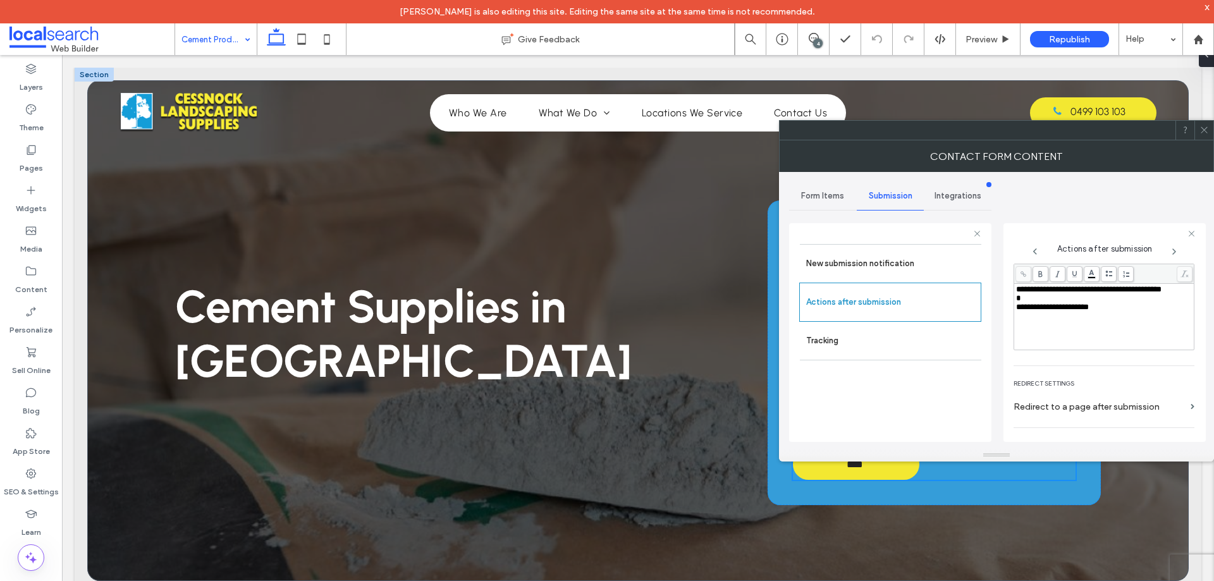
scroll to position [218, 0]
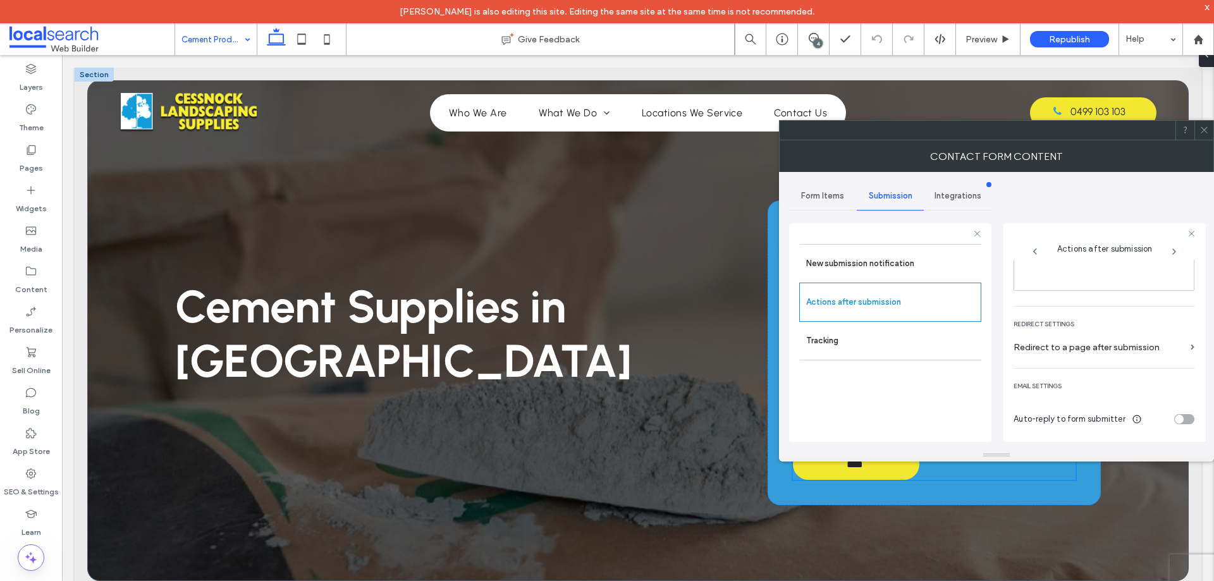
click at [1205, 127] on icon at bounding box center [1203, 129] width 9 height 9
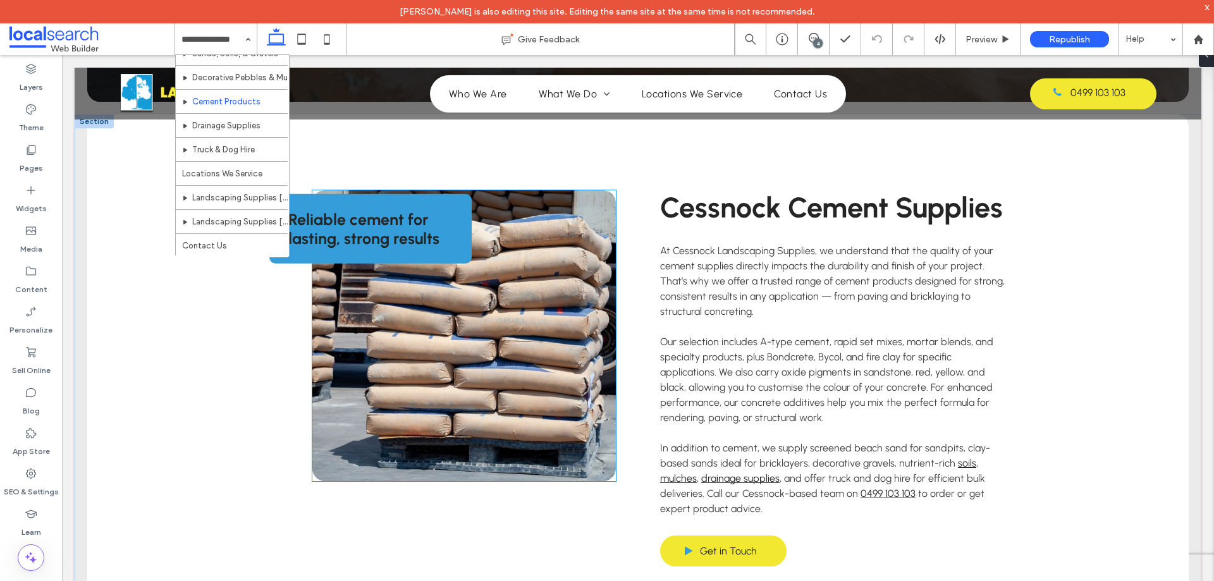
scroll to position [470, 0]
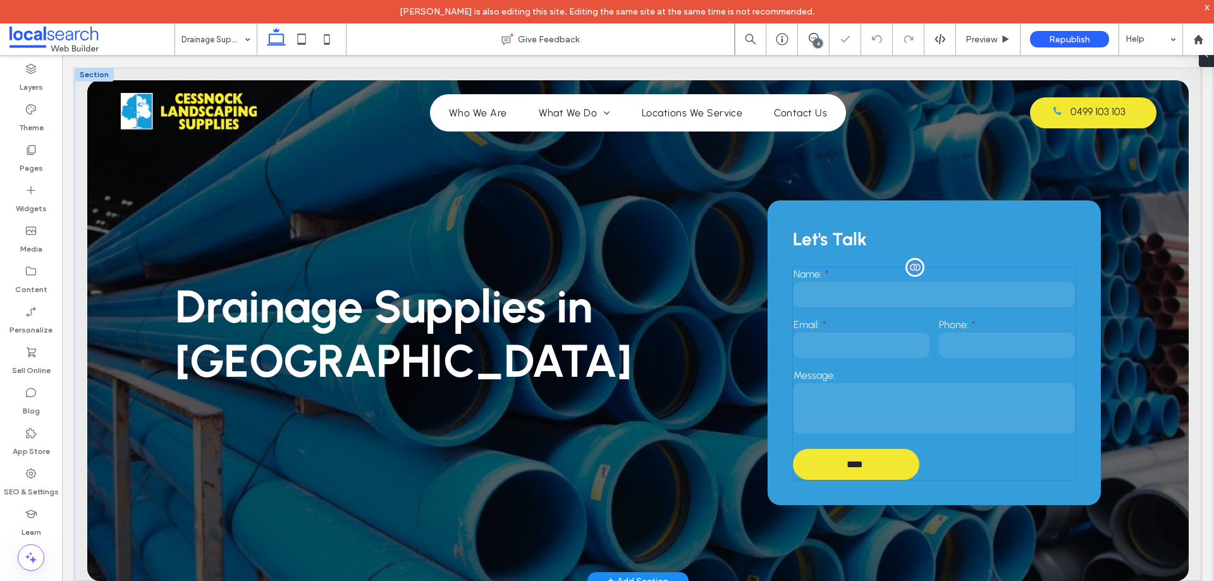
click at [890, 350] on input "email" at bounding box center [861, 345] width 136 height 25
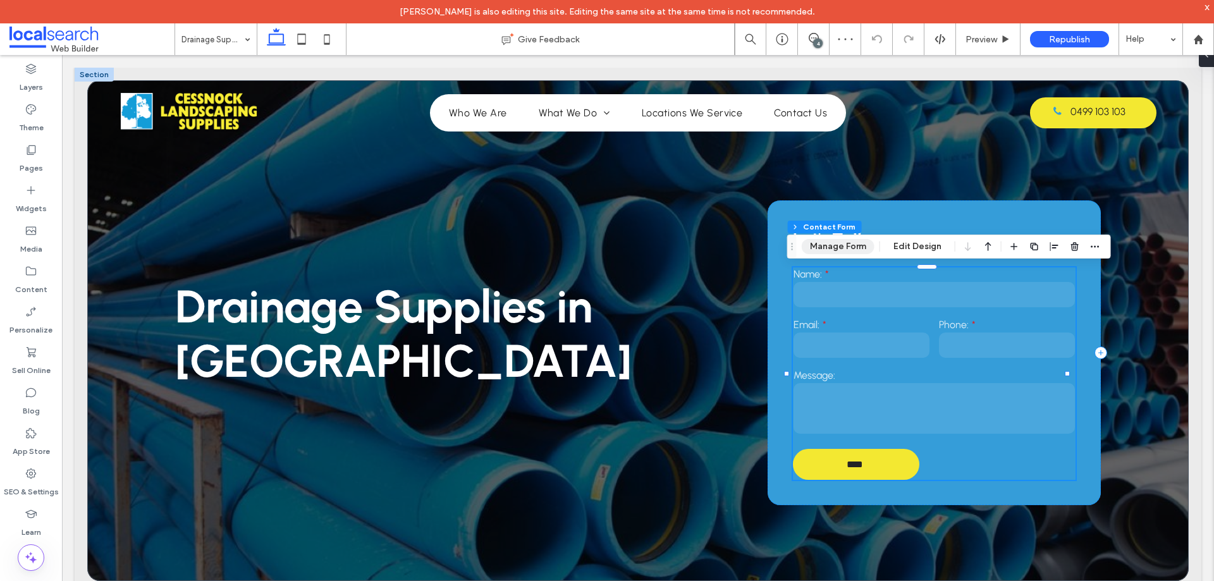
click at [849, 249] on button "Manage Form" at bounding box center [838, 246] width 73 height 15
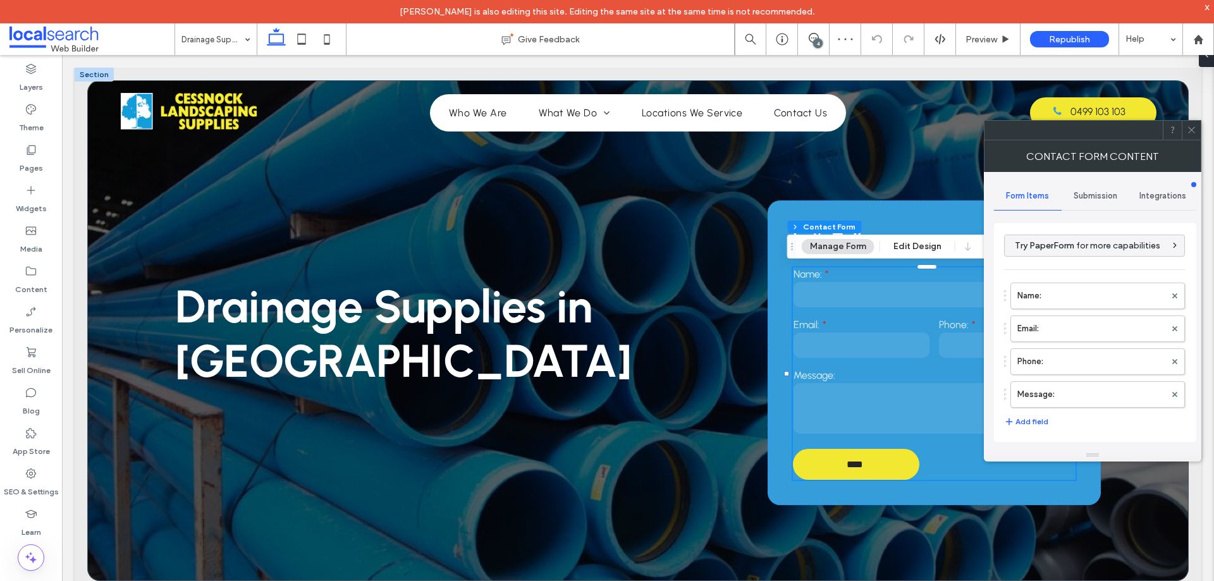
scroll to position [256, 0]
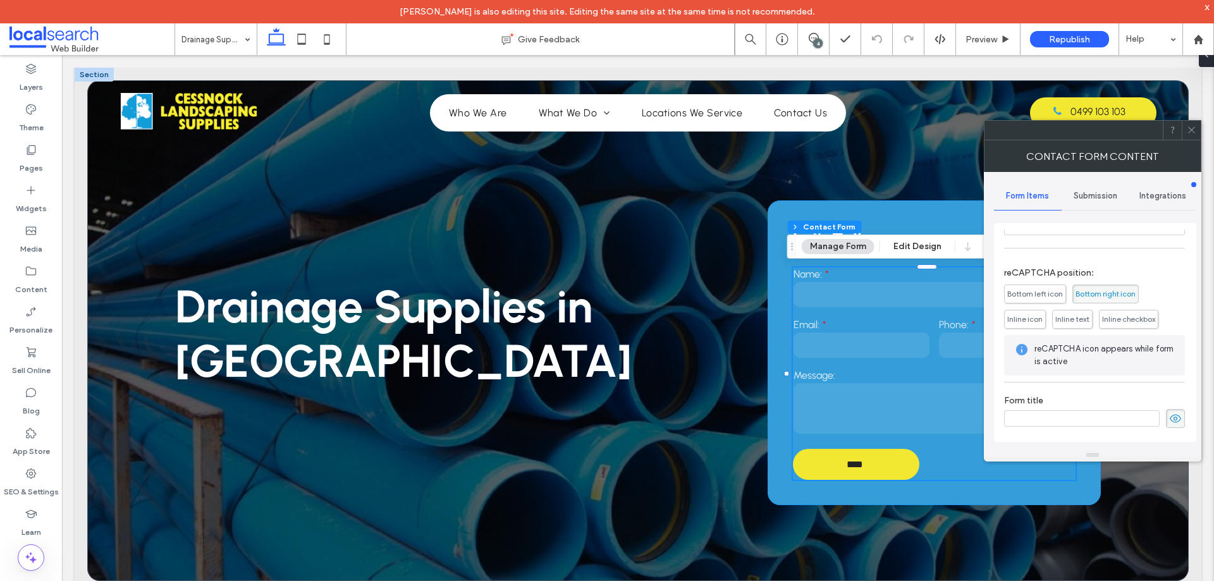
drag, startPoint x: 1102, startPoint y: 192, endPoint x: 1101, endPoint y: 209, distance: 17.1
click at [1102, 193] on span "Submission" at bounding box center [1095, 196] width 44 height 10
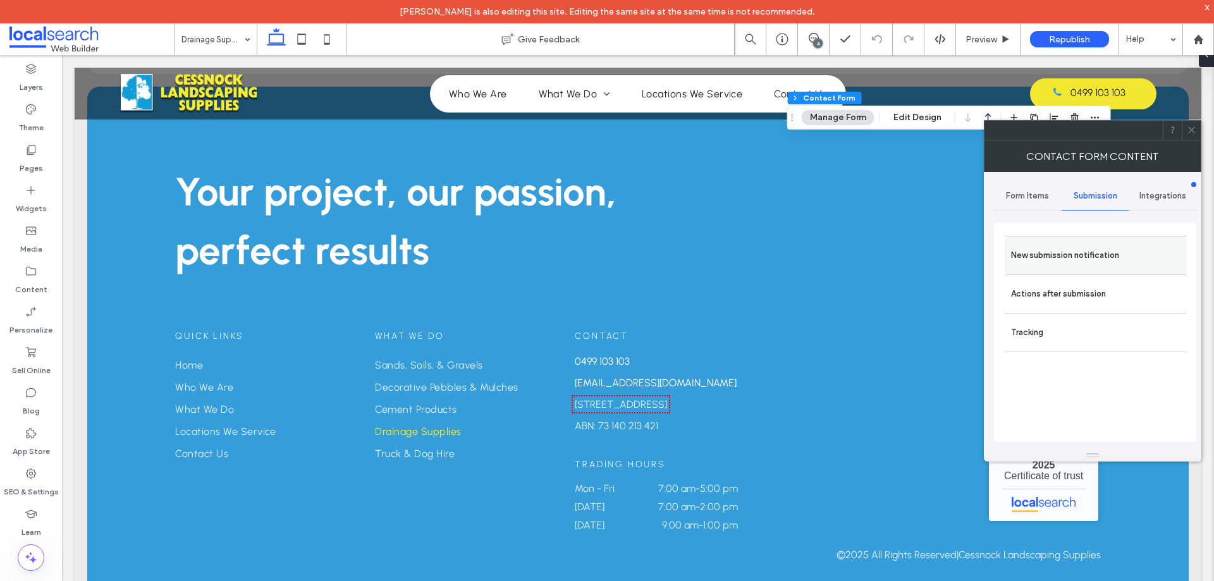
click at [1077, 258] on label "New submission notification" at bounding box center [1095, 255] width 169 height 25
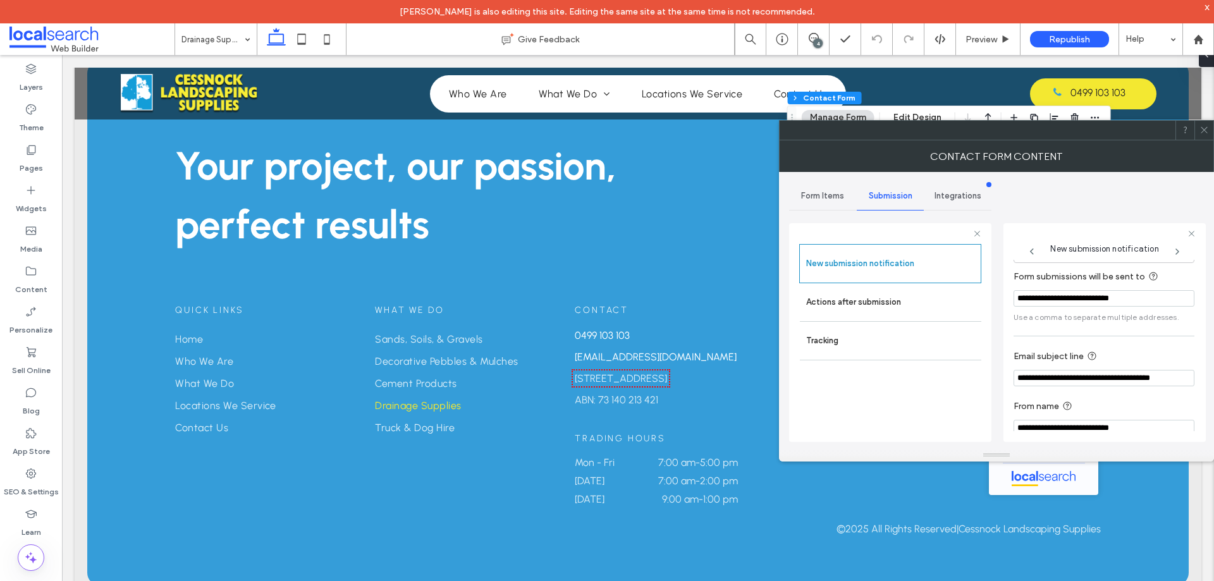
scroll to position [66, 0]
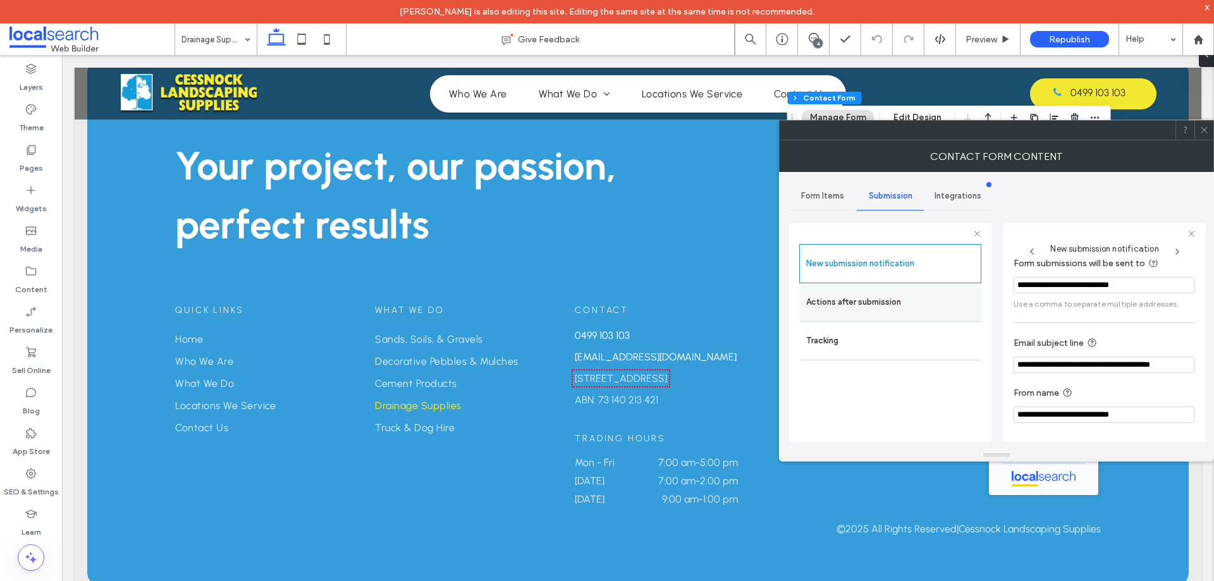
click at [891, 302] on label "Actions after submission" at bounding box center [890, 302] width 169 height 25
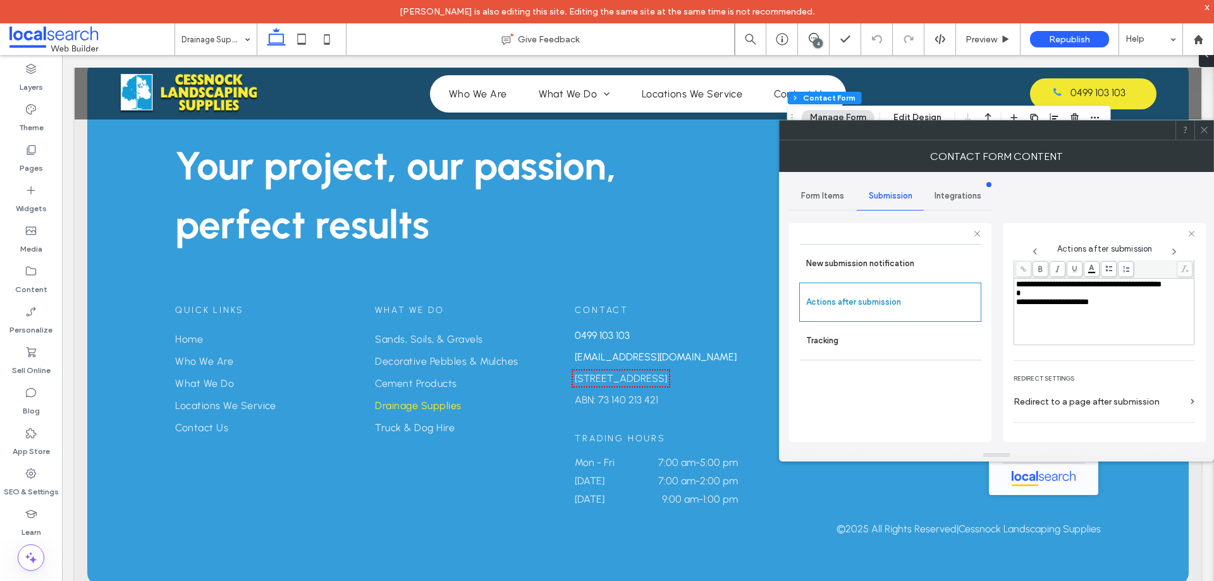
scroll to position [218, 0]
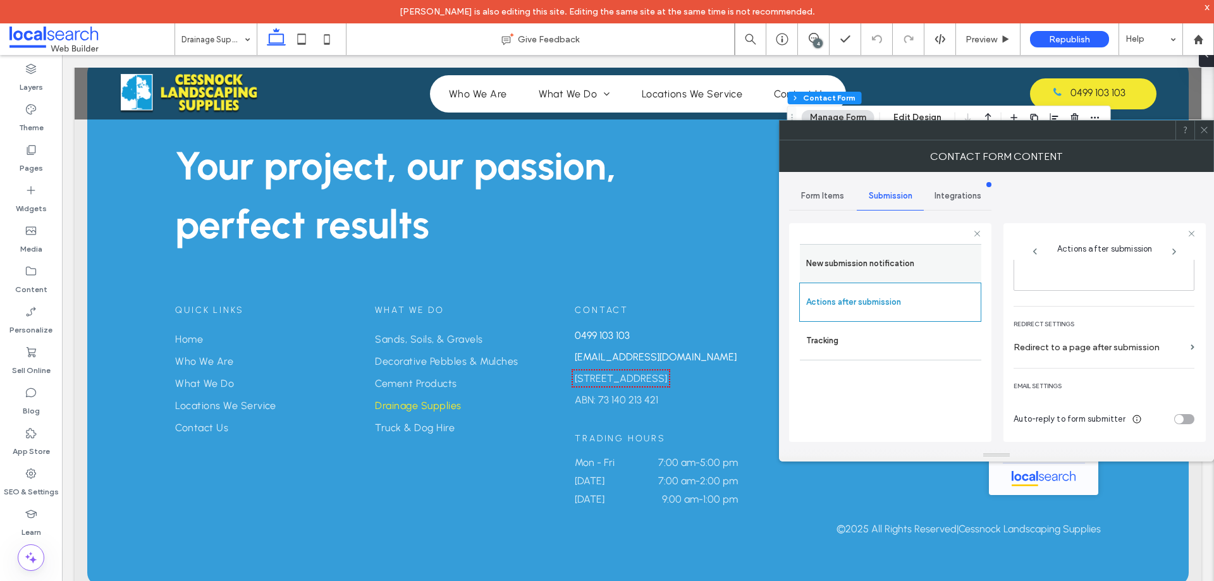
drag, startPoint x: 1203, startPoint y: 129, endPoint x: 876, endPoint y: 281, distance: 360.6
click at [1199, 131] on div at bounding box center [1203, 130] width 19 height 19
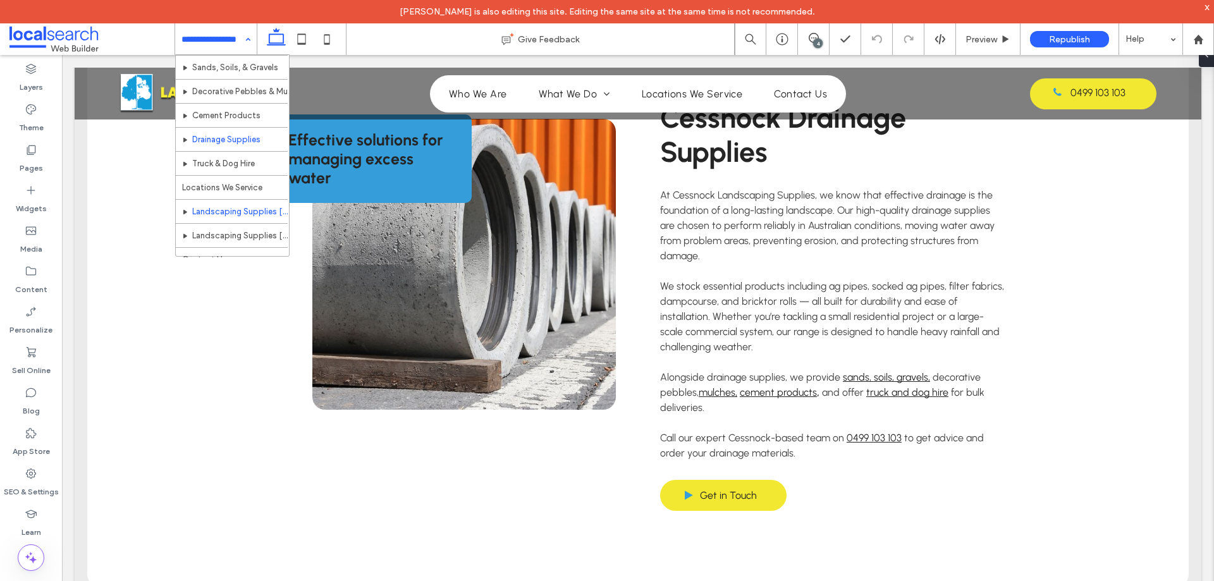
scroll to position [85, 0]
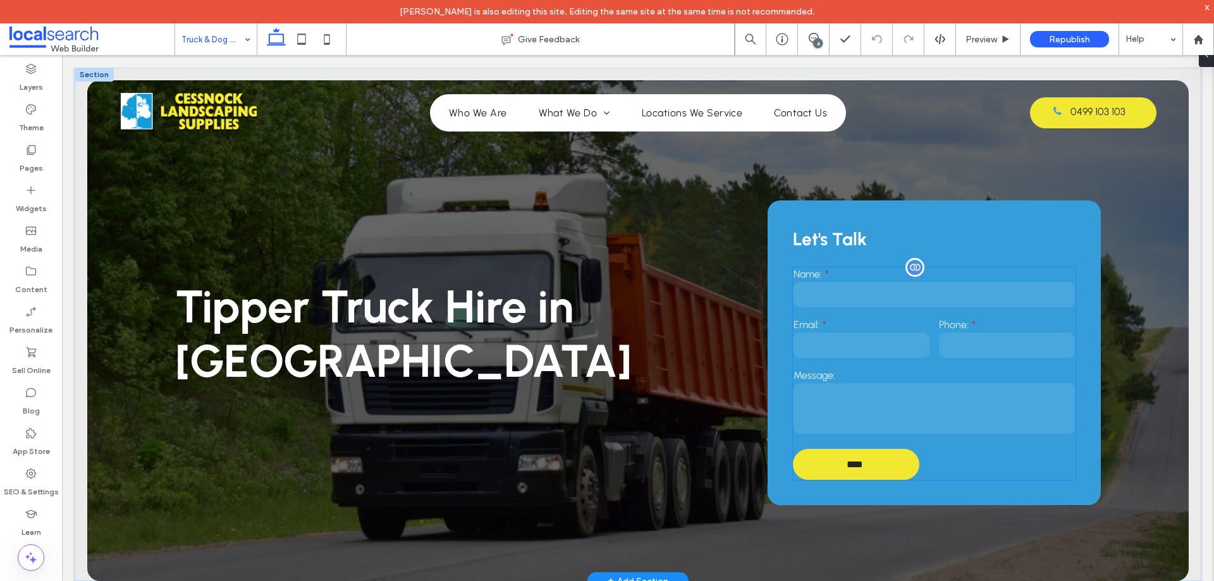
click at [908, 347] on input "email" at bounding box center [861, 345] width 136 height 25
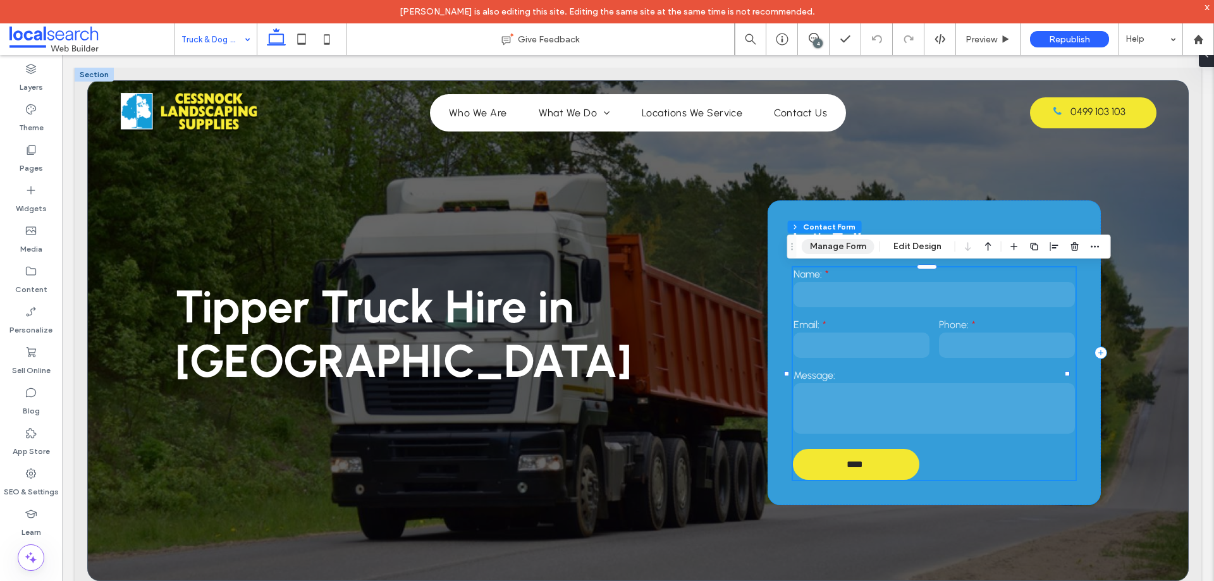
click at [843, 251] on button "Manage Form" at bounding box center [838, 246] width 73 height 15
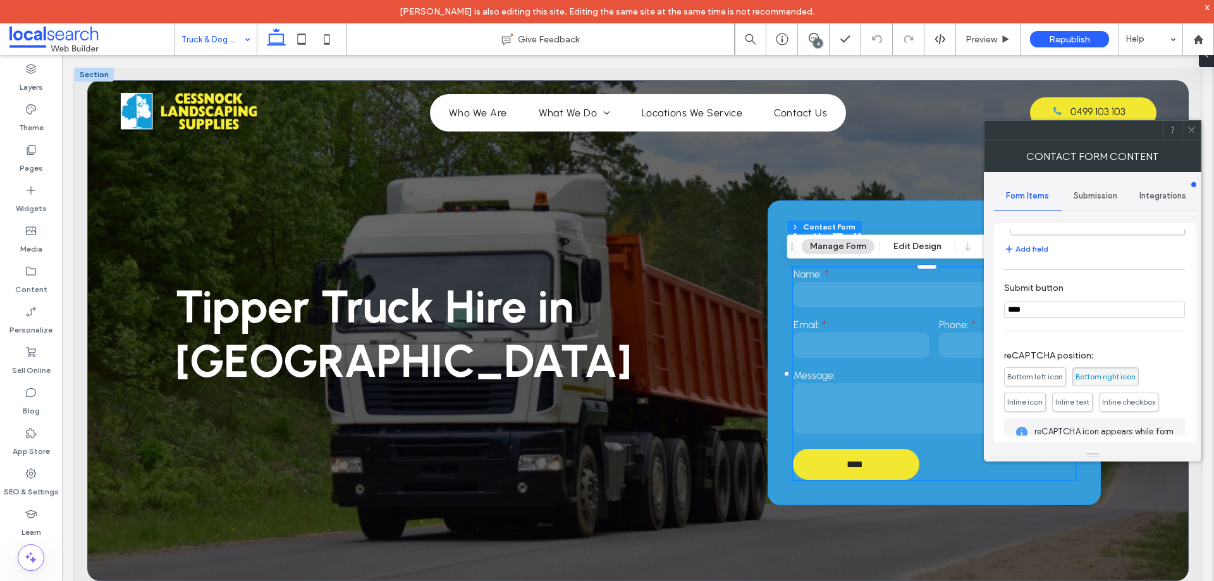
scroll to position [256, 0]
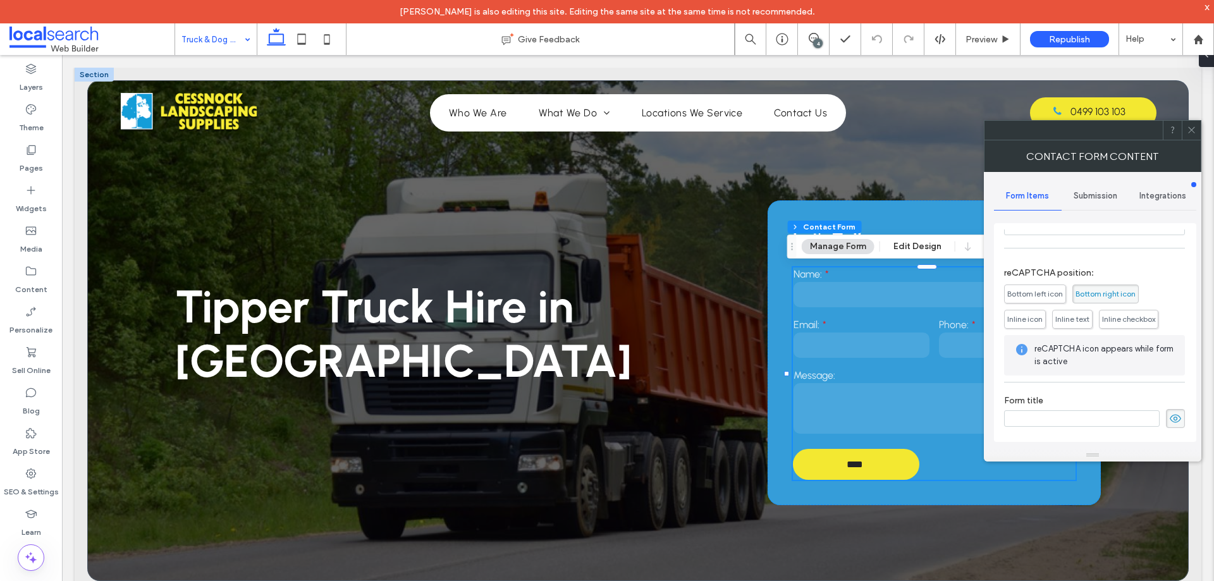
click at [1096, 196] on span "Submission" at bounding box center [1095, 196] width 44 height 10
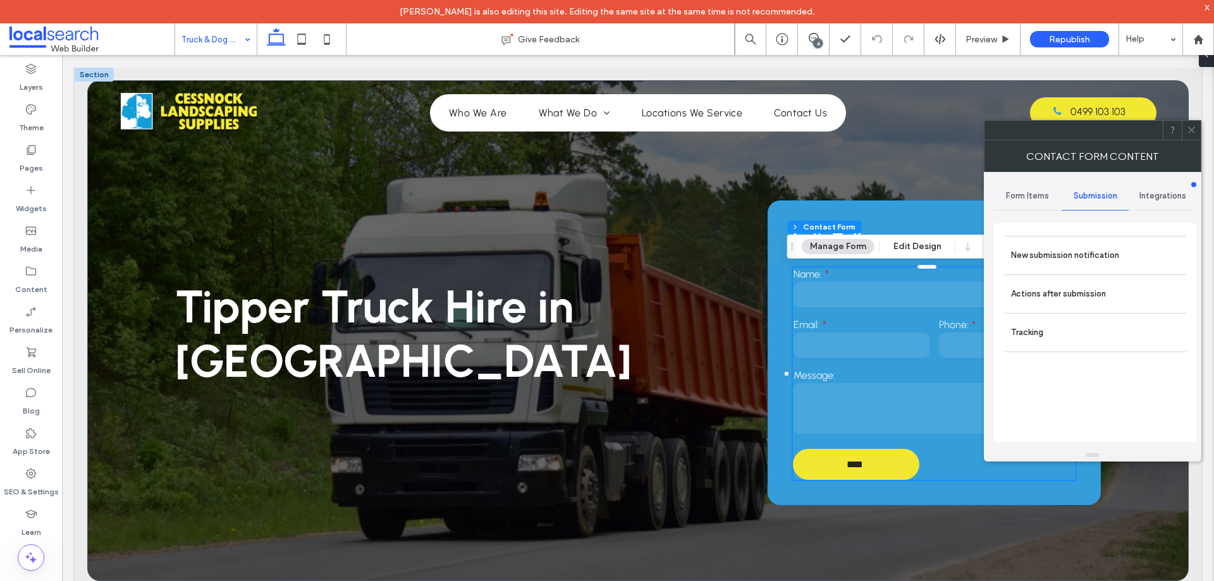
click at [1094, 246] on label "New submission notification" at bounding box center [1095, 255] width 169 height 25
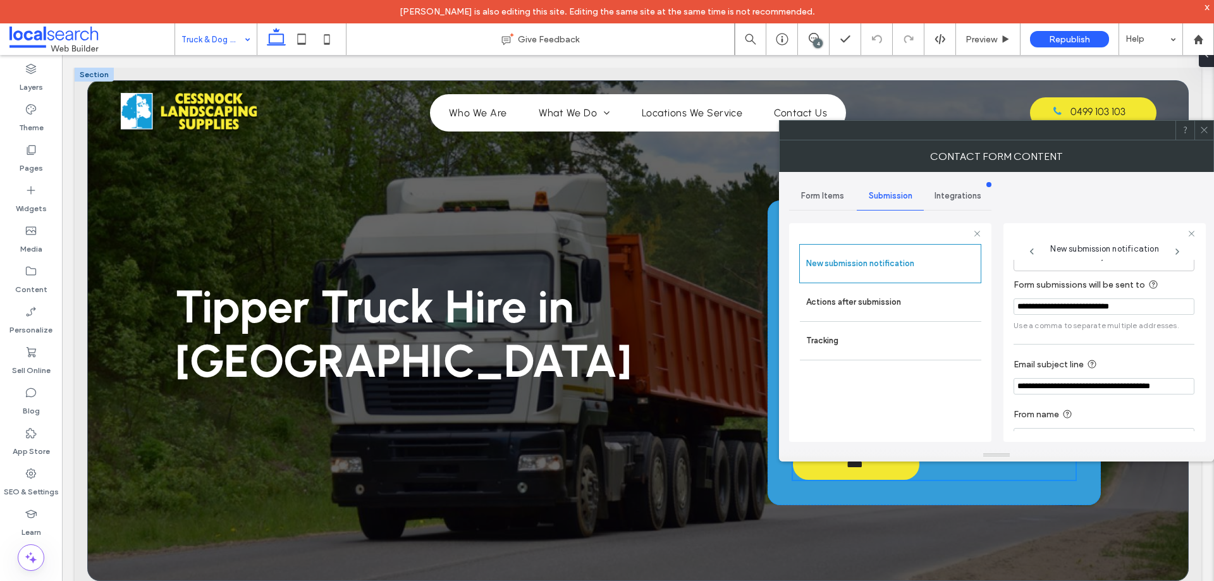
scroll to position [66, 0]
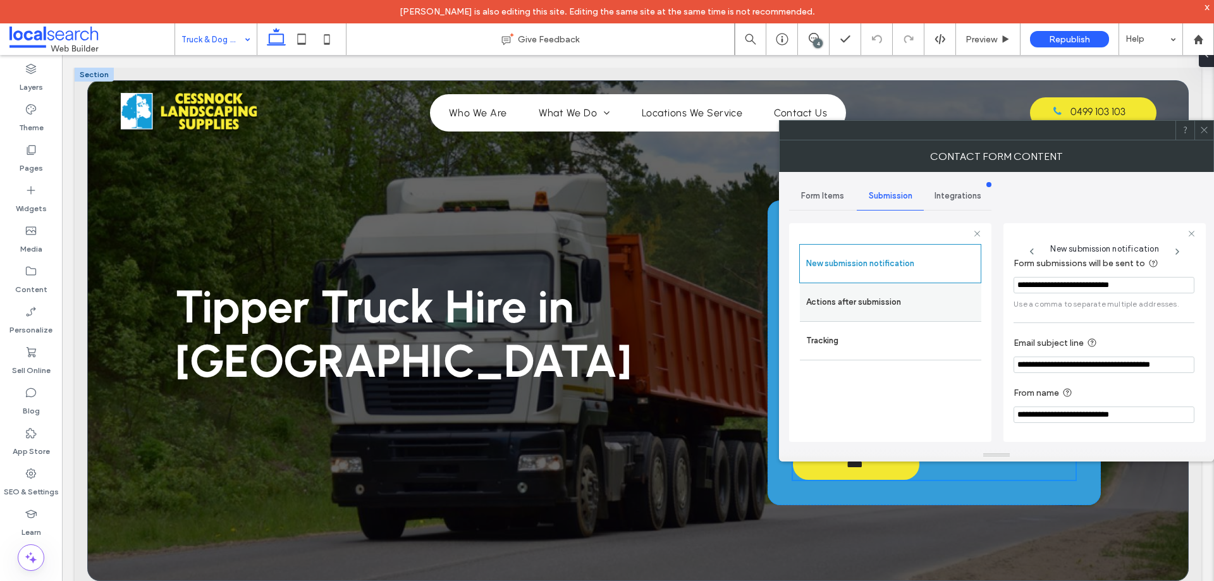
click at [898, 295] on label "Actions after submission" at bounding box center [890, 302] width 169 height 25
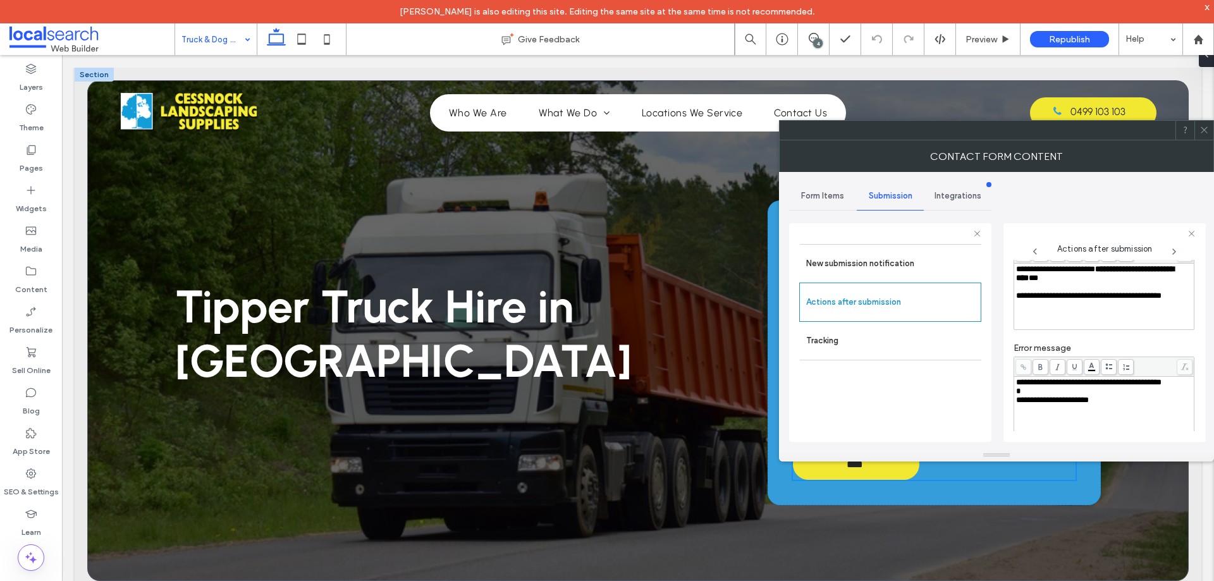
scroll to position [218, 0]
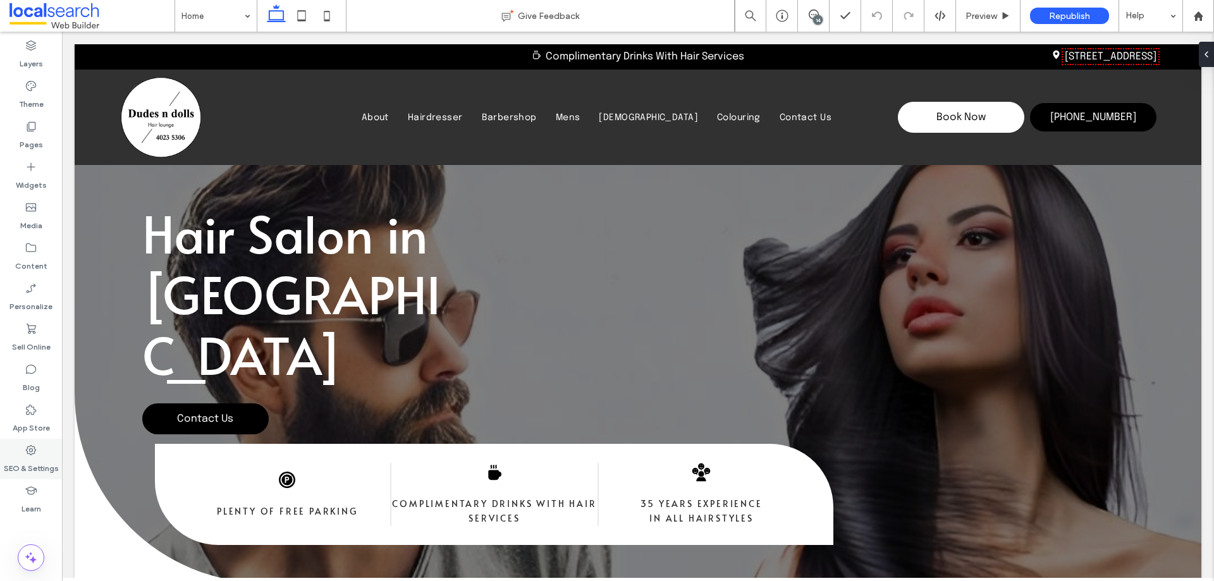
click at [22, 466] on label "SEO & Settings" at bounding box center [31, 465] width 55 height 18
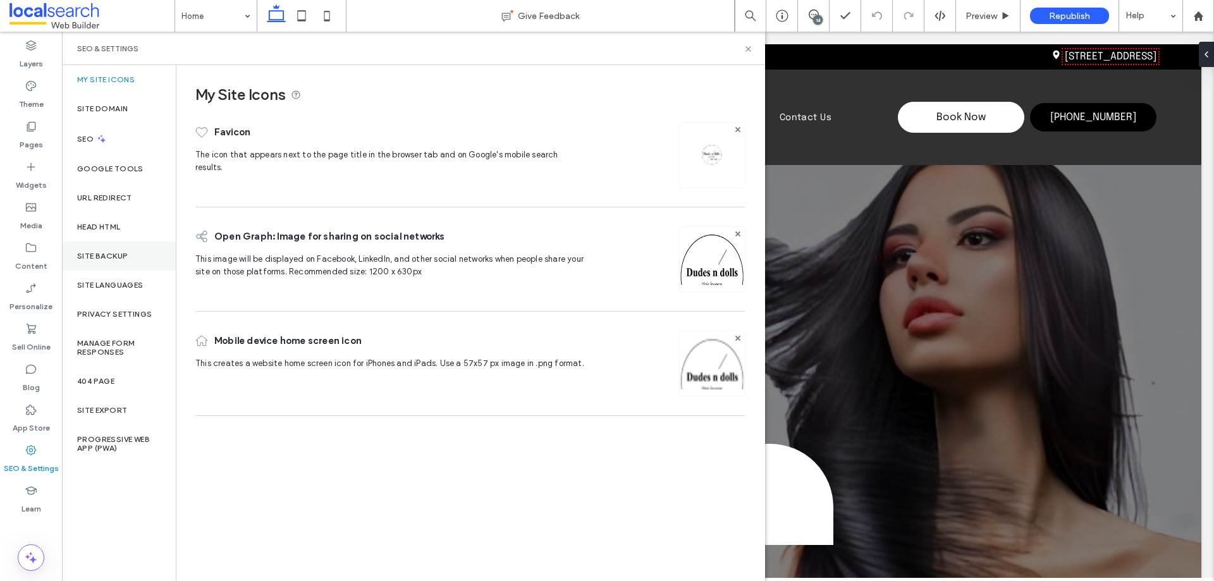
click at [111, 264] on div "Site Backup" at bounding box center [119, 255] width 114 height 29
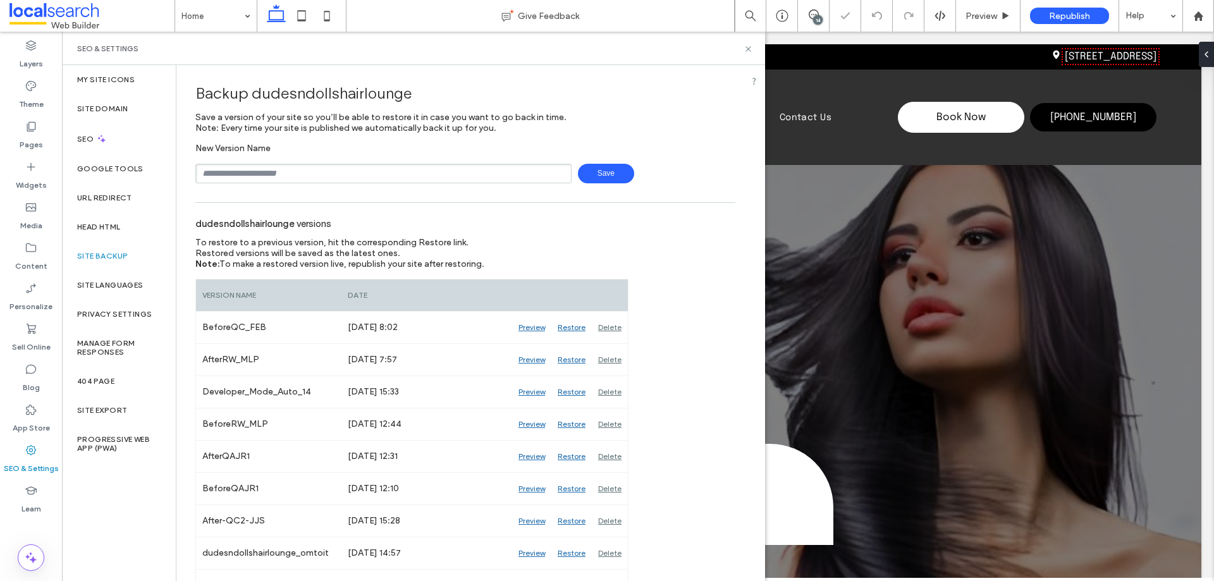
drag, startPoint x: 324, startPoint y: 174, endPoint x: 322, endPoint y: 181, distance: 7.1
click at [324, 174] on input "text" at bounding box center [383, 174] width 376 height 20
type input "**********"
drag, startPoint x: 601, startPoint y: 156, endPoint x: 597, endPoint y: 168, distance: 12.4
click at [601, 157] on div "**********" at bounding box center [465, 163] width 540 height 40
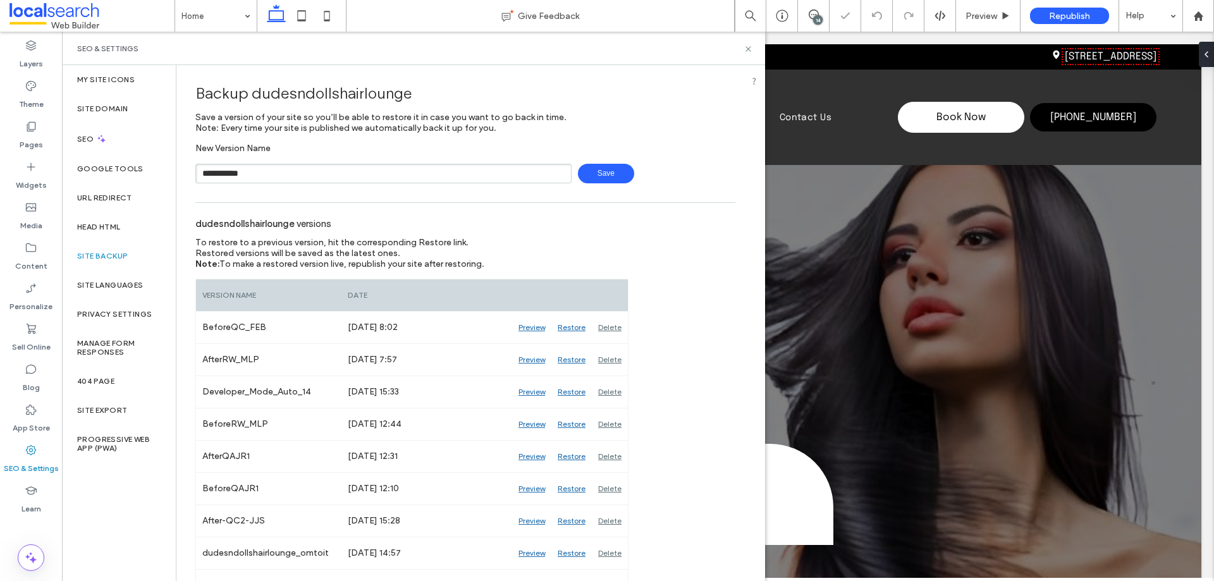
click at [597, 168] on span "Save" at bounding box center [606, 174] width 56 height 20
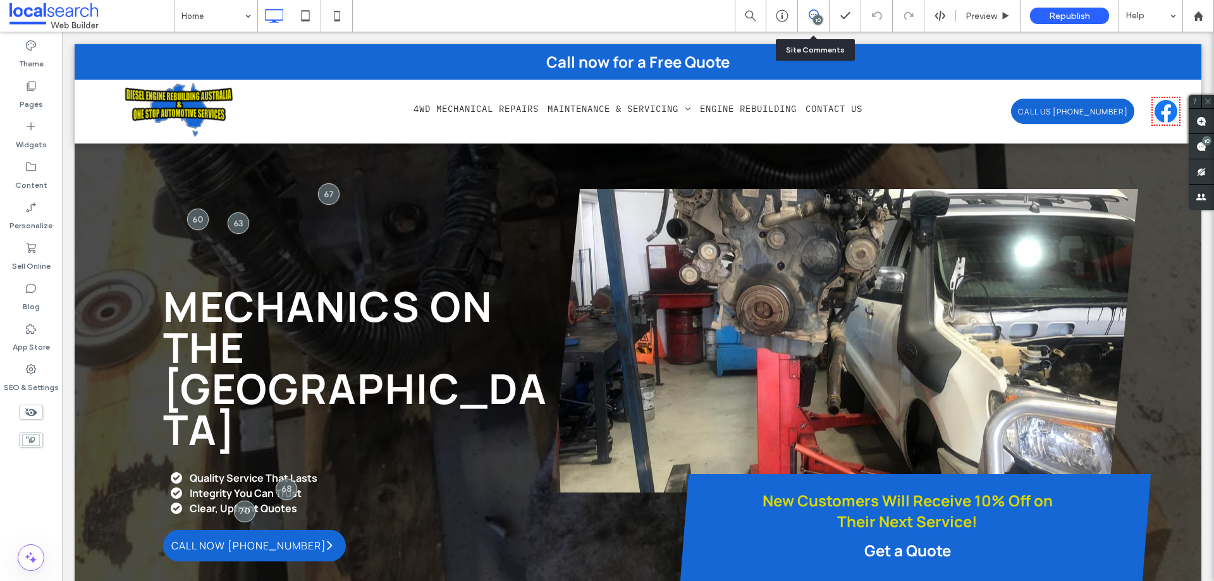
click at [817, 20] on div "10" at bounding box center [817, 19] width 9 height 9
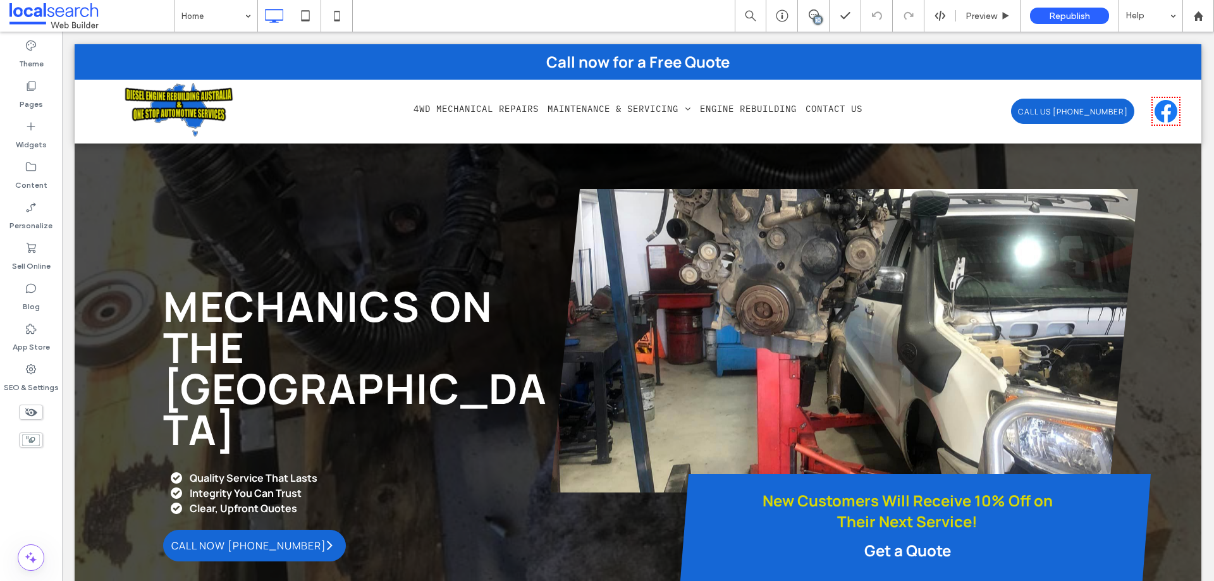
click at [817, 20] on div "10" at bounding box center [817, 19] width 9 height 9
click at [1205, 144] on div "10" at bounding box center [1206, 140] width 9 height 9
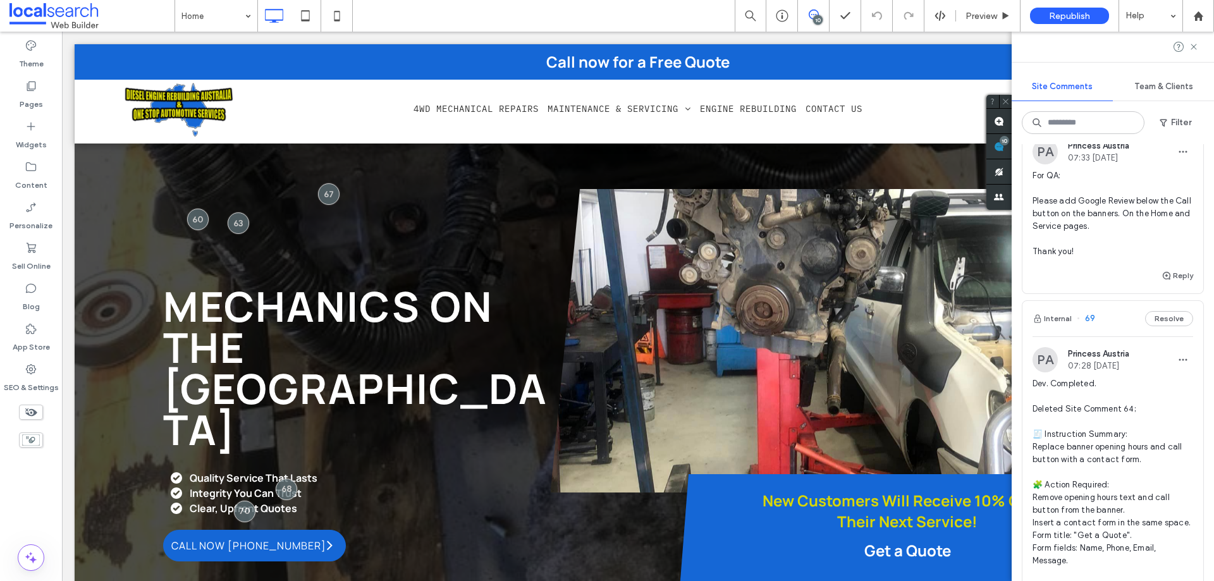
scroll to position [190, 0]
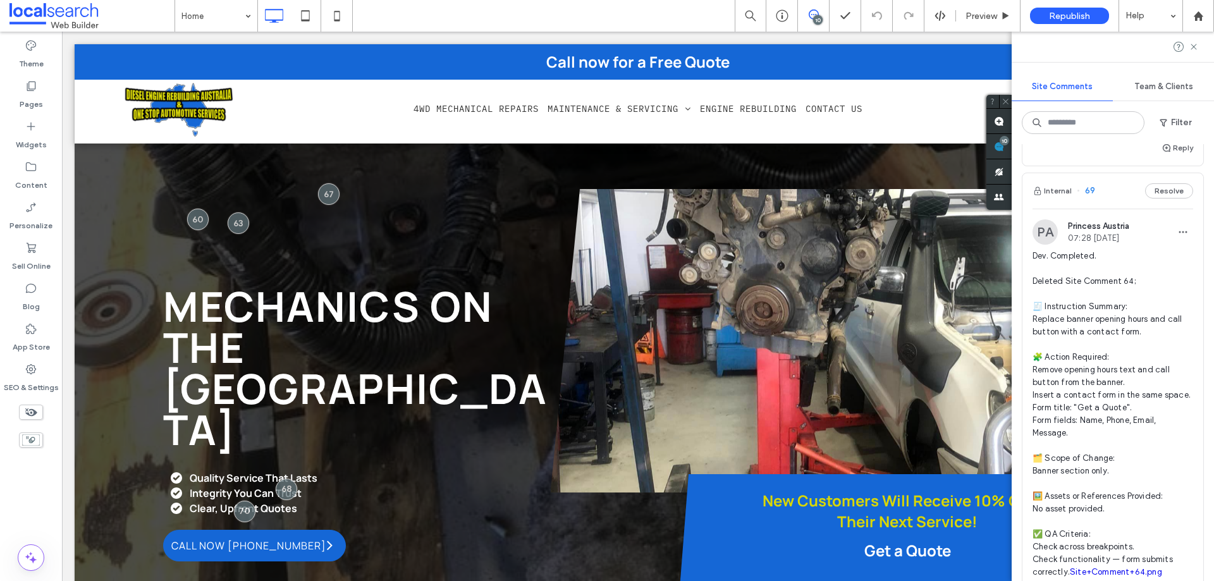
click at [1096, 314] on span "Dev. Completed. Deleted Site Comment 64; 🧾 Instruction Summary: Replace banner …" at bounding box center [1112, 414] width 161 height 329
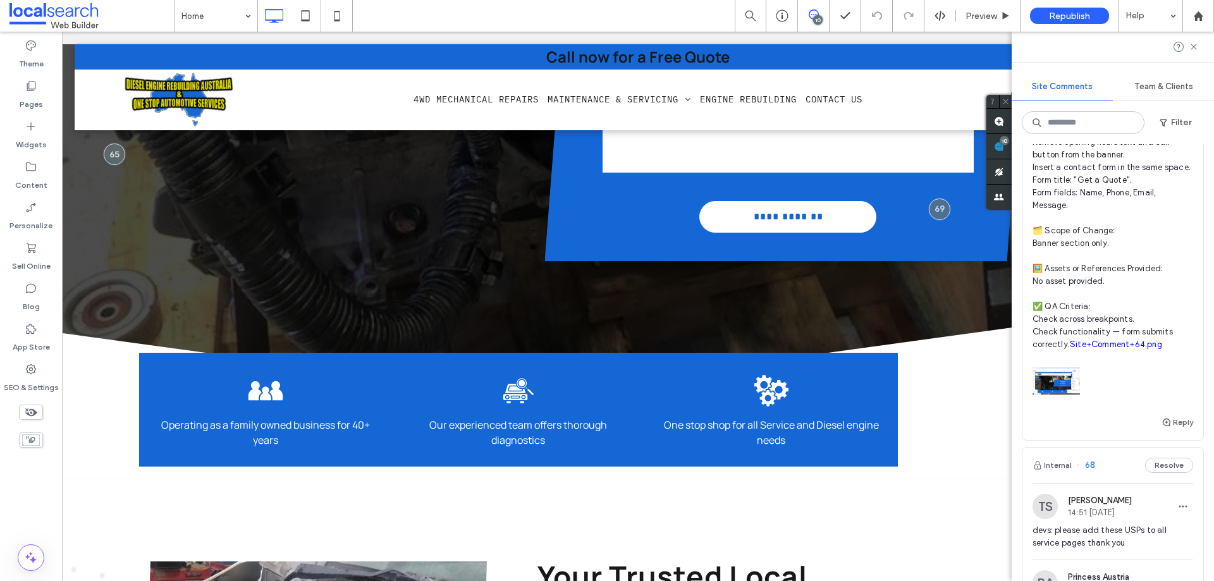
scroll to position [632, 0]
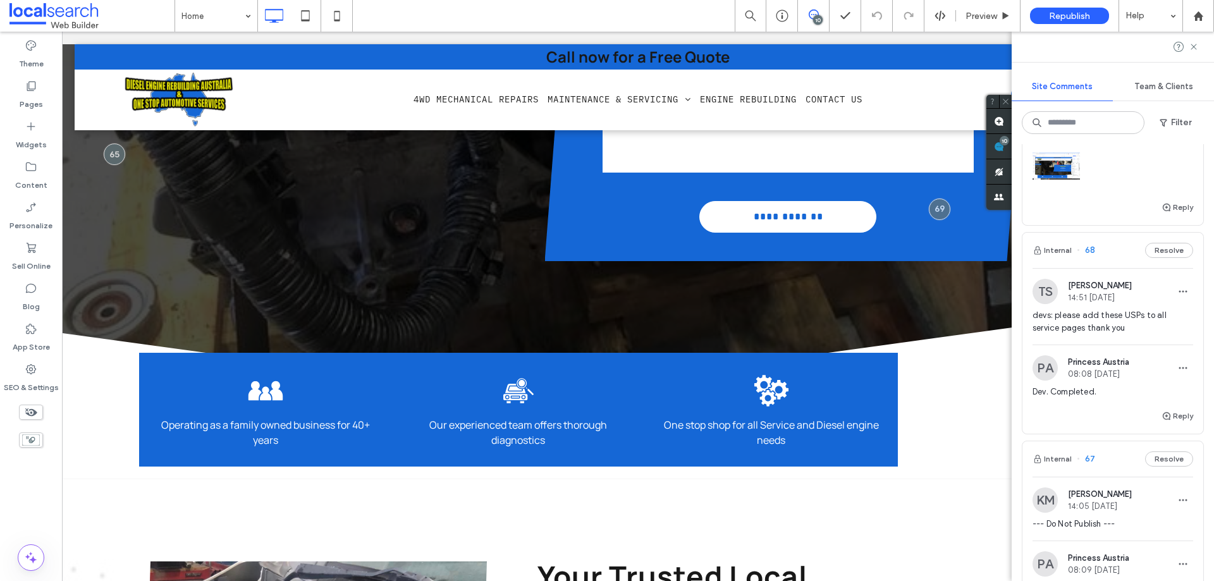
click at [1107, 334] on span "devs: please add these USPs to all service pages thank you" at bounding box center [1112, 321] width 161 height 25
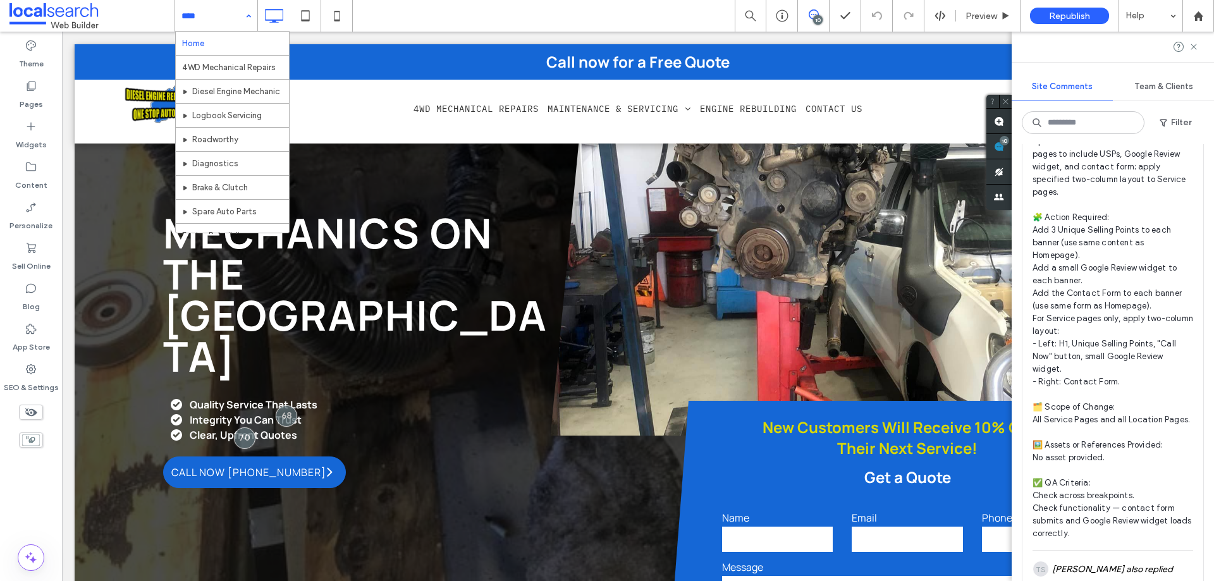
scroll to position [1391, 0]
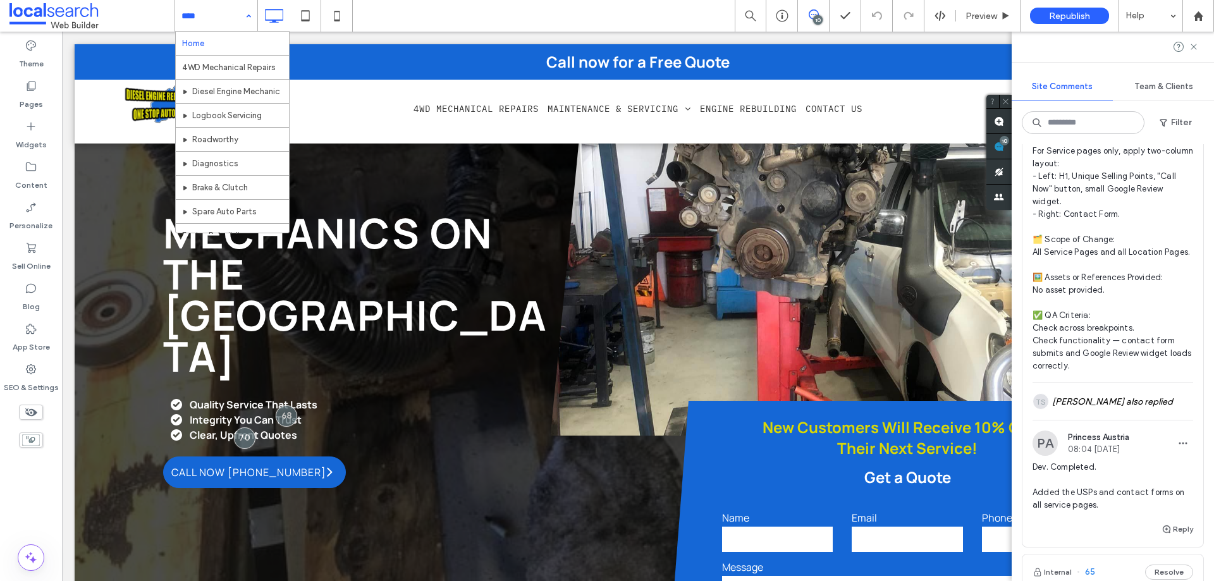
click at [1105, 302] on span "🧾 Instruction Summary: Update banners on all Service & Location pages to includ…" at bounding box center [1112, 163] width 161 height 417
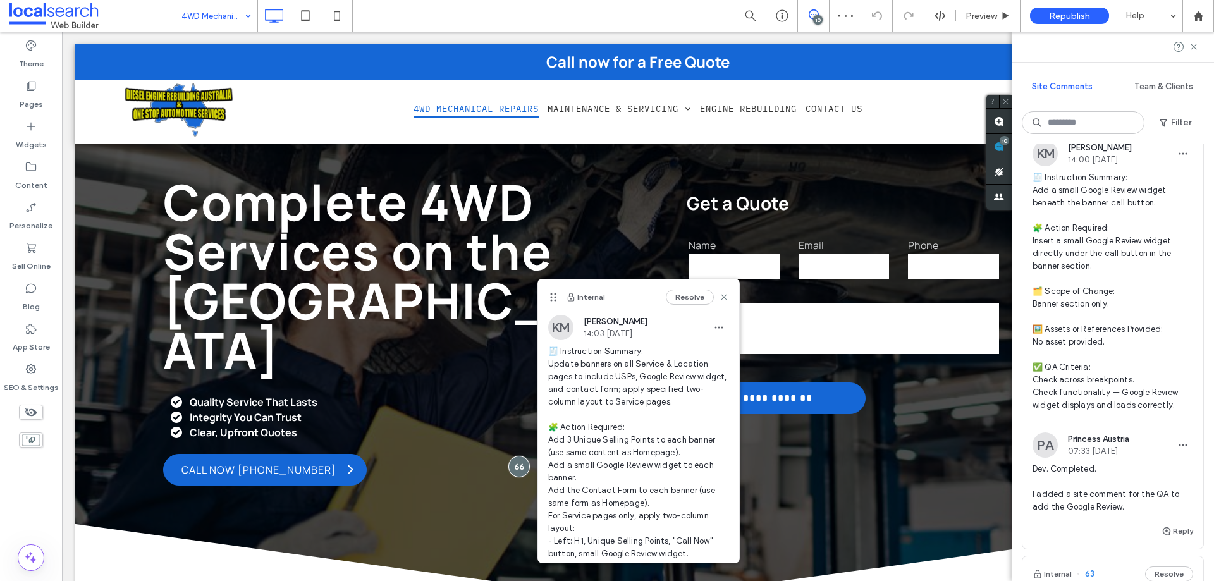
scroll to position [1960, 0]
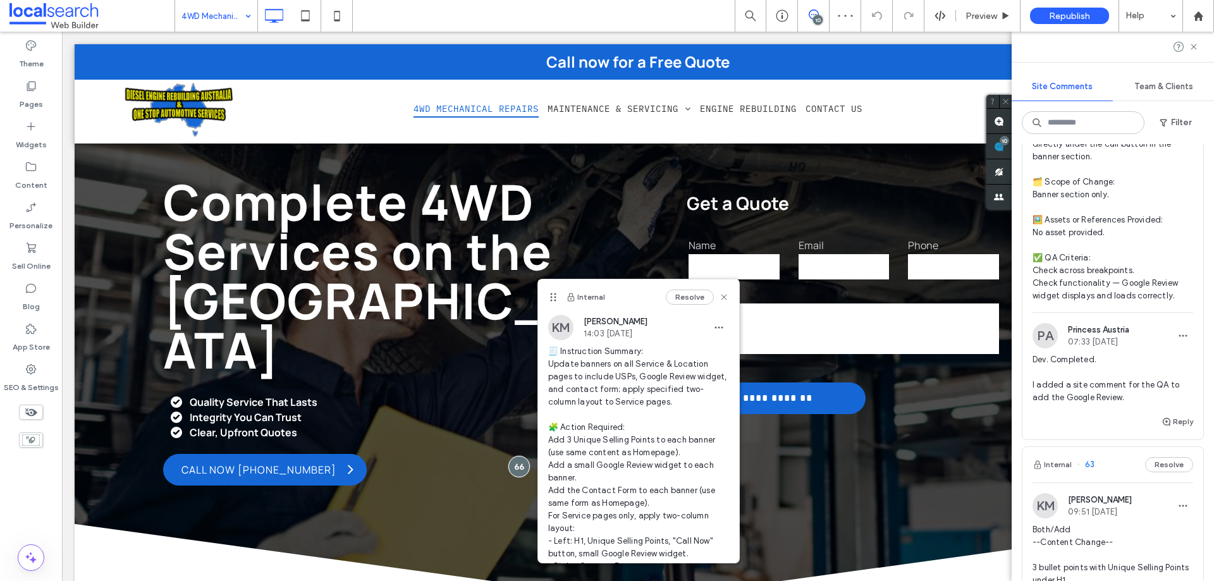
click at [1092, 264] on span "🧾 Instruction Summary: Add a small Google Review widget beneath the banner call…" at bounding box center [1112, 182] width 161 height 240
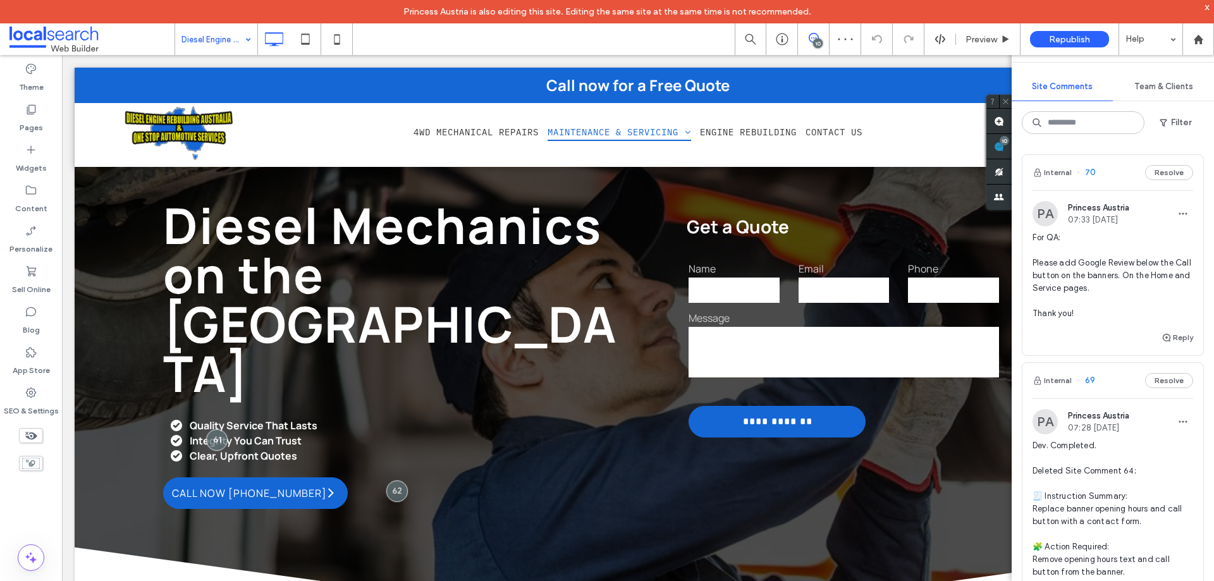
click at [223, 35] on input at bounding box center [212, 39] width 63 height 32
click at [221, 41] on input at bounding box center [212, 39] width 63 height 32
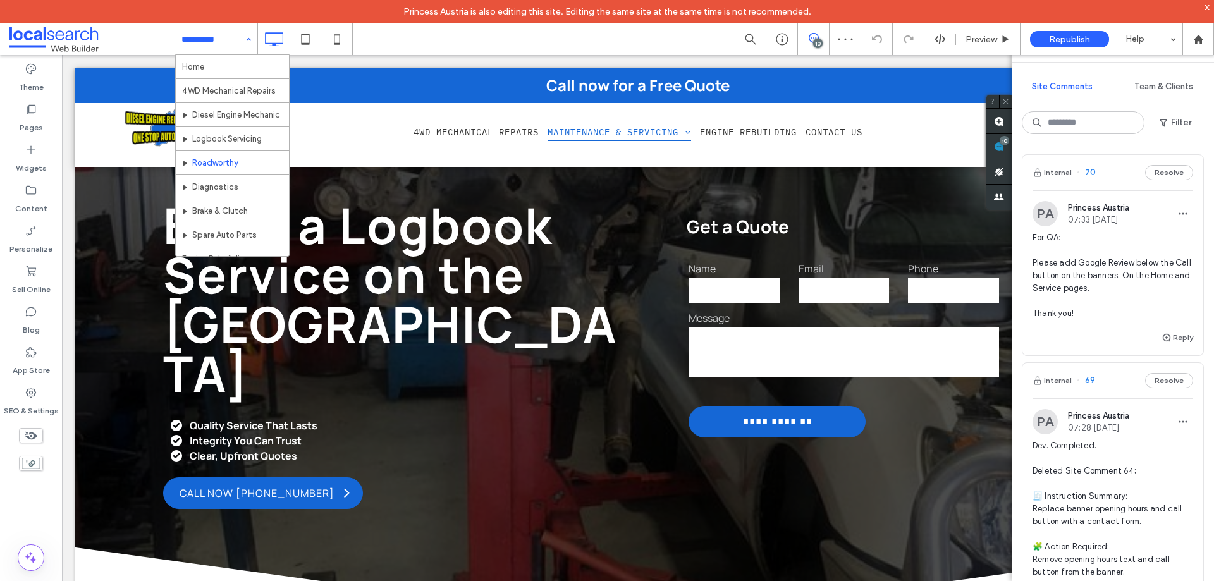
click at [243, 42] on div "Home 4WD Mechanical Repairs Diesel Engine Mechanic Logbook Servicing Roadworthy…" at bounding box center [216, 39] width 82 height 32
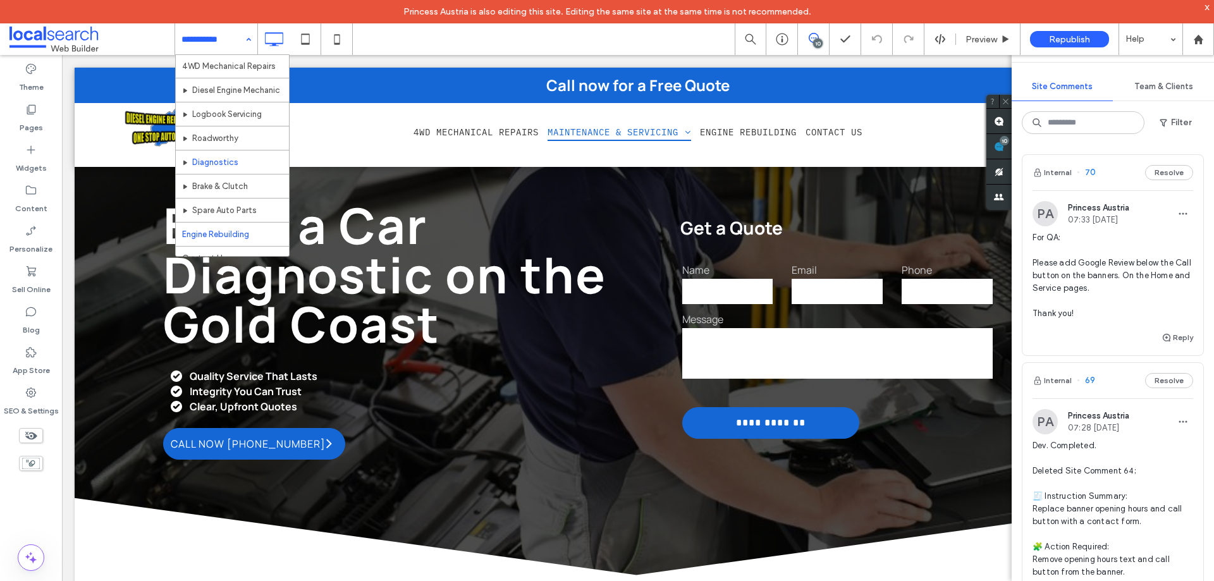
scroll to position [37, 0]
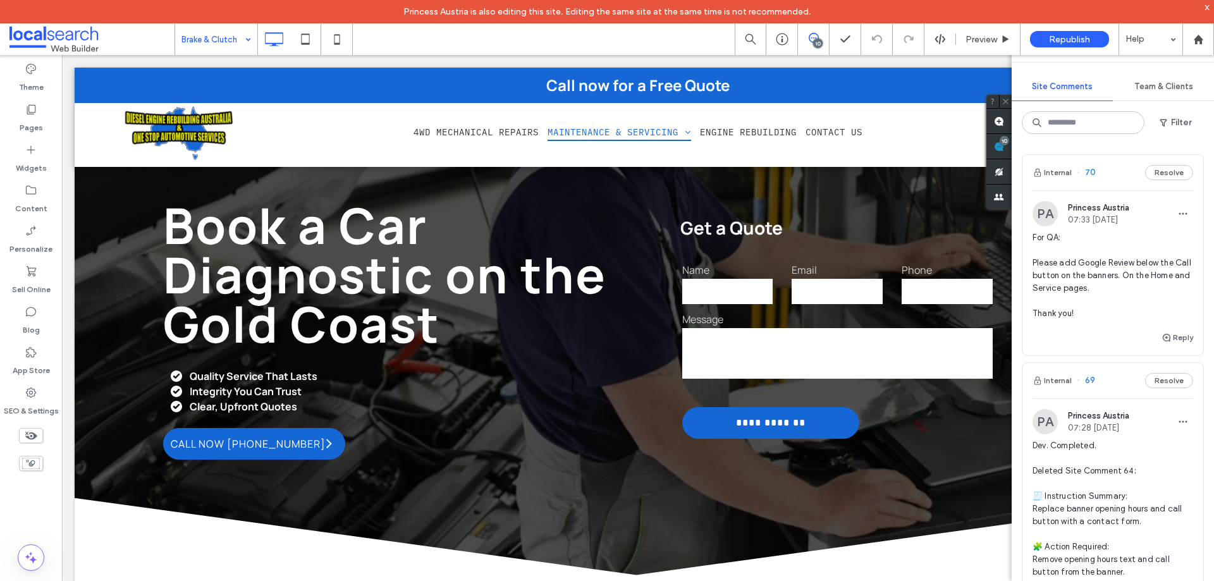
click at [243, 37] on div "Brake & Clutch" at bounding box center [216, 39] width 82 height 32
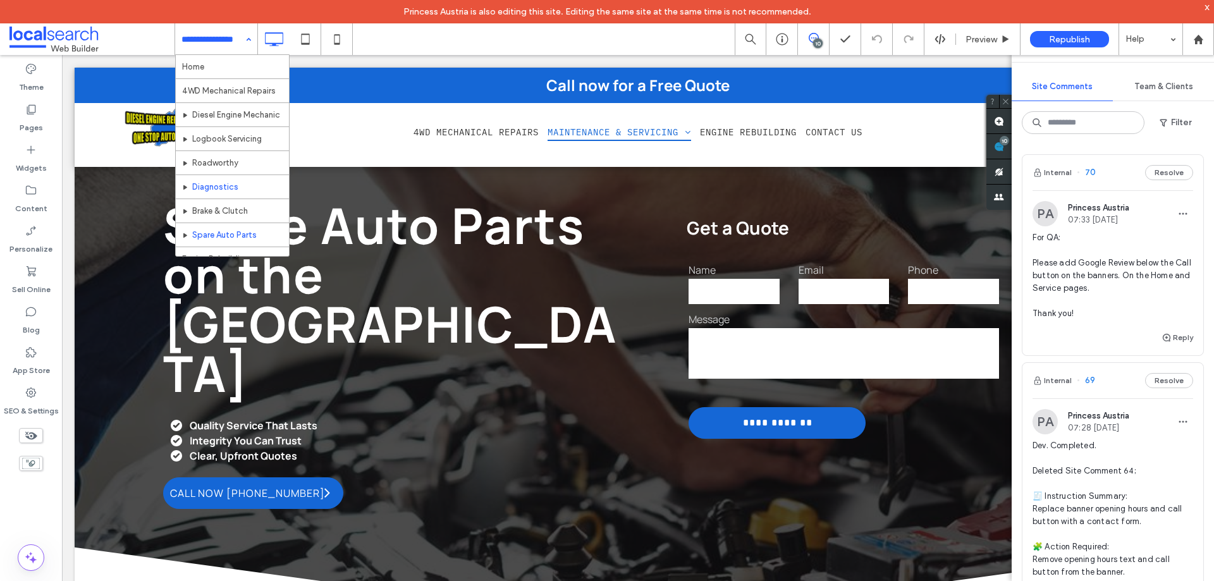
scroll to position [37, 0]
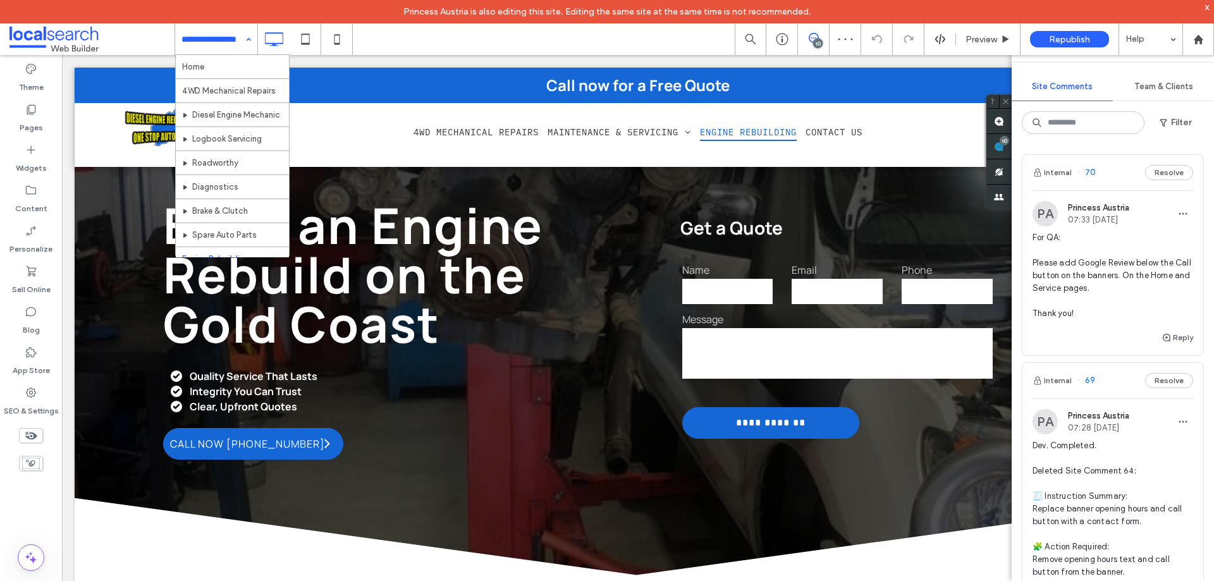
click at [239, 41] on input at bounding box center [212, 39] width 63 height 32
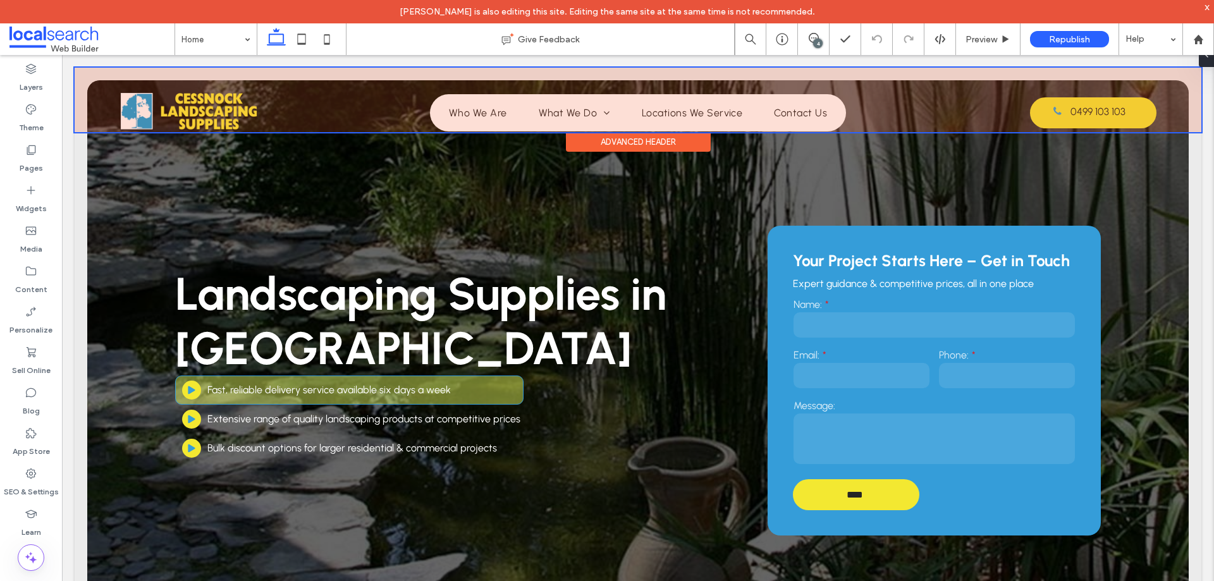
click at [226, 119] on div at bounding box center [638, 100] width 1126 height 64
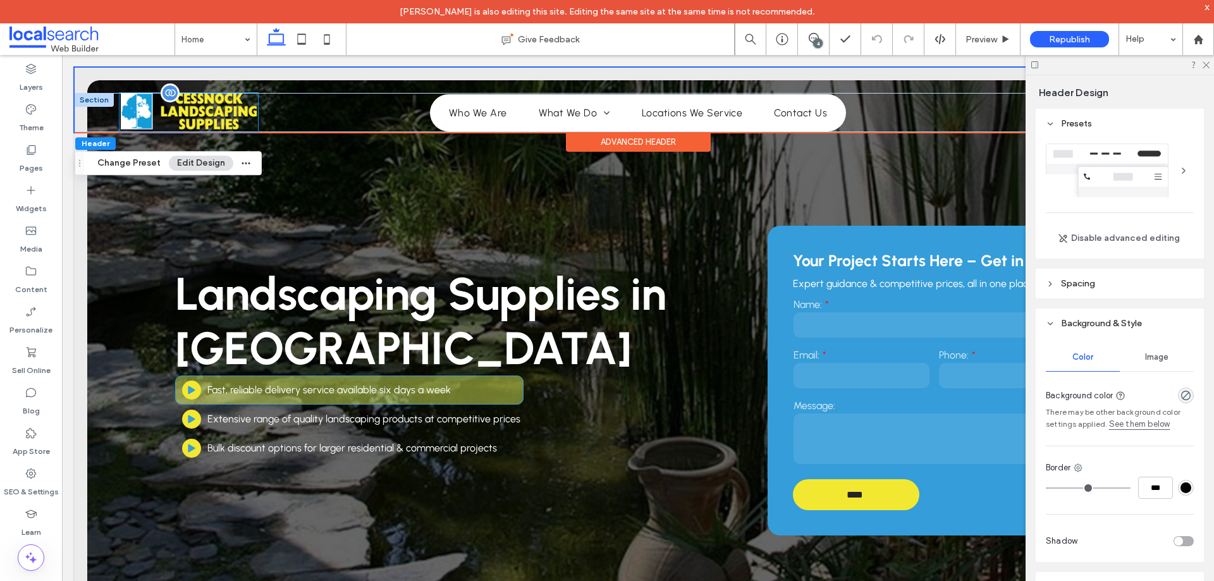
click at [207, 116] on img at bounding box center [188, 112] width 138 height 39
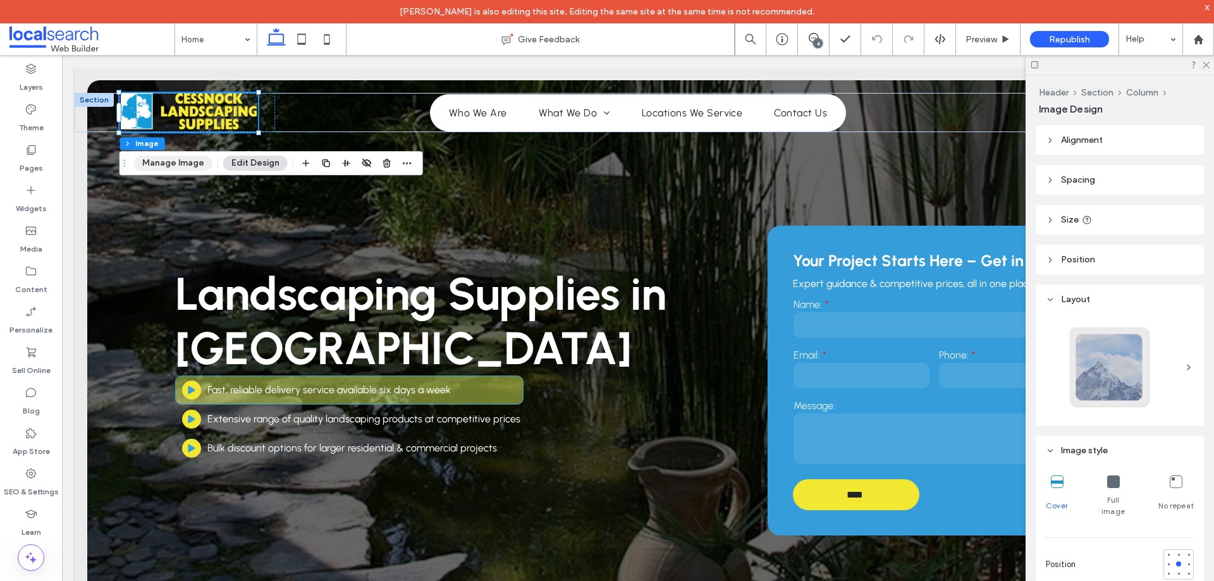
click at [171, 157] on button "Manage Image" at bounding box center [173, 163] width 78 height 15
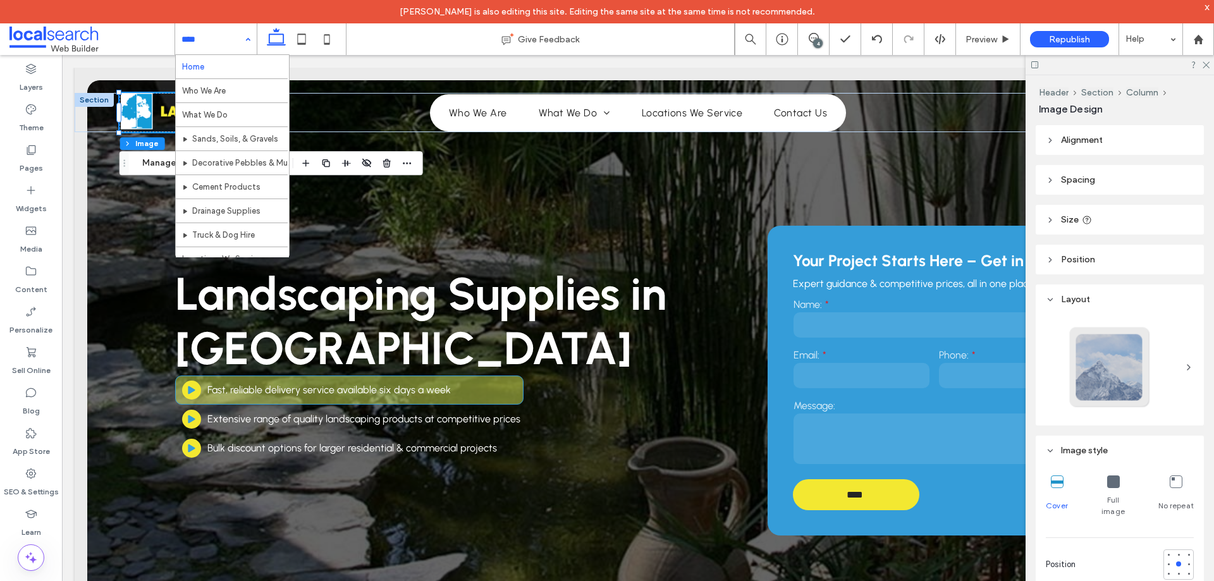
scroll to position [85, 0]
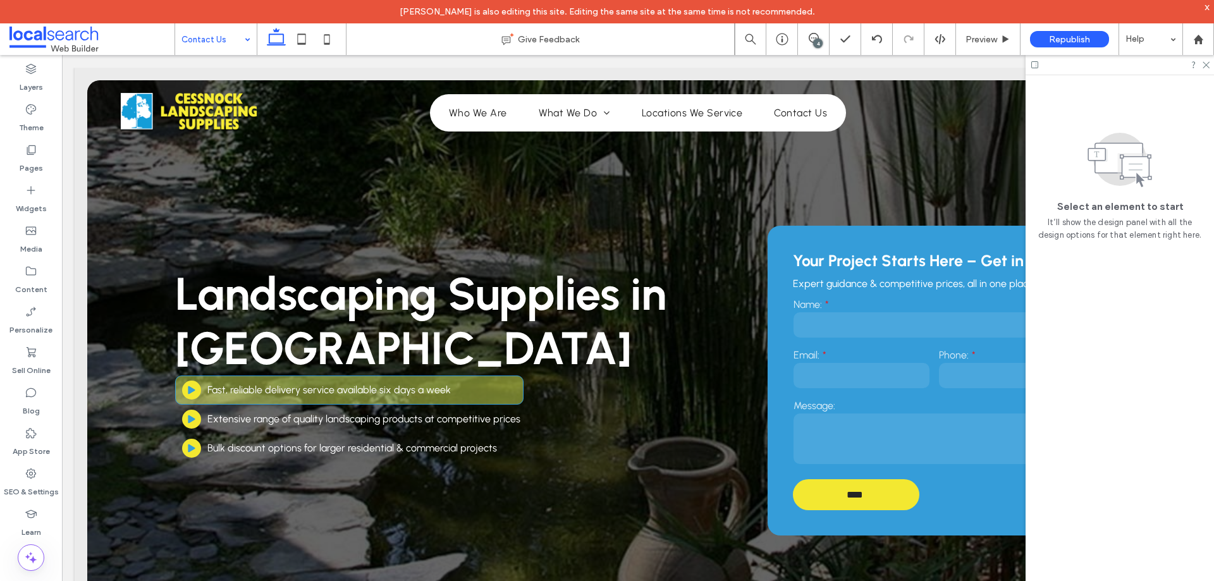
click at [329, 40] on icon at bounding box center [326, 39] width 25 height 25
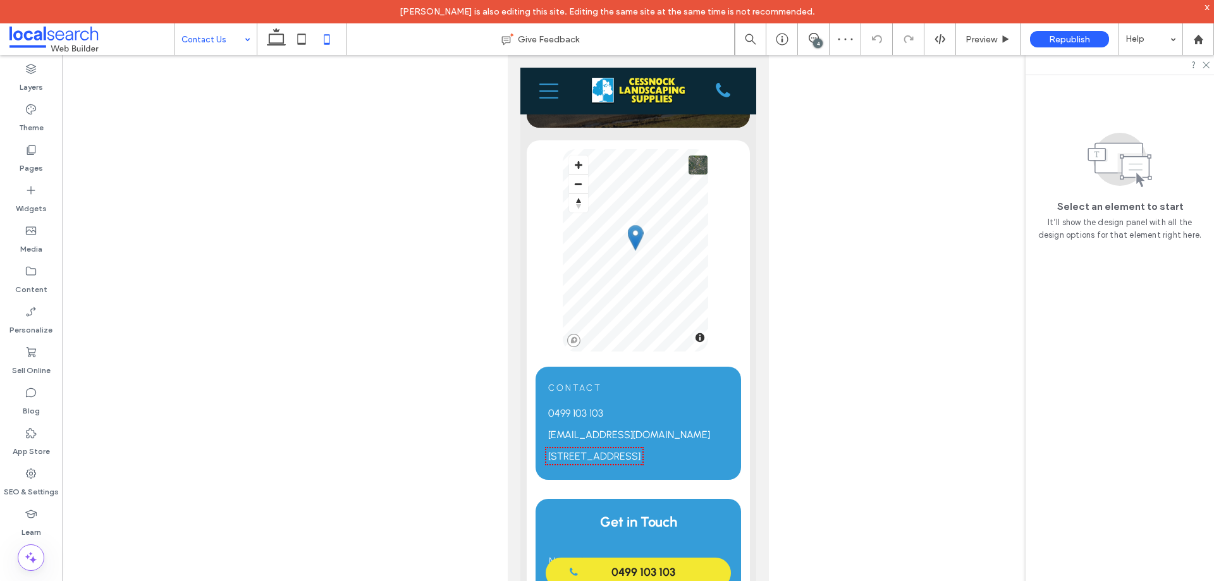
scroll to position [63, 0]
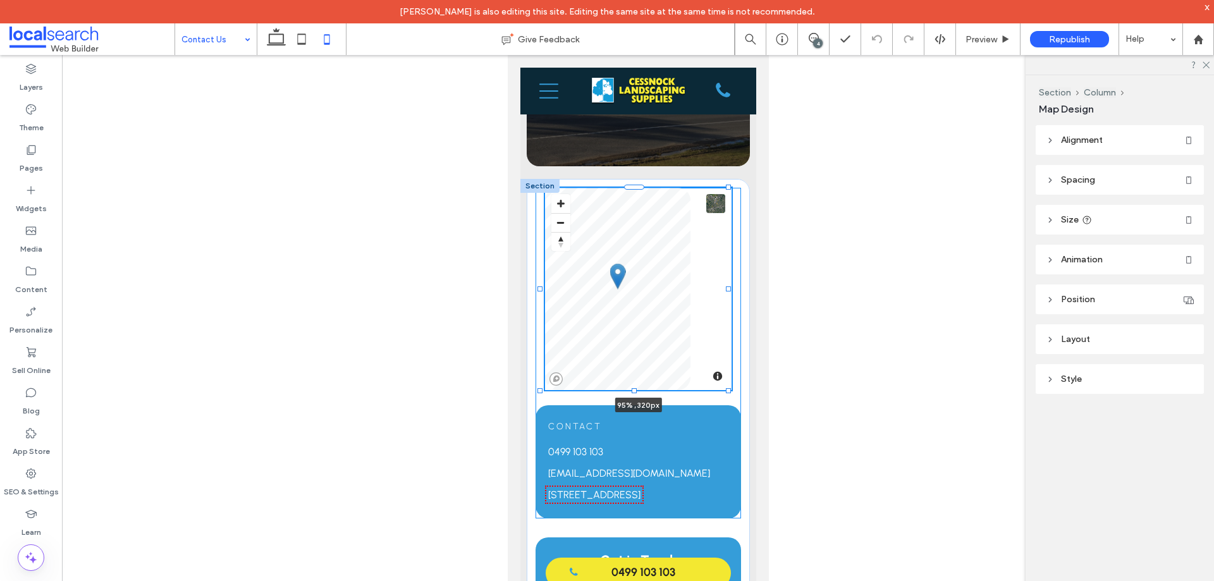
drag, startPoint x: 706, startPoint y: 318, endPoint x: 727, endPoint y: 322, distance: 21.2
click at [727, 322] on div "Contact [PHONE_NUMBER] [EMAIL_ADDRESS][DOMAIN_NAME] [STREET_ADDRESS] © Mapbox ©…" at bounding box center [637, 528] width 223 height 699
type input "**"
type input "****"
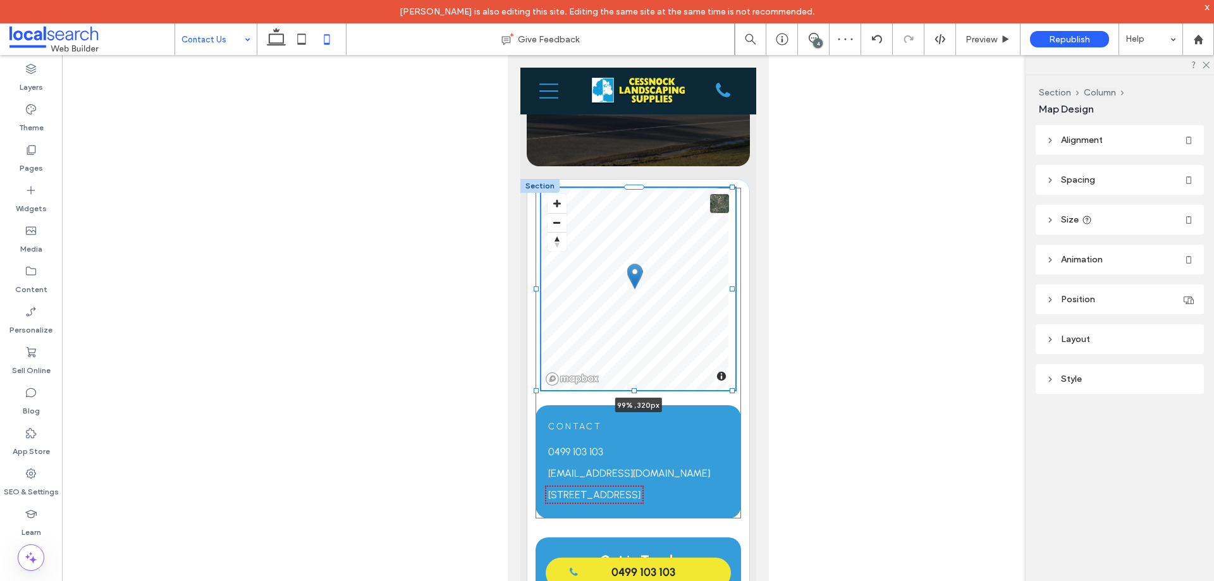
click at [731, 291] on div at bounding box center [731, 288] width 5 height 5
type input "**"
type input "****"
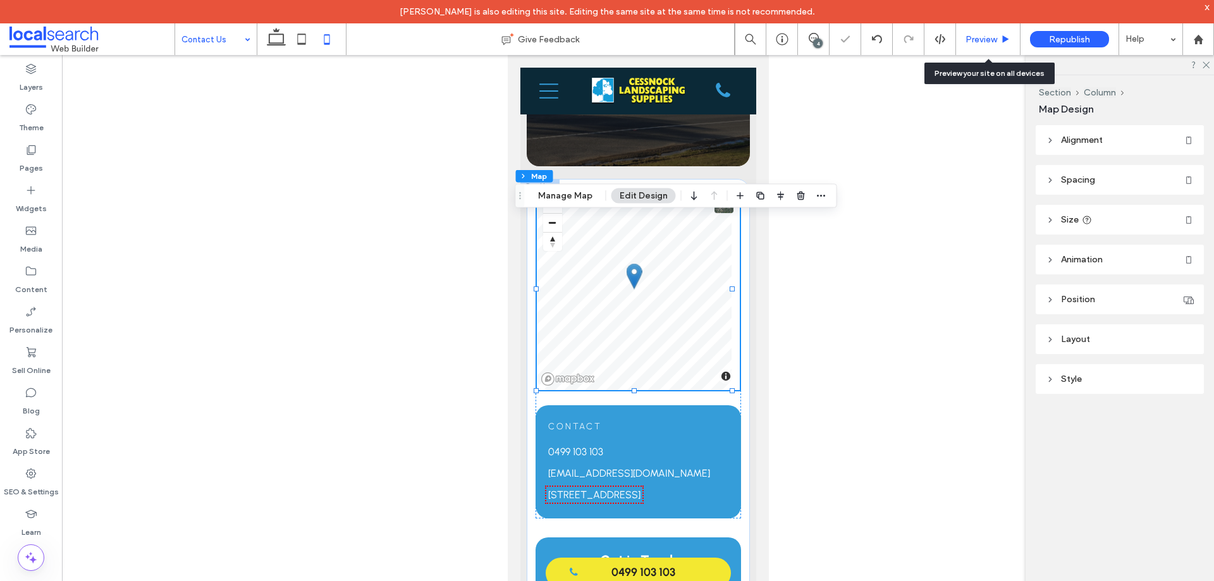
click at [982, 46] on div "Preview" at bounding box center [988, 39] width 64 height 32
click at [982, 37] on span "Preview" at bounding box center [981, 39] width 32 height 11
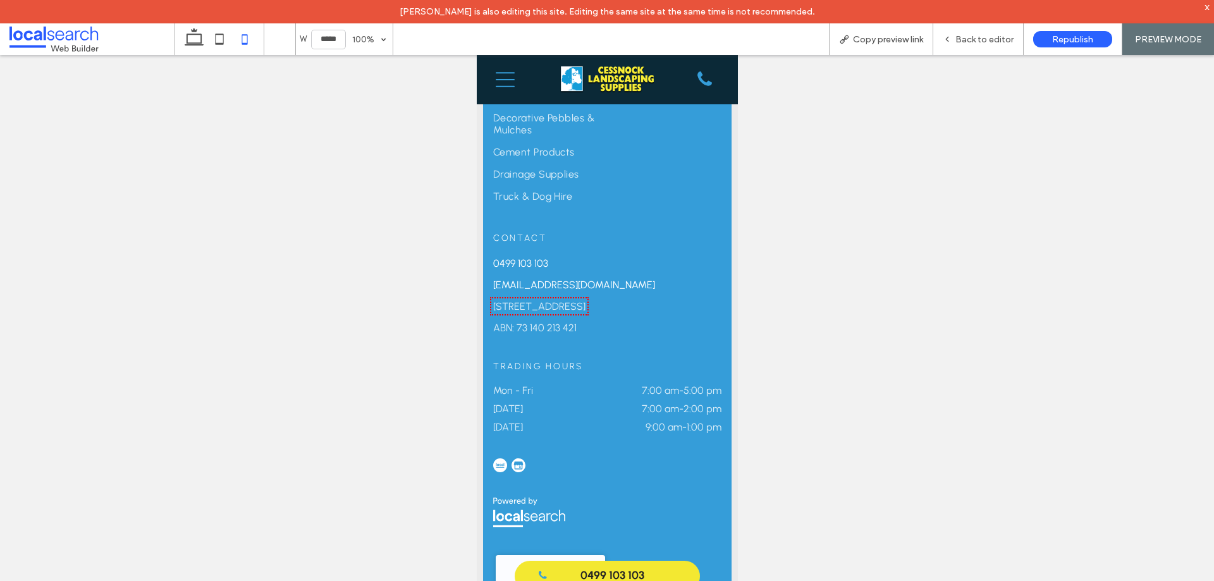
scroll to position [1942, 0]
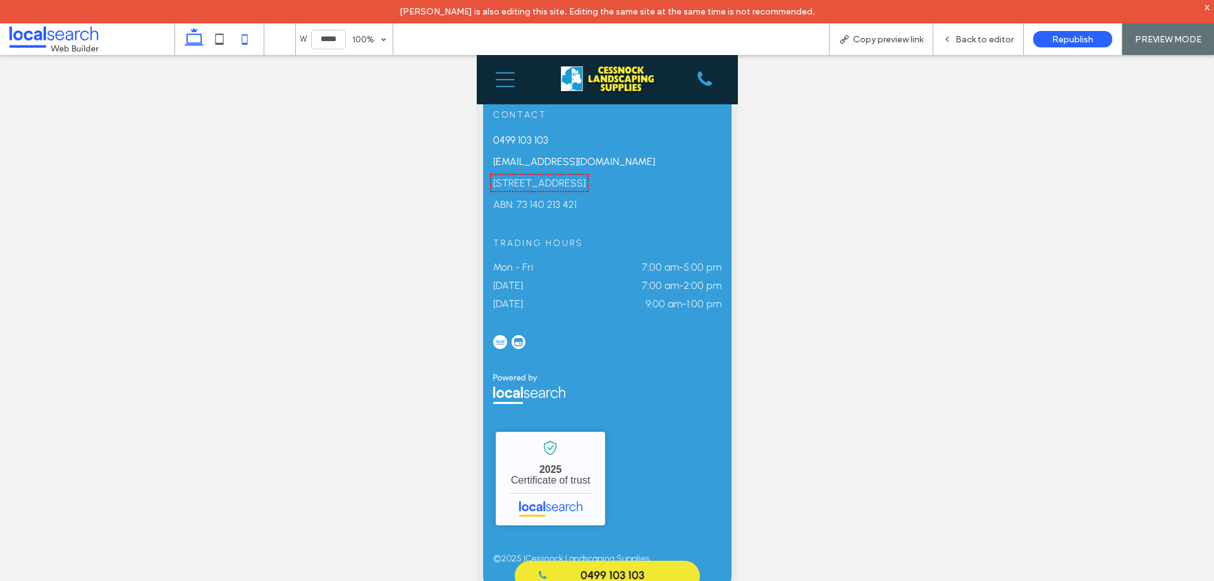
click at [198, 45] on use at bounding box center [194, 37] width 19 height 18
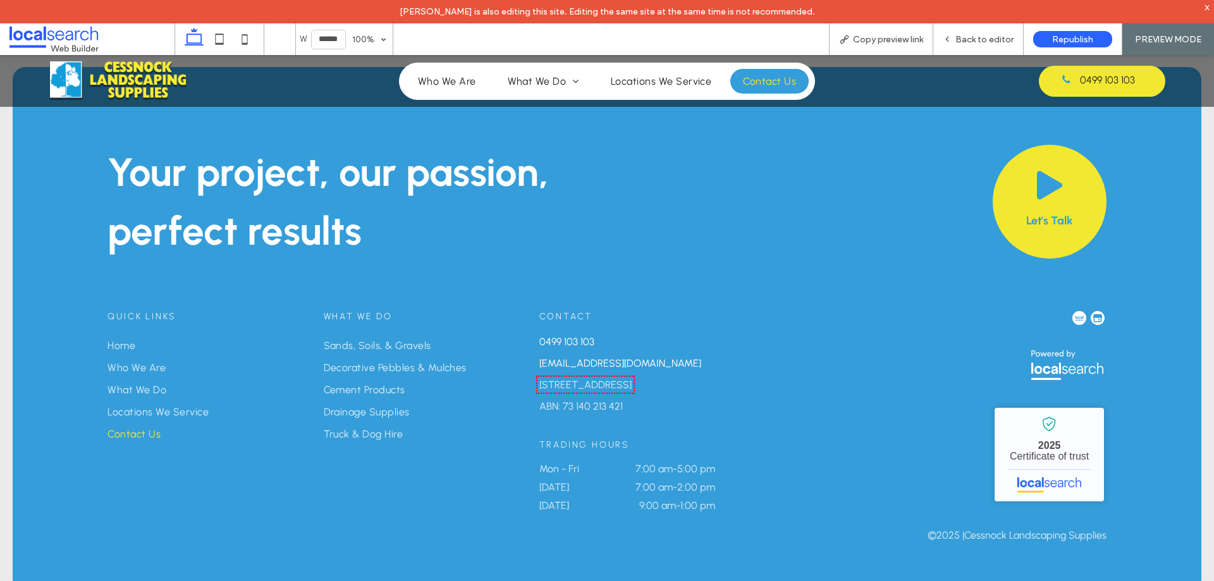
type input "******"
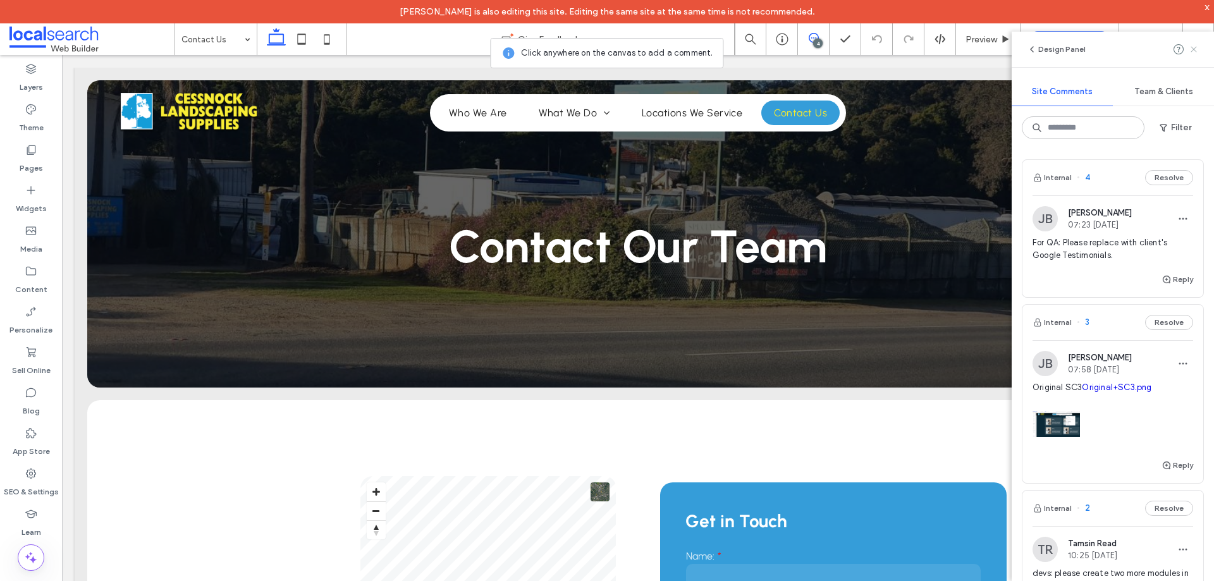
click at [1195, 49] on icon at bounding box center [1193, 49] width 10 height 10
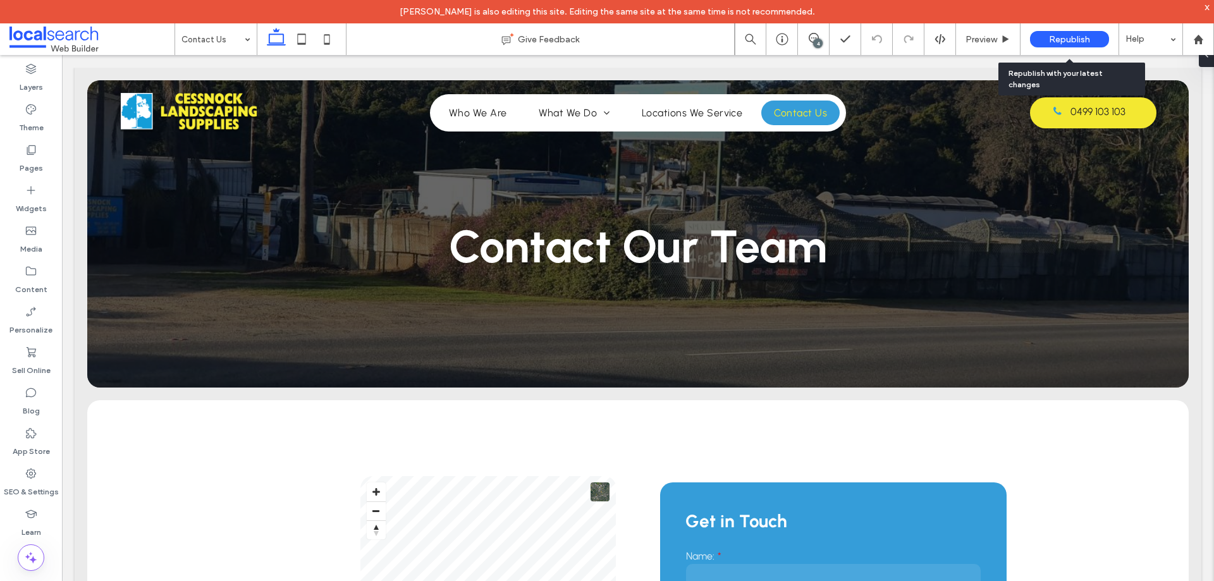
click at [1066, 43] on span "Republish" at bounding box center [1069, 39] width 41 height 11
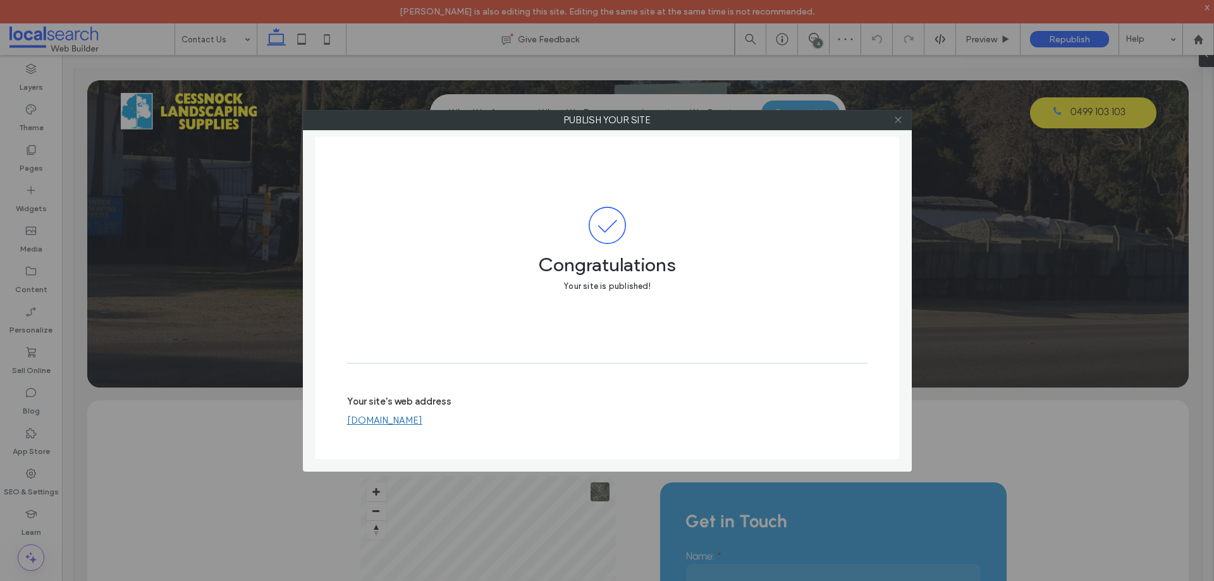
click at [900, 121] on use at bounding box center [897, 120] width 6 height 6
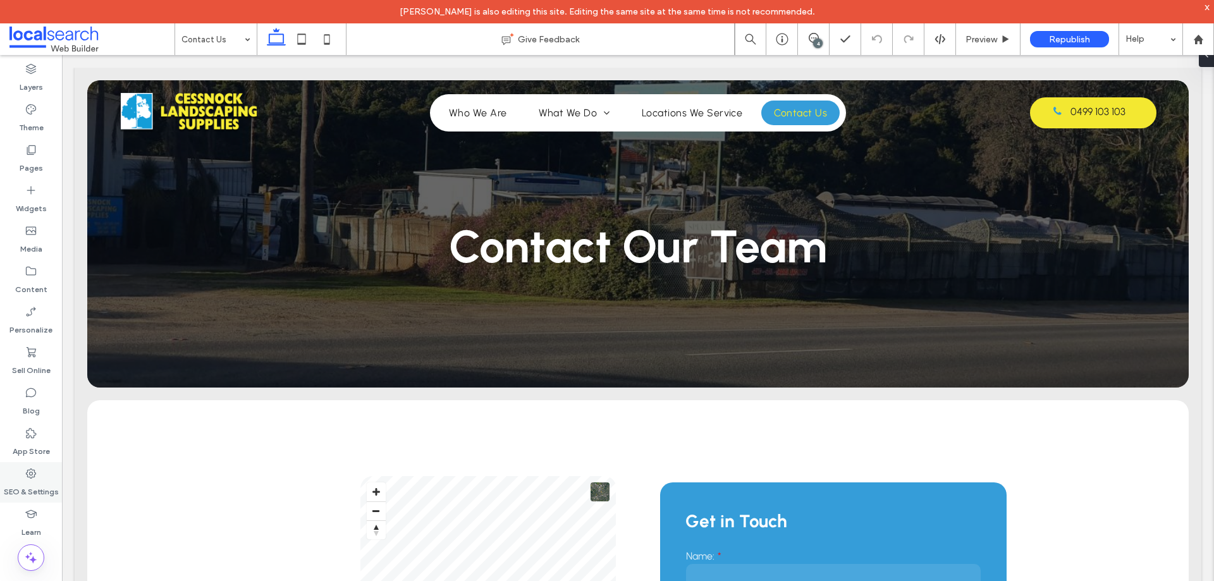
click at [32, 481] on label "SEO & Settings" at bounding box center [31, 489] width 55 height 18
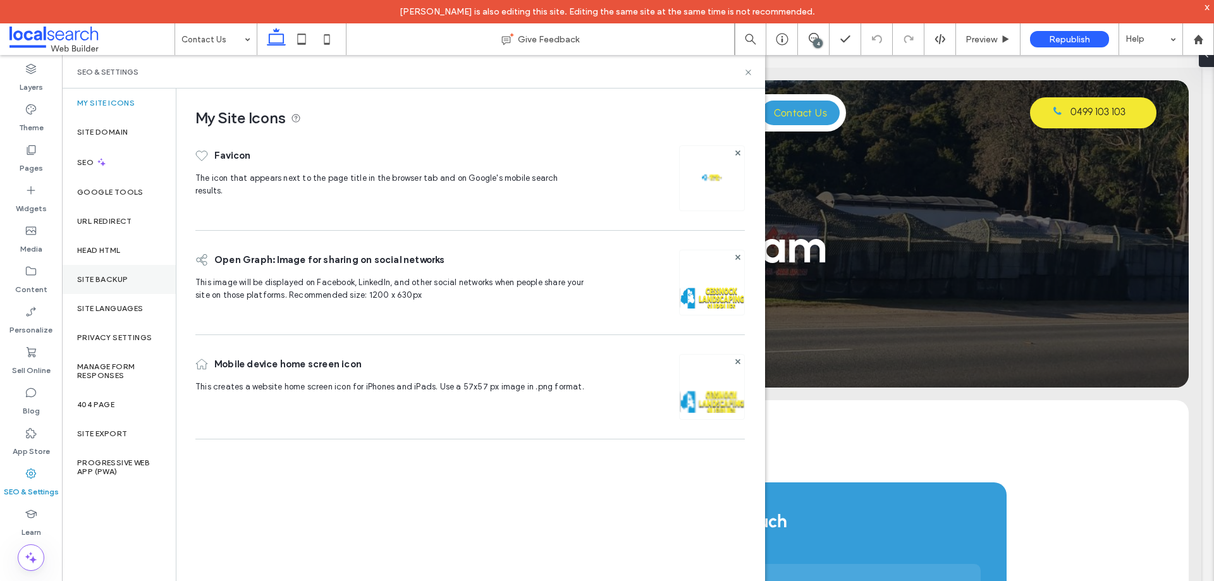
click at [109, 276] on label "Site Backup" at bounding box center [102, 279] width 51 height 9
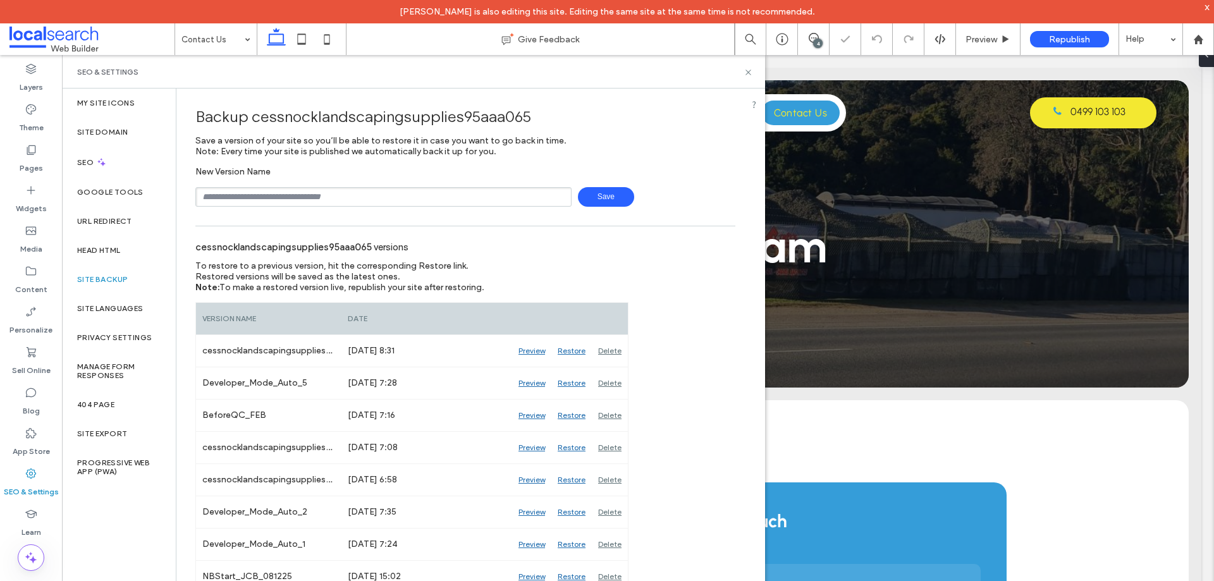
click at [279, 187] on input "text" at bounding box center [383, 197] width 376 height 20
type input "**********"
click at [617, 190] on span "Save" at bounding box center [606, 197] width 56 height 20
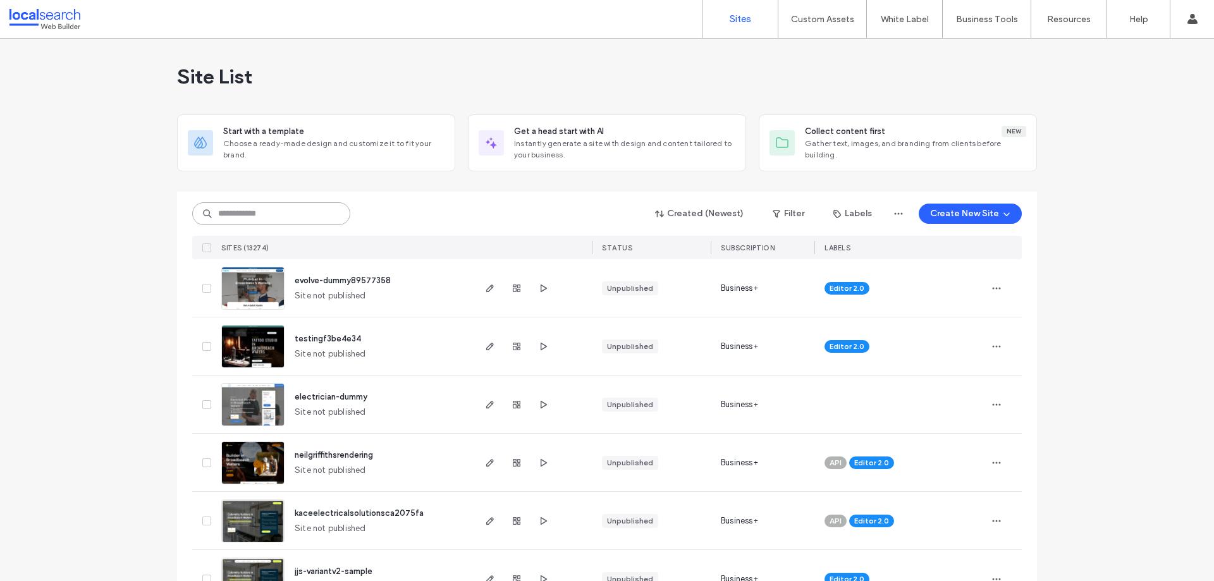
click at [254, 211] on input at bounding box center [271, 213] width 158 height 23
paste input "********"
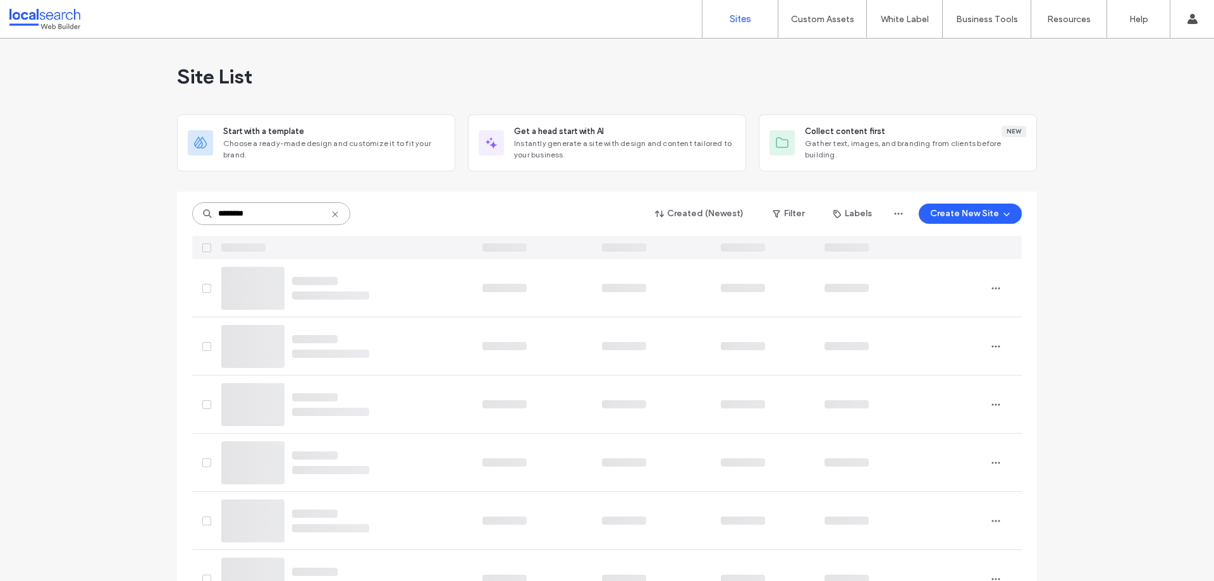
type input "********"
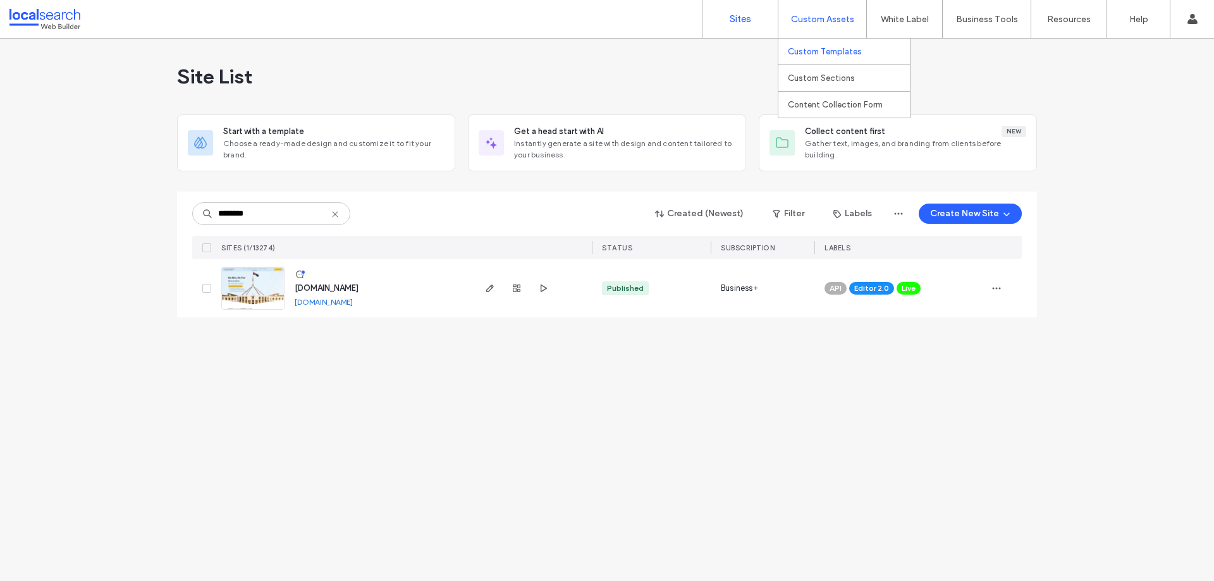
click at [836, 51] on label "Custom Templates" at bounding box center [825, 51] width 74 height 9
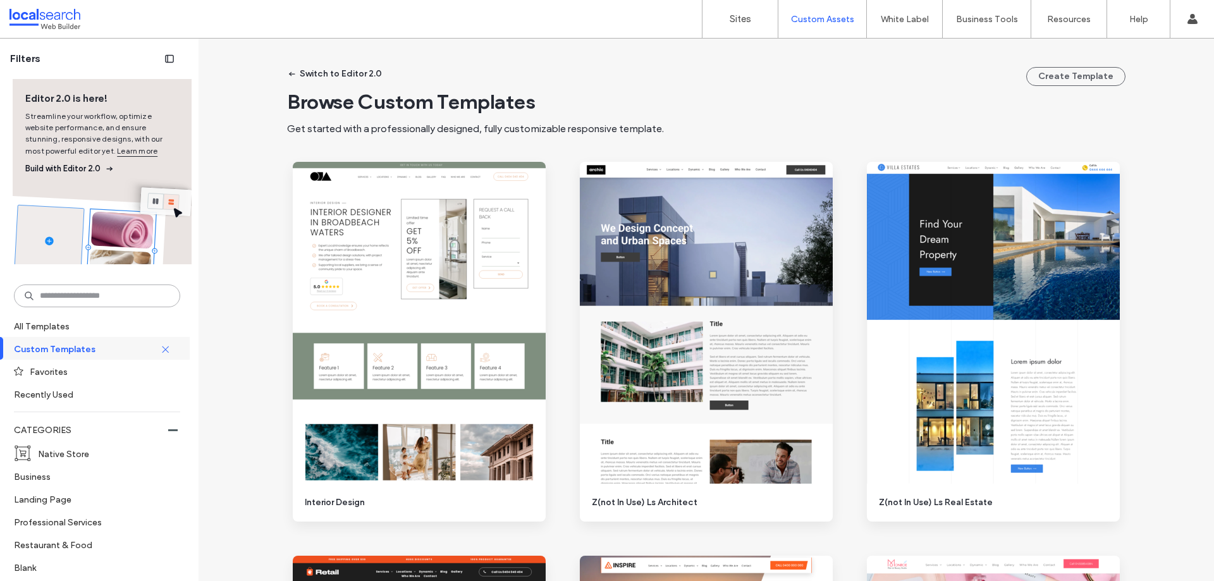
click at [113, 294] on input at bounding box center [97, 295] width 166 height 23
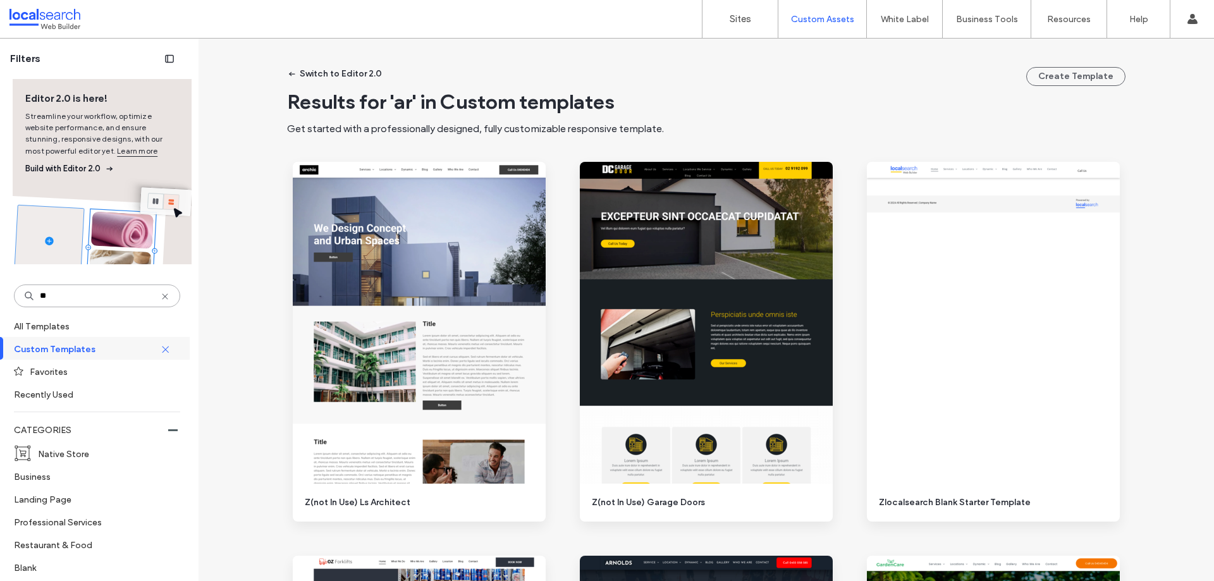
type input "**"
click at [739, 9] on link "Sites" at bounding box center [739, 19] width 75 height 38
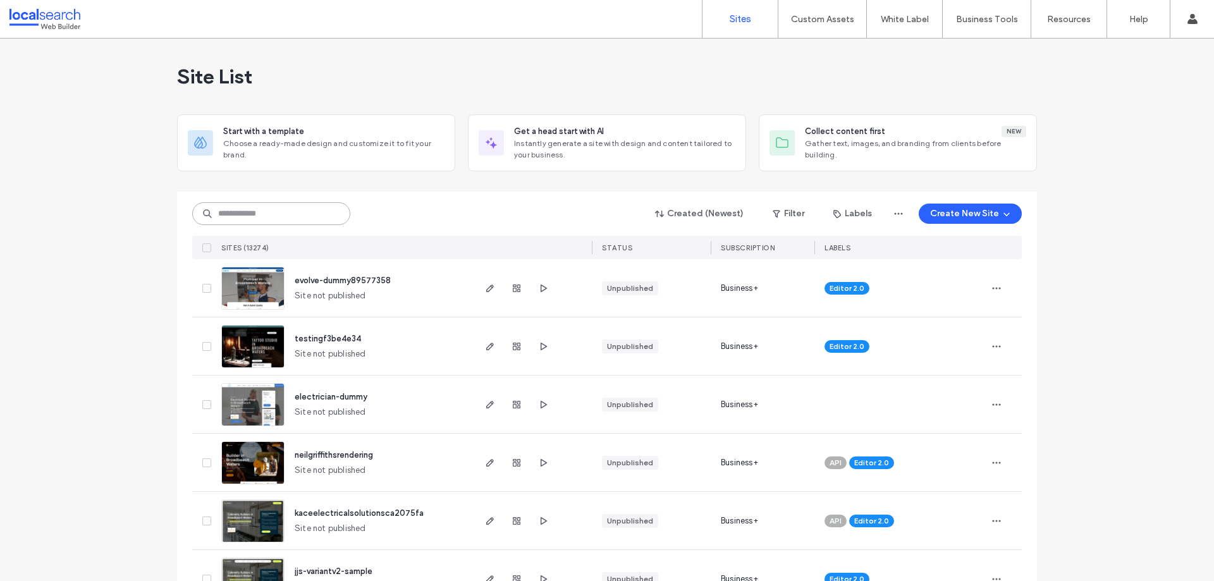
click at [313, 207] on input at bounding box center [271, 213] width 158 height 23
paste input "********"
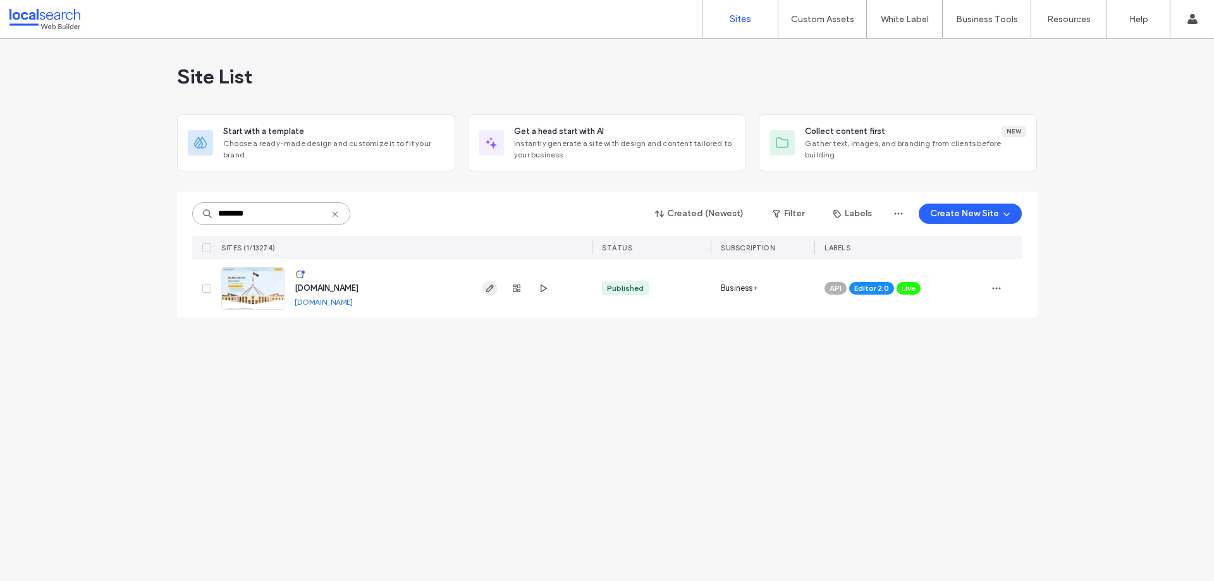
type input "********"
click at [482, 291] on span "button" at bounding box center [489, 288] width 15 height 15
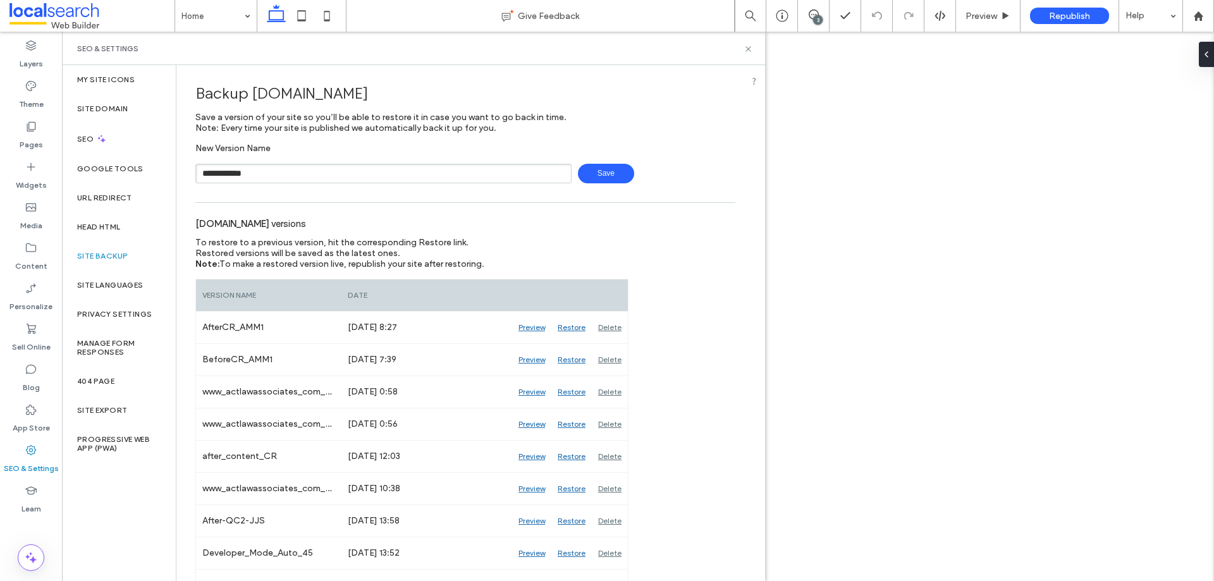
click at [604, 175] on span "Save" at bounding box center [606, 174] width 56 height 20
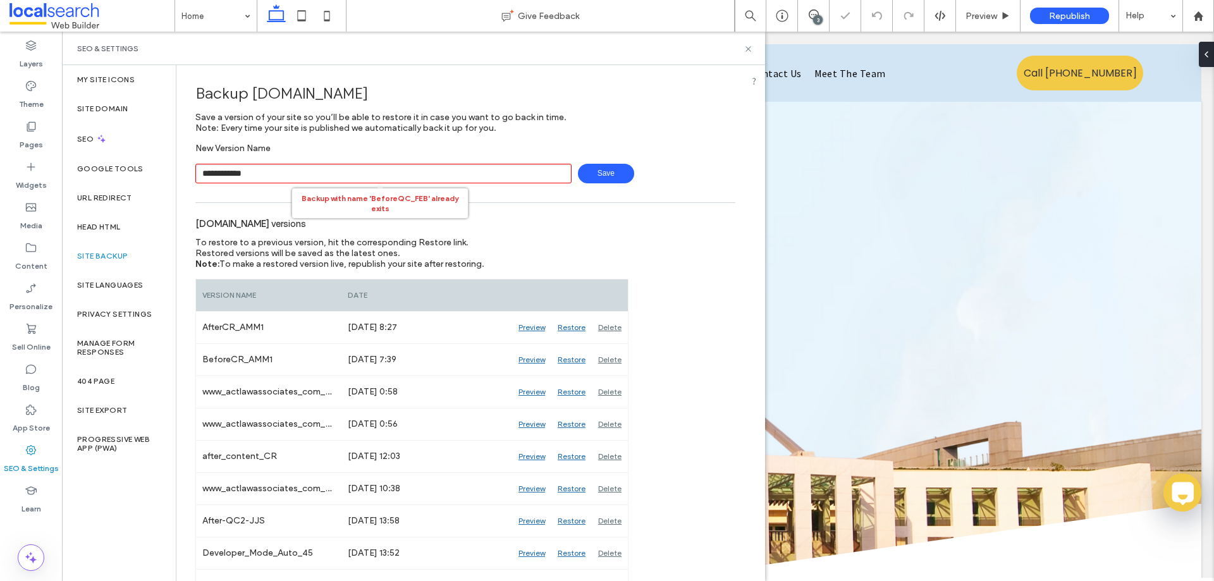
click at [492, 180] on input "**********" at bounding box center [383, 174] width 376 height 20
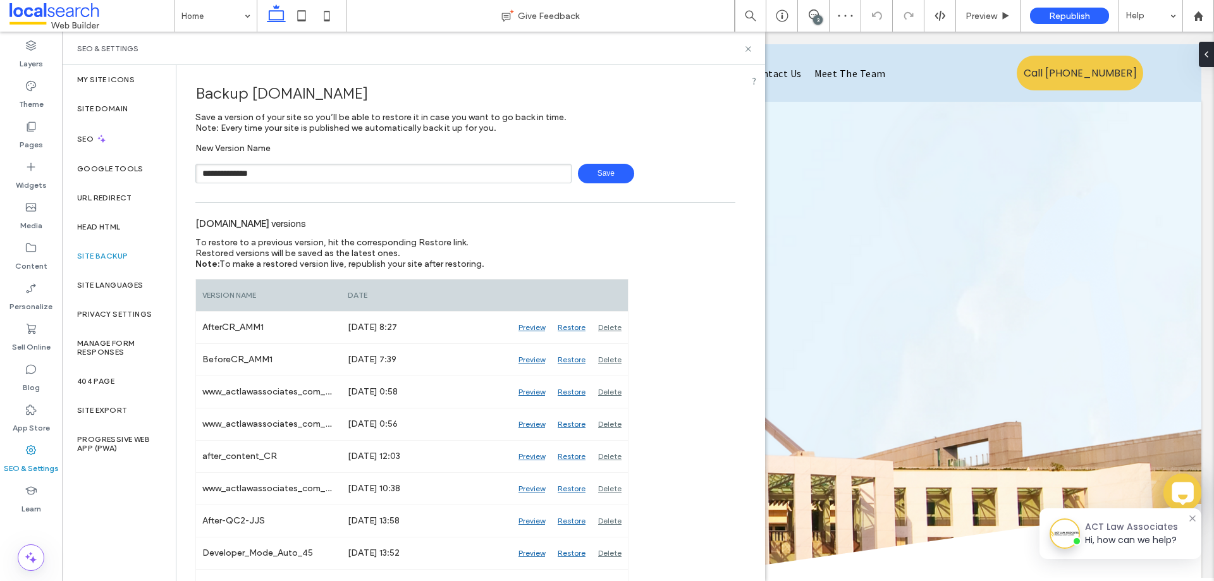
type input "**********"
drag, startPoint x: 630, startPoint y: 178, endPoint x: 612, endPoint y: 176, distance: 18.4
click at [626, 178] on div "**********" at bounding box center [465, 174] width 540 height 20
click at [611, 176] on span "Save" at bounding box center [606, 174] width 56 height 20
click at [747, 46] on icon at bounding box center [747, 48] width 9 height 9
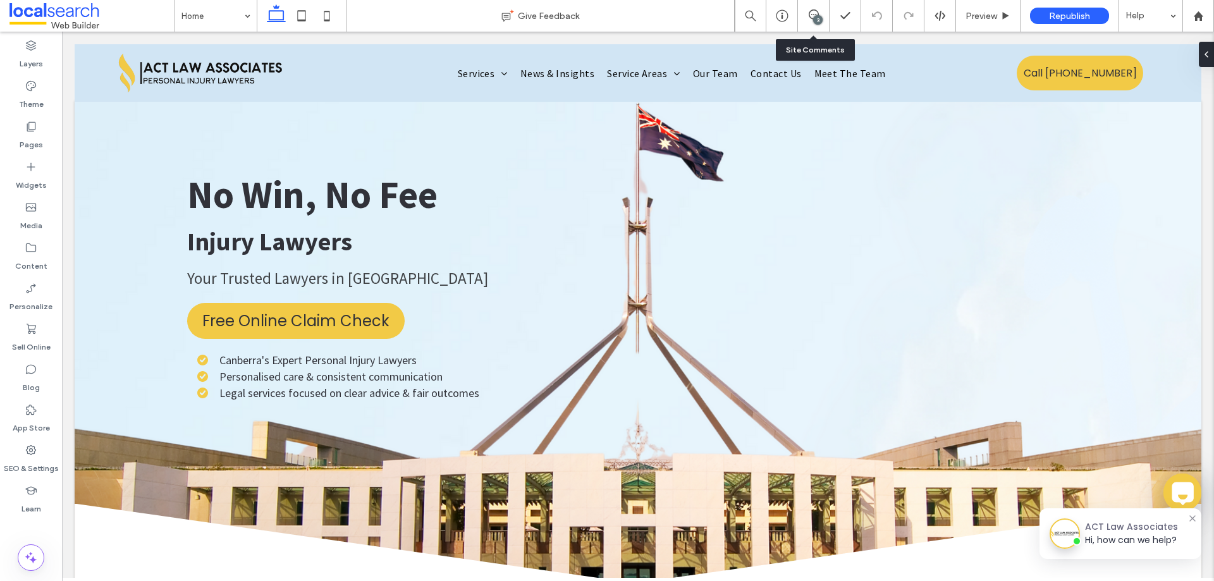
click at [815, 18] on div "3" at bounding box center [817, 19] width 9 height 9
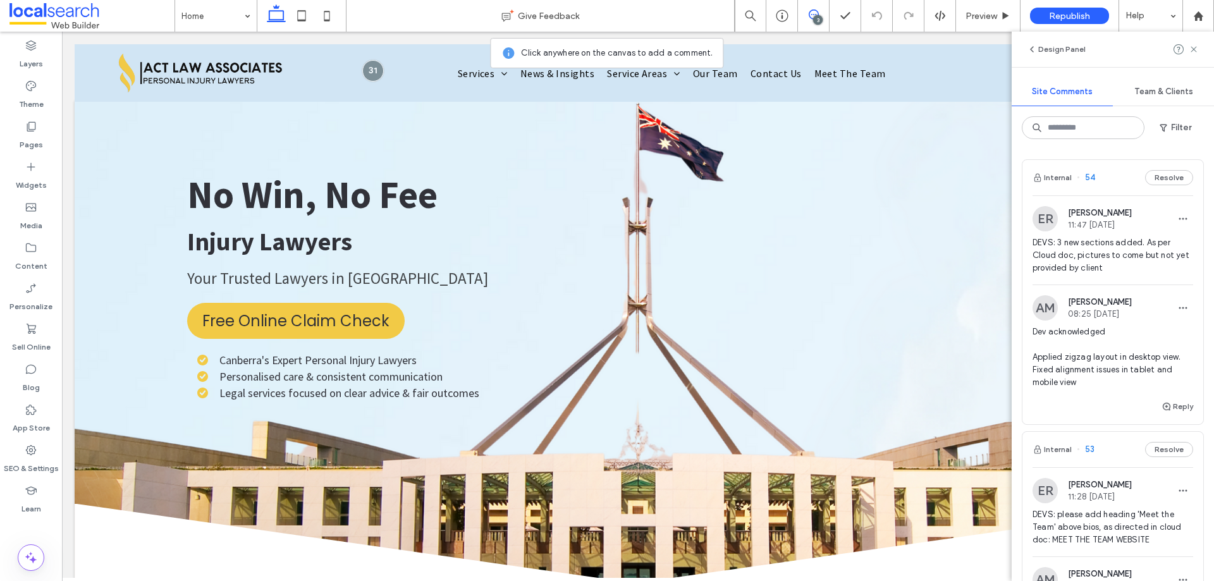
click at [1096, 264] on span "DEVS: 3 new sections added. As per Cloud doc, pictures to come but not yet prov…" at bounding box center [1112, 255] width 161 height 38
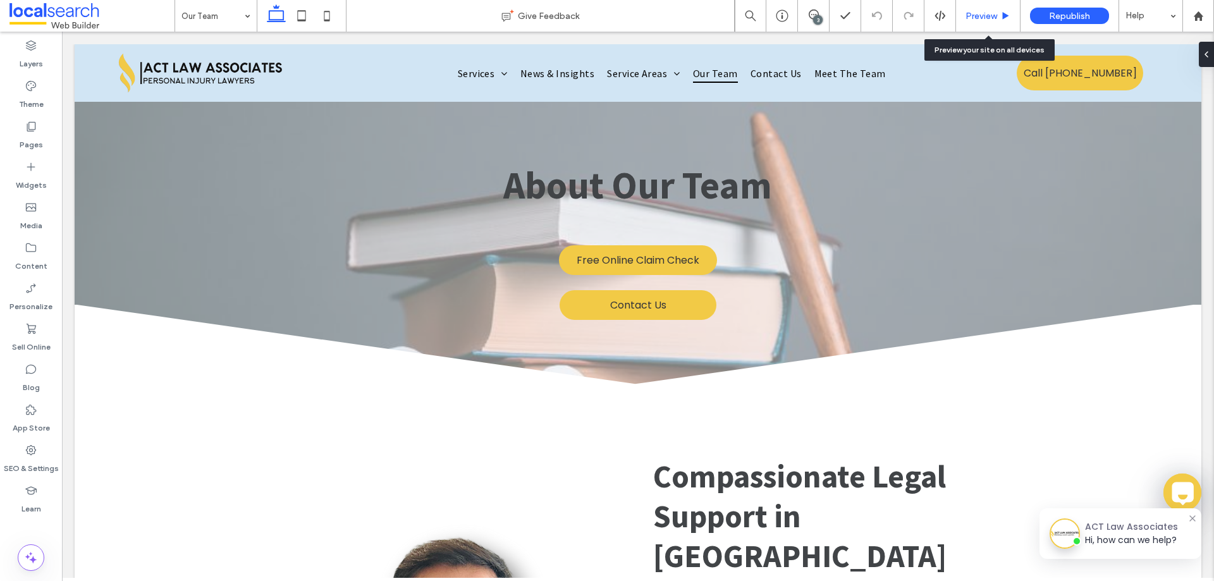
click at [973, 15] on span "Preview" at bounding box center [981, 16] width 32 height 11
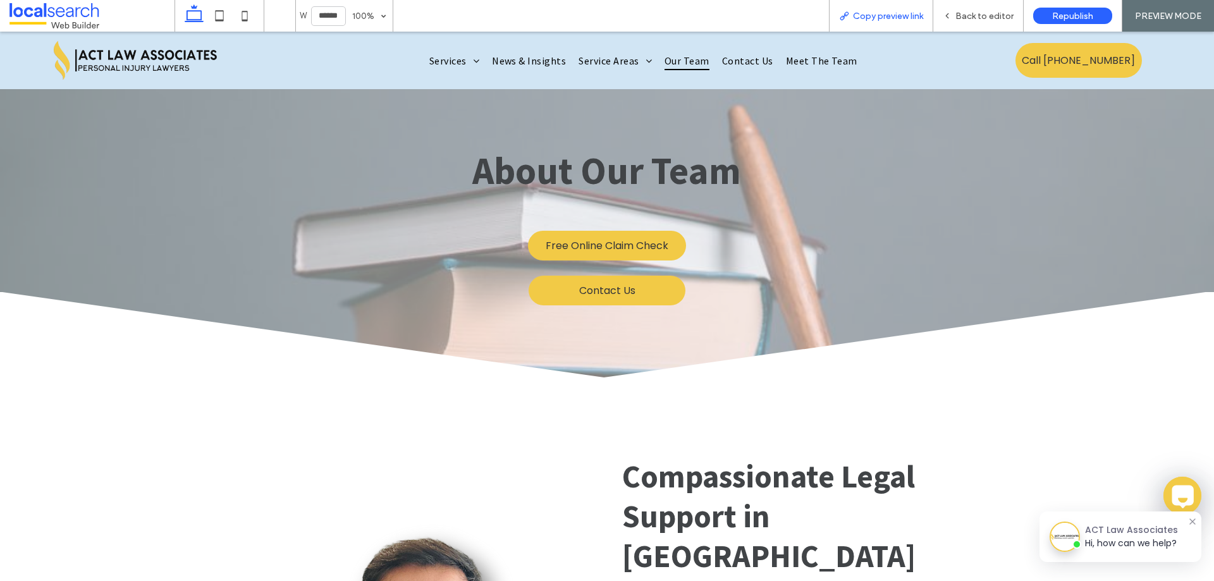
click at [901, 16] on span "Copy preview link" at bounding box center [888, 16] width 70 height 11
click at [971, 13] on span "Back to editor" at bounding box center [984, 16] width 58 height 11
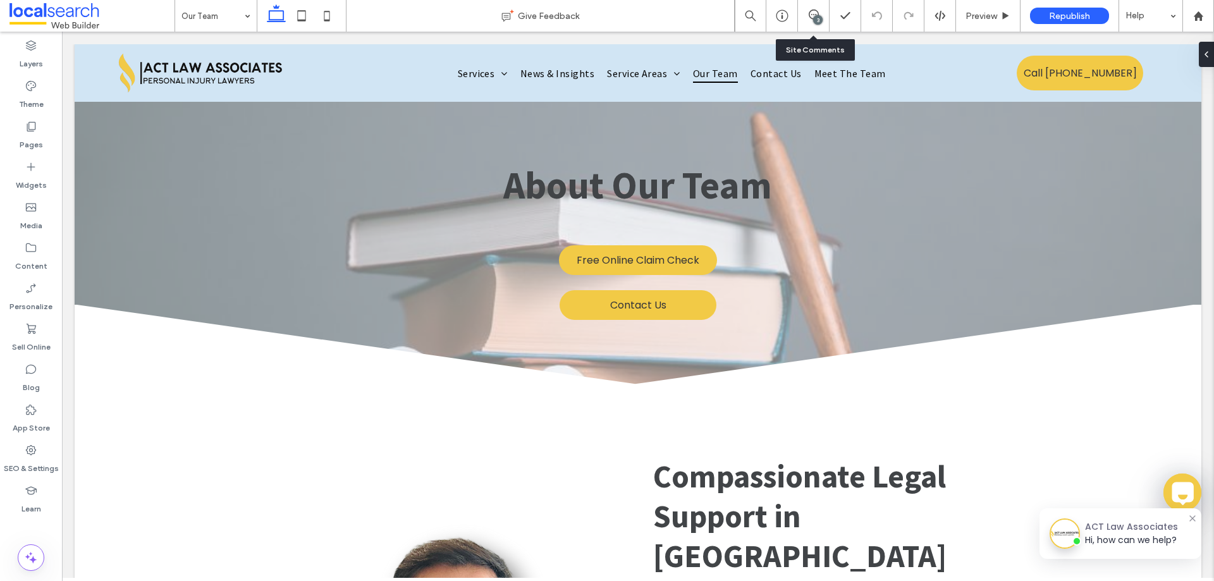
click at [812, 25] on div "3" at bounding box center [814, 16] width 32 height 32
click at [820, 22] on div "3" at bounding box center [817, 19] width 9 height 9
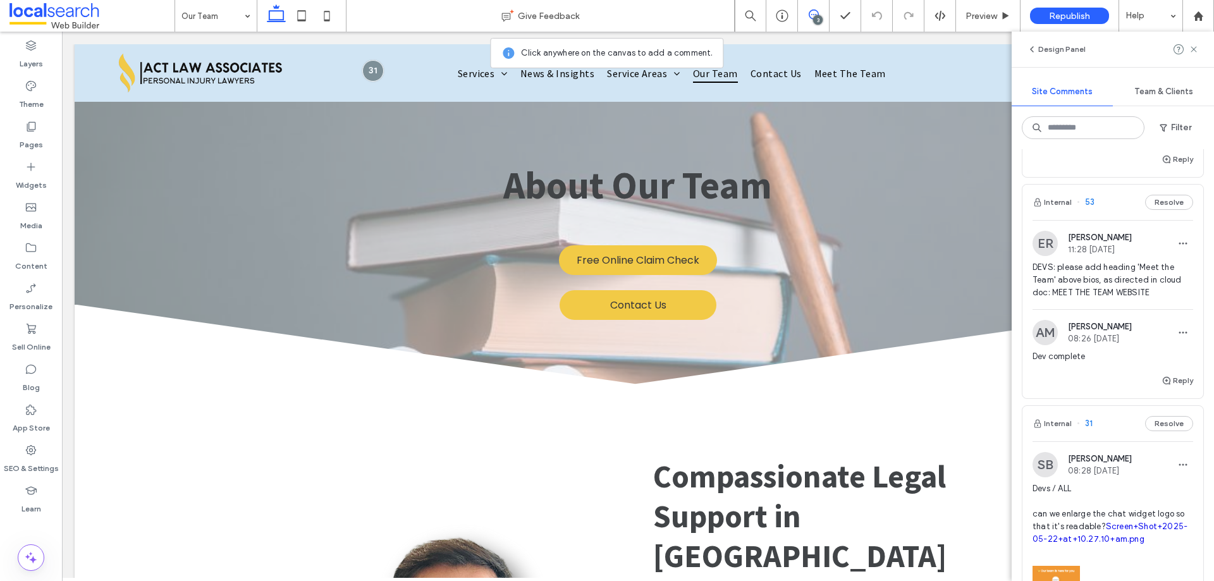
scroll to position [253, 0]
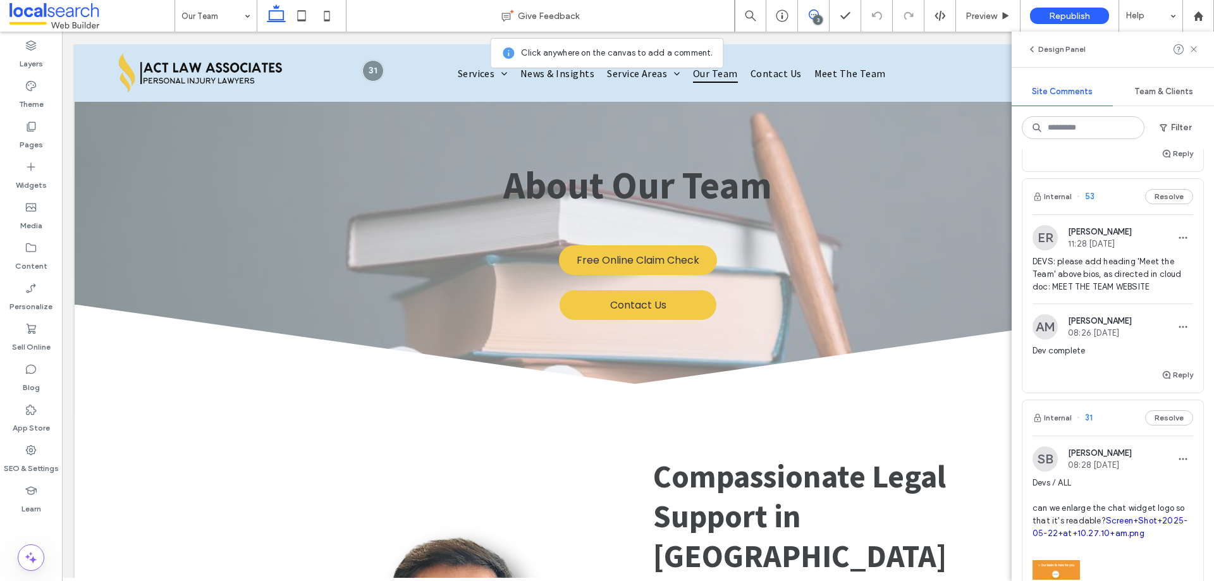
click at [1087, 285] on span "DEVS: please add heading 'Meet the Team' above bios, as directed in cloud doc: …" at bounding box center [1112, 274] width 161 height 38
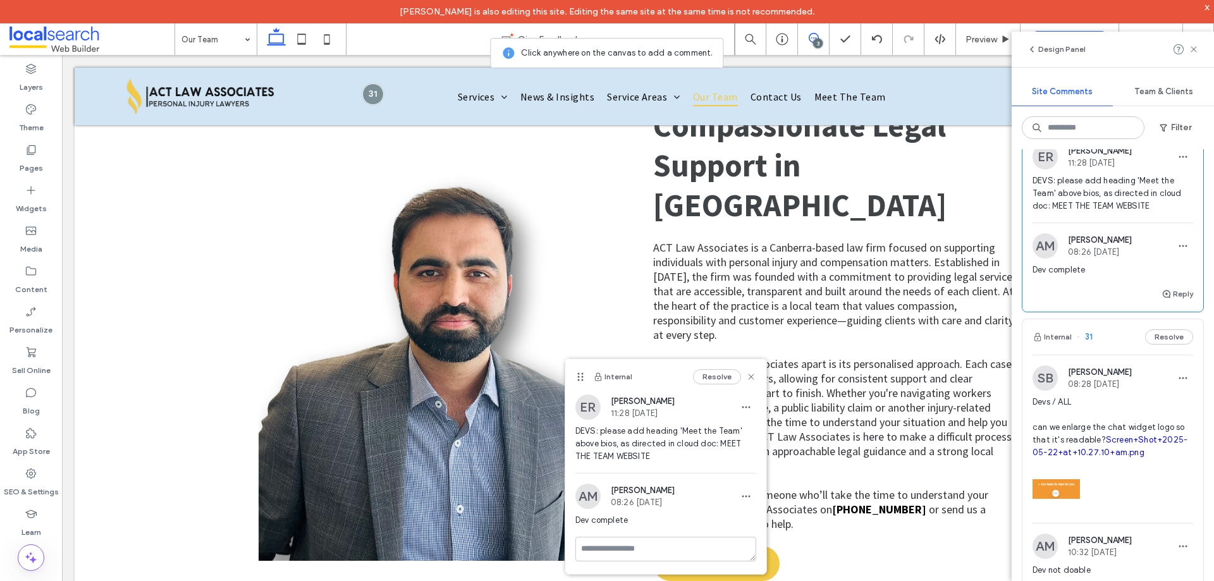
scroll to position [442, 0]
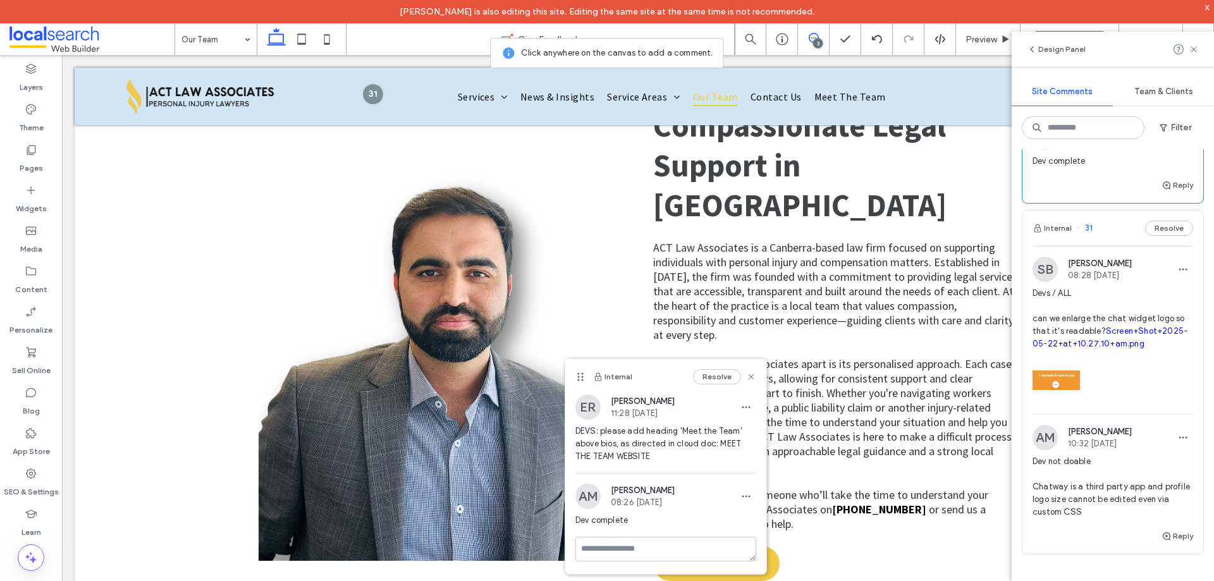
click at [1088, 320] on span "Devs / ALL can we enlarge the chat widget logo so that it's readable? Screen+Sh…" at bounding box center [1112, 318] width 161 height 63
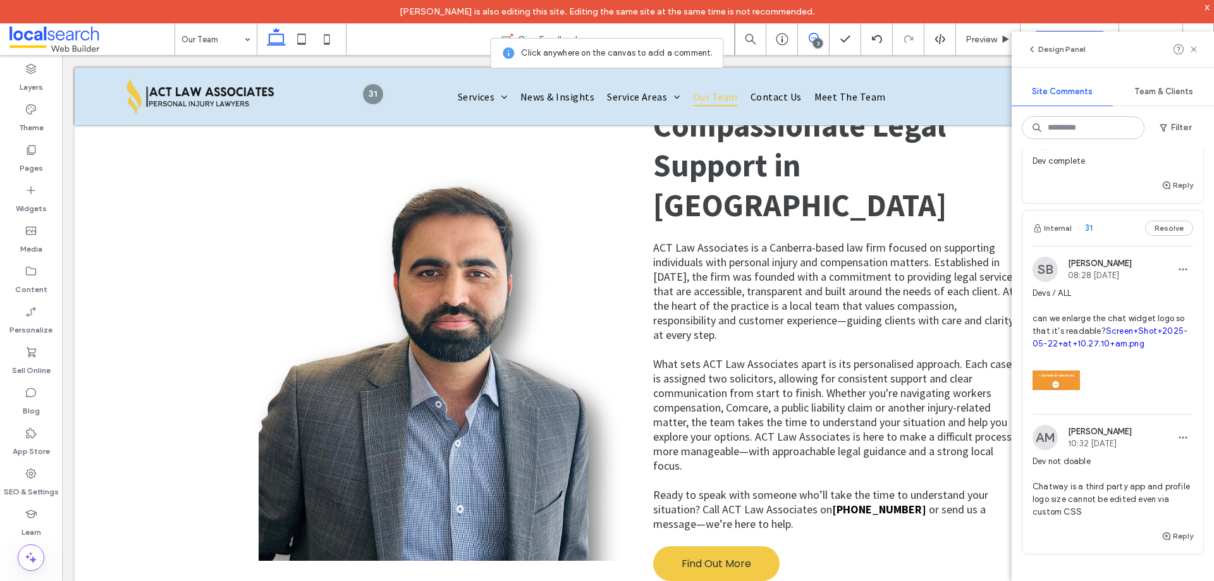
scroll to position [0, 0]
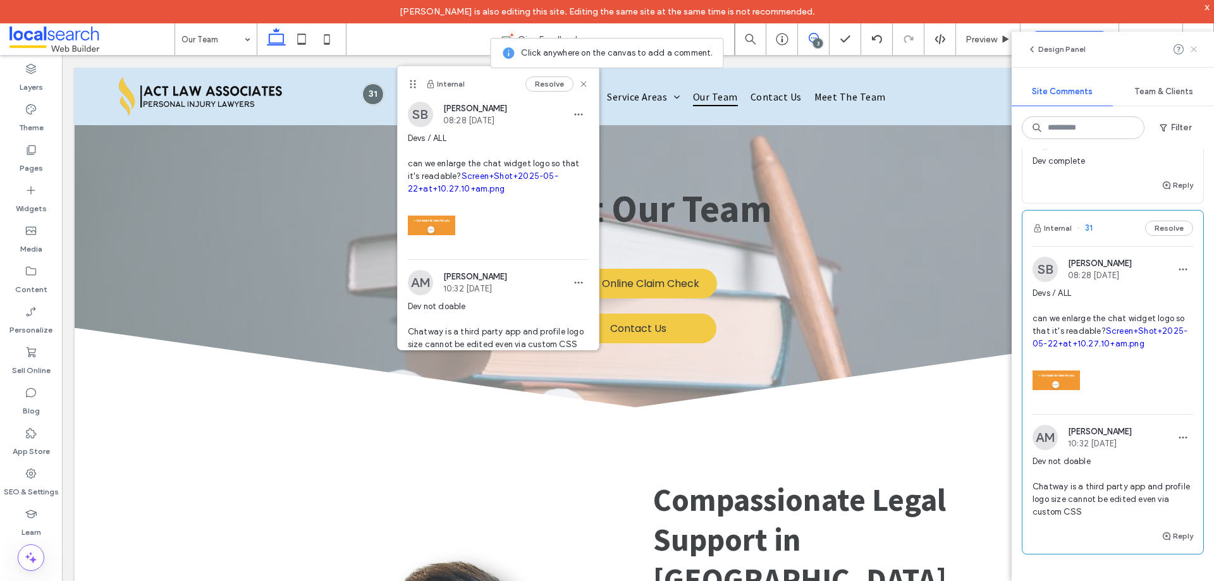
click at [1192, 50] on use at bounding box center [1193, 49] width 6 height 6
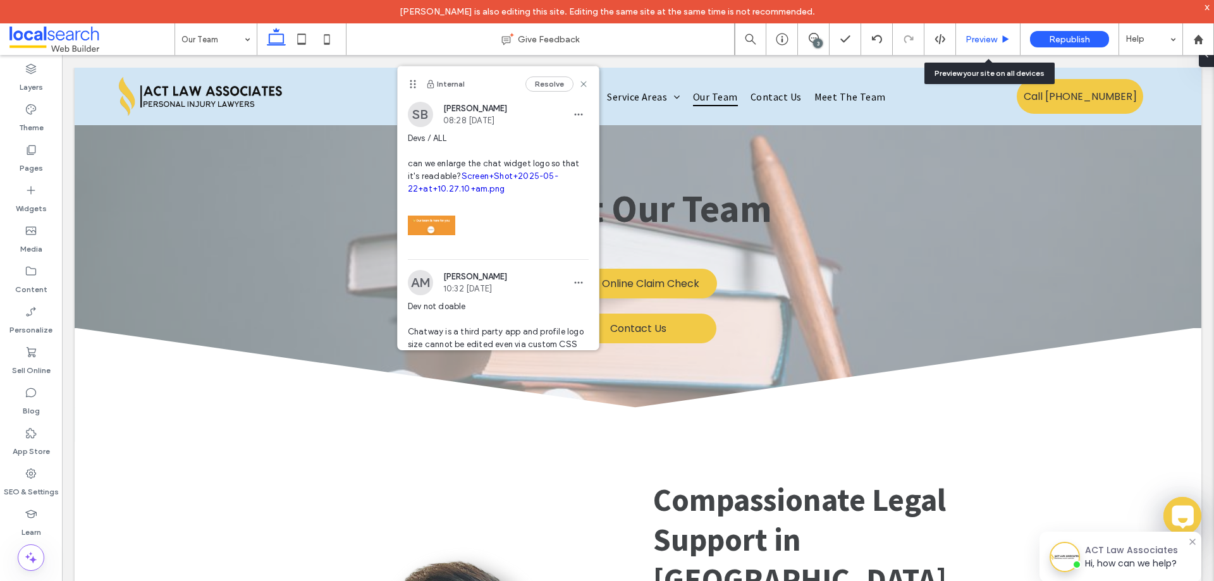
drag, startPoint x: 991, startPoint y: 43, endPoint x: 1106, endPoint y: 468, distance: 440.9
click at [991, 43] on span "Preview" at bounding box center [981, 39] width 32 height 11
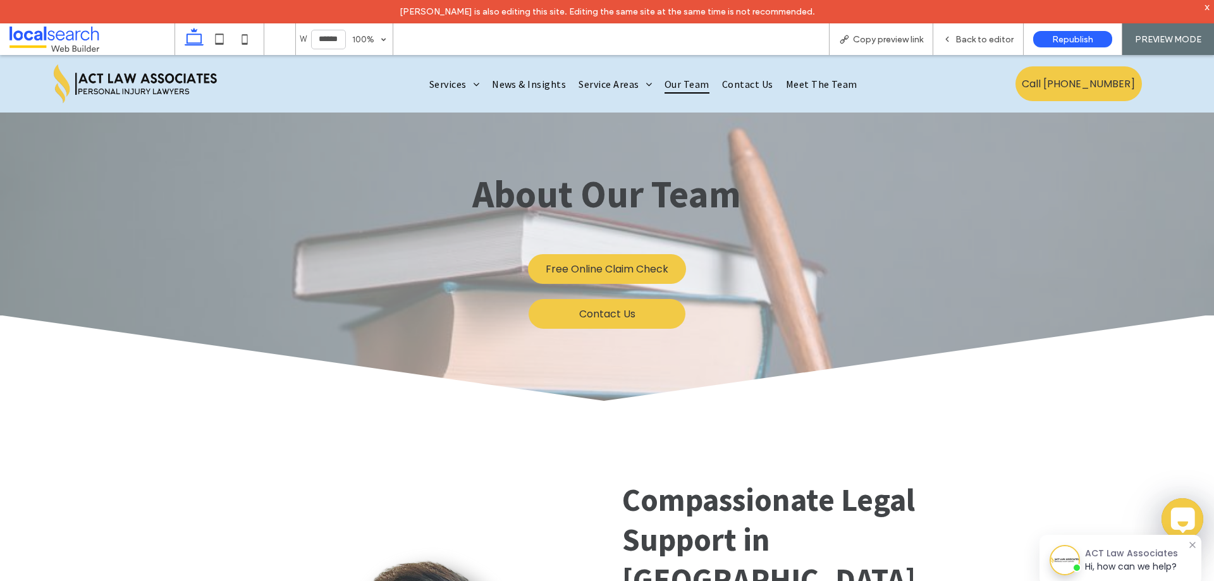
click at [1178, 522] on icon at bounding box center [1182, 519] width 30 height 30
click at [984, 40] on span "Back to editor" at bounding box center [984, 39] width 58 height 11
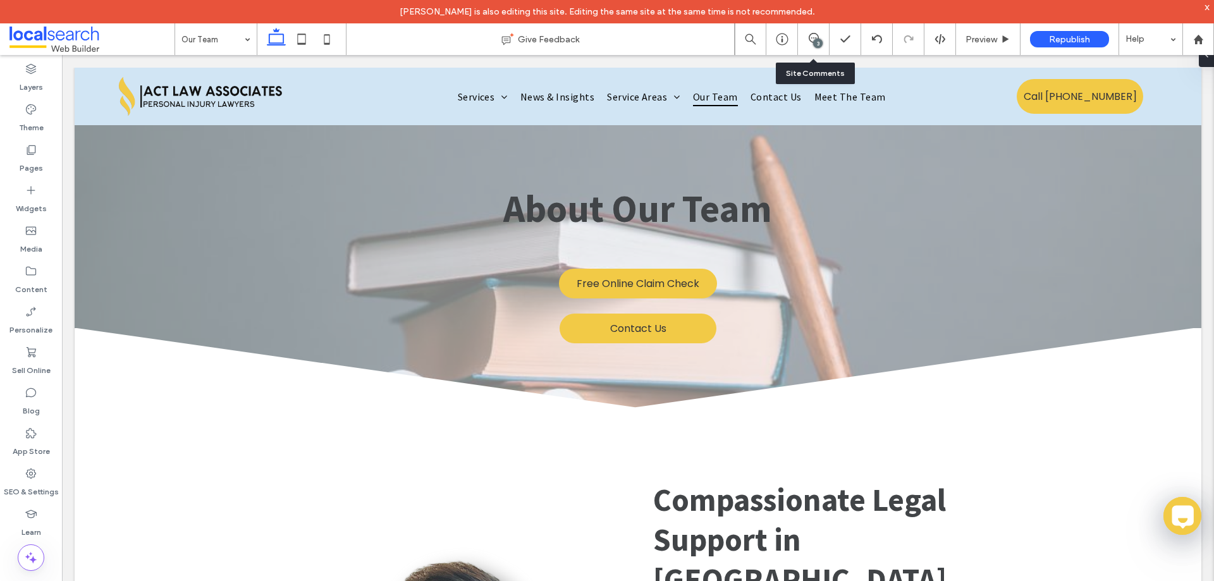
click at [810, 47] on div "3" at bounding box center [814, 39] width 32 height 32
click at [811, 39] on icon at bounding box center [813, 38] width 10 height 10
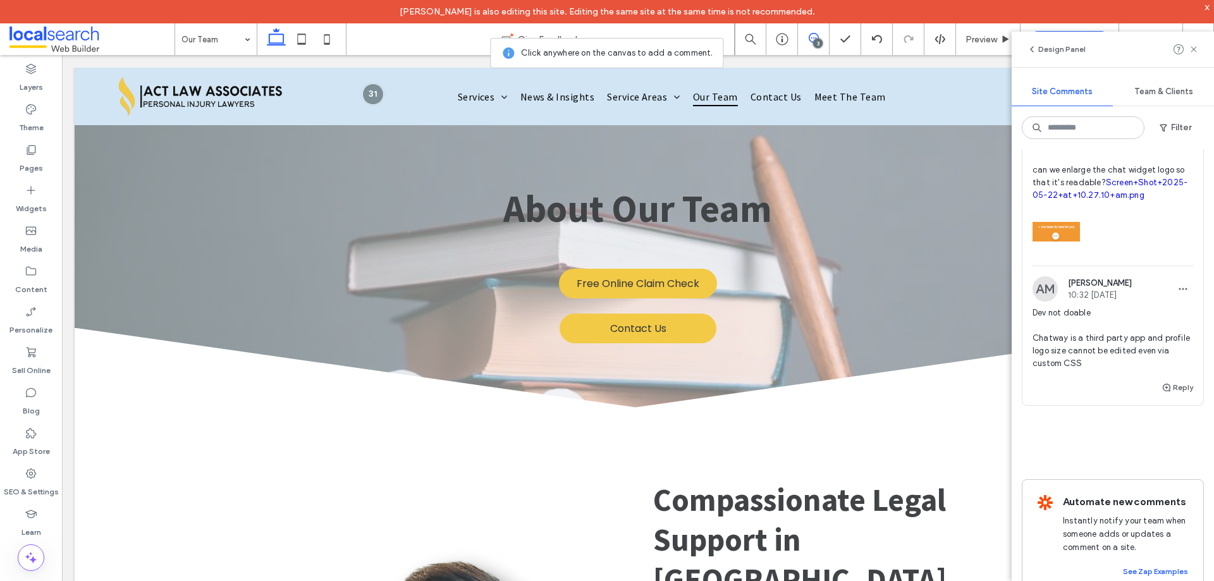
scroll to position [654, 0]
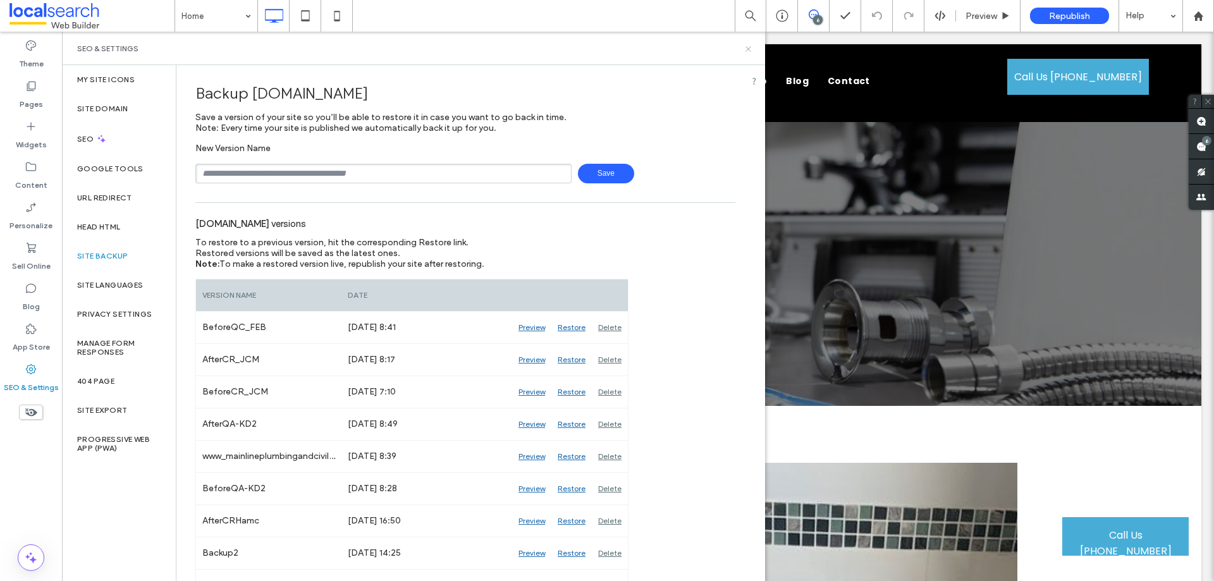
click at [748, 50] on icon at bounding box center [747, 48] width 9 height 9
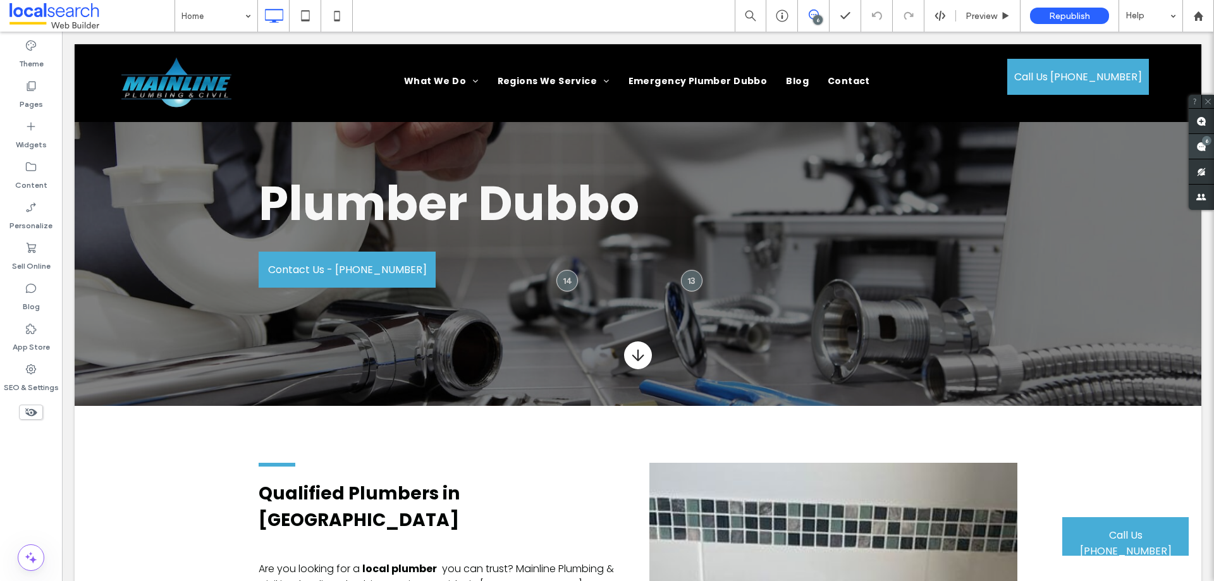
click at [1198, 150] on use at bounding box center [1201, 147] width 10 height 10
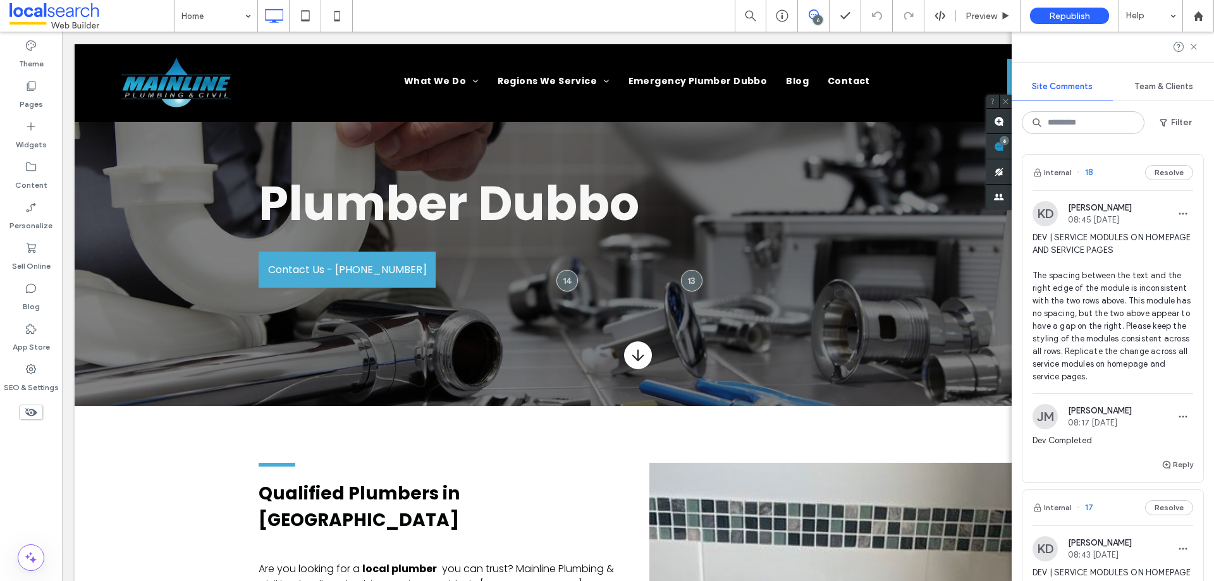
click at [1111, 290] on span "DEV | SERVICE MODULES ON HOMEPAGE AND SERVICE PAGES The spacing between the tex…" at bounding box center [1112, 307] width 161 height 152
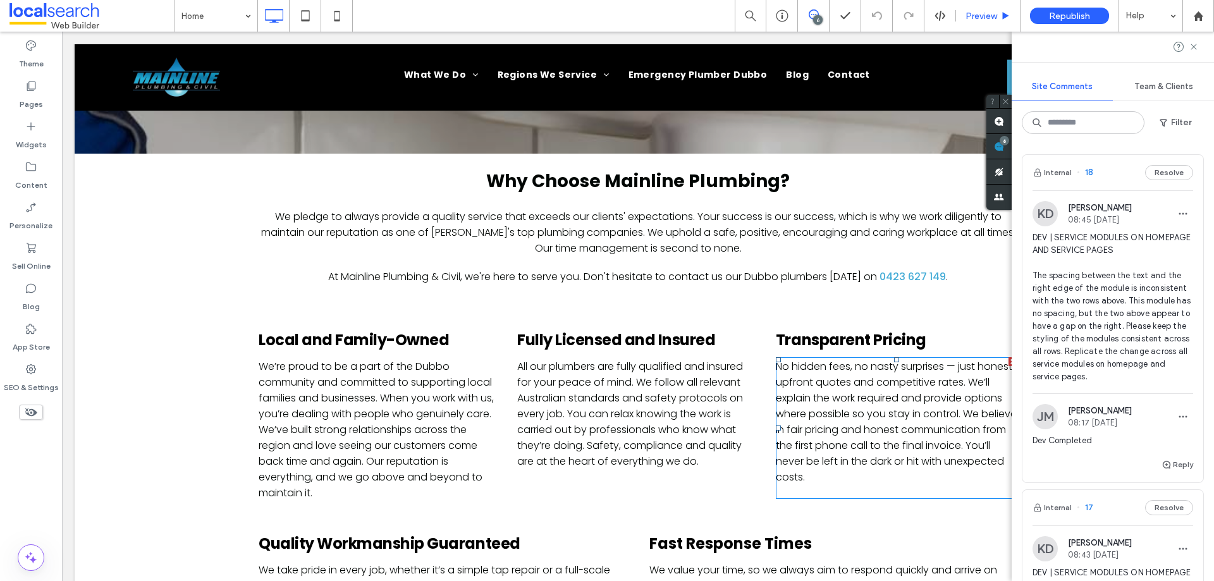
scroll to position [5035, 0]
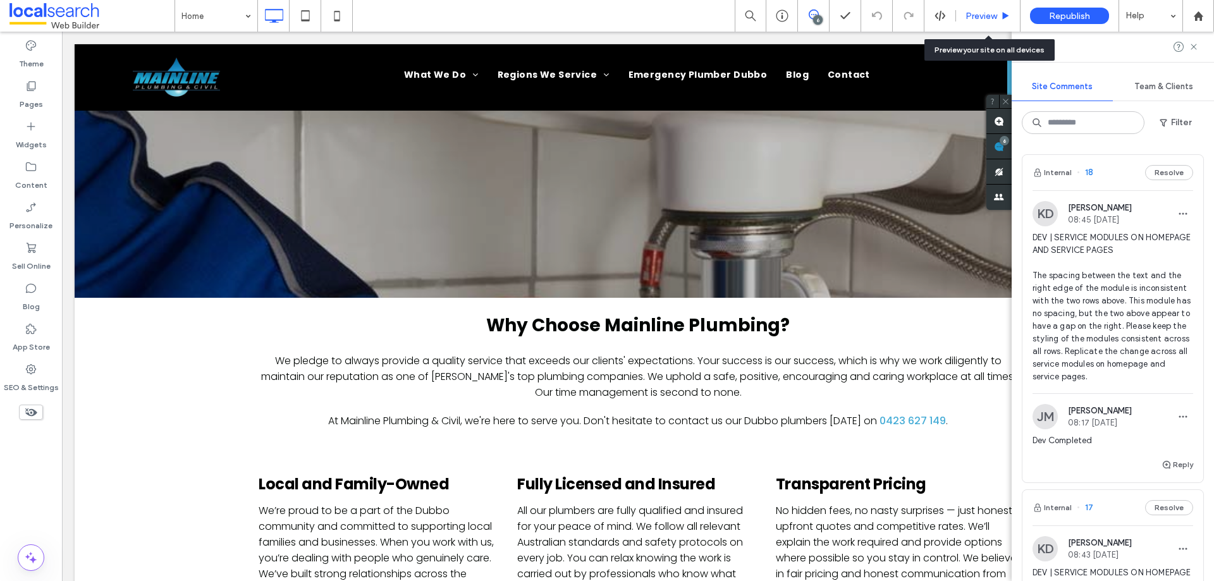
click at [987, 9] on div "Preview" at bounding box center [988, 16] width 64 height 32
click at [977, 18] on span "Preview" at bounding box center [981, 16] width 32 height 11
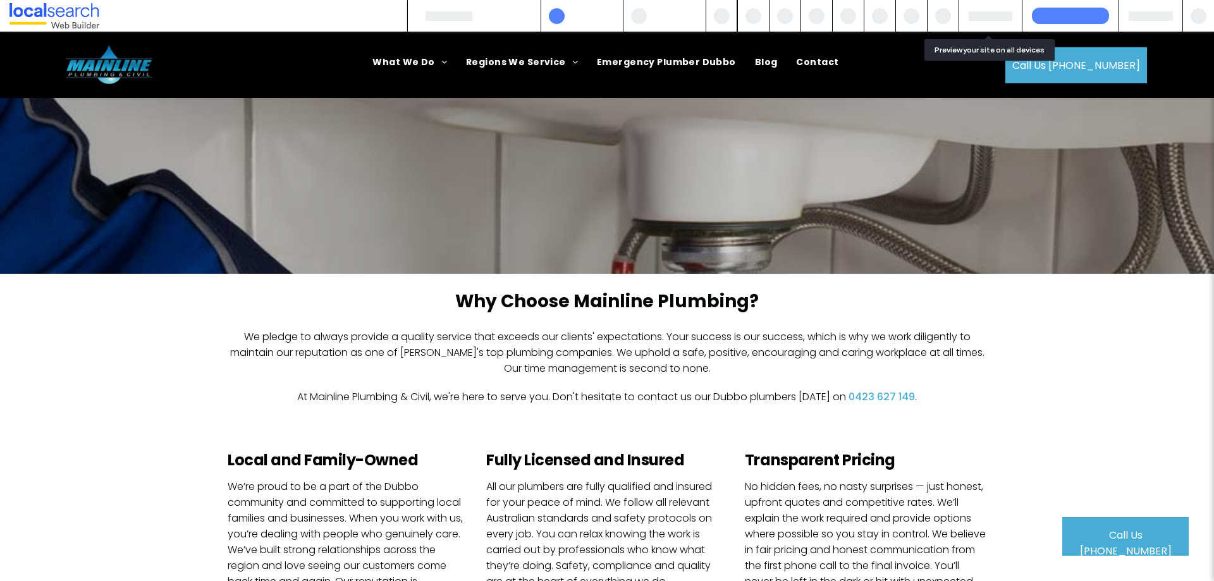
scroll to position [5024, 0]
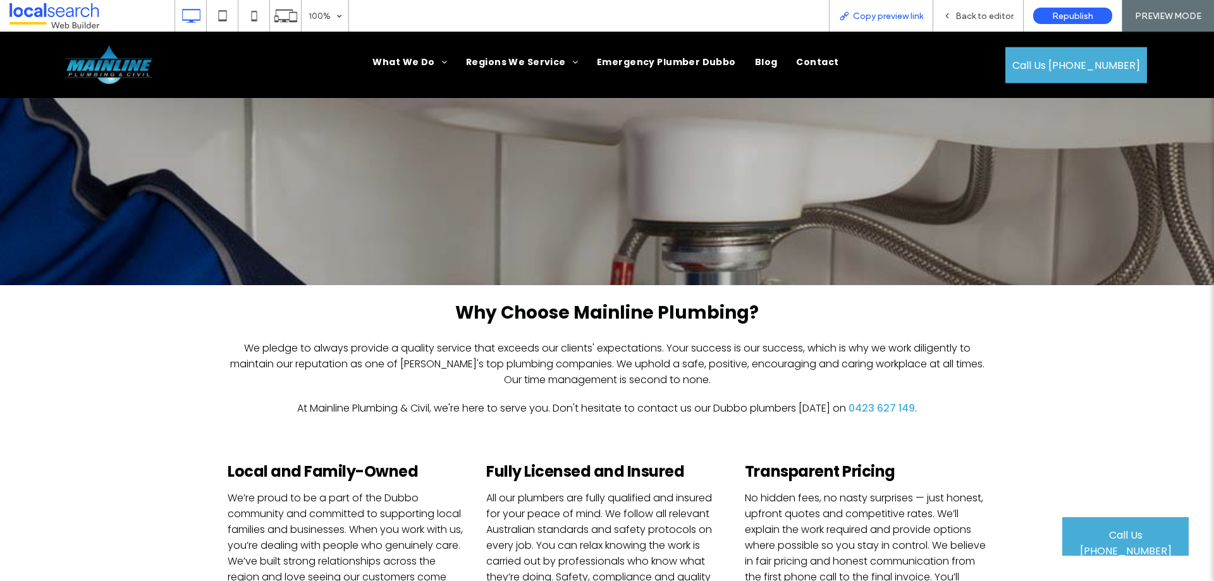
click at [917, 21] on div "Copy preview link" at bounding box center [881, 16] width 104 height 32
click at [978, 8] on div "Back to editor" at bounding box center [978, 16] width 90 height 32
click at [967, 20] on span "Back to editor" at bounding box center [984, 16] width 58 height 11
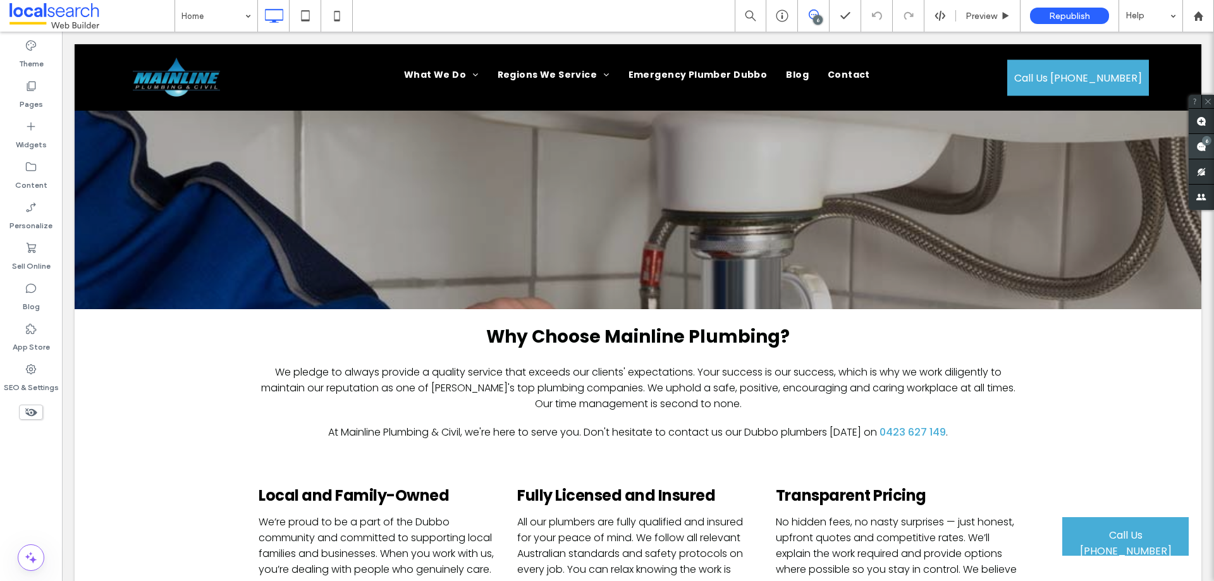
click at [1193, 147] on span at bounding box center [1200, 146] width 25 height 25
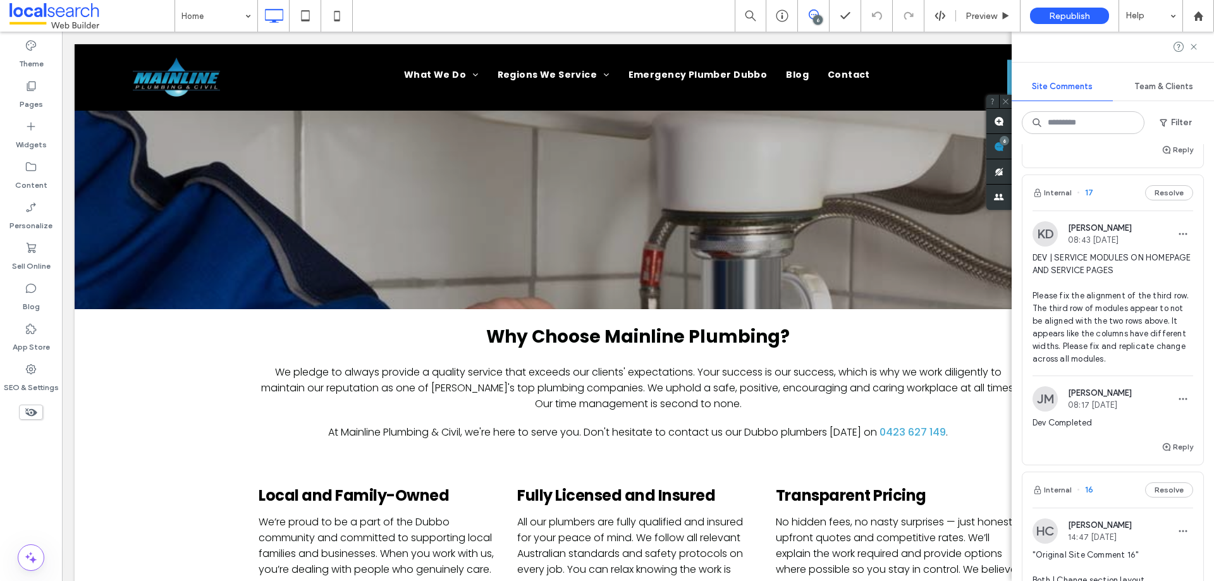
scroll to position [316, 0]
click at [1127, 327] on span "DEV | SERVICE MODULES ON HOMEPAGE AND SERVICE PAGES Please fix the alignment of…" at bounding box center [1112, 307] width 161 height 114
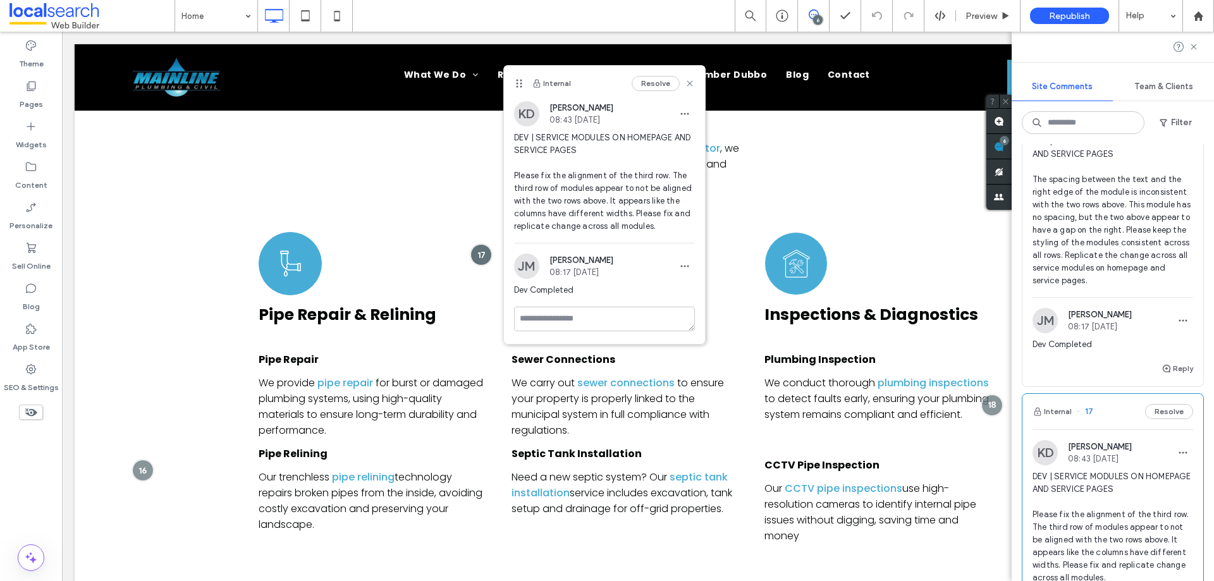
scroll to position [63, 0]
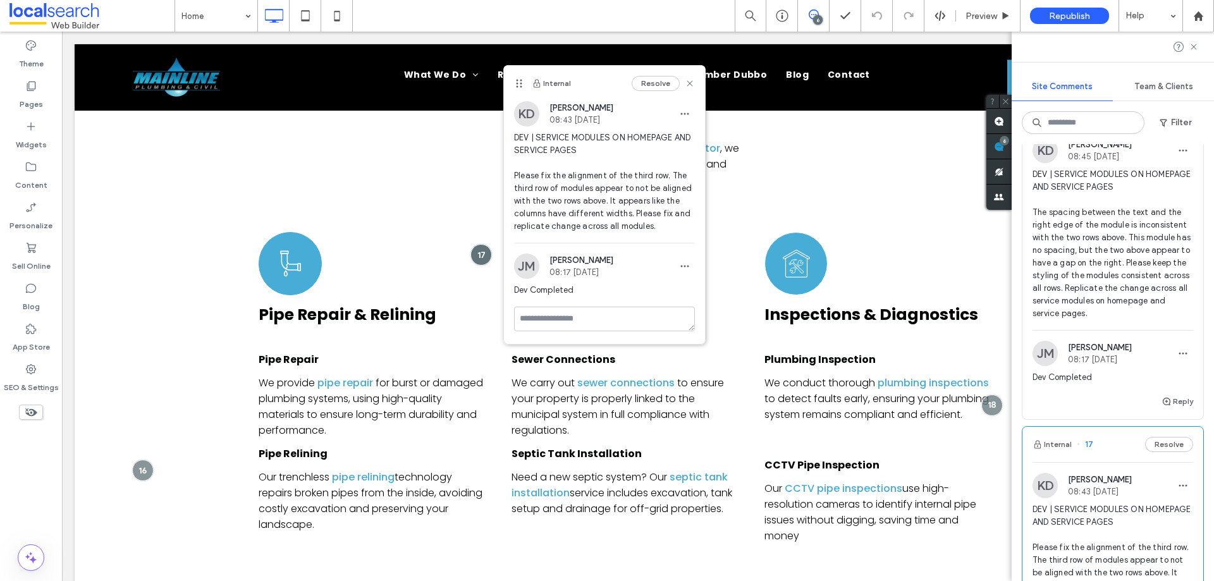
click at [1101, 231] on span "DEV | SERVICE MODULES ON HOMEPAGE AND SERVICE PAGES The spacing between the tex…" at bounding box center [1112, 244] width 161 height 152
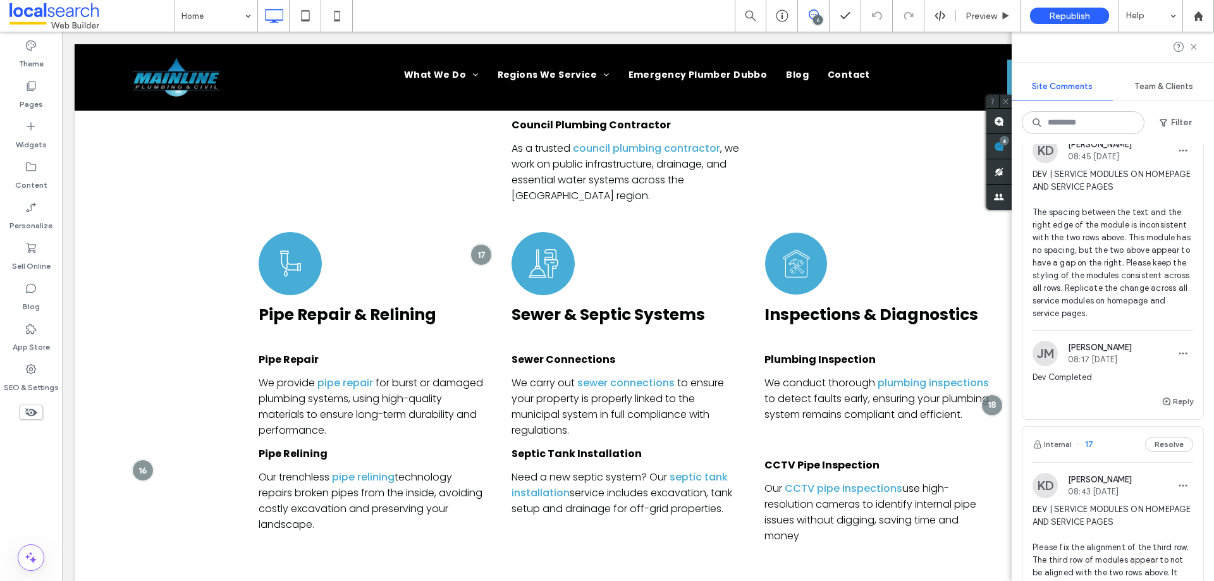
scroll to position [4400, 0]
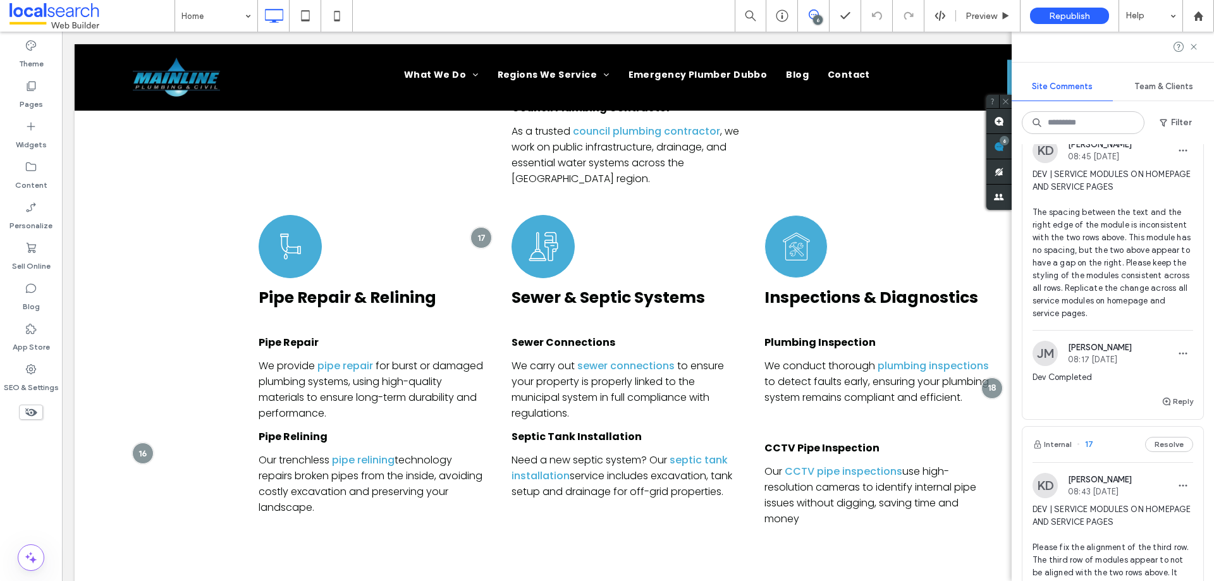
click at [1099, 239] on span "DEV | SERVICE MODULES ON HOMEPAGE AND SERVICE PAGES The spacing between the tex…" at bounding box center [1112, 244] width 161 height 152
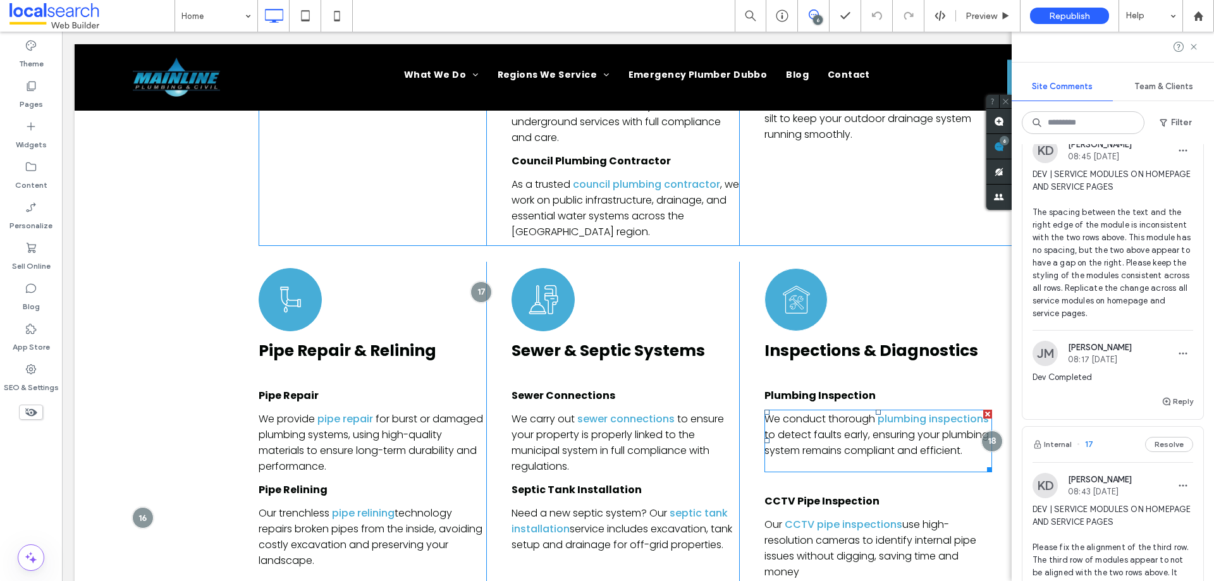
scroll to position [4463, 0]
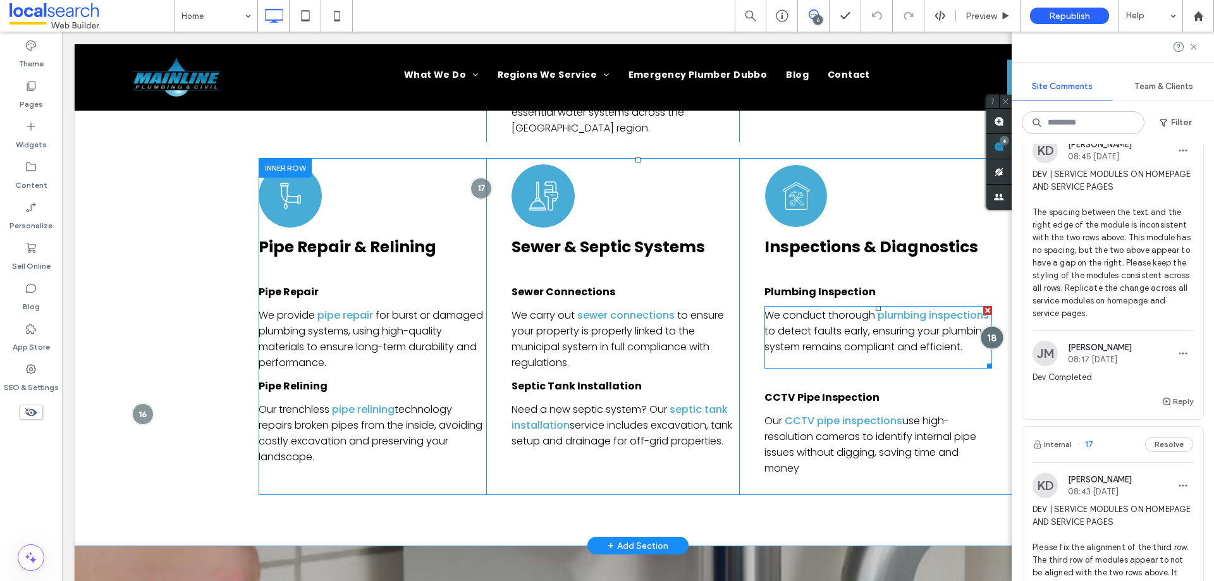
click at [988, 326] on div at bounding box center [991, 337] width 23 height 23
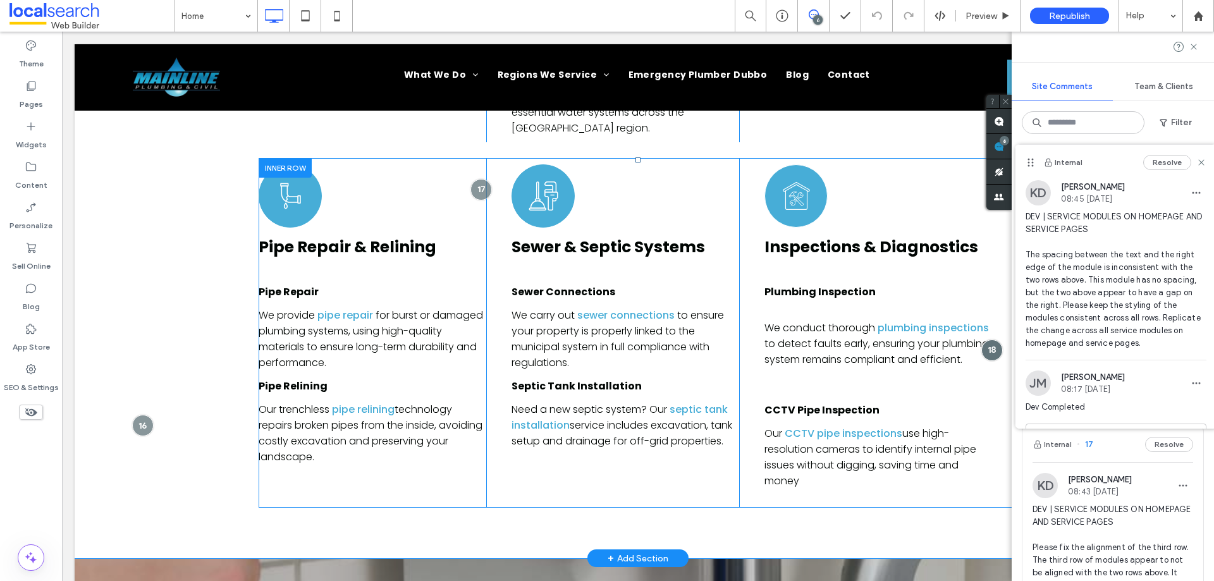
click at [753, 174] on div "Pipe Icon Pipe Repair & Relining Pipe Repair We provide pipe repair for burst o…" at bounding box center [638, 333] width 759 height 350
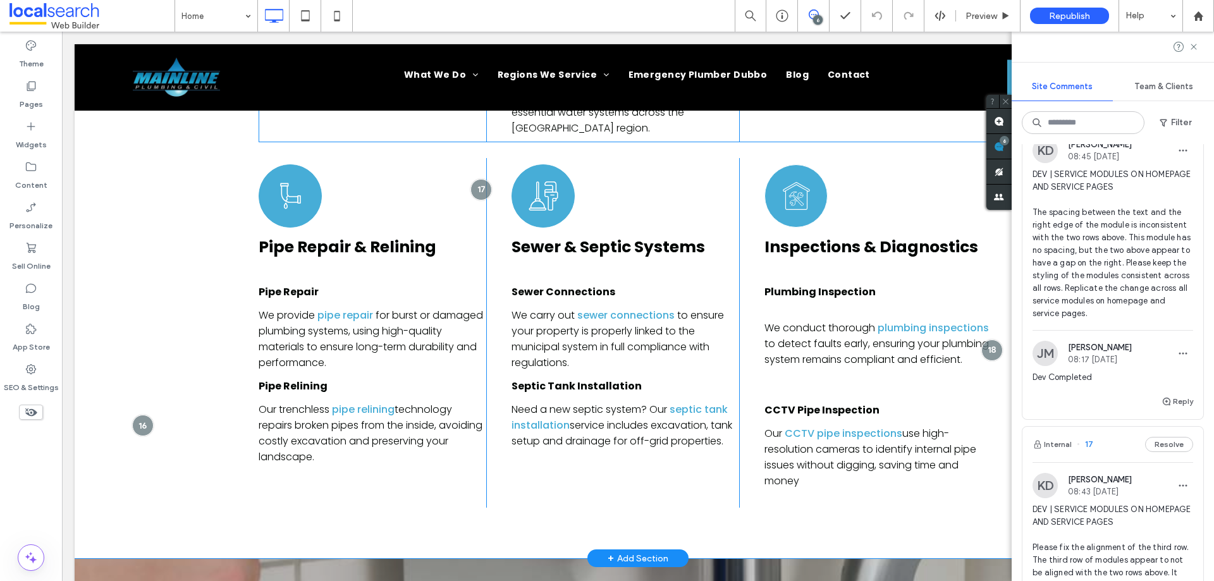
scroll to position [4336, 0]
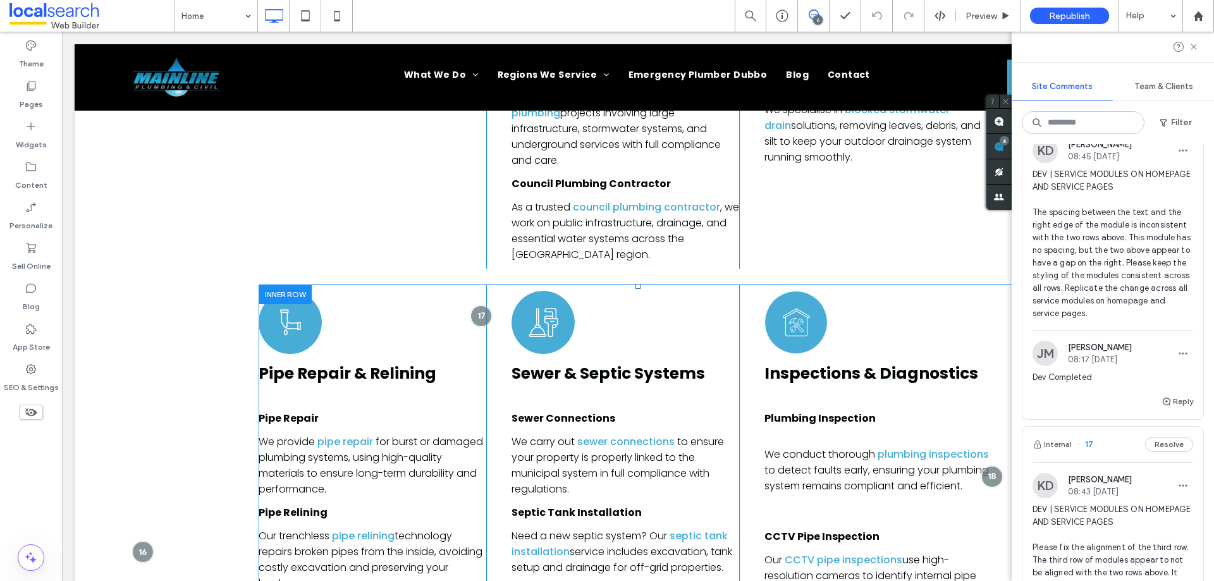
click at [746, 284] on div "Pipe Icon Pipe Repair & Relining Pipe Repair We provide pipe repair for burst o…" at bounding box center [638, 459] width 759 height 350
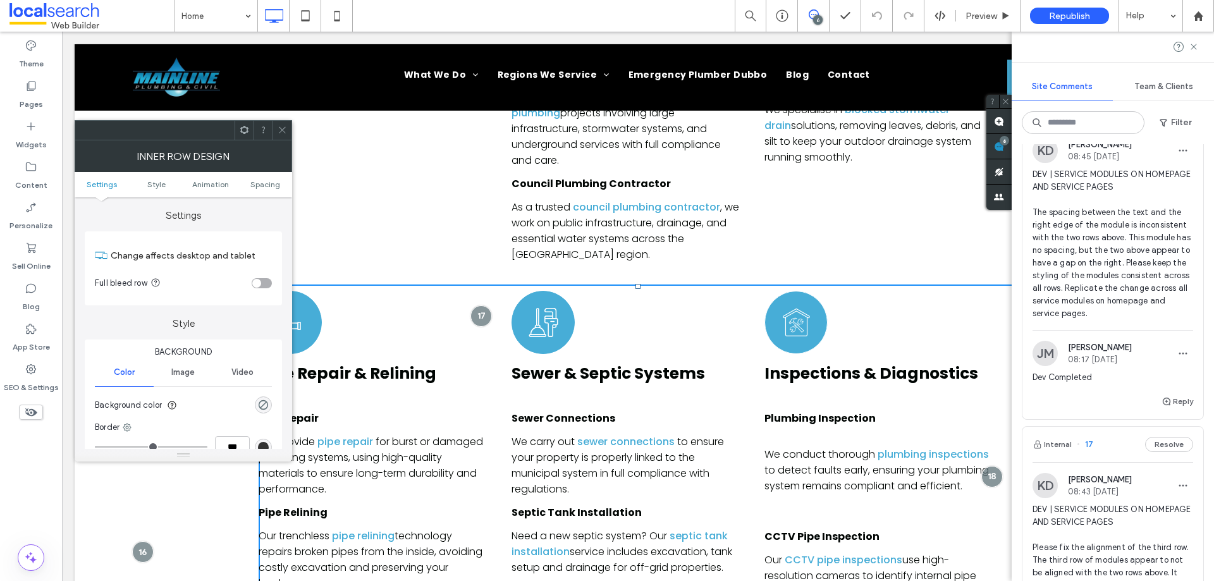
drag, startPoint x: 283, startPoint y: 128, endPoint x: 563, endPoint y: 164, distance: 281.8
click at [283, 128] on icon at bounding box center [282, 129] width 9 height 9
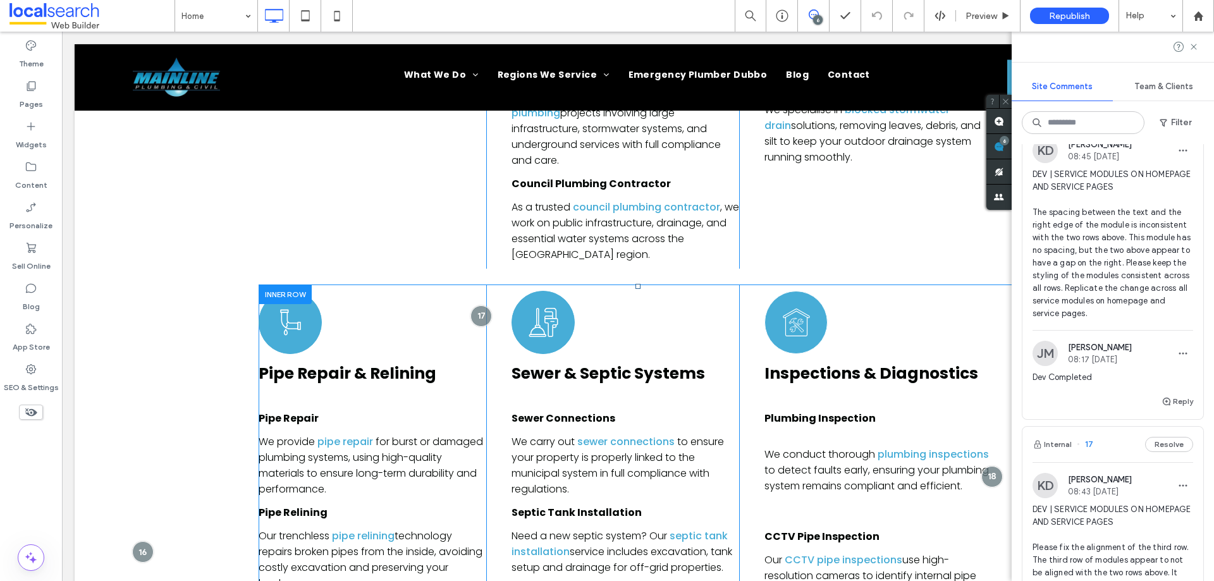
click at [923, 284] on div "Plumbing Tools Icon Inspections & Diagnostics Plumbing Inspection We conduct th…" at bounding box center [878, 459] width 228 height 350
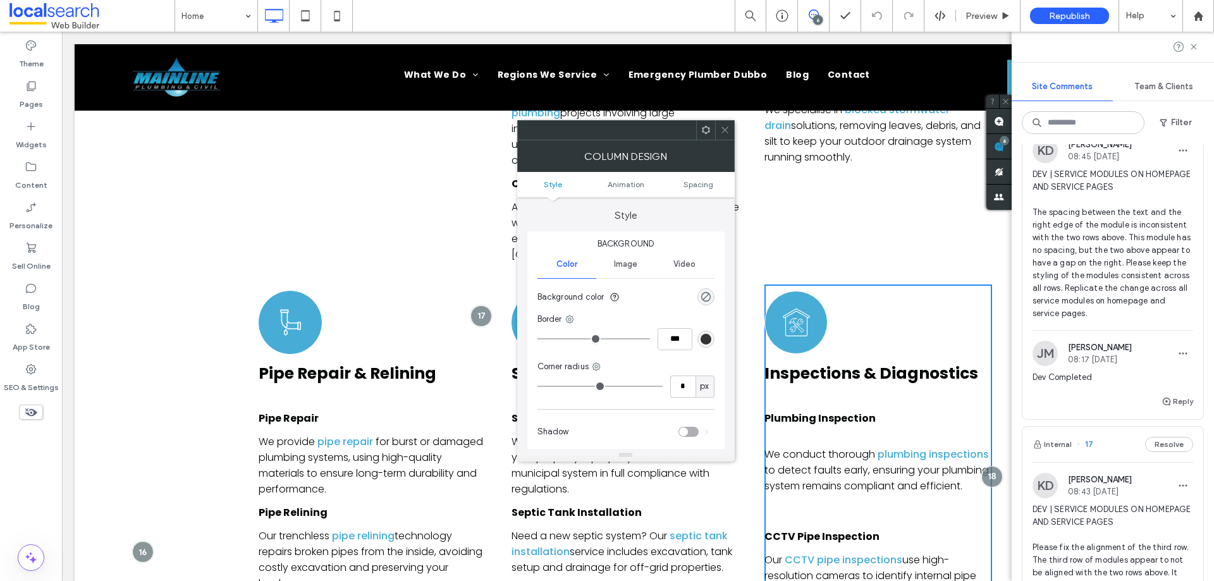
click at [716, 179] on ul "Style Animation Spacing" at bounding box center [625, 184] width 217 height 25
click at [714, 181] on link "Spacing" at bounding box center [698, 184] width 73 height 9
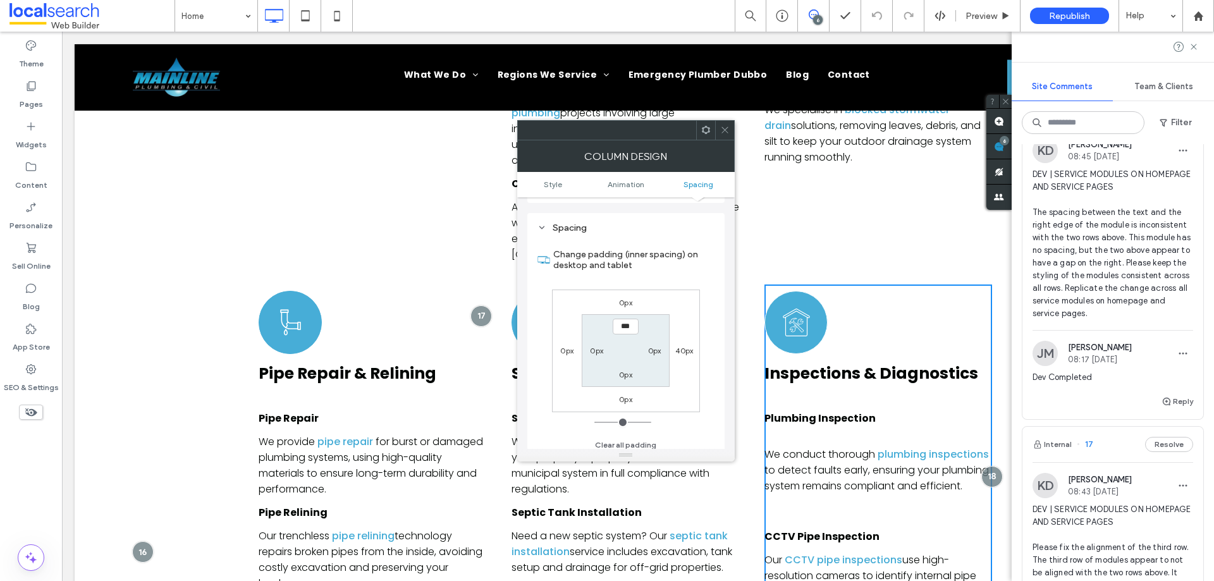
scroll to position [296, 0]
click at [681, 345] on label "40px" at bounding box center [684, 344] width 18 height 9
type input "**"
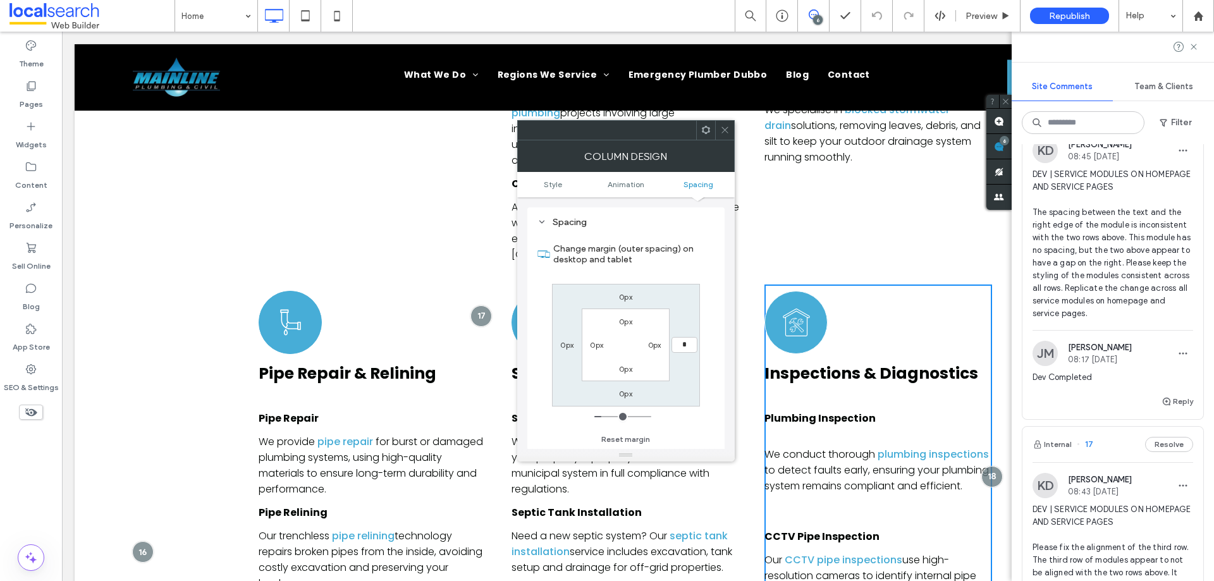
type input "*"
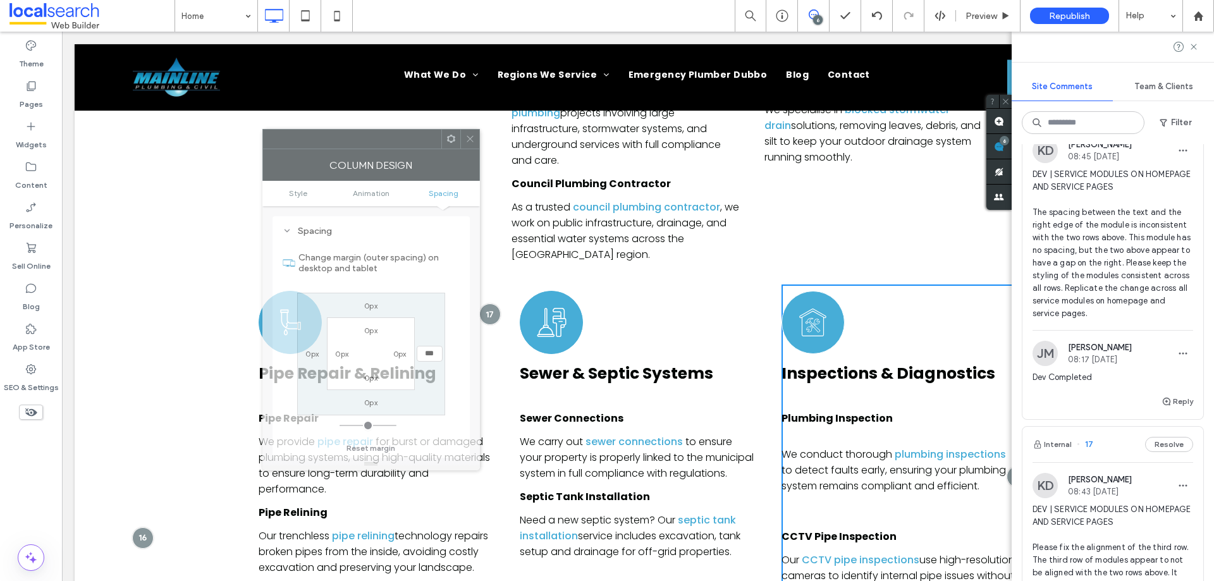
drag, startPoint x: 642, startPoint y: 139, endPoint x: 473, endPoint y: 143, distance: 168.8
click at [441, 145] on div at bounding box center [352, 139] width 178 height 19
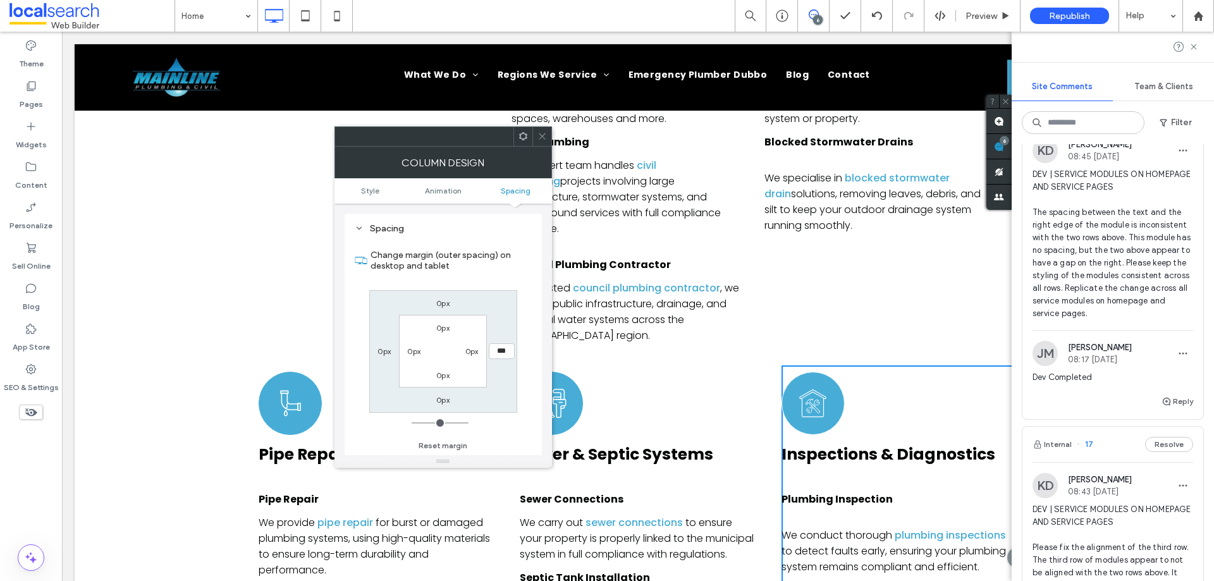
scroll to position [4273, 0]
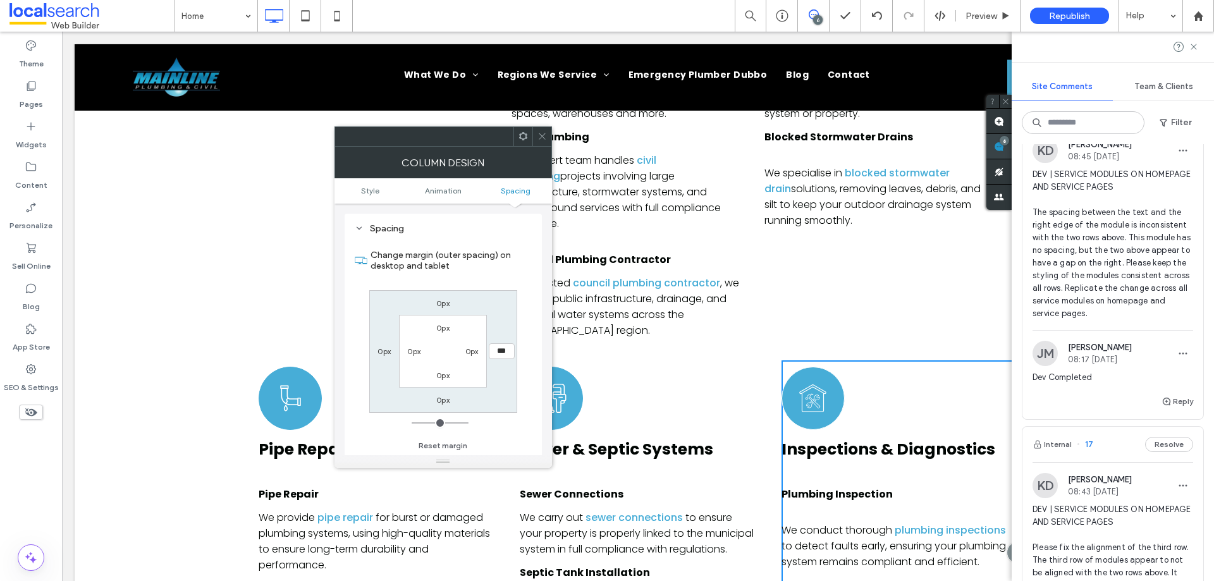
click at [996, 149] on use at bounding box center [999, 147] width 10 height 10
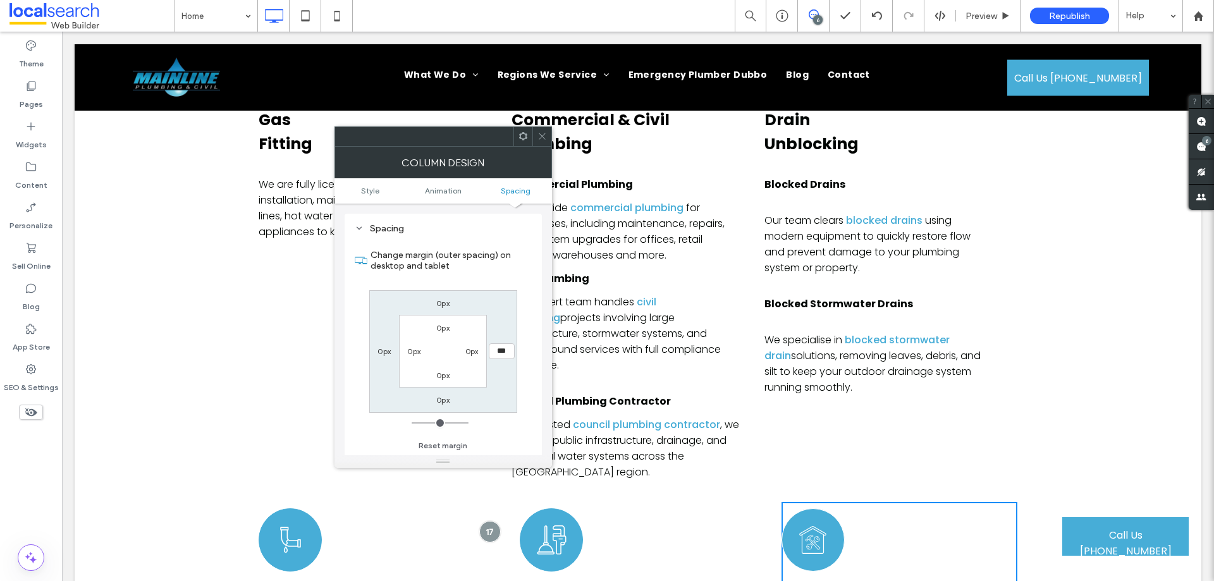
scroll to position [4210, 0]
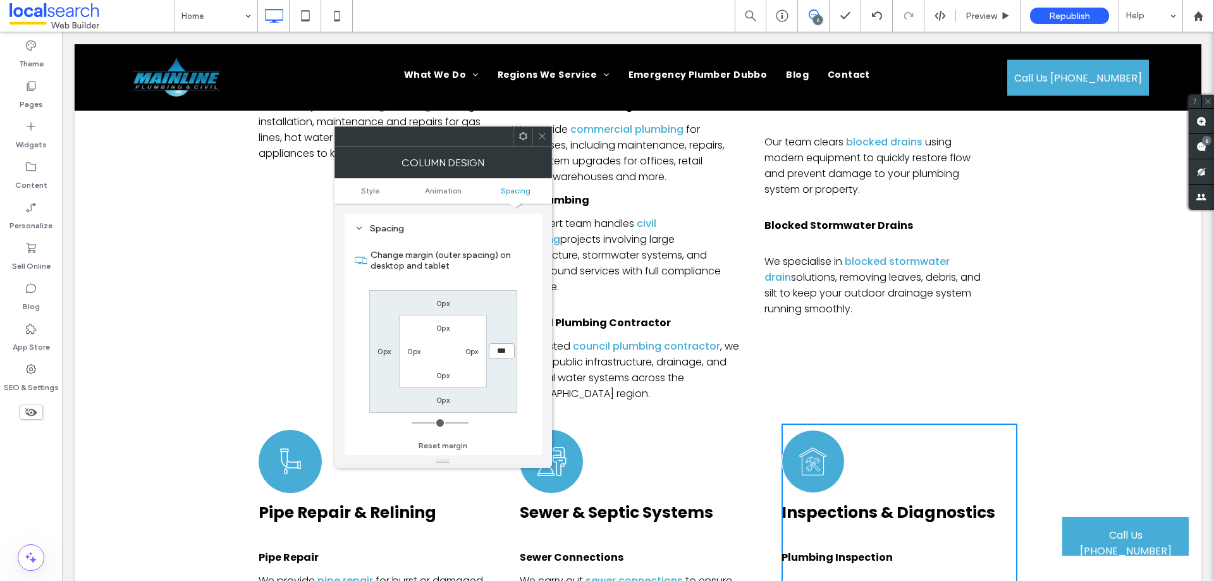
click at [498, 355] on input "***" at bounding box center [502, 351] width 26 height 16
type input "**"
type input "****"
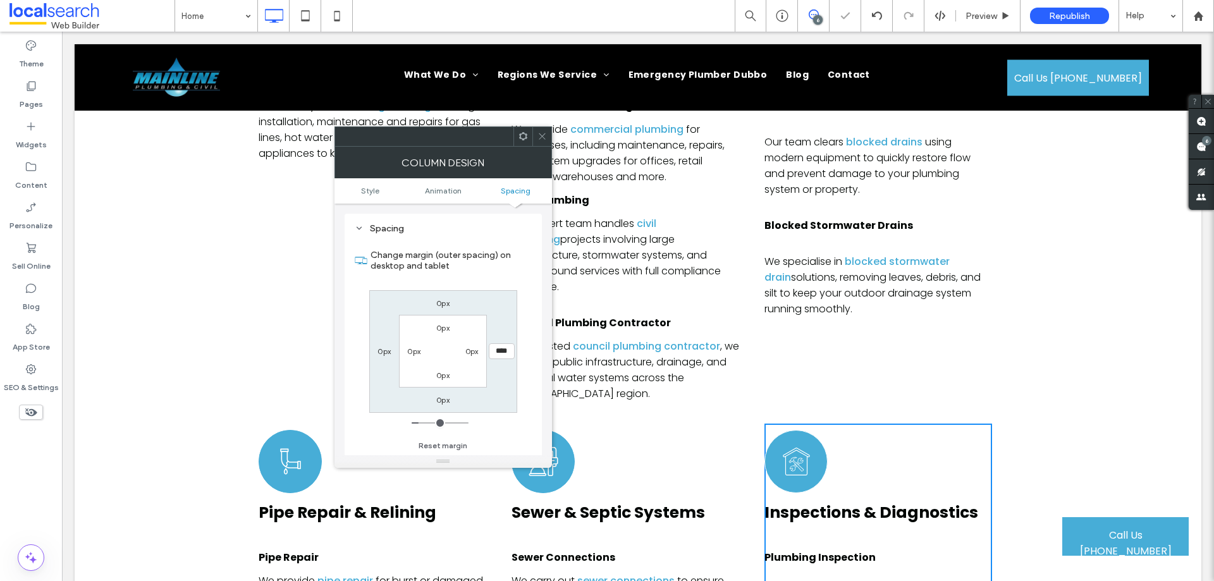
click at [541, 135] on icon at bounding box center [541, 135] width 9 height 9
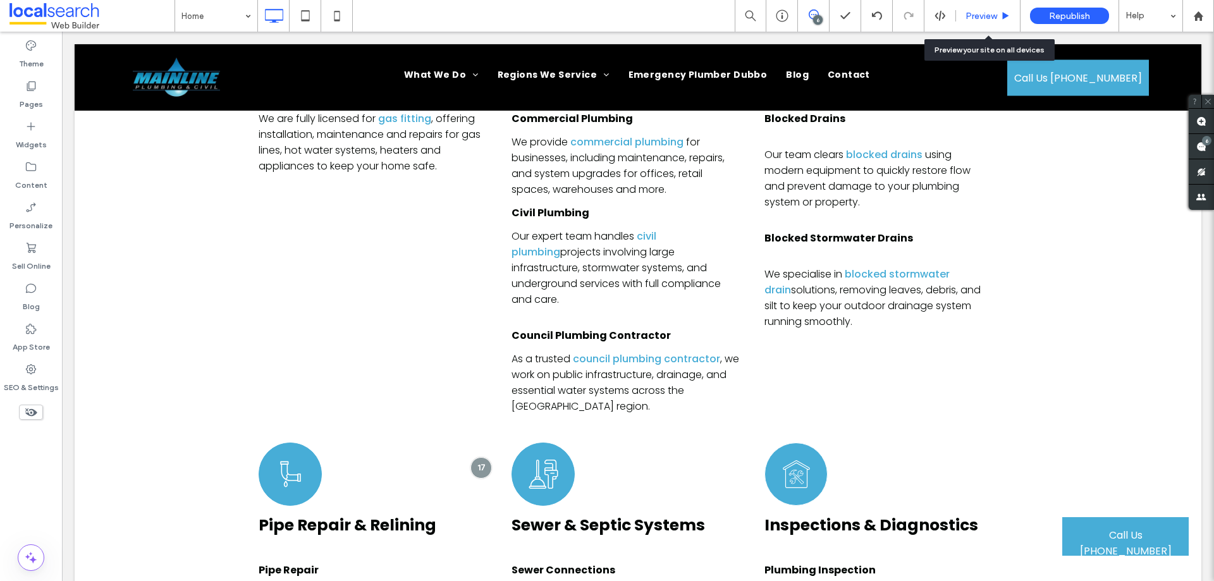
click at [983, 18] on span "Preview" at bounding box center [981, 16] width 32 height 11
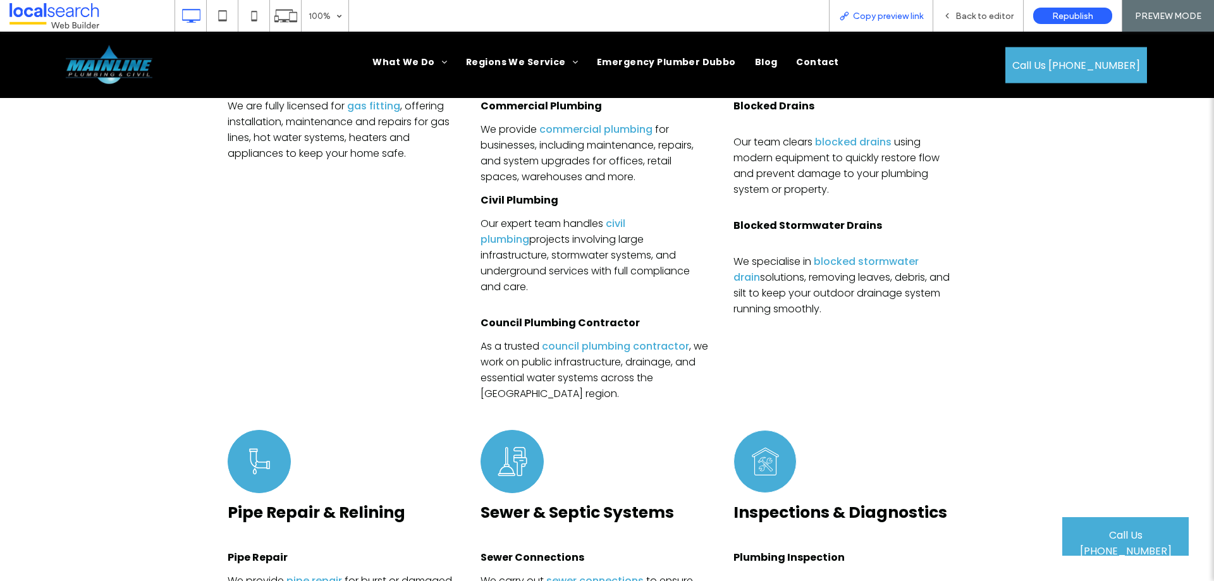
click at [877, 22] on div "Copy preview link" at bounding box center [881, 16] width 104 height 32
click at [903, 13] on span "Copy preview link" at bounding box center [888, 16] width 70 height 11
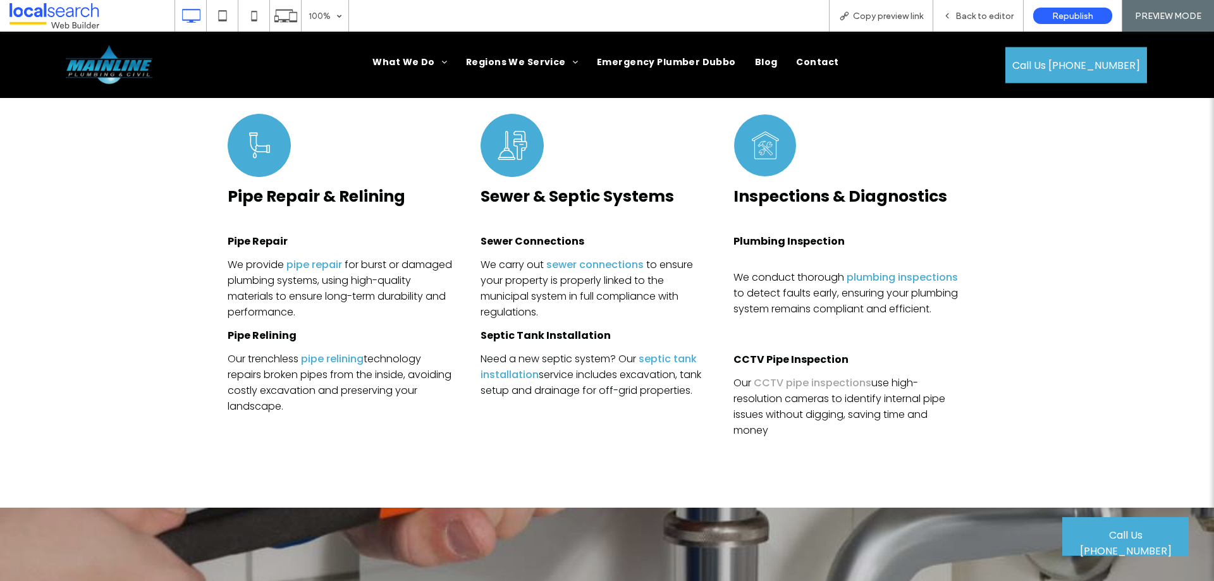
scroll to position [4400, 0]
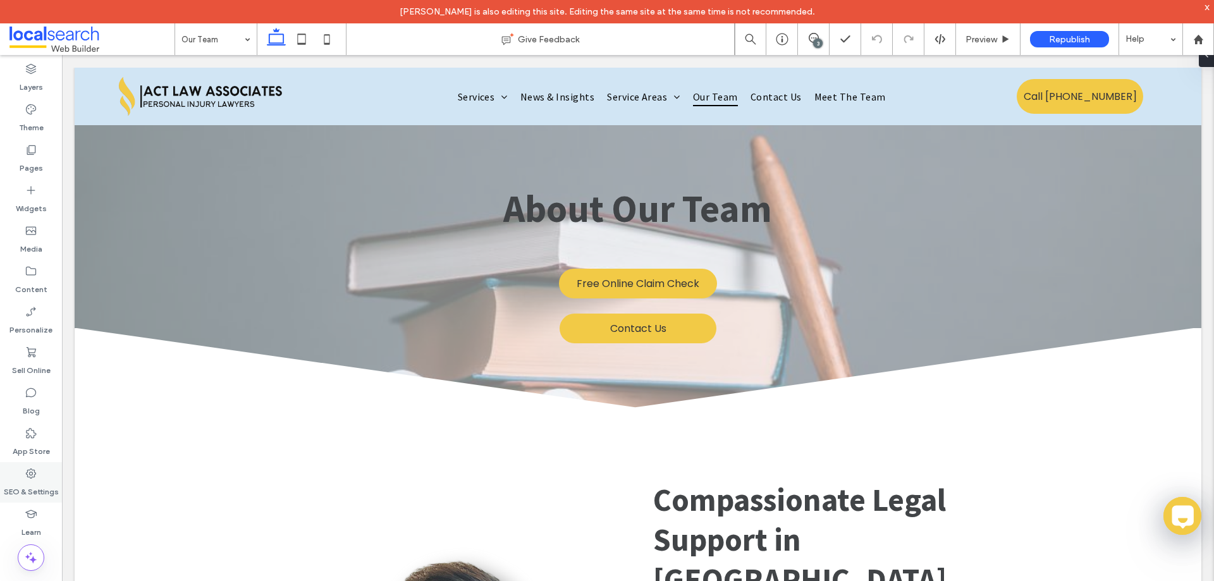
click at [25, 482] on label "SEO & Settings" at bounding box center [31, 489] width 55 height 18
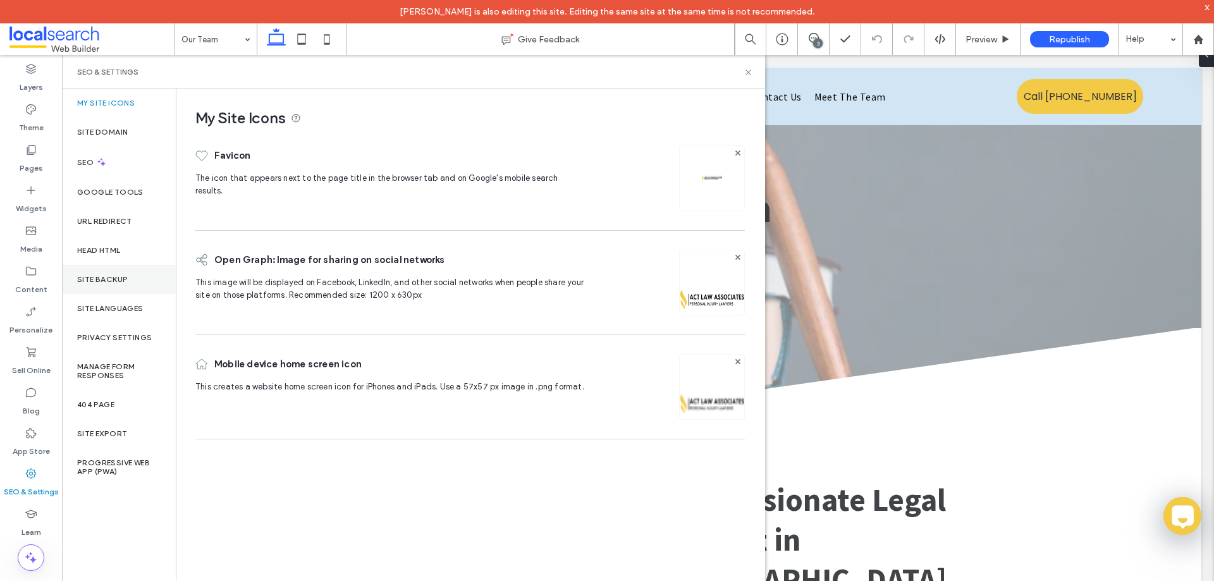
click at [118, 284] on div "Site Backup" at bounding box center [119, 279] width 114 height 29
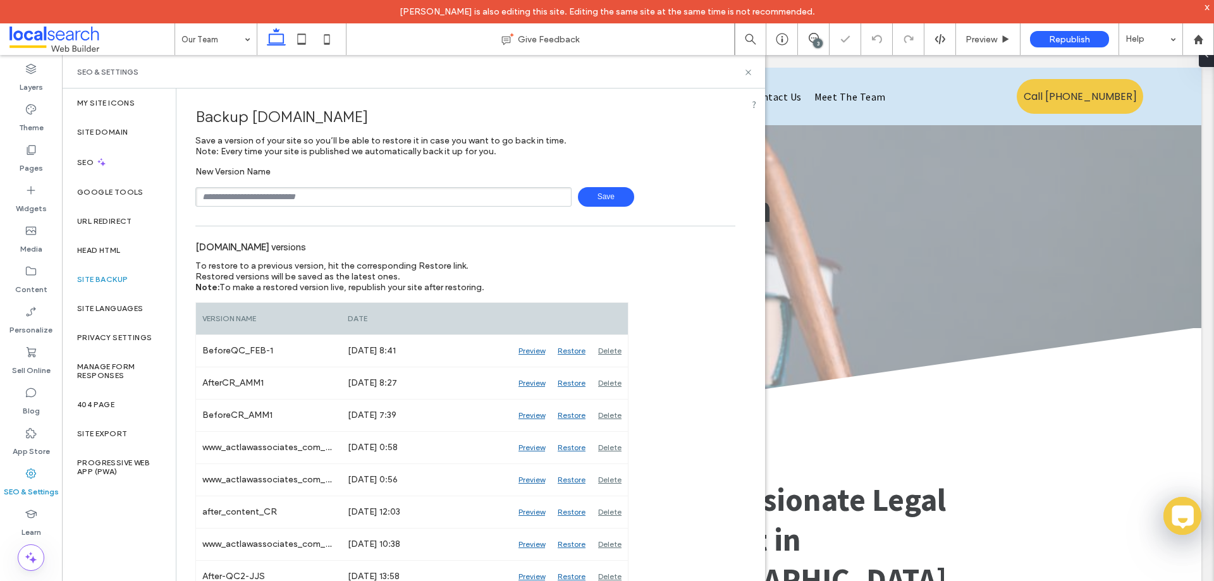
click at [284, 200] on input "text" at bounding box center [383, 197] width 376 height 20
type input "**********"
click at [614, 200] on span "Save" at bounding box center [606, 197] width 56 height 20
